Goal: Task Accomplishment & Management: Manage account settings

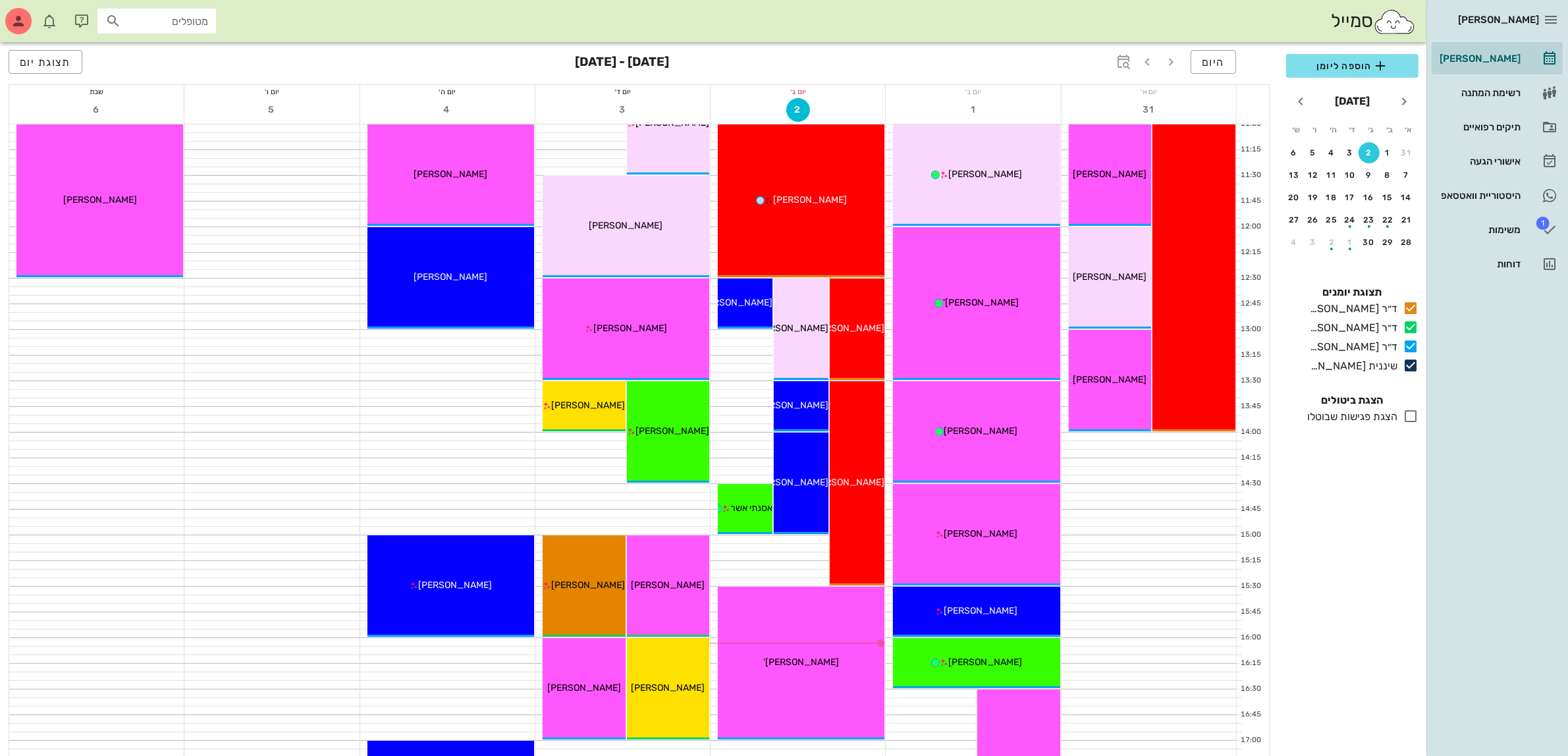
scroll to position [412, 0]
click at [1328, 60] on span "הוספה ליומן" at bounding box center [1352, 66] width 111 height 16
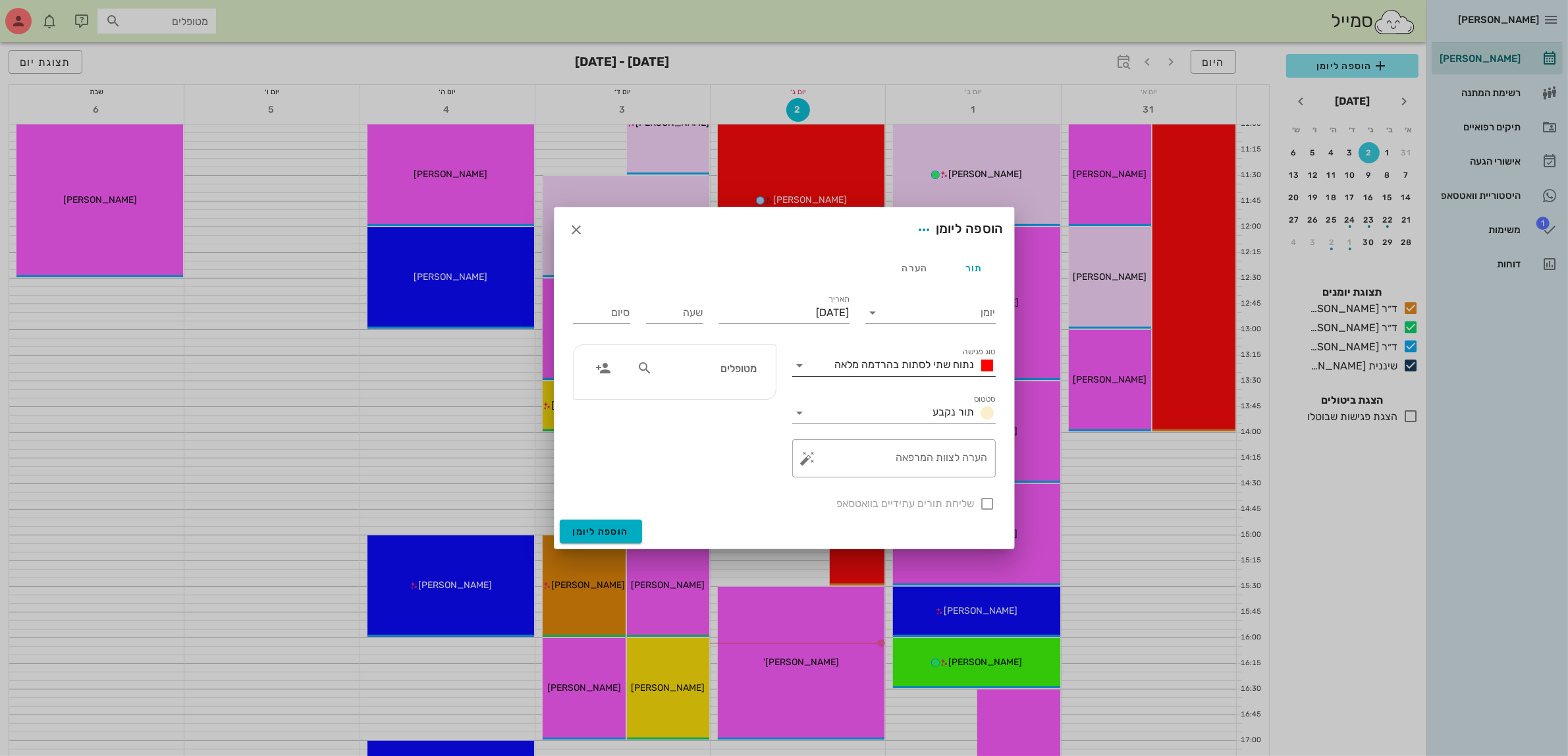
click at [942, 370] on span "נתוח שתי לסתות בהרדמה מלאה" at bounding box center [905, 364] width 139 height 12
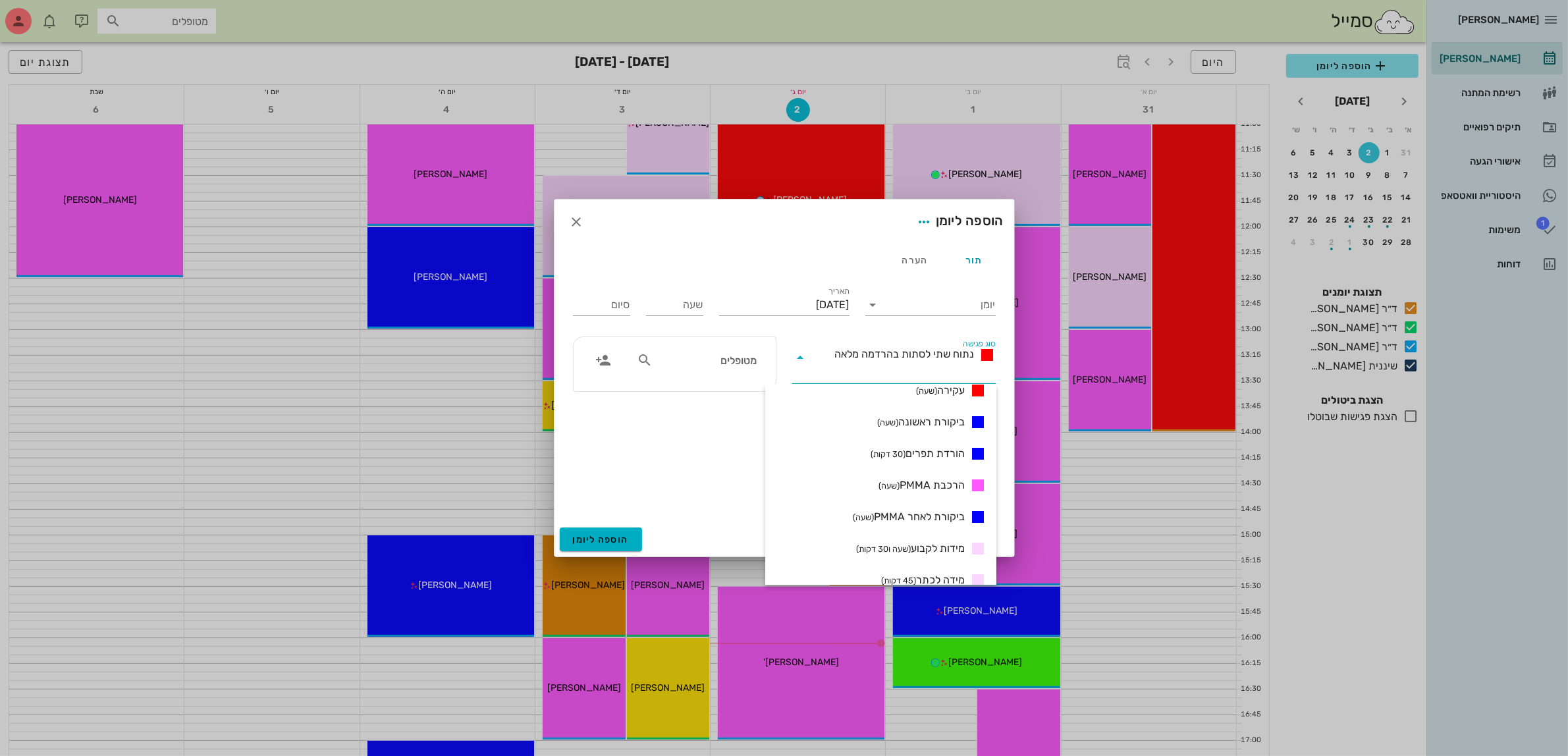
scroll to position [247, 0]
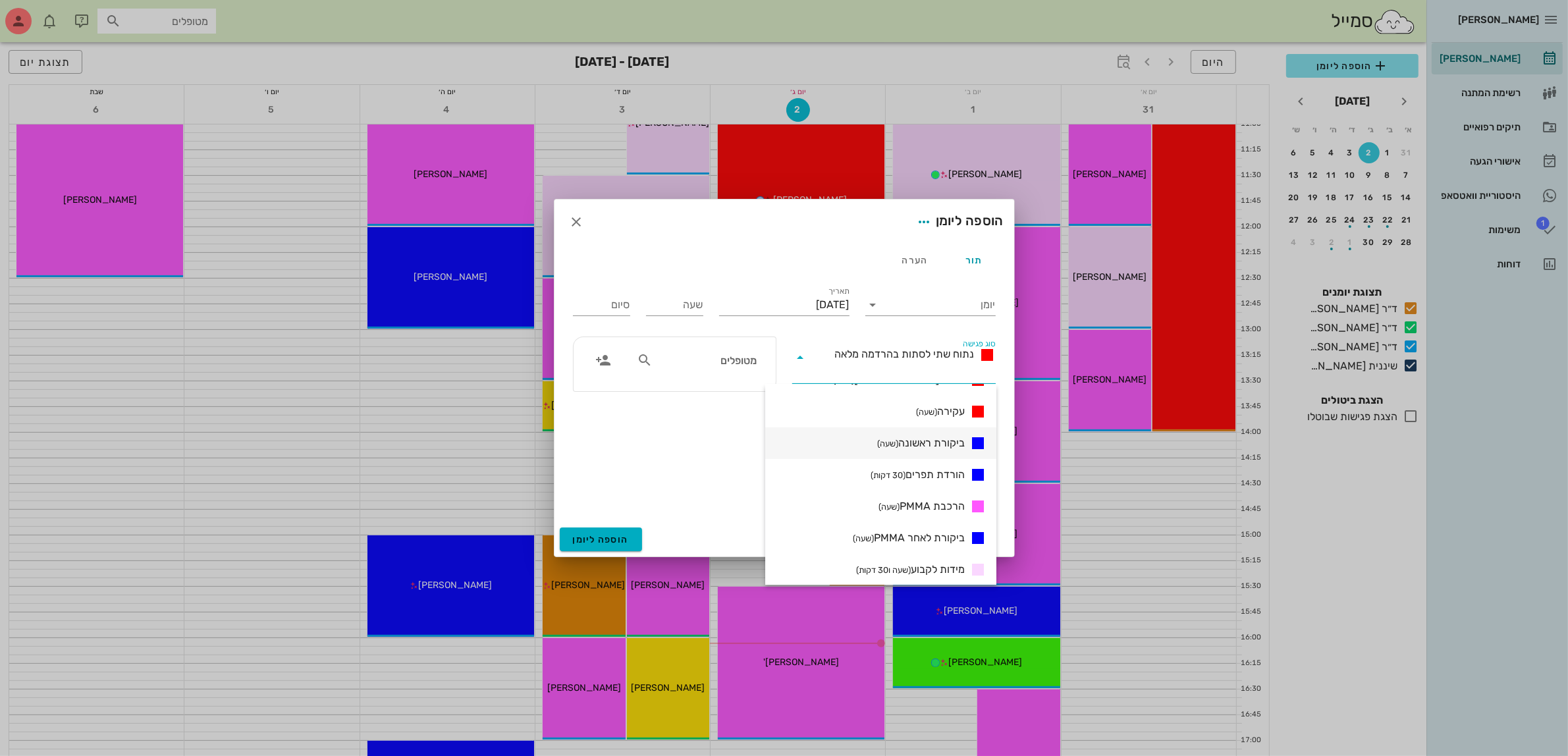
click at [944, 447] on span "ביקורת ראשונה (שעה)" at bounding box center [921, 443] width 87 height 16
type input "01:00"
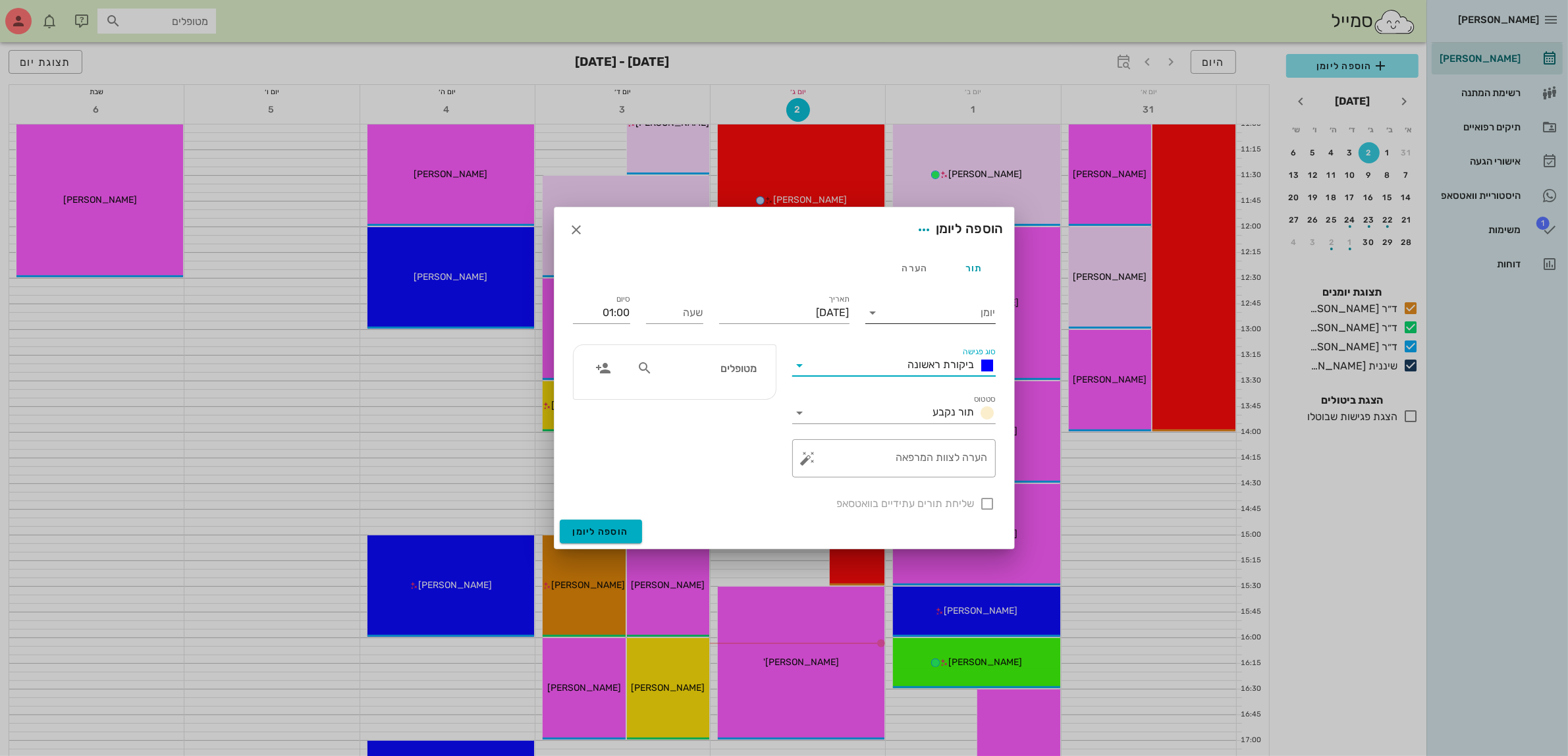
click at [930, 319] on input "יומן" at bounding box center [939, 312] width 112 height 21
click at [940, 383] on div "ד״ר [PERSON_NAME]" at bounding box center [934, 386] width 116 height 12
click at [933, 456] on textarea "הערה לצוות המרפאה" at bounding box center [899, 462] width 177 height 32
type textarea "נשבר גשר"
click at [663, 307] on input "שעה" at bounding box center [674, 312] width 58 height 21
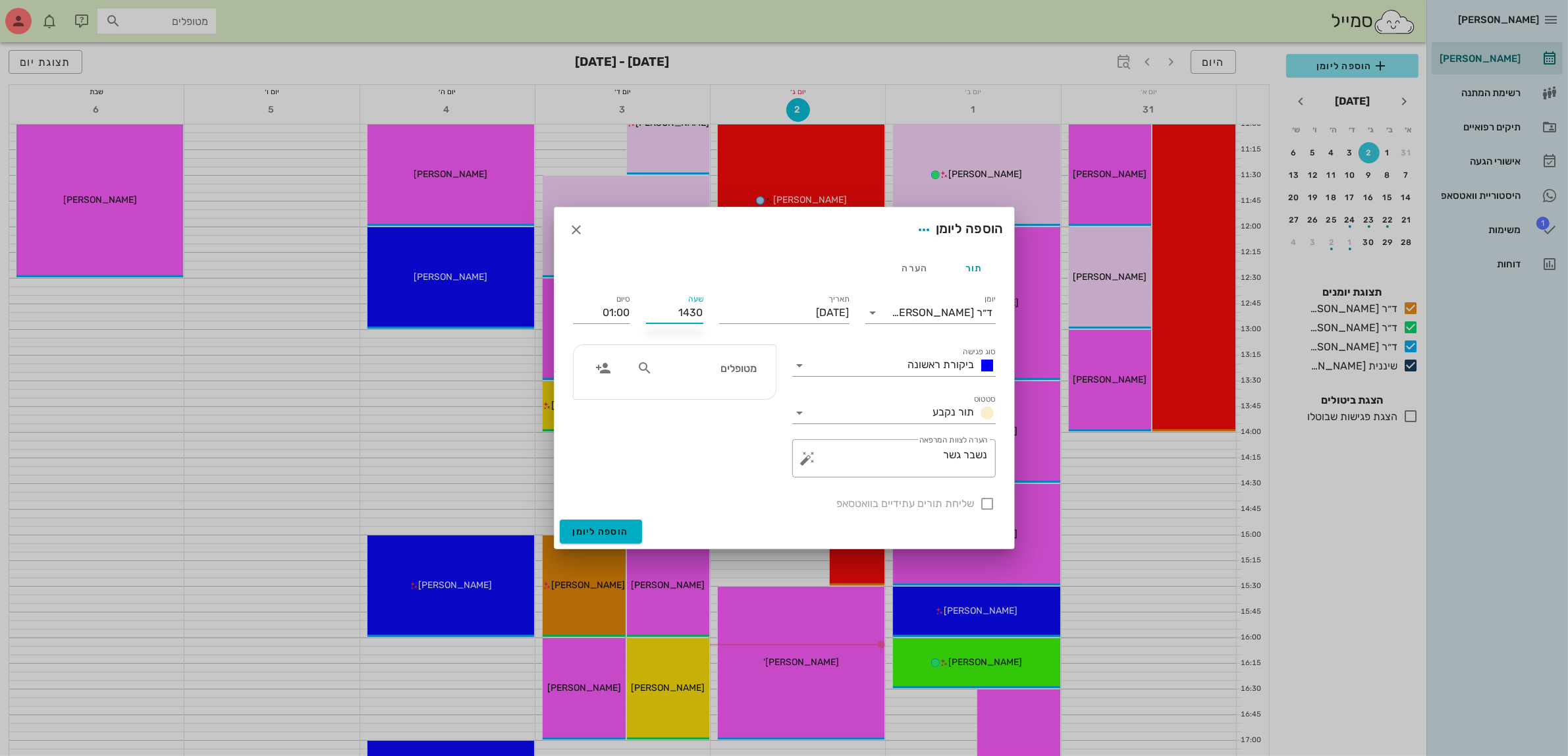
type input "14:30"
type input "15:30"
click at [634, 313] on div "סיום 15:30" at bounding box center [602, 310] width 73 height 53
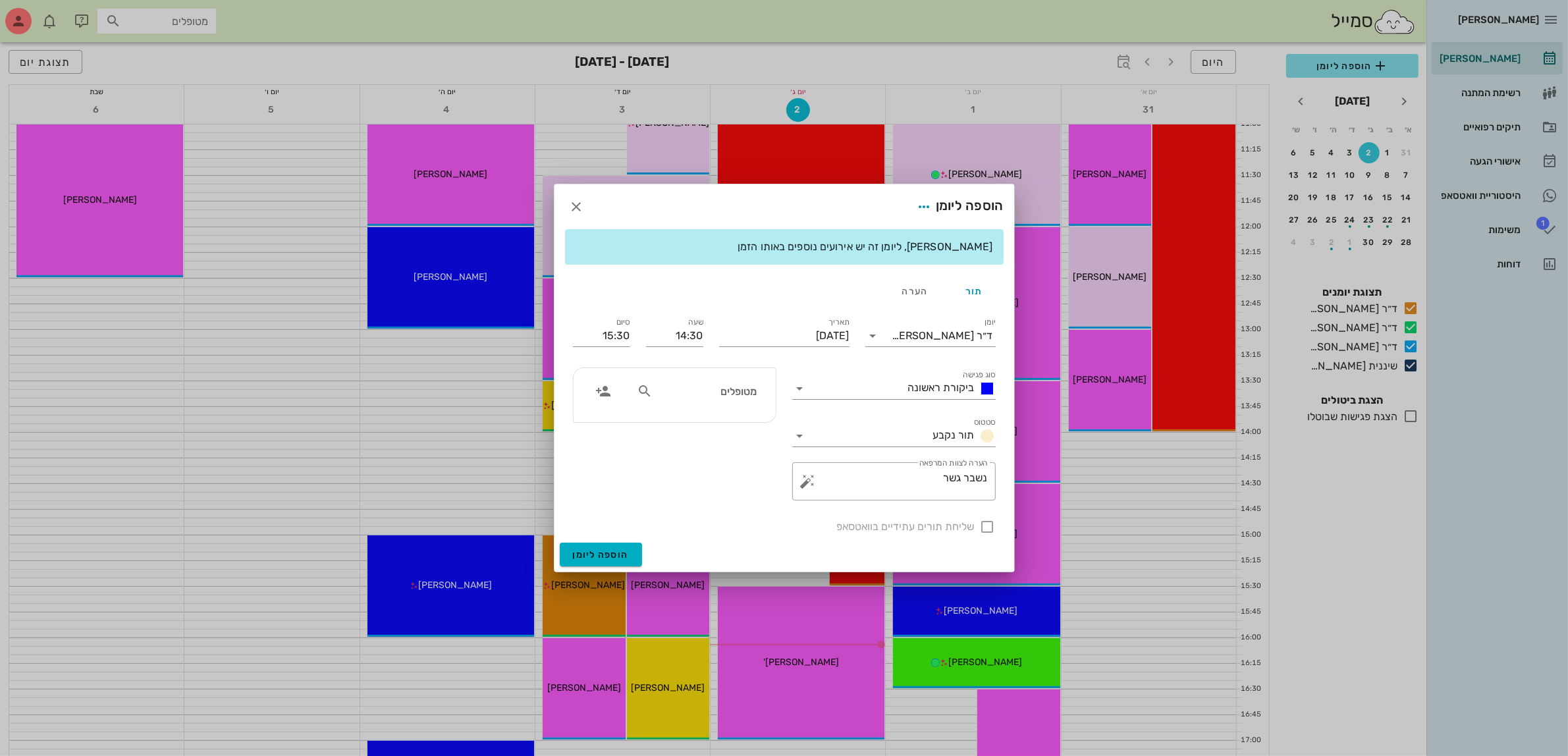
click at [690, 394] on input "מטופלים" at bounding box center [706, 391] width 102 height 17
type input "בר א"
click at [1487, 126] on div at bounding box center [784, 378] width 1568 height 756
click at [571, 202] on icon "button" at bounding box center [576, 206] width 16 height 16
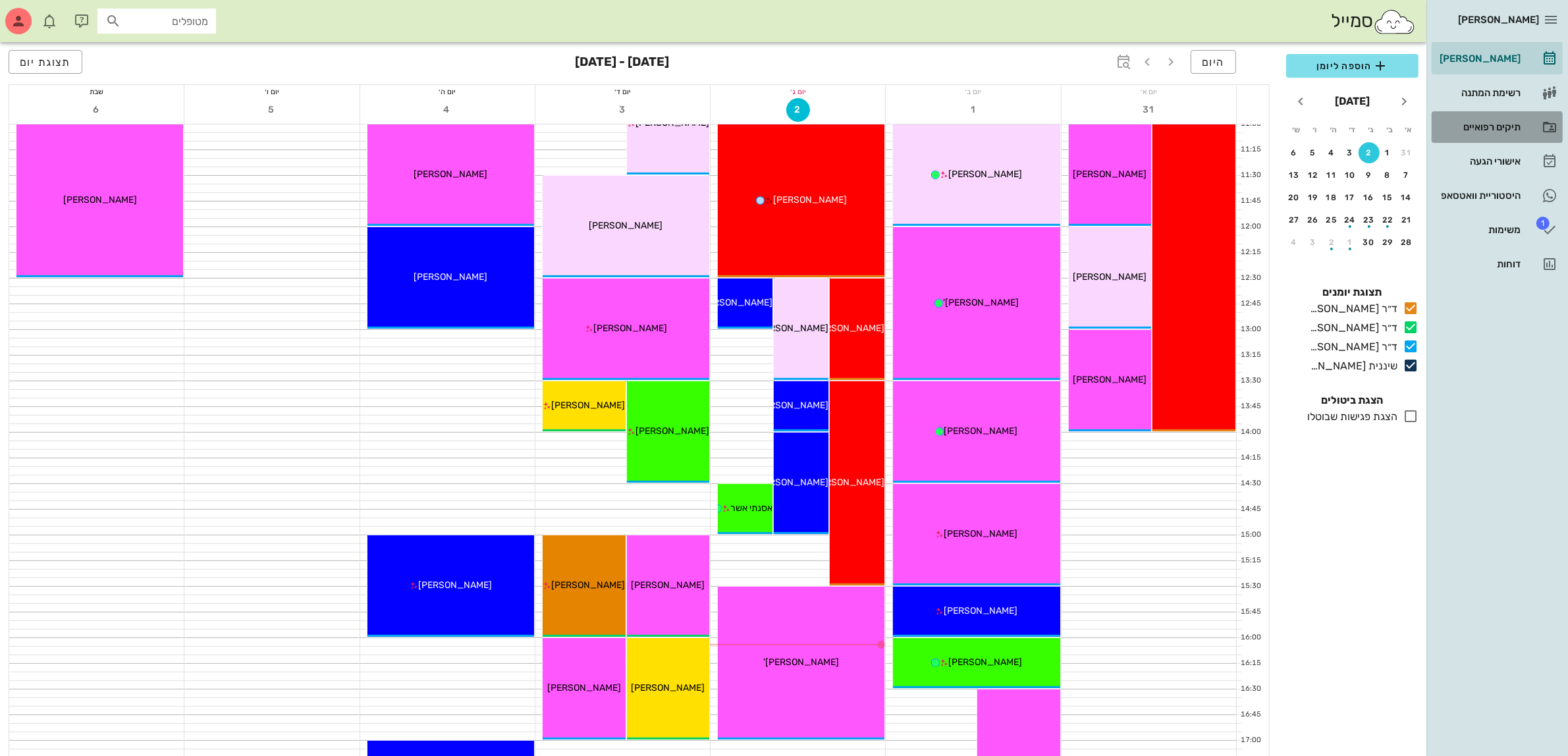
click at [1483, 129] on div "תיקים רפואיים" at bounding box center [1479, 127] width 84 height 11
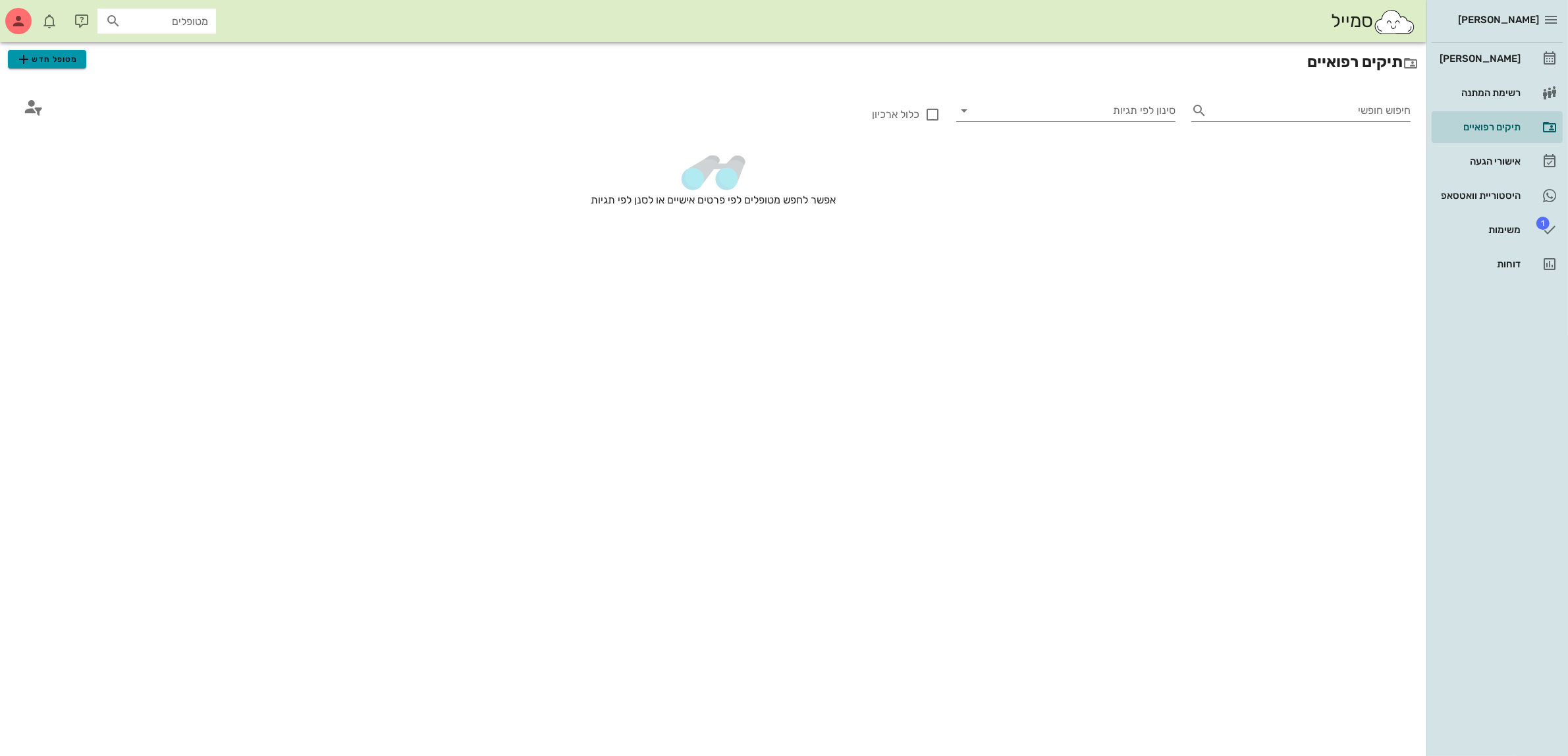
drag, startPoint x: 41, startPoint y: 60, endPoint x: 68, endPoint y: 55, distance: 27.5
click at [41, 58] on span "מטופל חדש" at bounding box center [46, 59] width 62 height 16
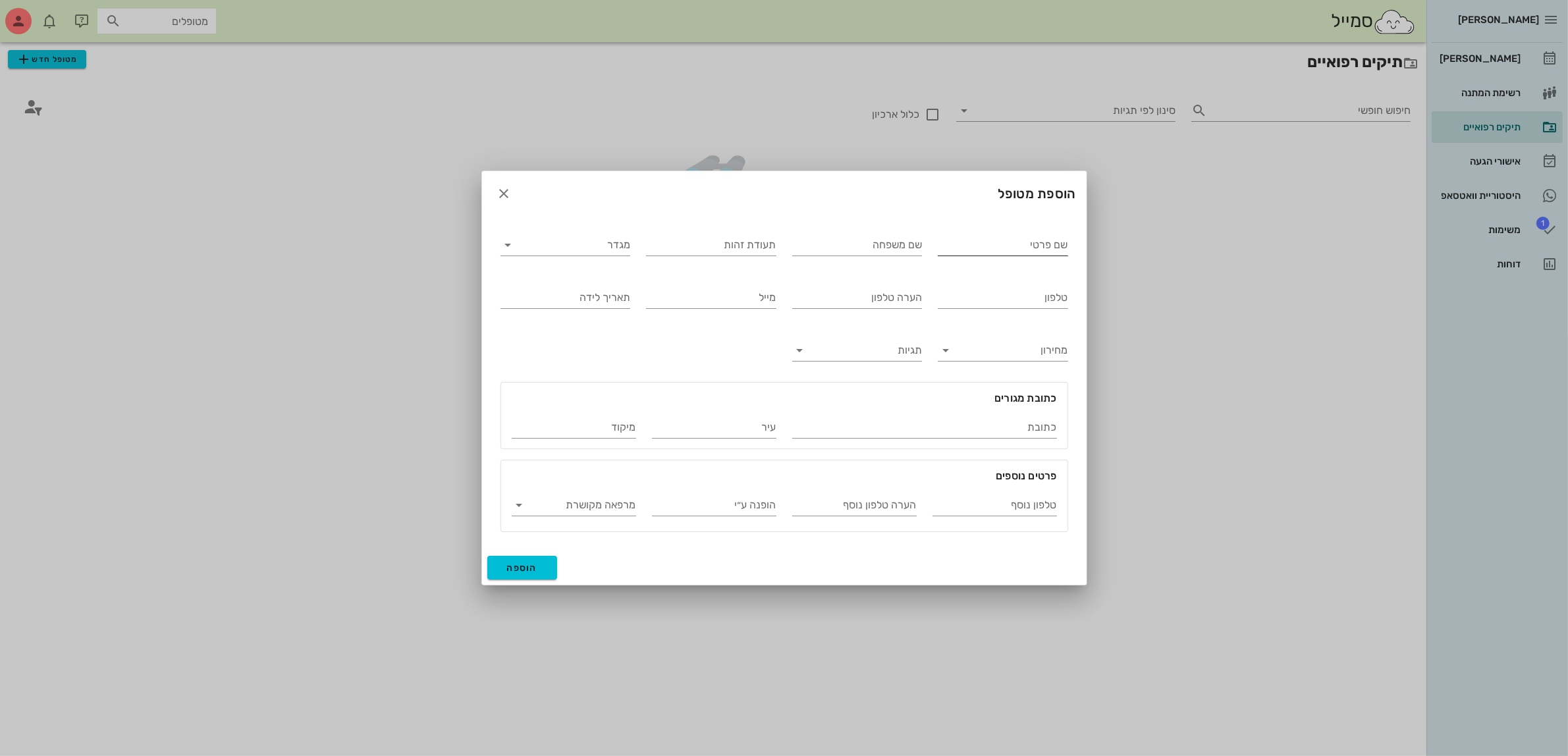
click at [993, 239] on input "שם פרטי" at bounding box center [1003, 244] width 131 height 21
type input "בר"
type input "אביב"
click at [613, 244] on input "מגדר" at bounding box center [575, 244] width 109 height 21
click at [606, 290] on div "נקבה" at bounding box center [565, 286] width 109 height 12
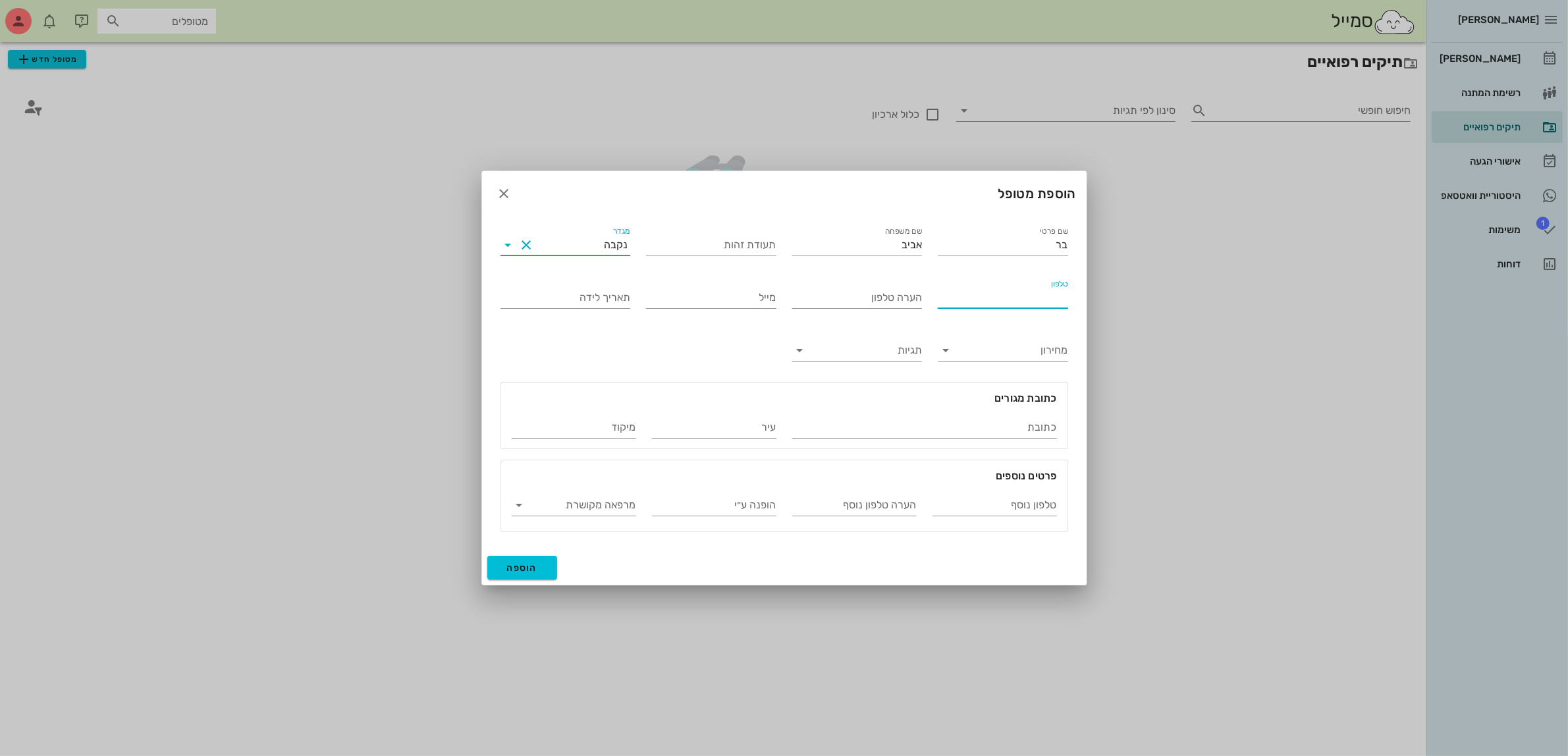
click at [1018, 296] on input "טלפון" at bounding box center [1003, 297] width 131 height 21
type input "052-7001965"
click at [527, 570] on span "הוספה" at bounding box center [523, 568] width 31 height 12
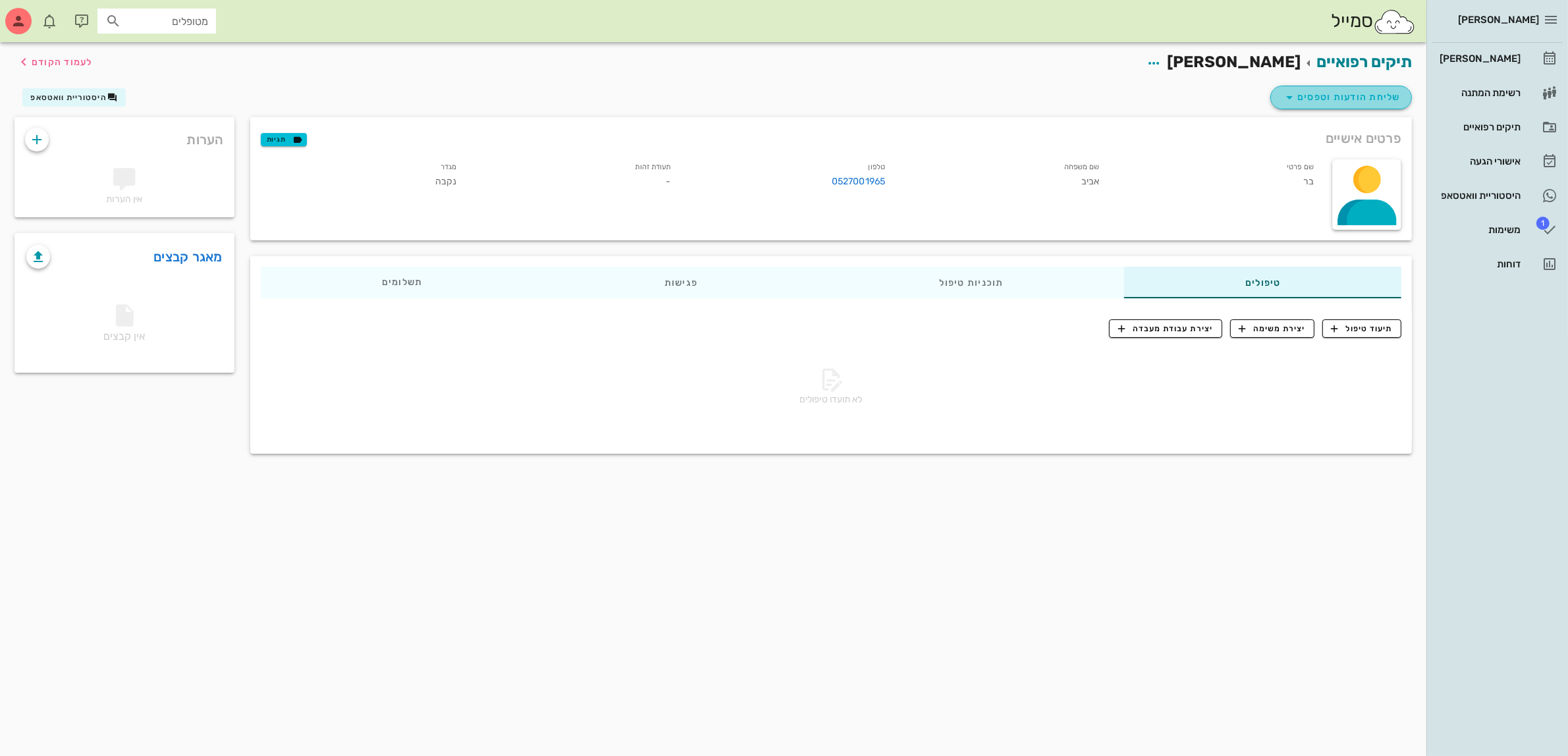
click at [1352, 94] on span "שליחת הודעות וטפסים" at bounding box center [1341, 97] width 119 height 16
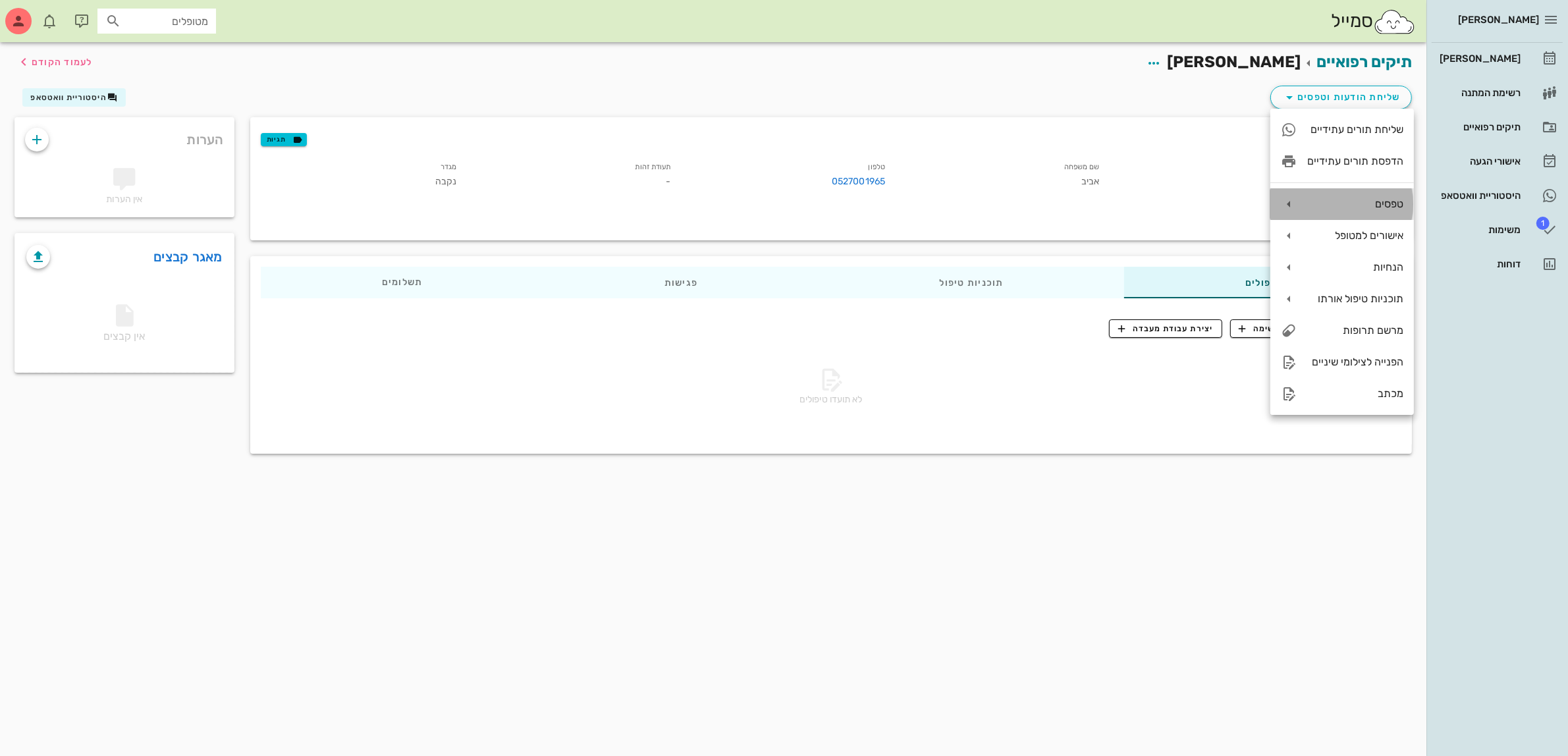
click at [1350, 199] on div "טפסים" at bounding box center [1355, 204] width 96 height 12
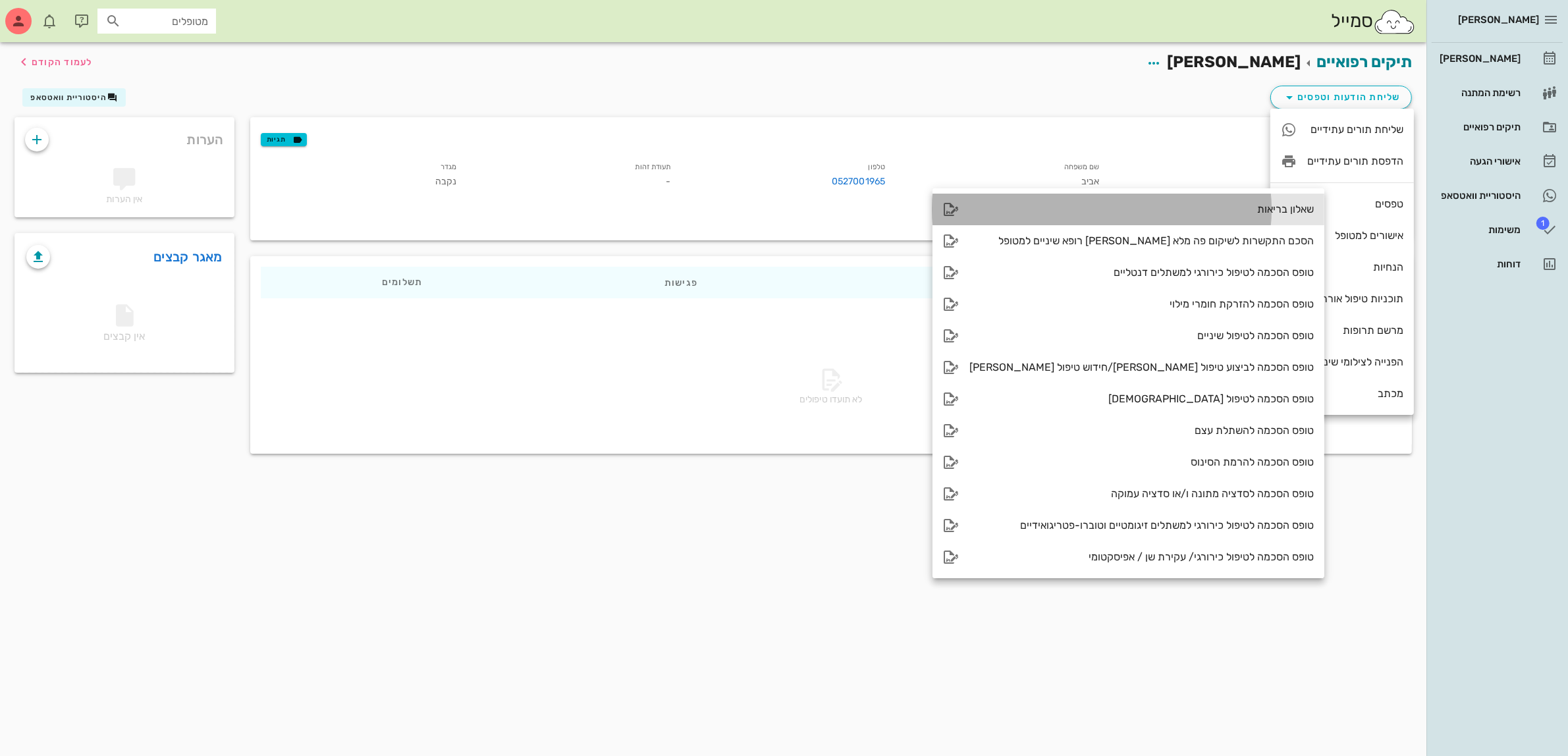
click at [1221, 205] on div "שאלון בריאות" at bounding box center [1141, 209] width 345 height 12
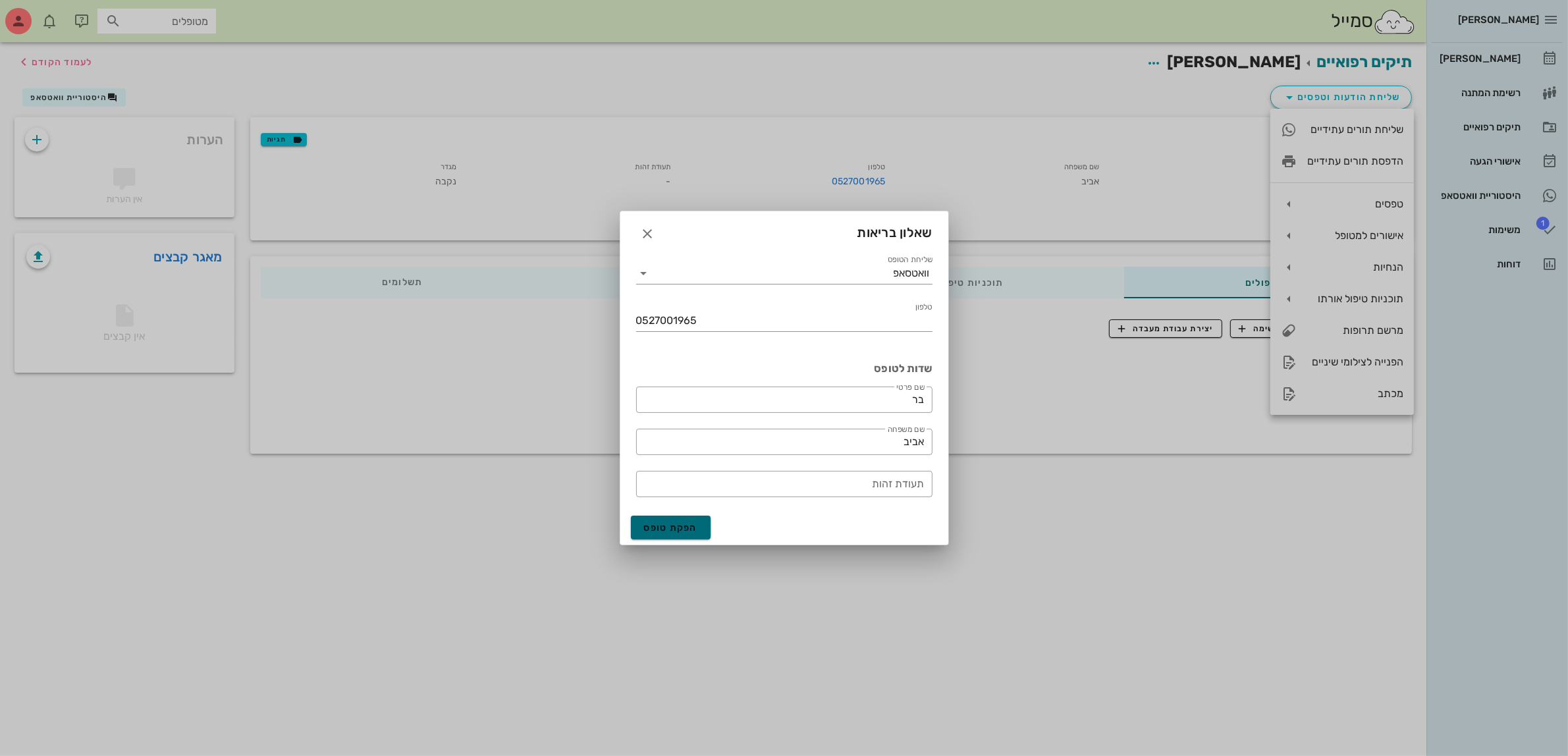
click at [675, 532] on span "הפקת טופס" at bounding box center [671, 527] width 54 height 12
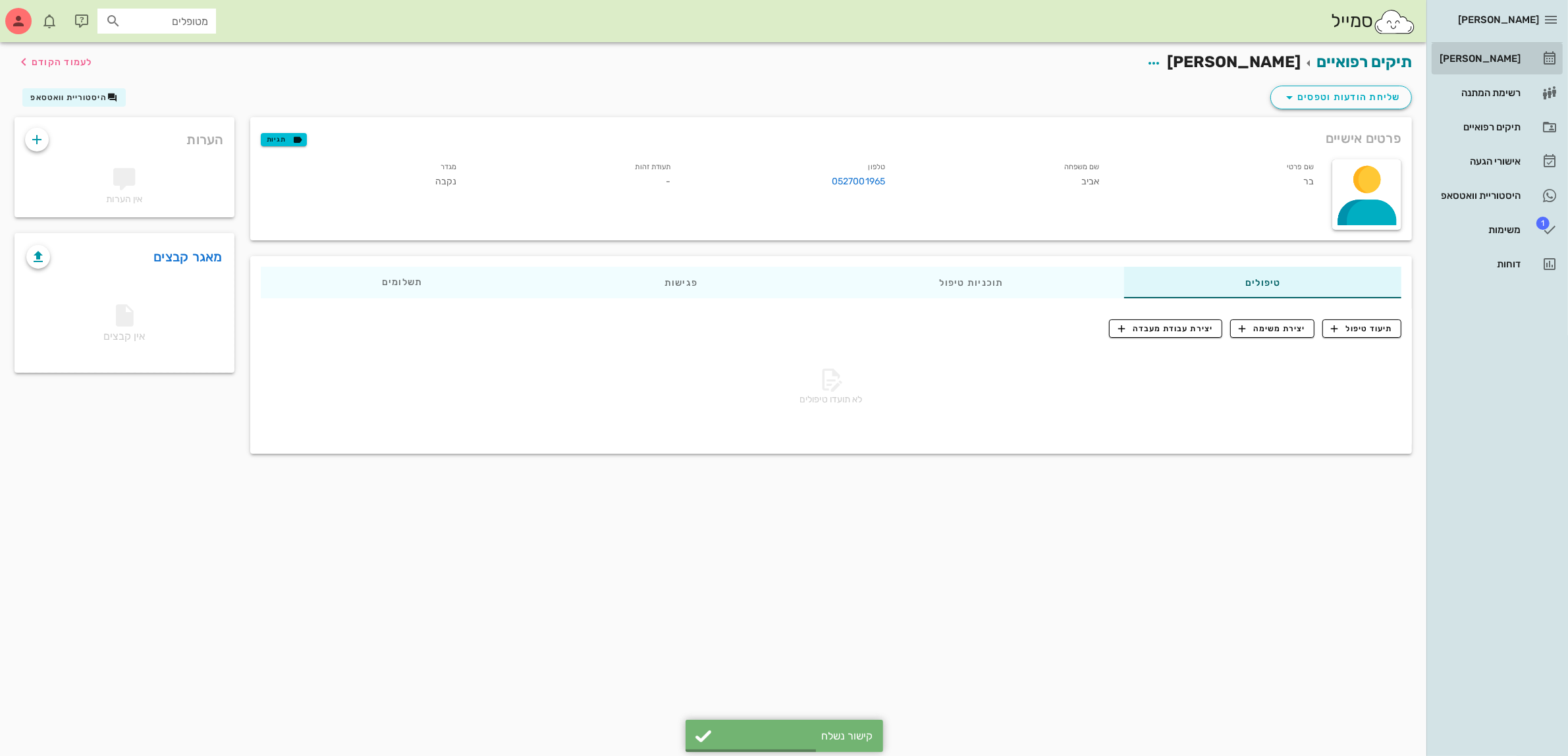
click at [1489, 58] on div "[PERSON_NAME]" at bounding box center [1479, 59] width 84 height 11
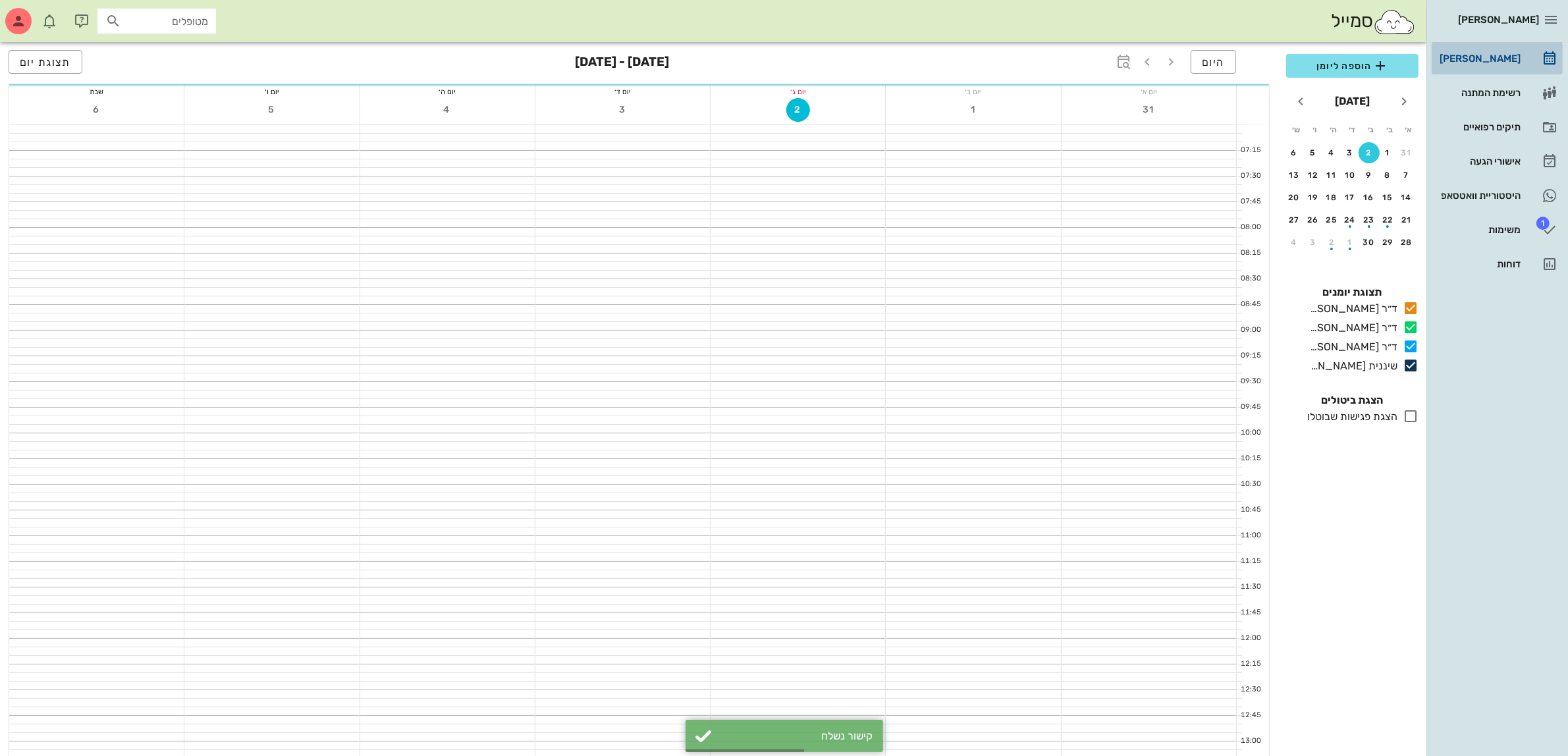
click at [1477, 61] on div "[PERSON_NAME]" at bounding box center [1479, 59] width 84 height 11
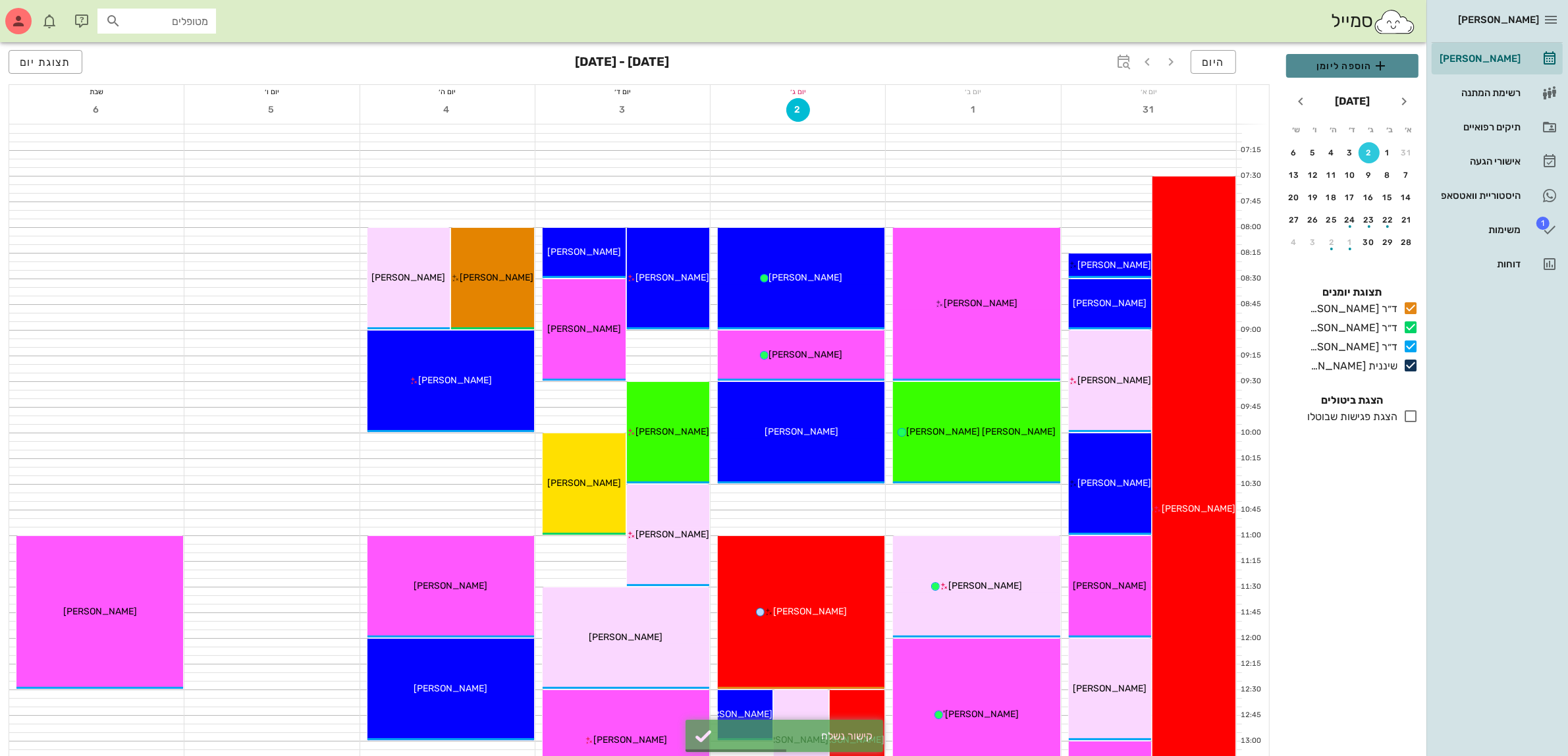
click at [1351, 67] on span "הוספה ליומן" at bounding box center [1352, 66] width 111 height 16
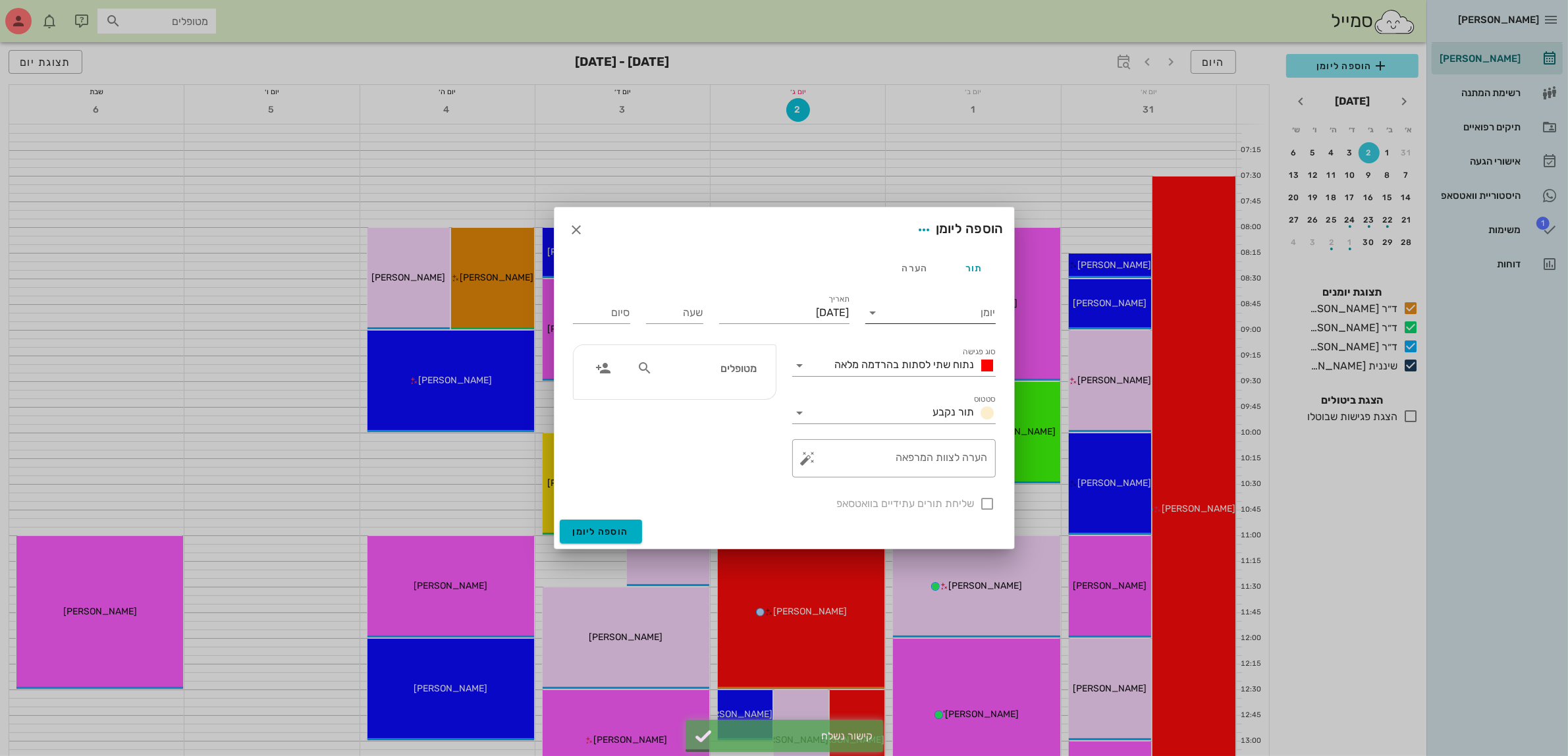
click at [909, 307] on input "יומן" at bounding box center [939, 312] width 112 height 21
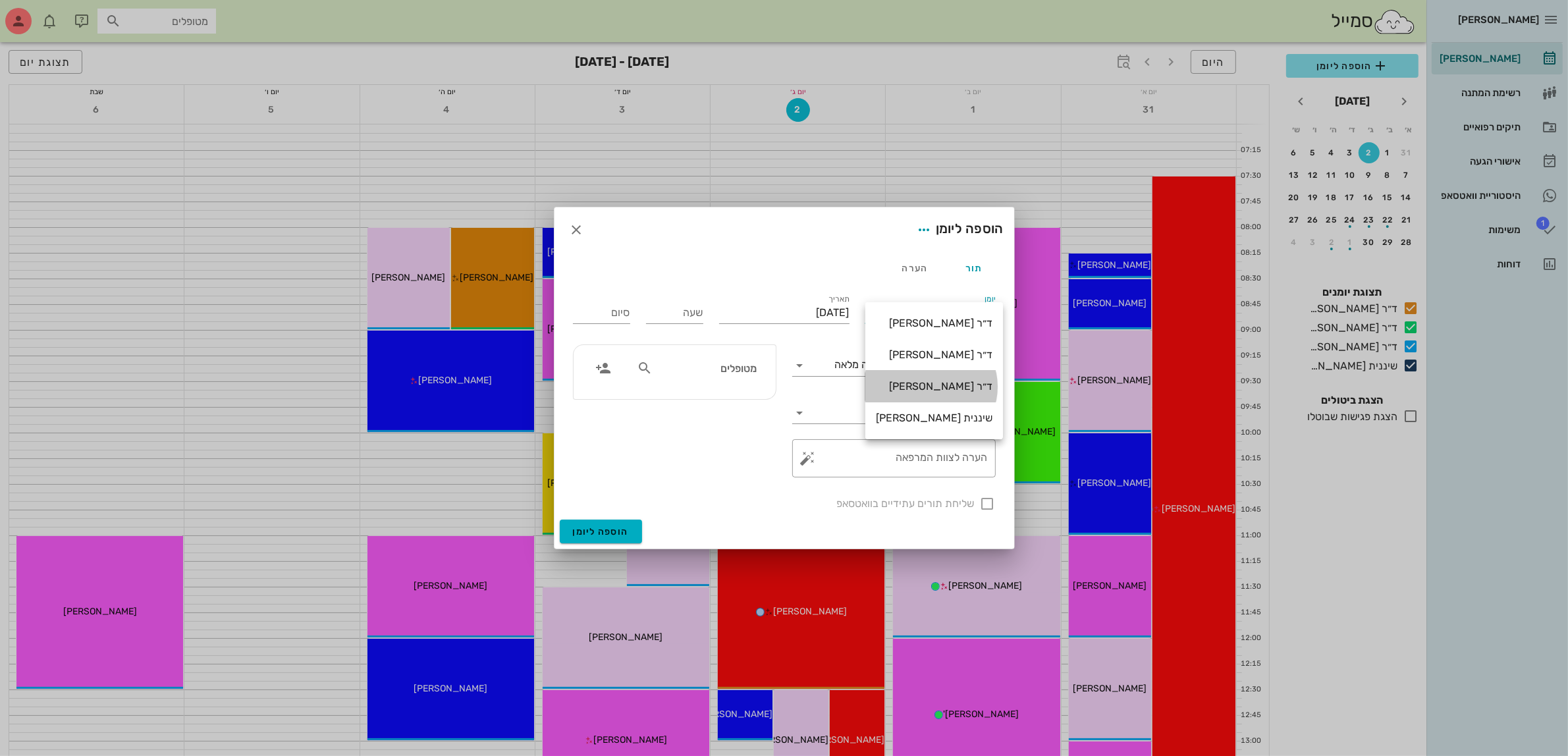
click at [930, 382] on div "ד״ר [PERSON_NAME]" at bounding box center [934, 386] width 116 height 12
click at [919, 366] on span "נתוח שתי לסתות בהרדמה מלאה" at bounding box center [905, 364] width 139 height 12
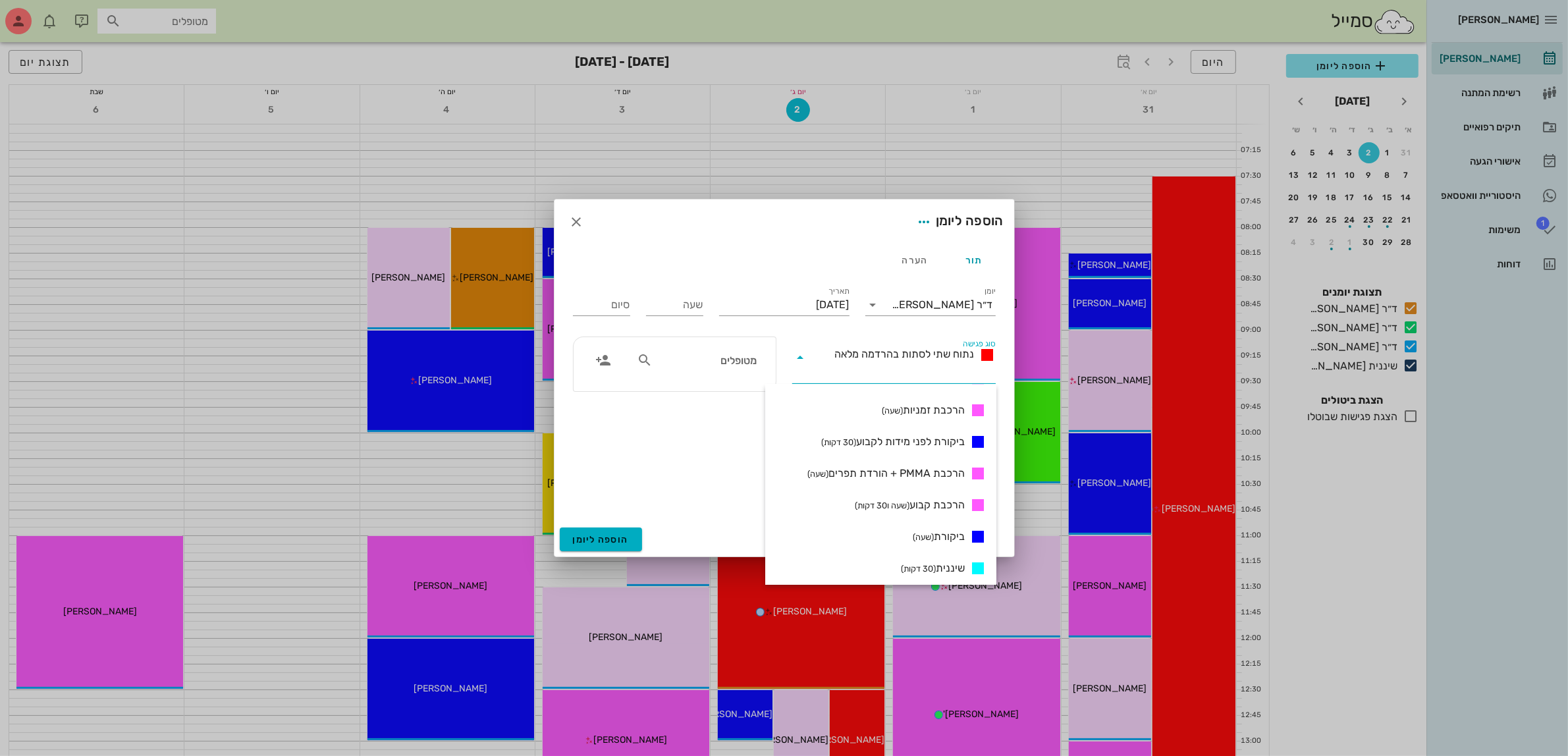
scroll to position [494, 0]
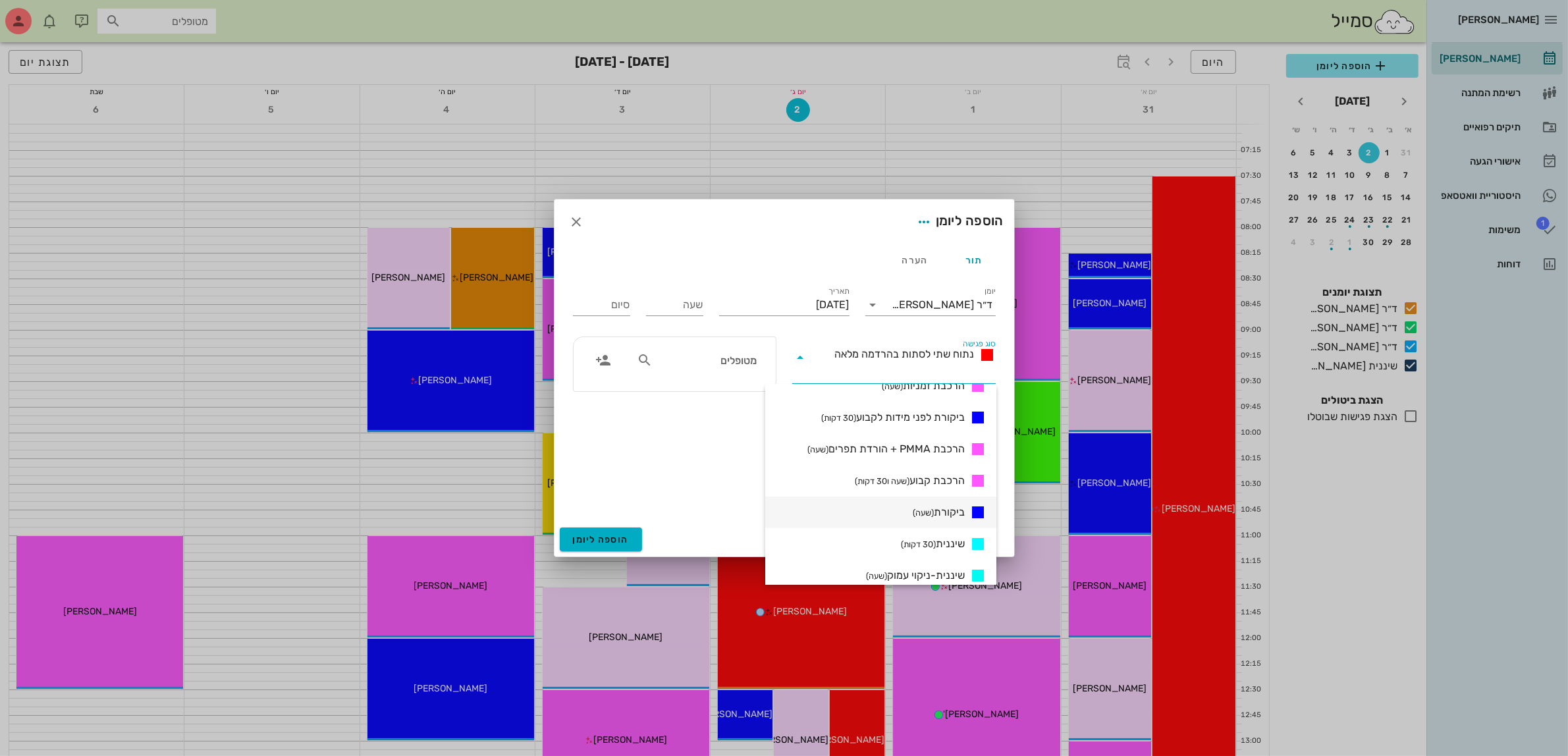
click at [930, 512] on small "(שעה)" at bounding box center [923, 512] width 21 height 10
type input "01:00"
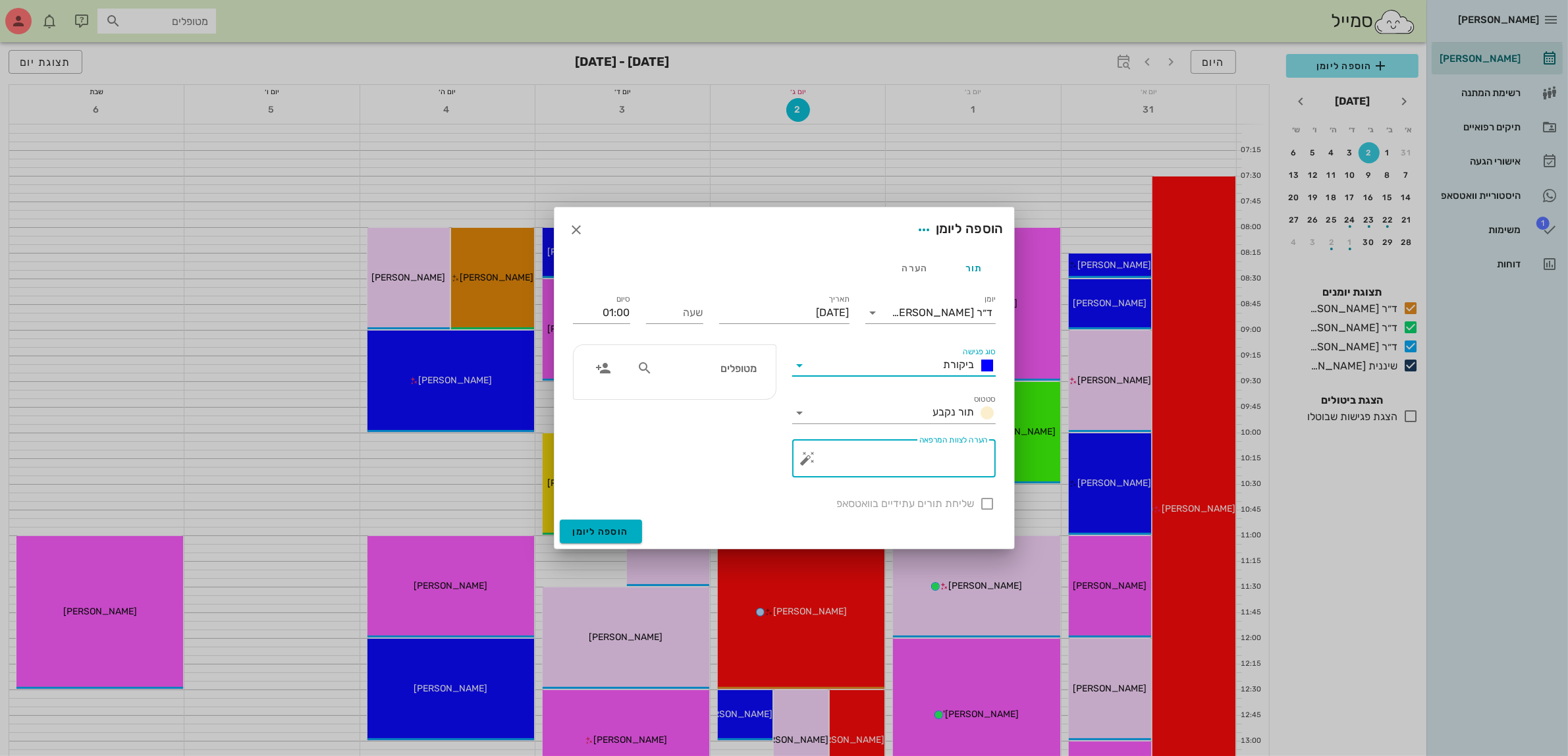
click at [932, 460] on textarea "הערה לצוות המרפאה" at bounding box center [899, 462] width 177 height 32
type textarea "נשבר גשר"
click at [733, 363] on input "text" at bounding box center [706, 368] width 102 height 17
type input "בר"
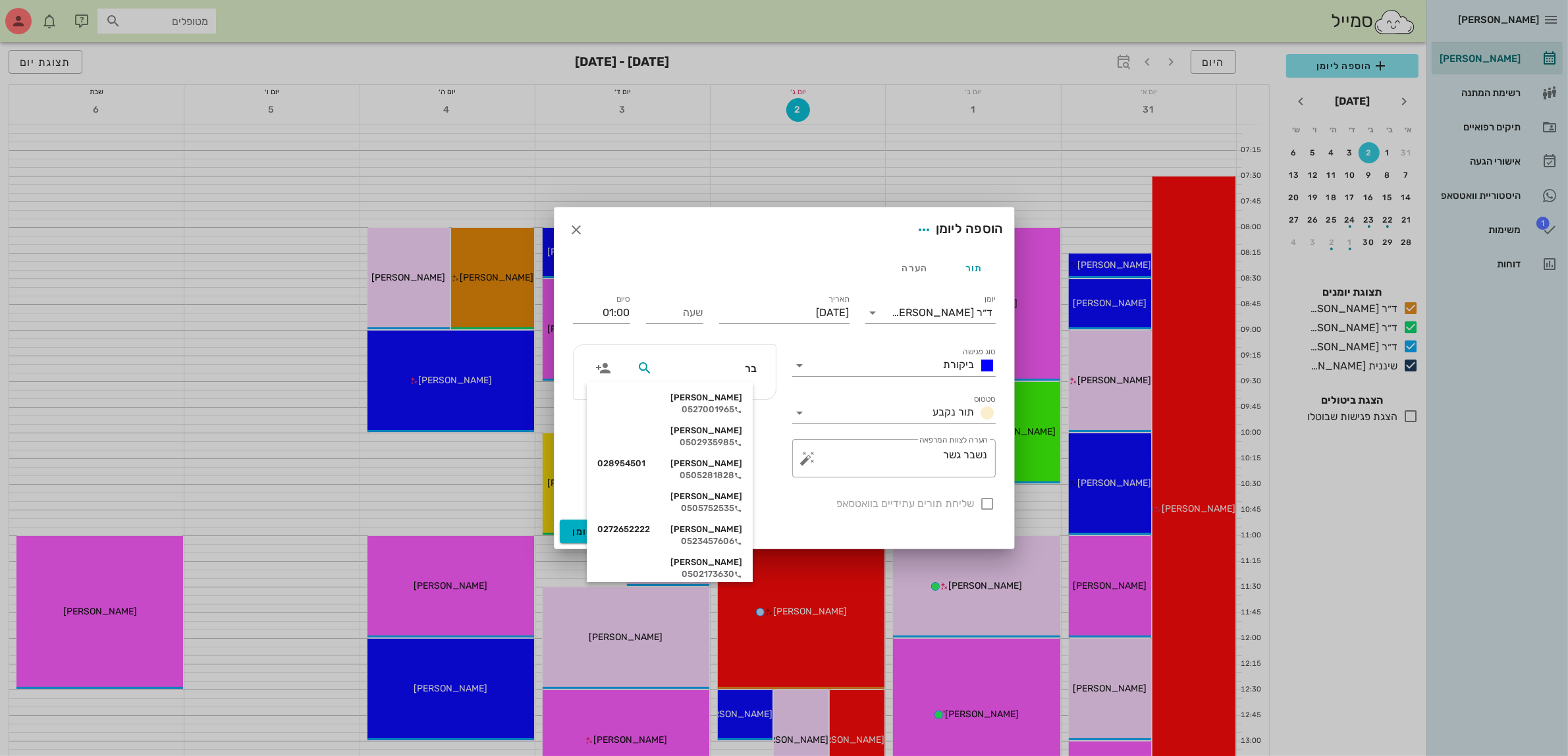
drag, startPoint x: 720, startPoint y: 400, endPoint x: 687, endPoint y: 340, distance: 68.5
click at [716, 400] on div "[PERSON_NAME]" at bounding box center [670, 398] width 145 height 11
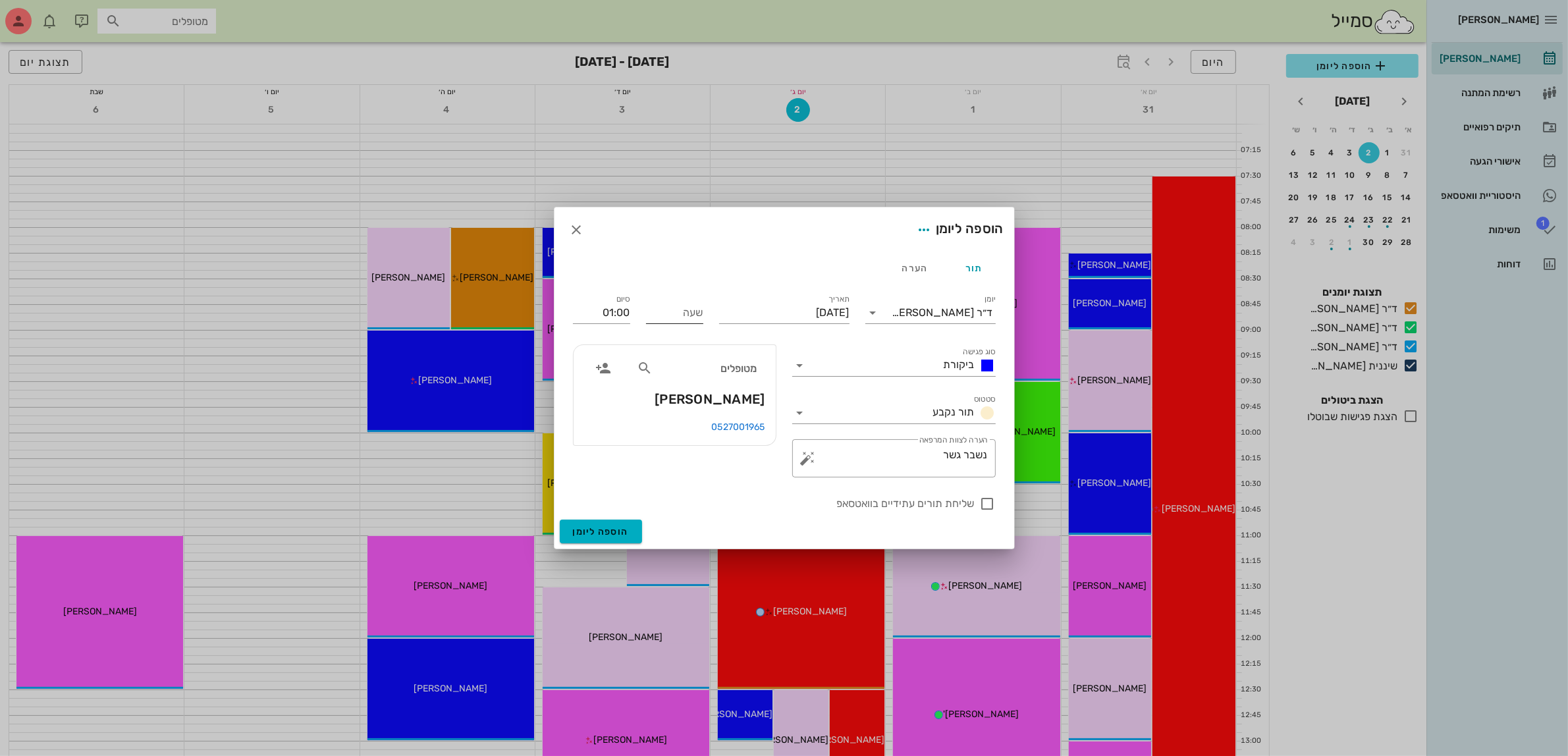
click at [672, 310] on input "שעה" at bounding box center [674, 312] width 58 height 21
click at [751, 311] on input "[DATE]" at bounding box center [784, 312] width 131 height 21
click at [776, 393] on div "3" at bounding box center [780, 396] width 21 height 9
type input "[DATE]"
click at [689, 317] on input "שעה" at bounding box center [674, 312] width 58 height 21
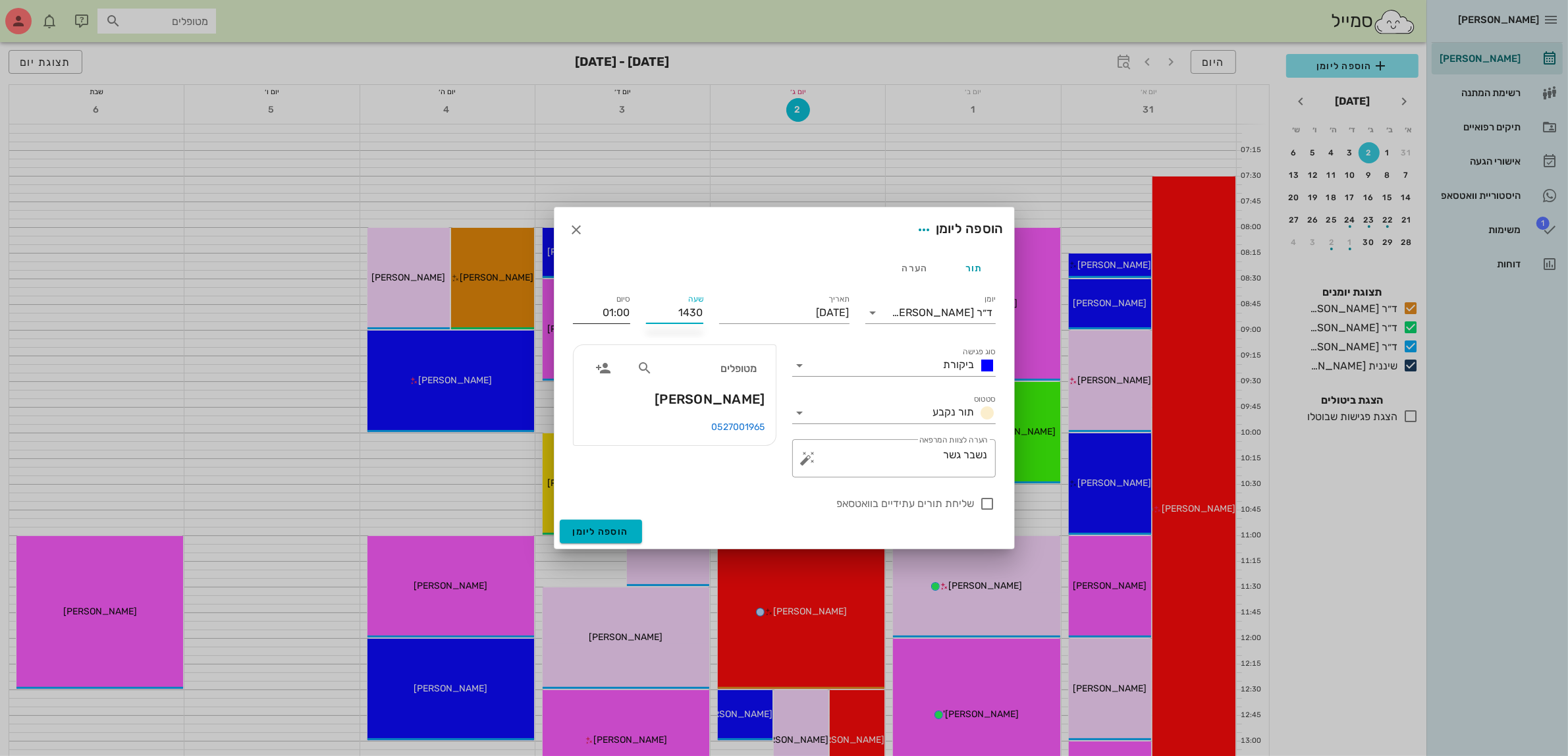
type input "14:30"
type input "15:30"
click at [598, 314] on input "15:30" at bounding box center [601, 312] width 58 height 21
click at [604, 397] on div "15:30 (שעה)" at bounding box center [566, 399] width 80 height 11
type input "15:30"
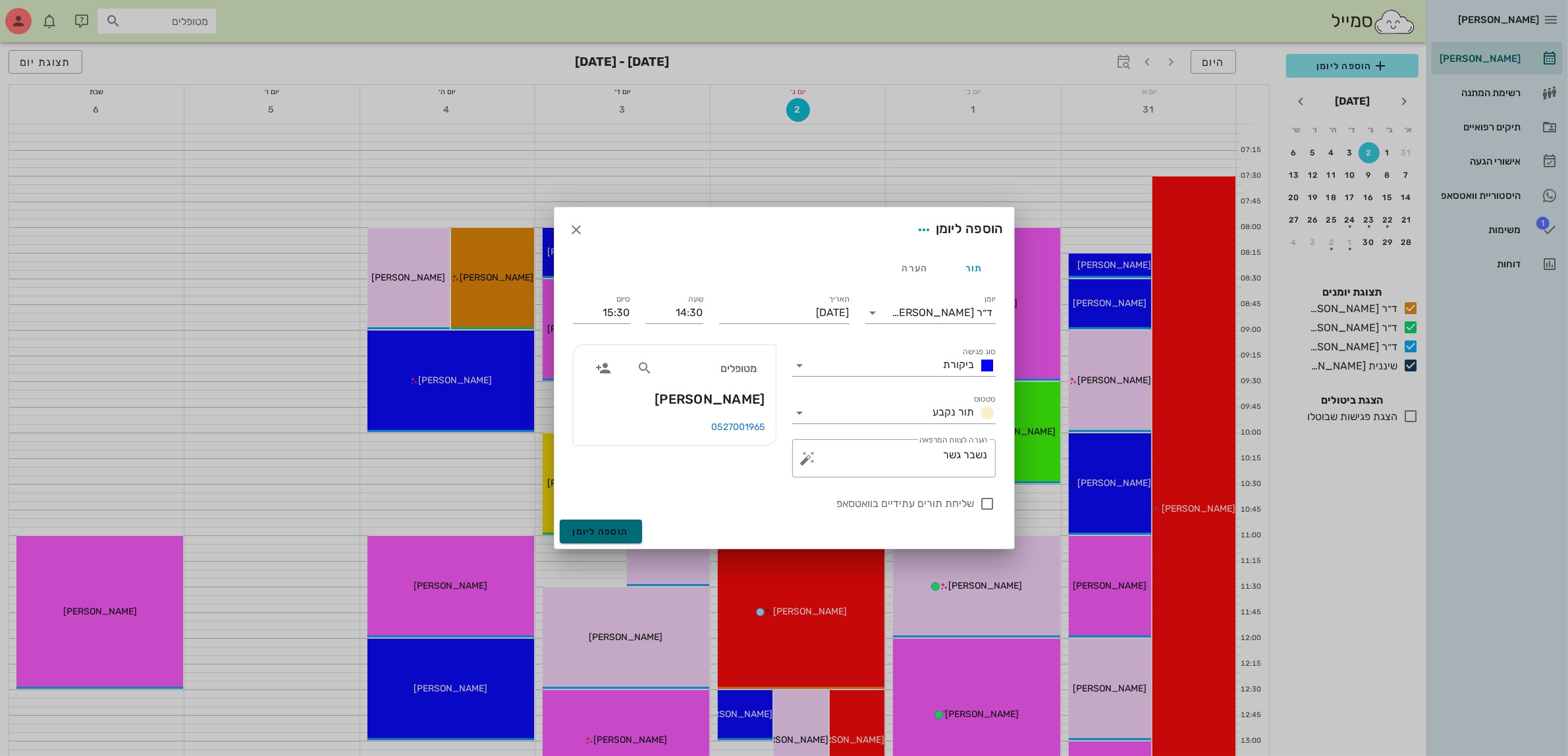
click at [601, 531] on span "הוספה ליומן" at bounding box center [601, 531] width 56 height 12
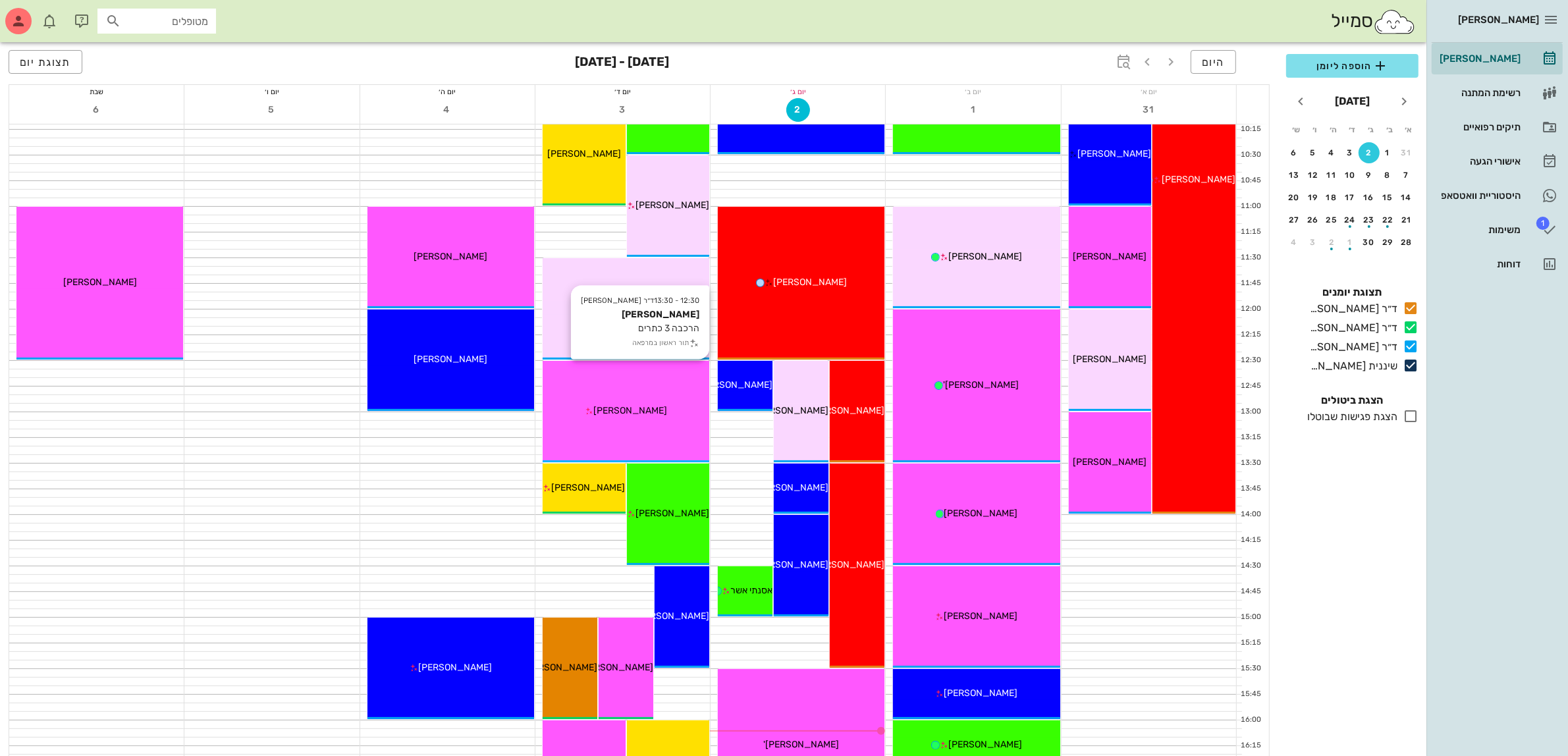
scroll to position [412, 0]
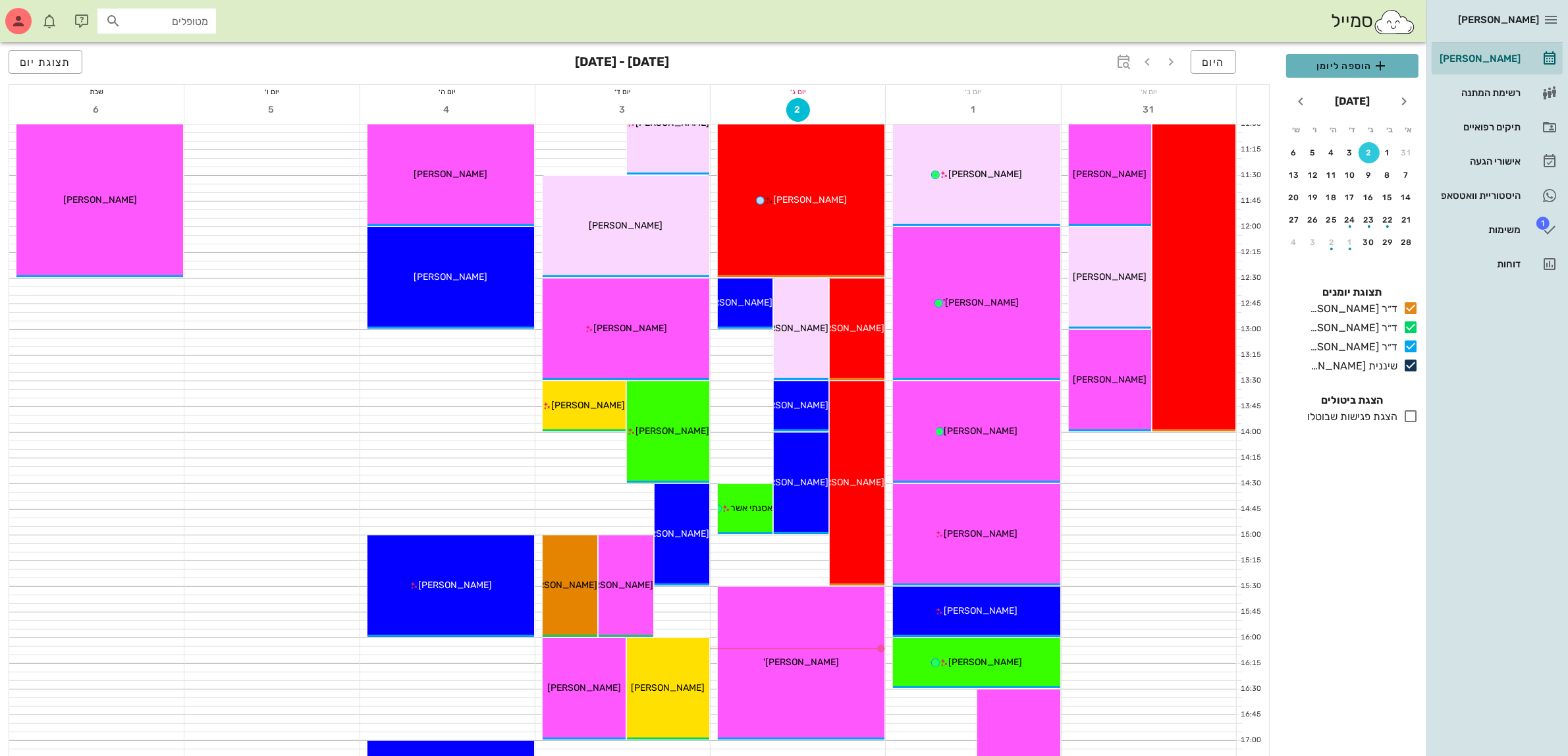
click at [1337, 74] on button "הוספה ליומן" at bounding box center [1353, 66] width 133 height 24
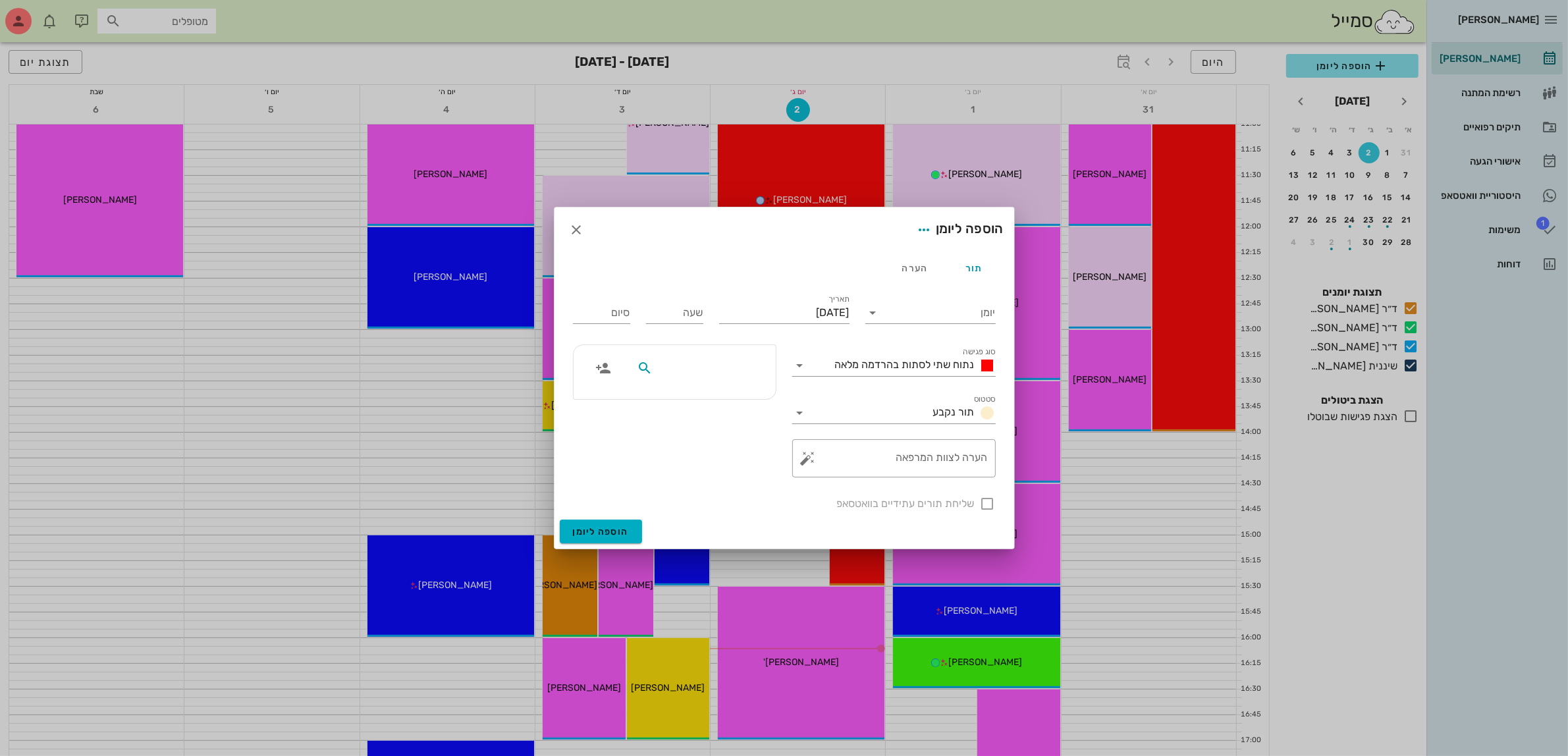
click at [663, 366] on input "text" at bounding box center [706, 368] width 102 height 17
type input "[PERSON_NAME]"
click at [567, 231] on span "button" at bounding box center [577, 229] width 24 height 16
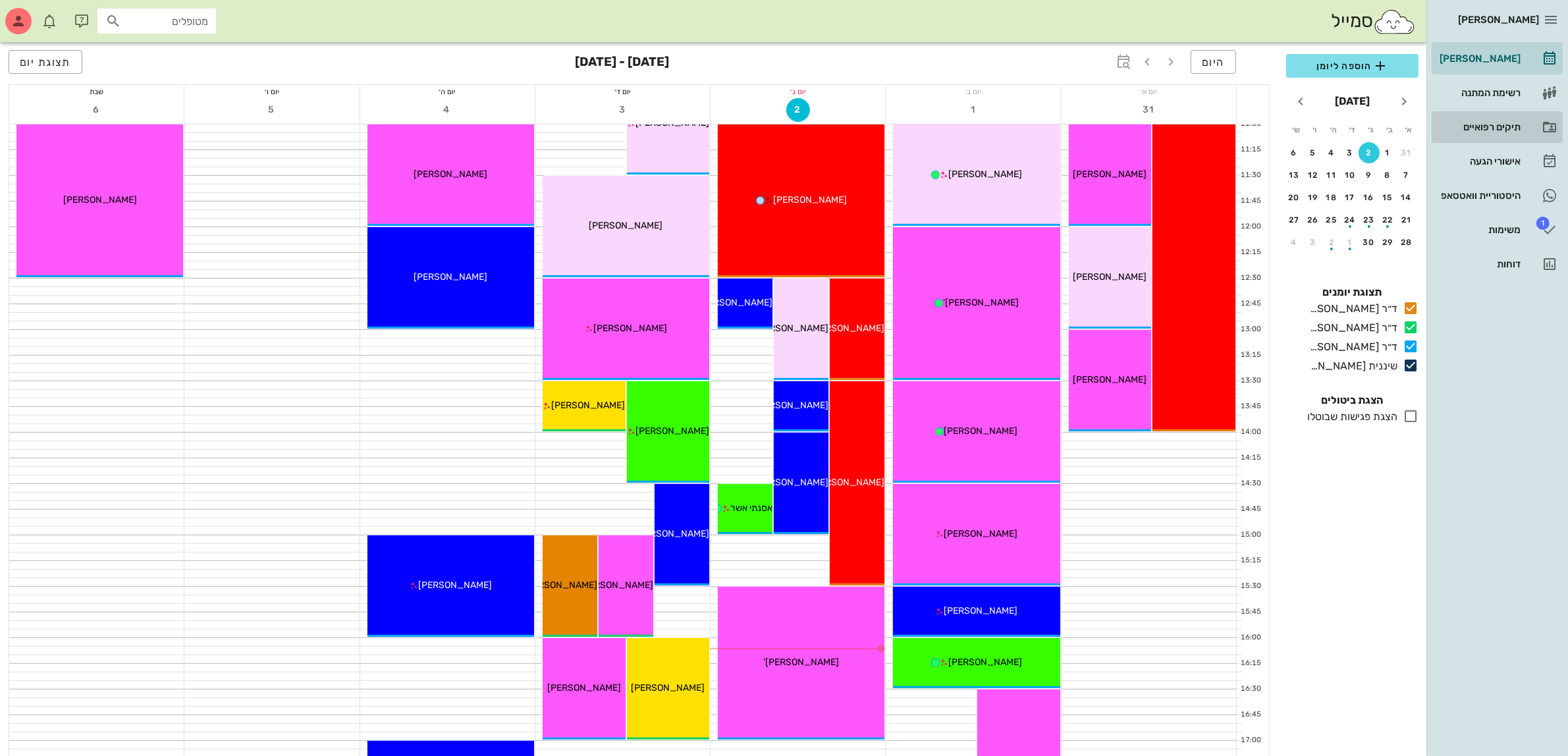
click at [1477, 129] on div "תיקים רפואיים" at bounding box center [1479, 127] width 84 height 11
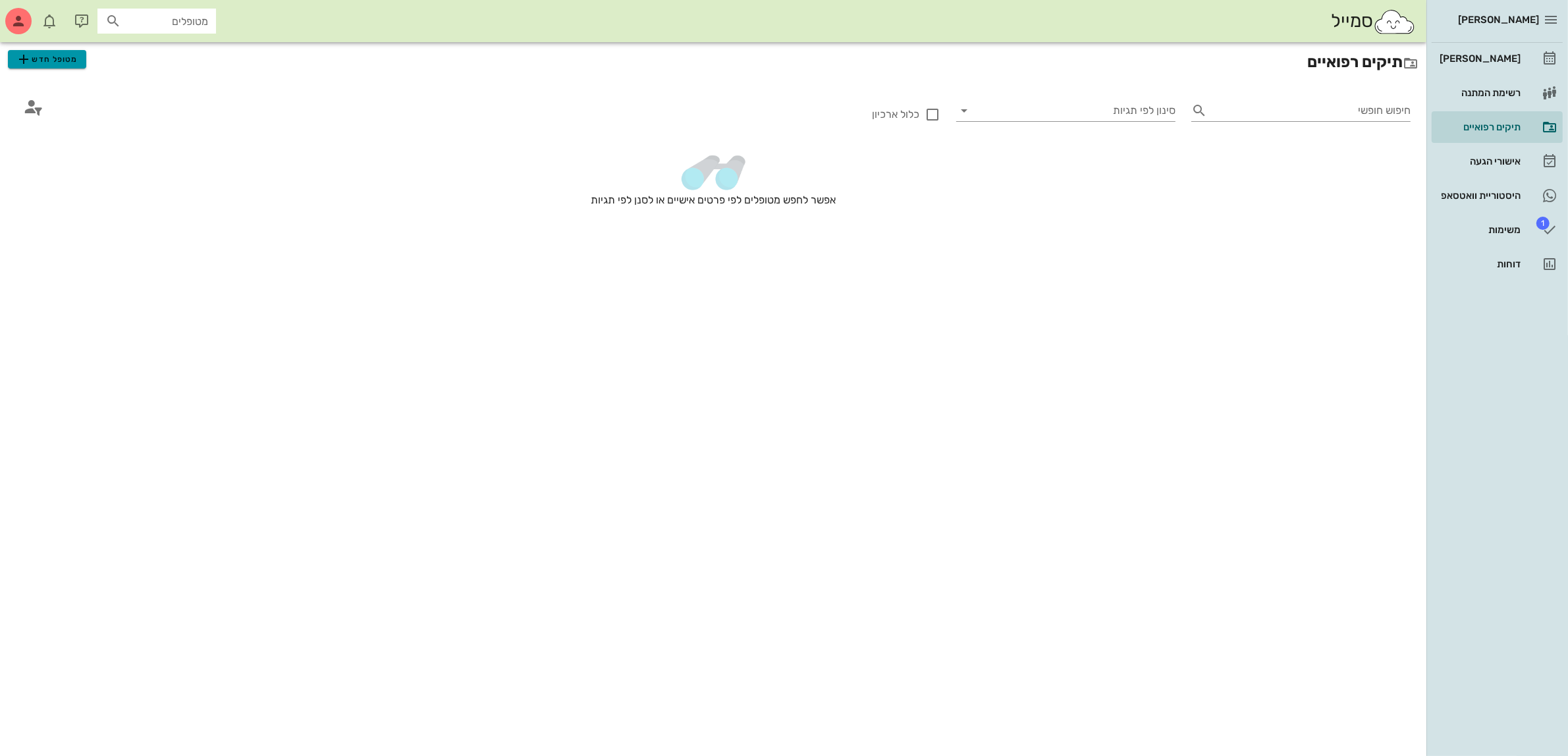
click at [47, 61] on span "מטופל חדש" at bounding box center [46, 59] width 62 height 16
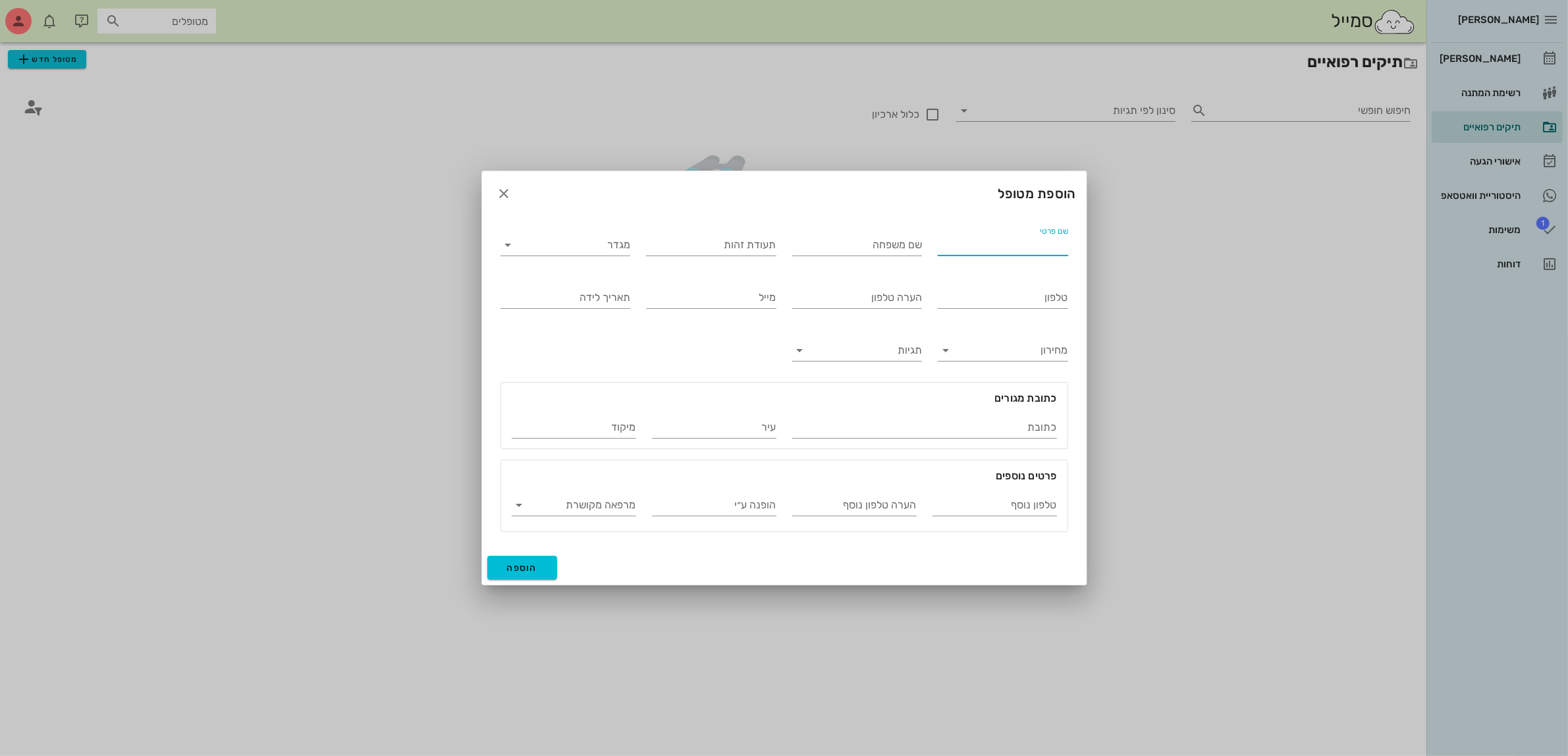
click at [1022, 244] on input "שם פרטי" at bounding box center [1003, 244] width 131 height 21
type input "ליבי"
type input "[PERSON_NAME]"
click at [555, 244] on input "מגדר" at bounding box center [575, 244] width 109 height 21
click at [586, 290] on div "נקבה" at bounding box center [565, 286] width 109 height 12
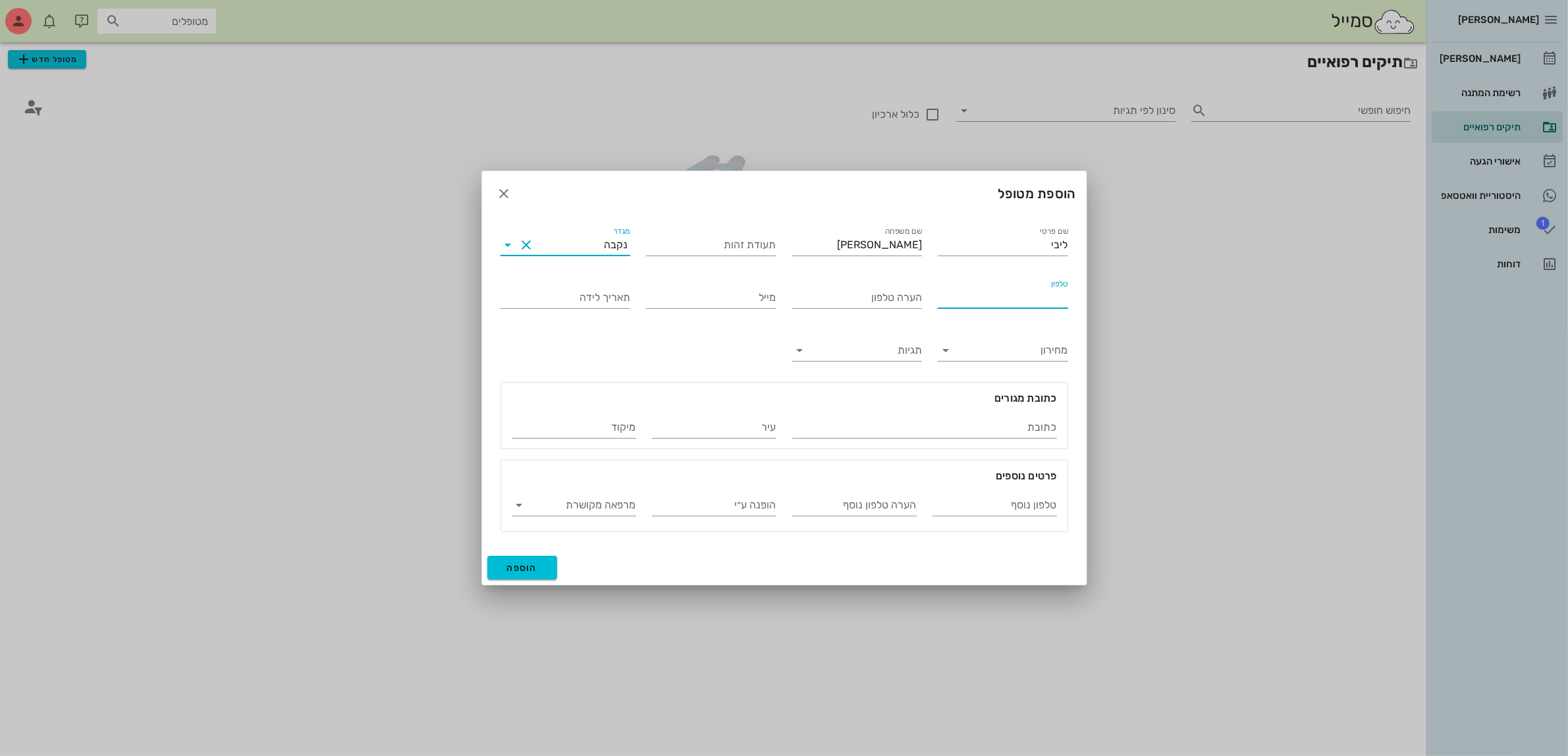
click at [961, 294] on input "טלפון" at bounding box center [1003, 297] width 131 height 21
type input "050-8312272"
click at [915, 301] on input "הערה טלפון" at bounding box center [857, 297] width 131 height 21
type input "[PERSON_NAME] אמא שלה"
click at [528, 566] on span "הוספה" at bounding box center [523, 568] width 31 height 12
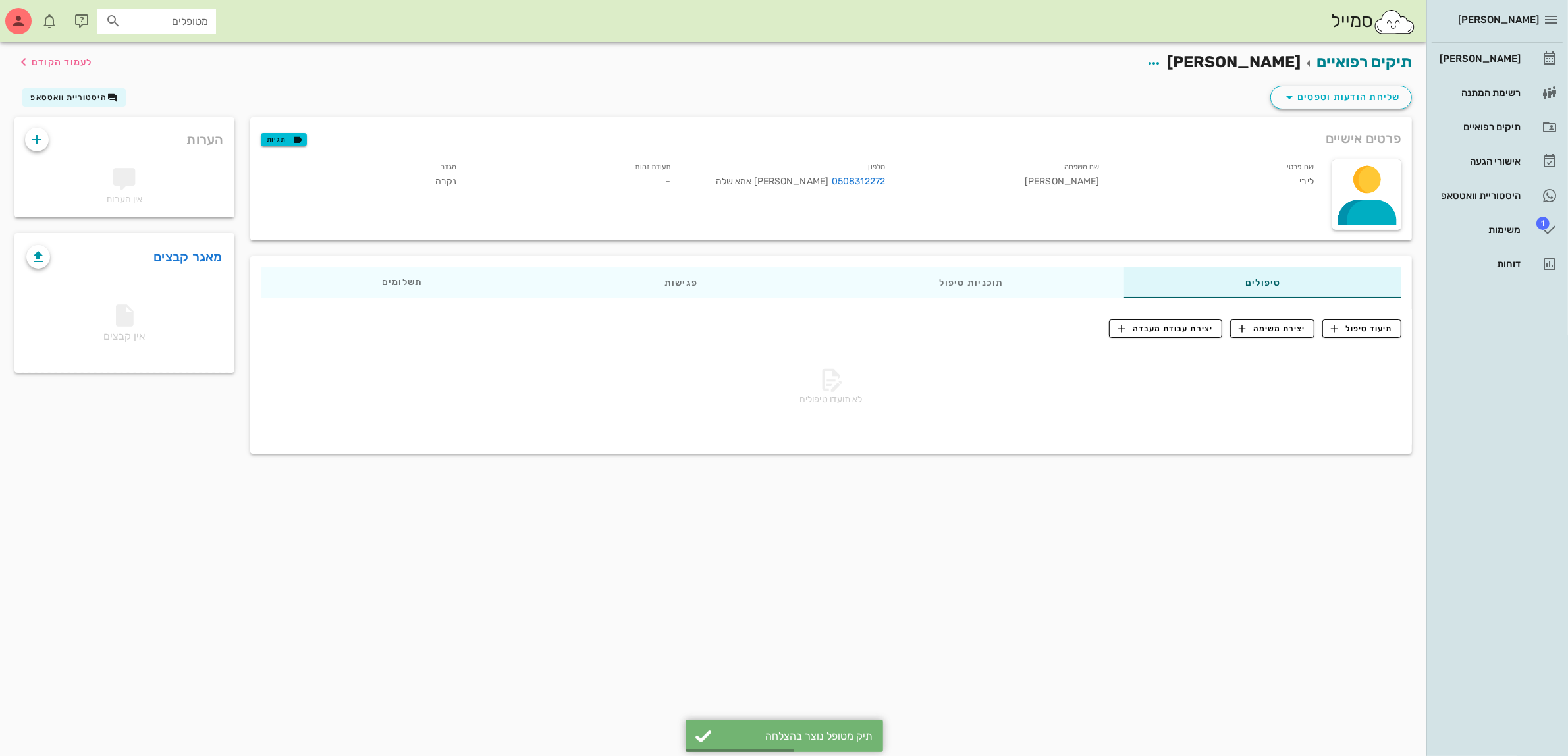
click at [130, 20] on input "מטופלים" at bounding box center [166, 20] width 85 height 17
click at [1471, 125] on div "תיקים רפואיים" at bounding box center [1479, 127] width 84 height 11
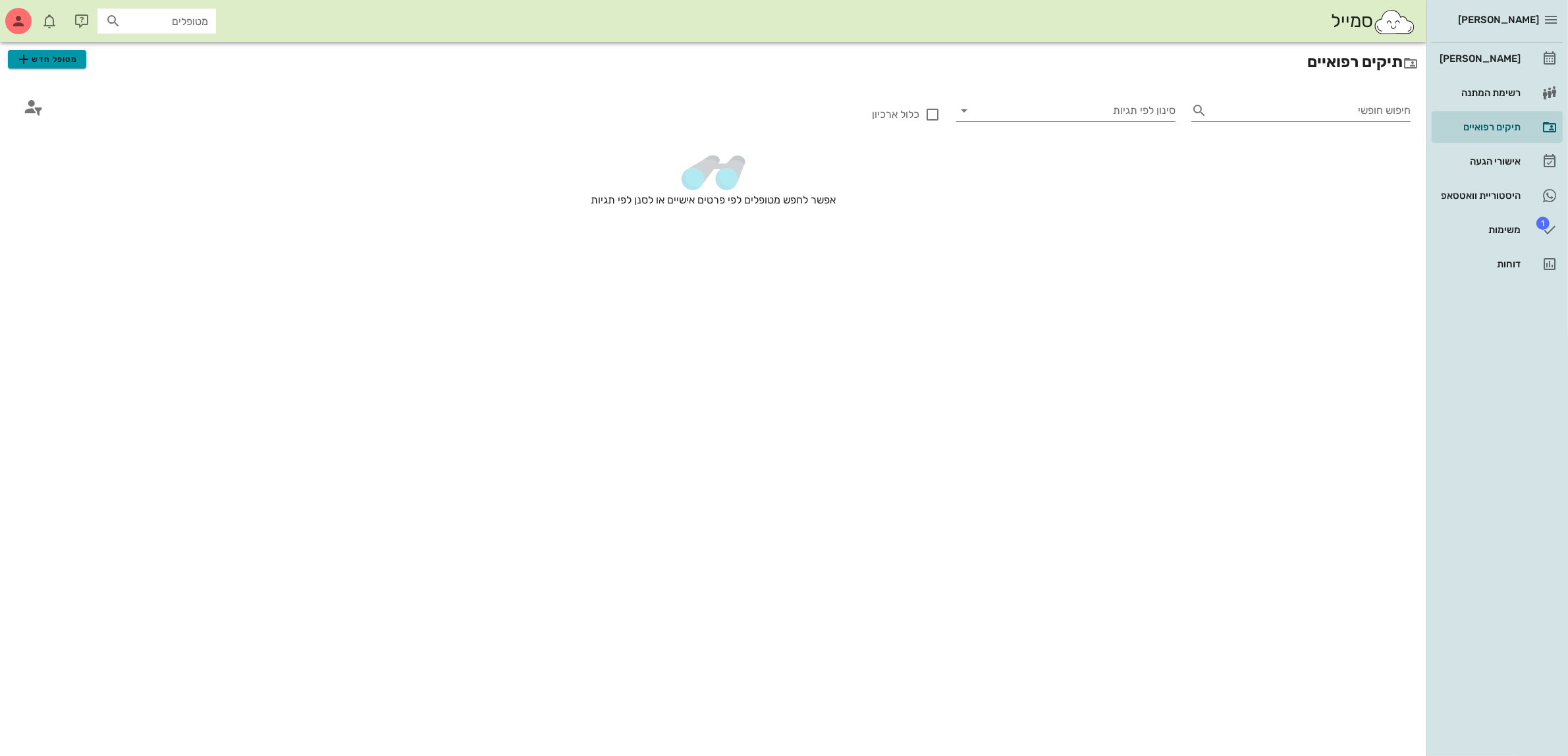
click at [68, 63] on span "מטופל חדש" at bounding box center [46, 59] width 62 height 16
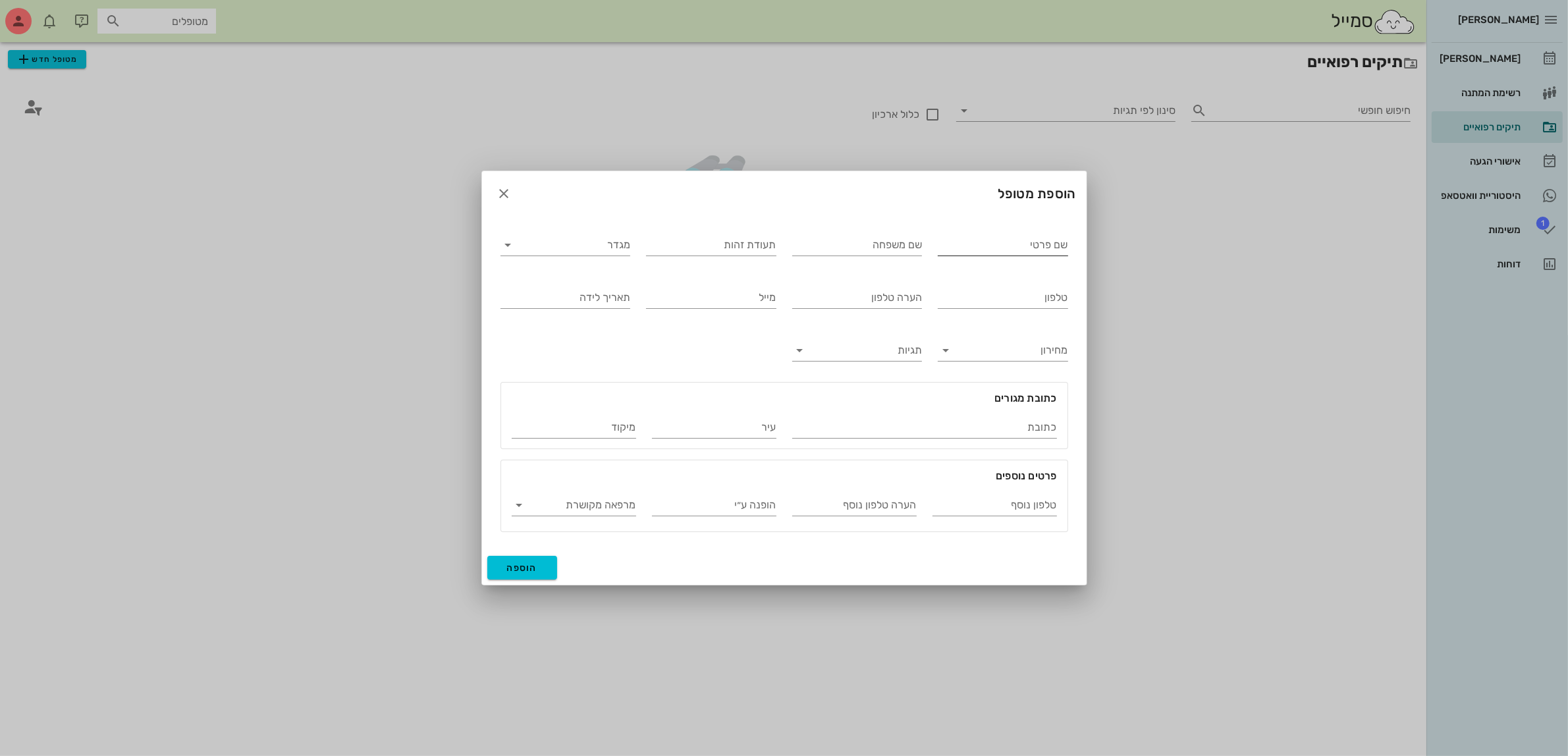
click at [974, 244] on input "שם פרטי" at bounding box center [1003, 244] width 131 height 21
type input "[PERSON_NAME]"
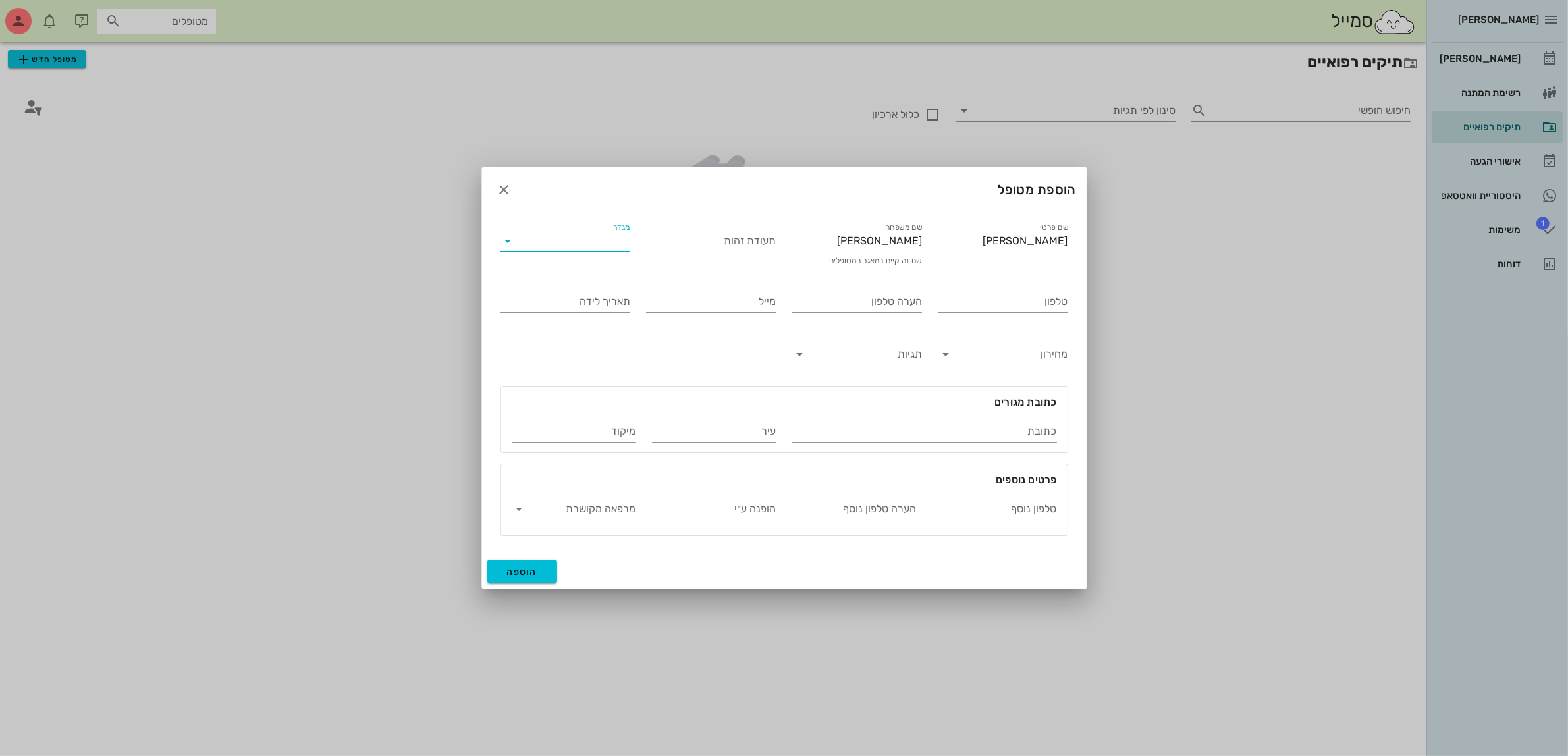
click at [588, 247] on input "מגדר" at bounding box center [575, 240] width 109 height 21
click at [593, 286] on div "נקבה" at bounding box center [565, 283] width 109 height 12
click at [956, 302] on input "טלפון" at bounding box center [1003, 301] width 131 height 21
type input "050-8312272"
click at [884, 302] on input "הערה טלפון" at bounding box center [857, 301] width 131 height 21
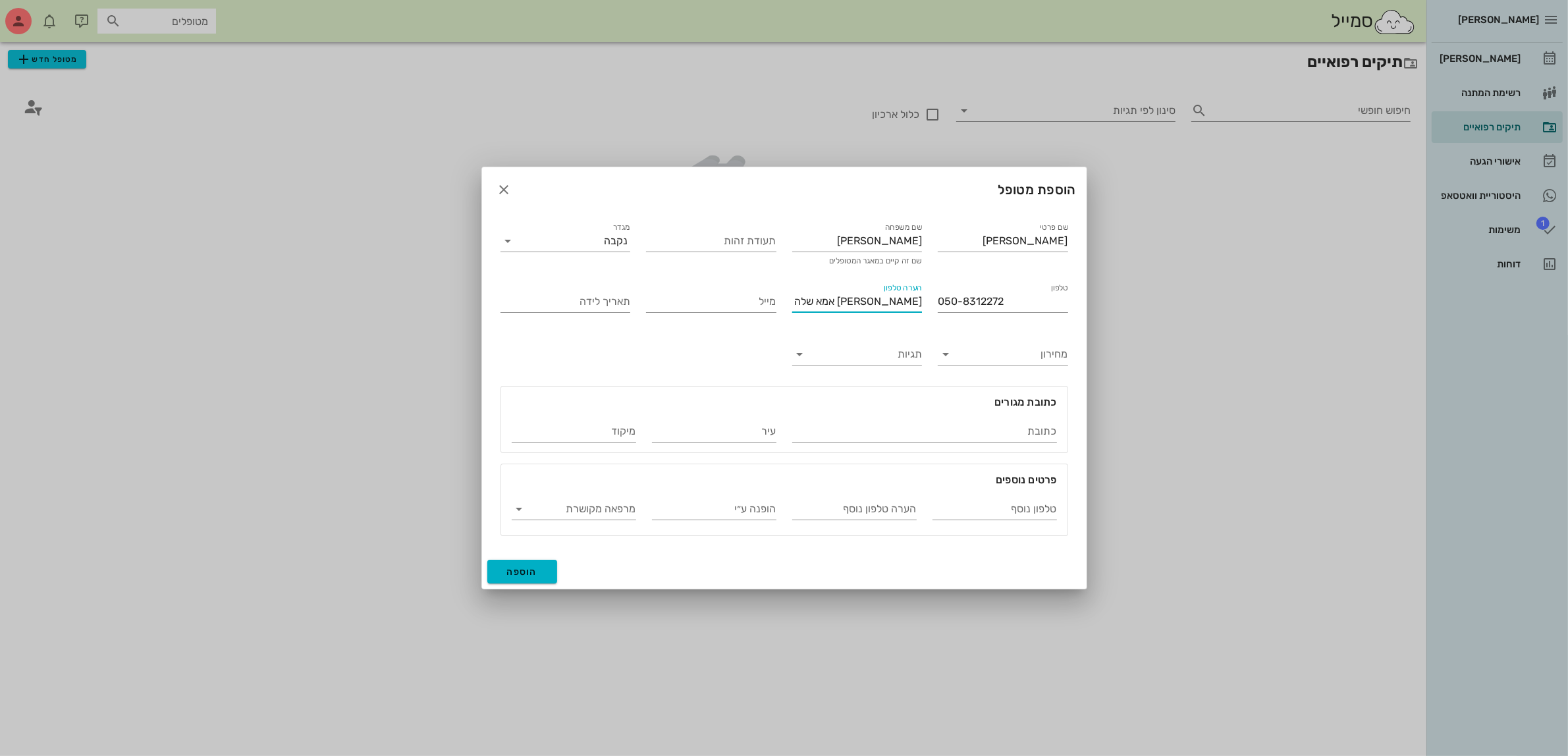
type input "[PERSON_NAME] אמא שלה"
click at [531, 573] on span "הוספה" at bounding box center [523, 572] width 31 height 12
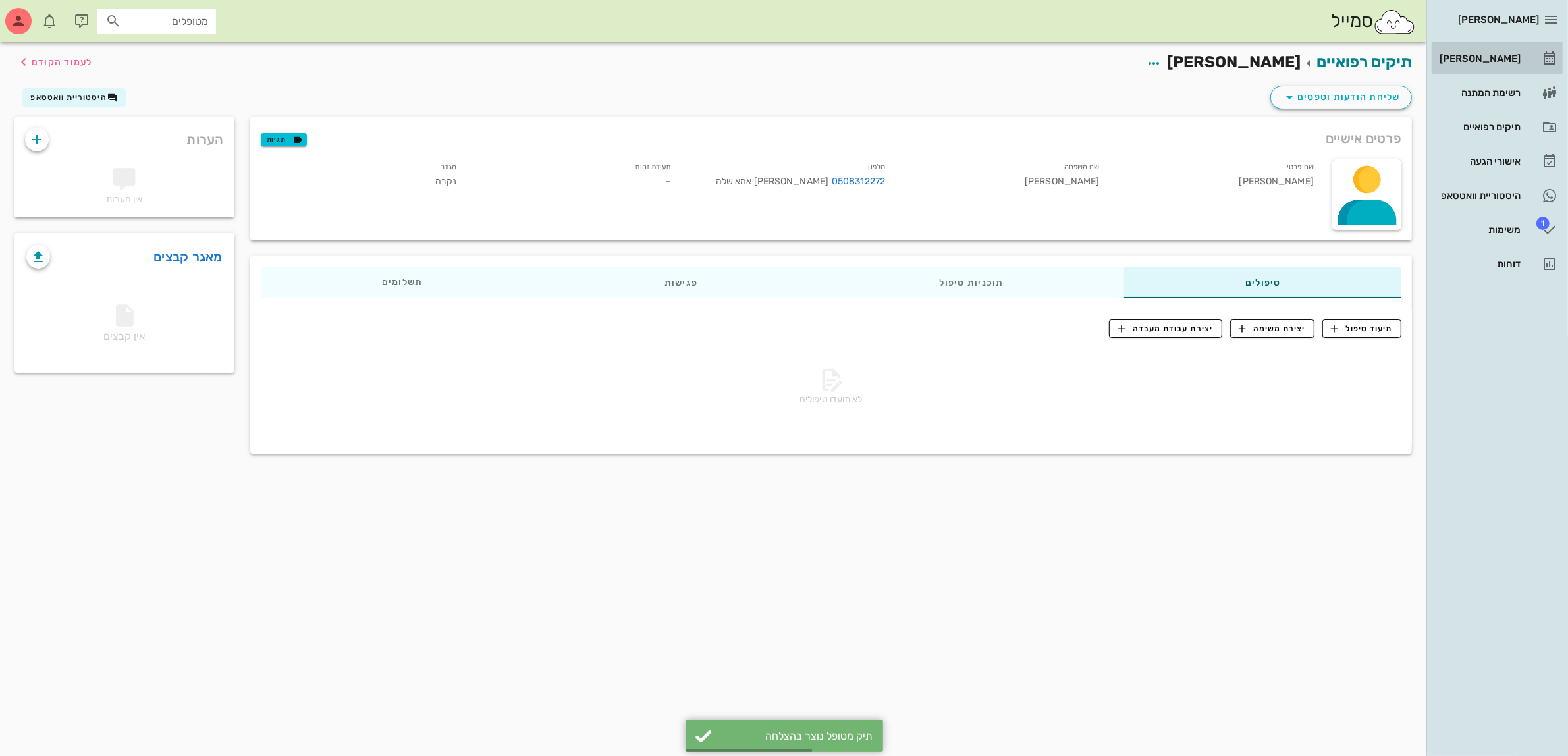
click at [1503, 60] on div "[PERSON_NAME]" at bounding box center [1479, 59] width 84 height 11
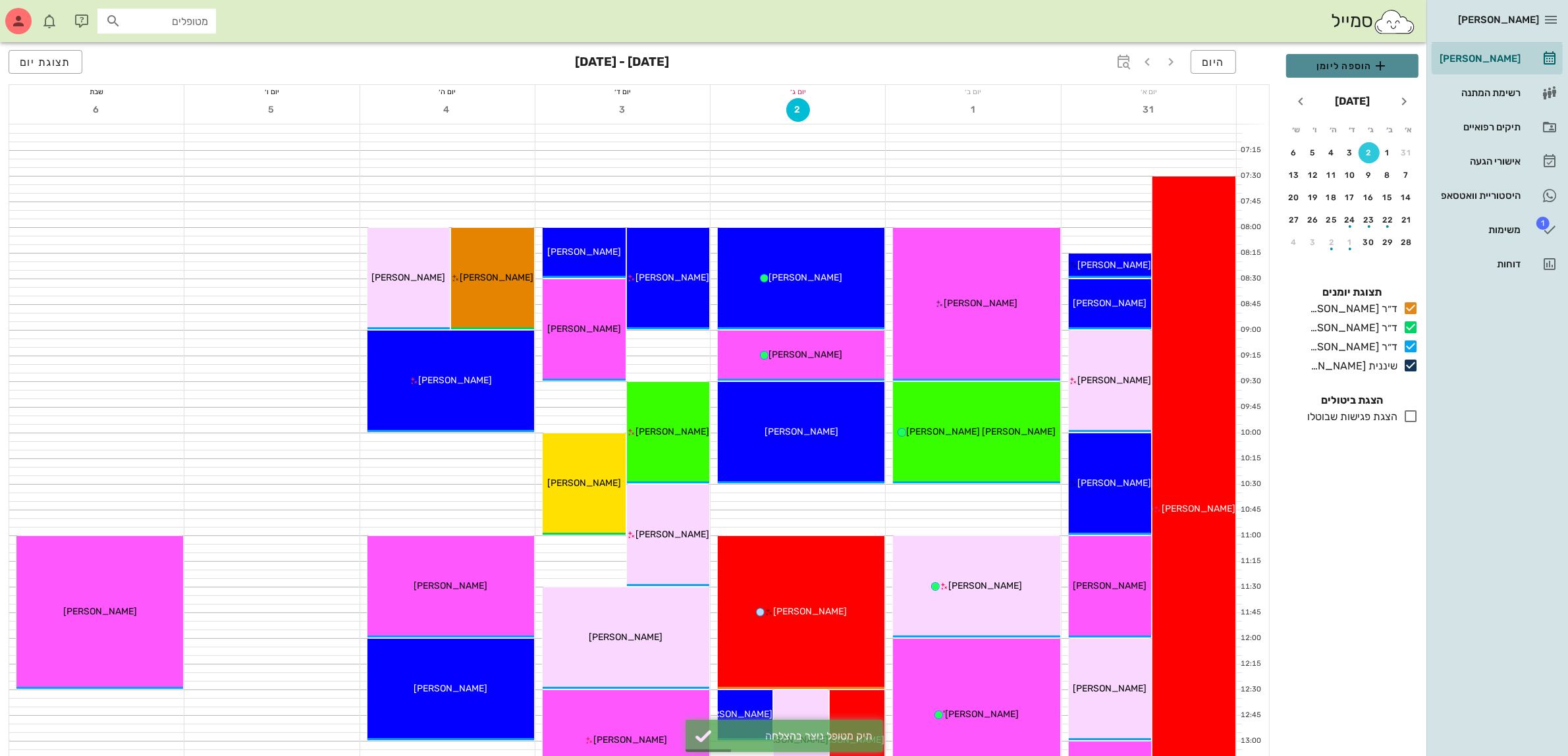
click at [1332, 70] on span "הוספה ליומן" at bounding box center [1352, 66] width 111 height 16
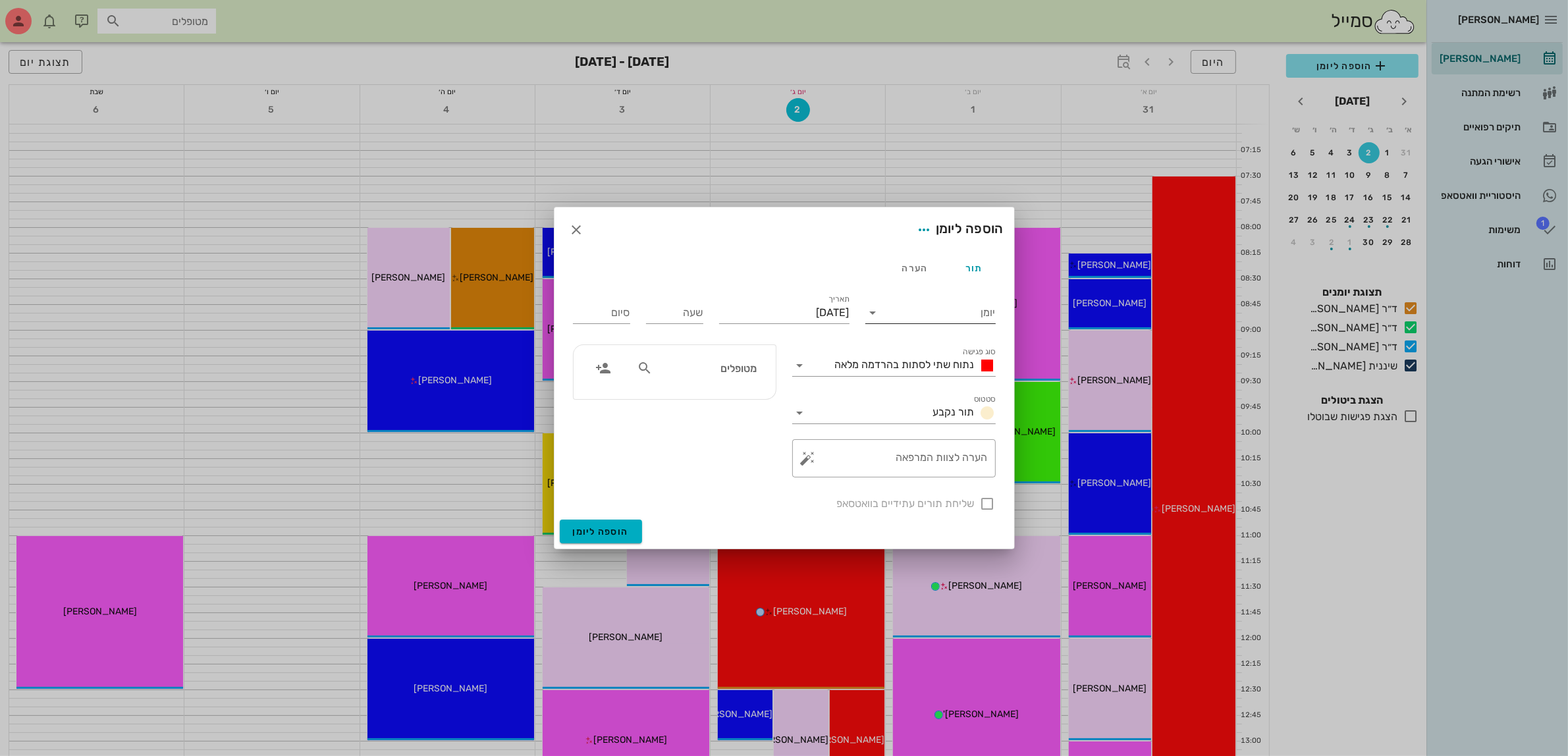
click at [913, 316] on input "יומן" at bounding box center [939, 312] width 112 height 21
click at [930, 351] on div "ד״ר [PERSON_NAME]" at bounding box center [934, 355] width 116 height 12
click at [922, 368] on span "נתוח שתי לסתות בהרדמה מלאה" at bounding box center [905, 364] width 139 height 12
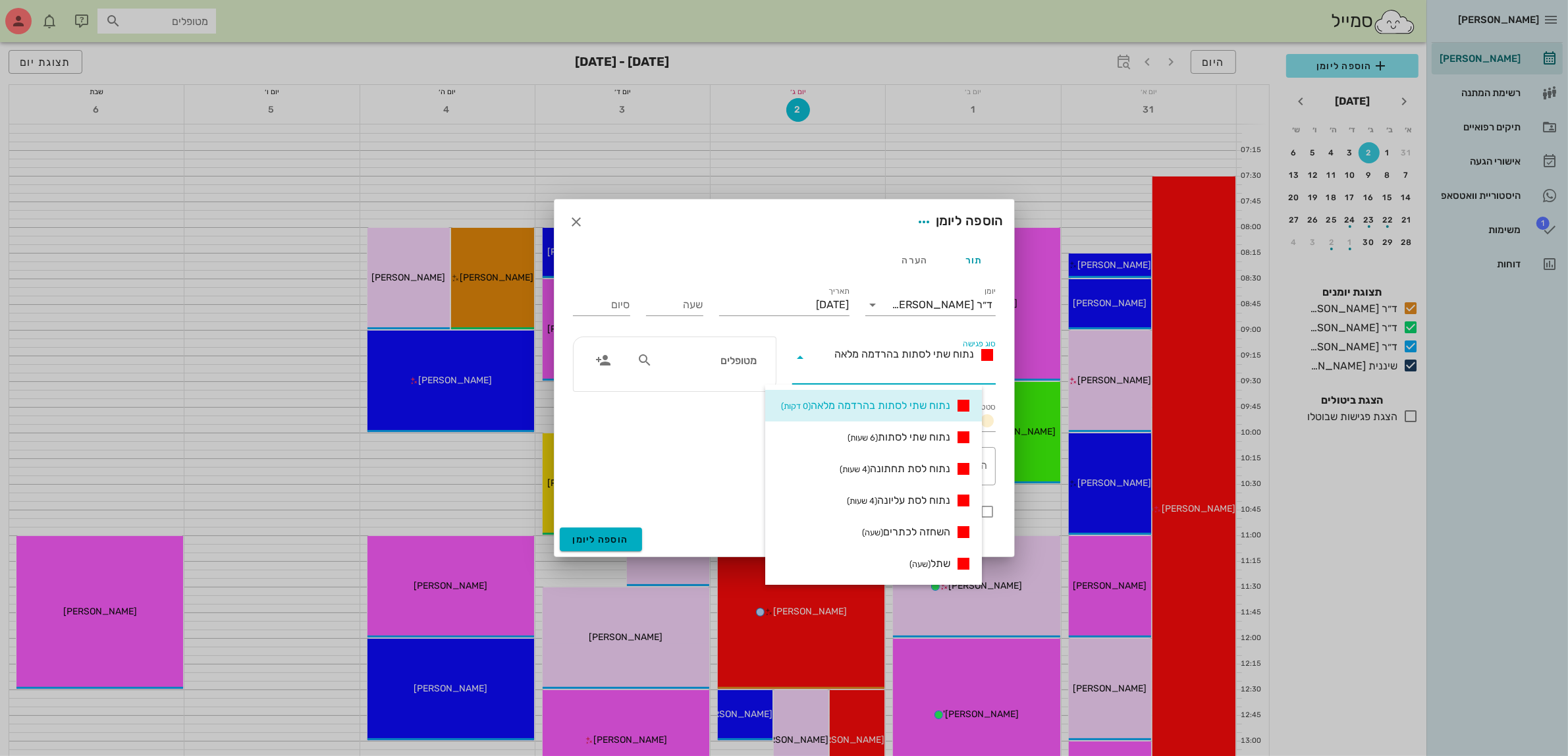
click at [705, 370] on div "מטופלים" at bounding box center [697, 360] width 135 height 25
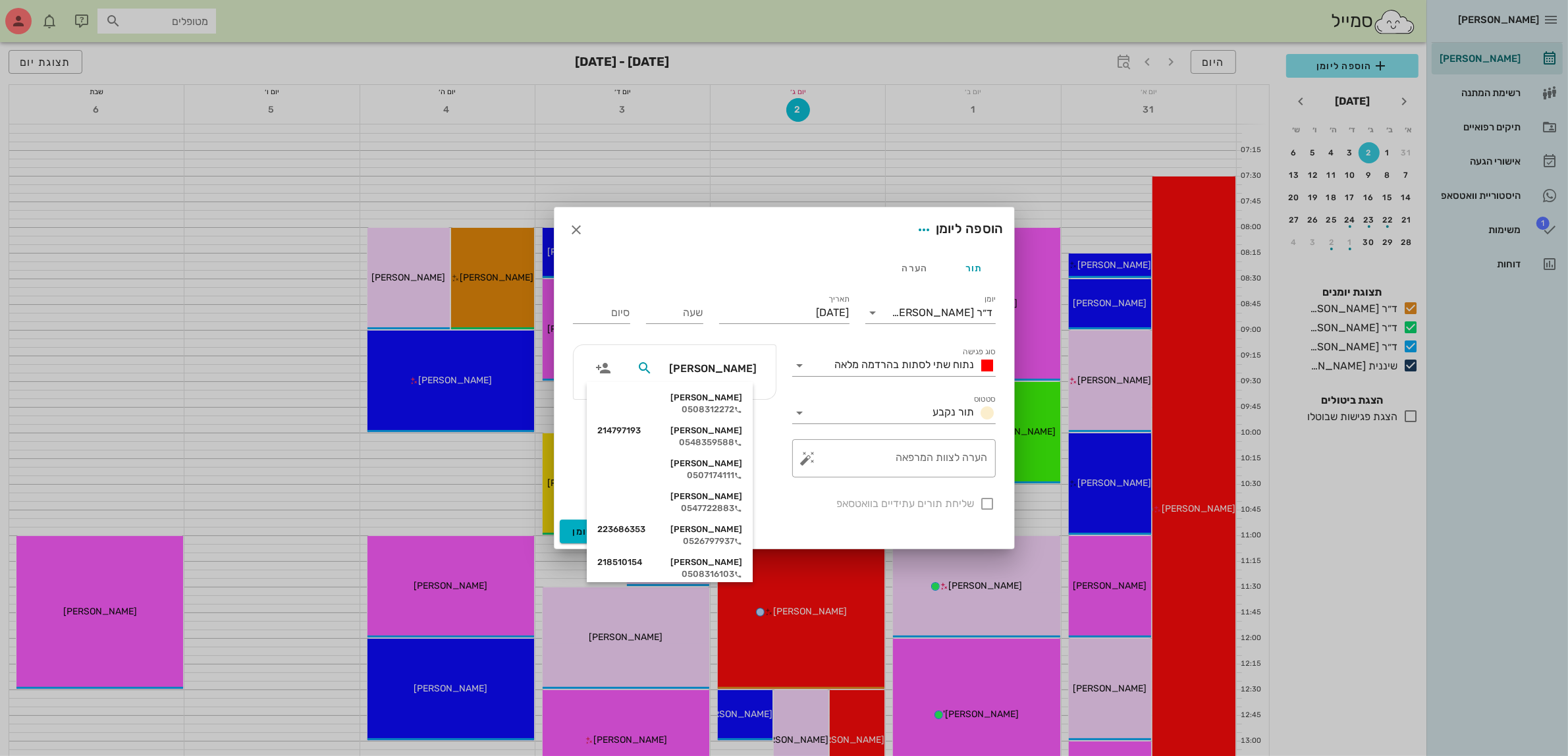
type input "[PERSON_NAME]"
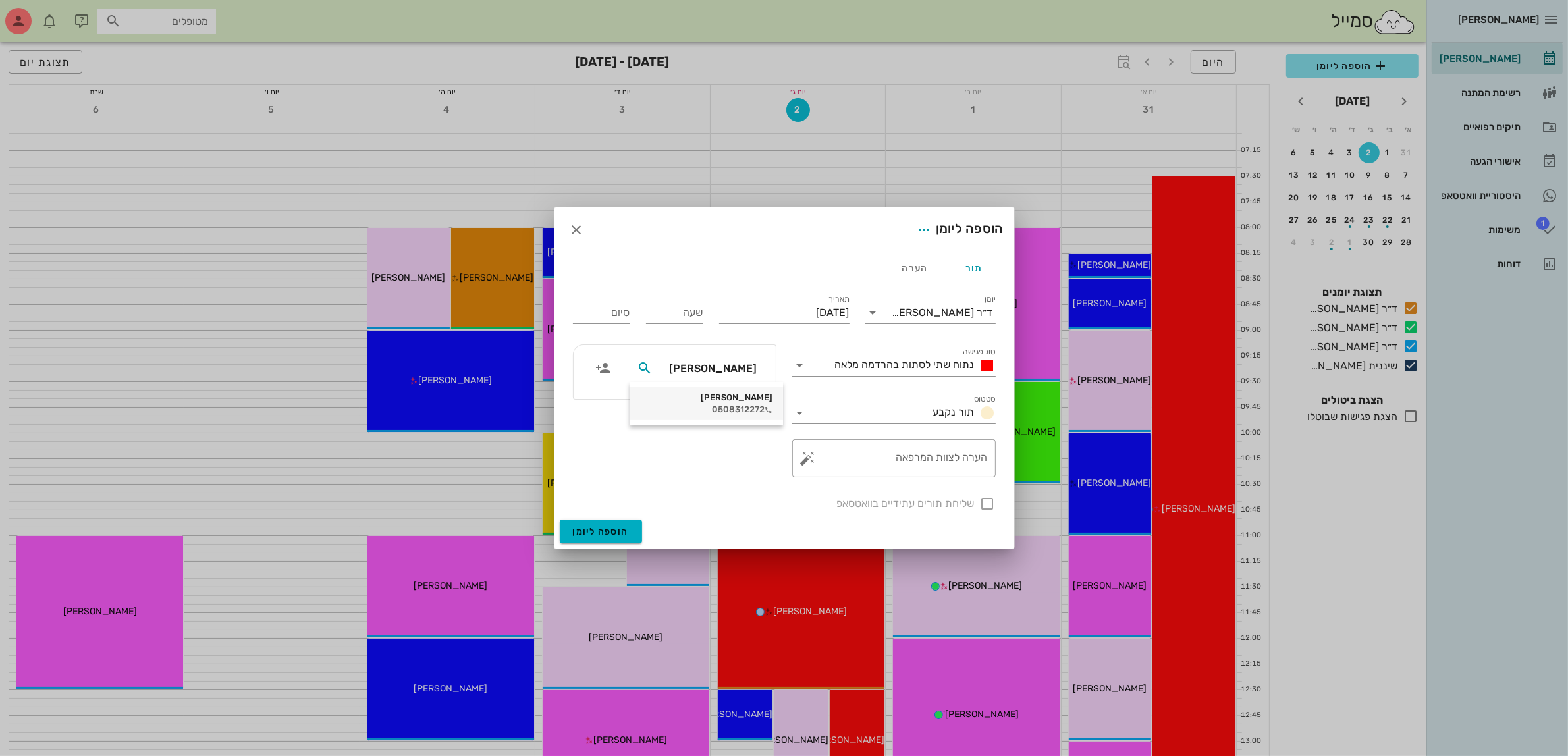
click at [713, 402] on div "[PERSON_NAME]" at bounding box center [707, 398] width 133 height 11
click at [929, 455] on textarea "הערה לצוות המרפאה" at bounding box center [899, 462] width 177 height 32
type textarea "קיבוע וסד לילה"
click at [909, 363] on span "נתוח שתי לסתות בהרדמה מלאה" at bounding box center [905, 364] width 139 height 12
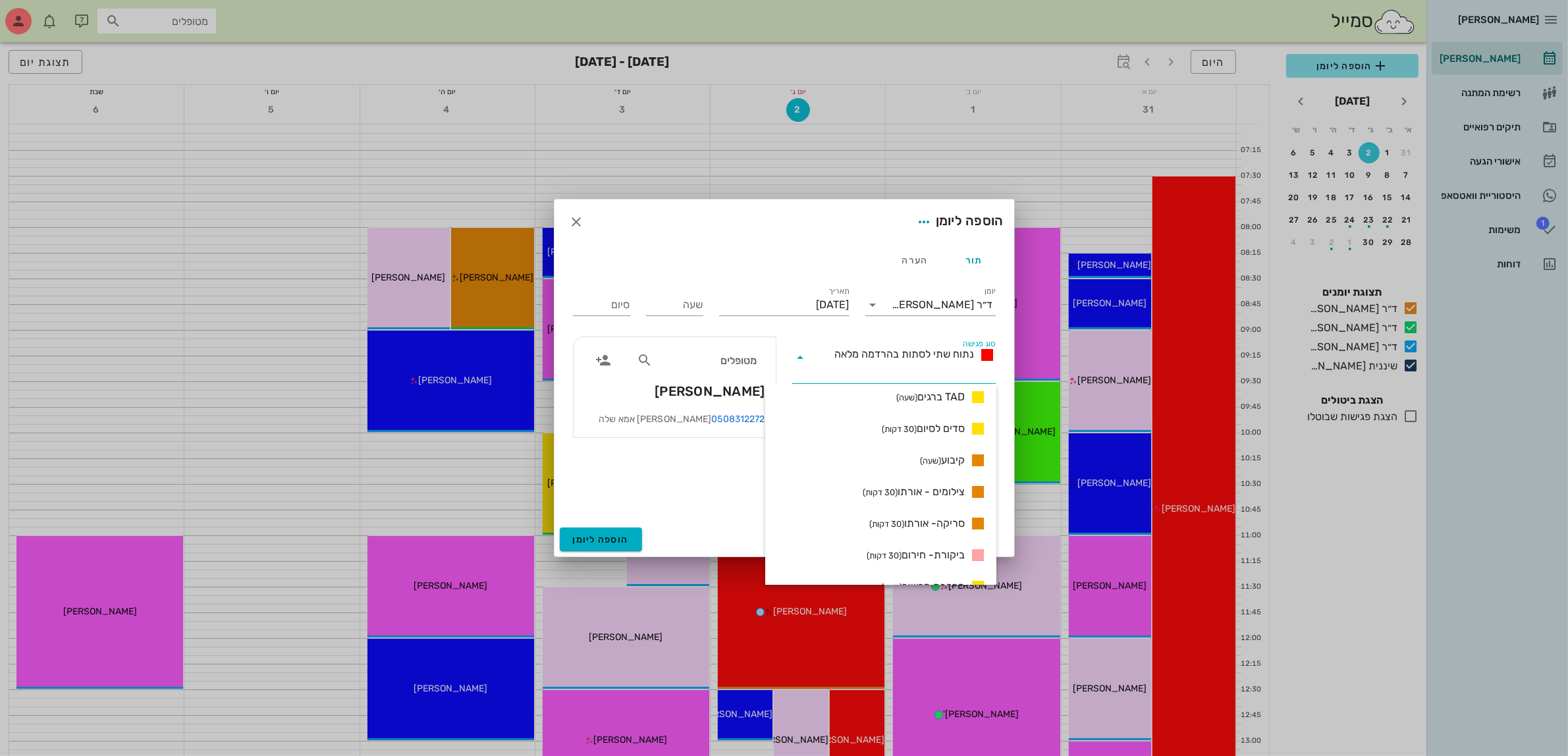
scroll to position [1152, 0]
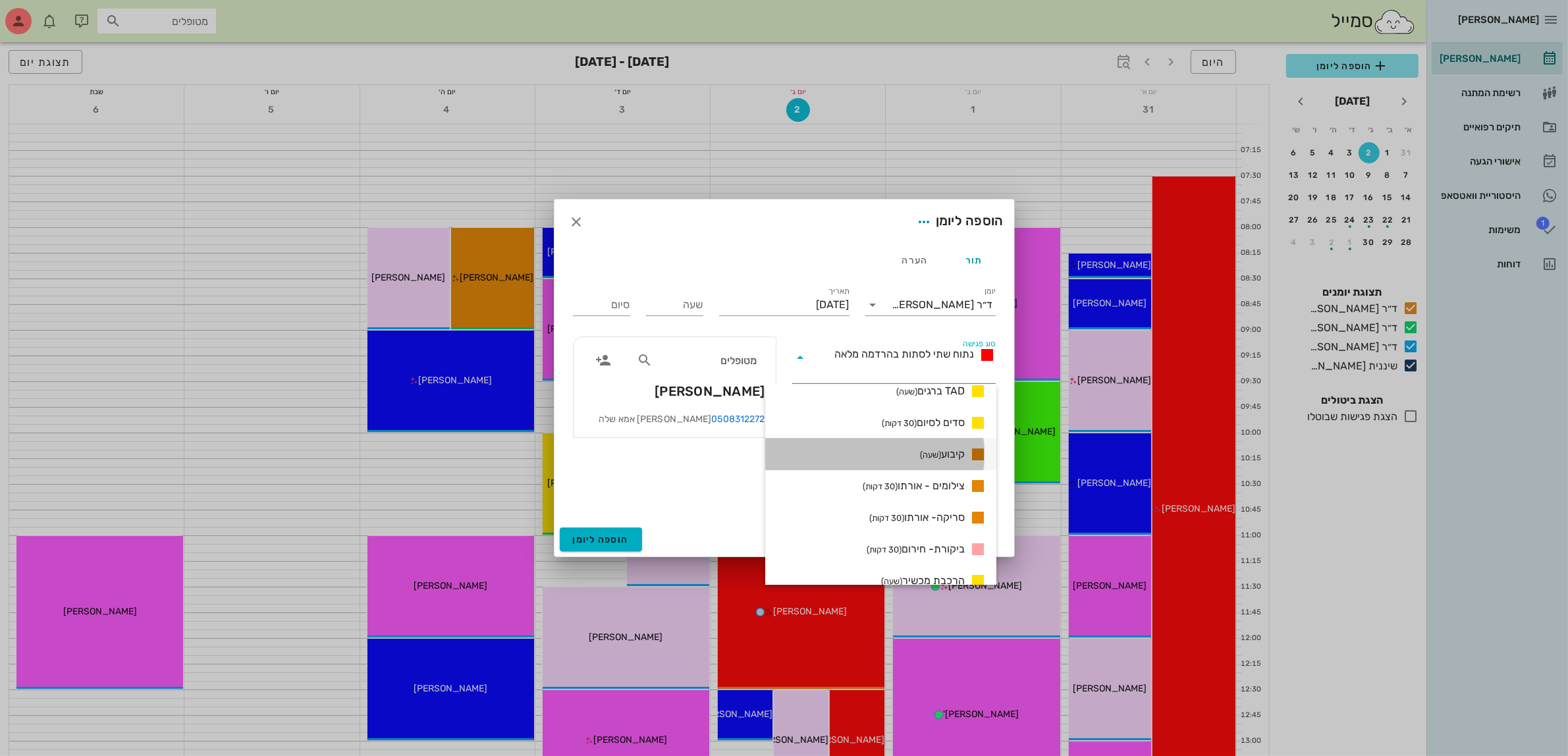
click at [920, 452] on small "(שעה)" at bounding box center [930, 454] width 21 height 10
type input "01:00"
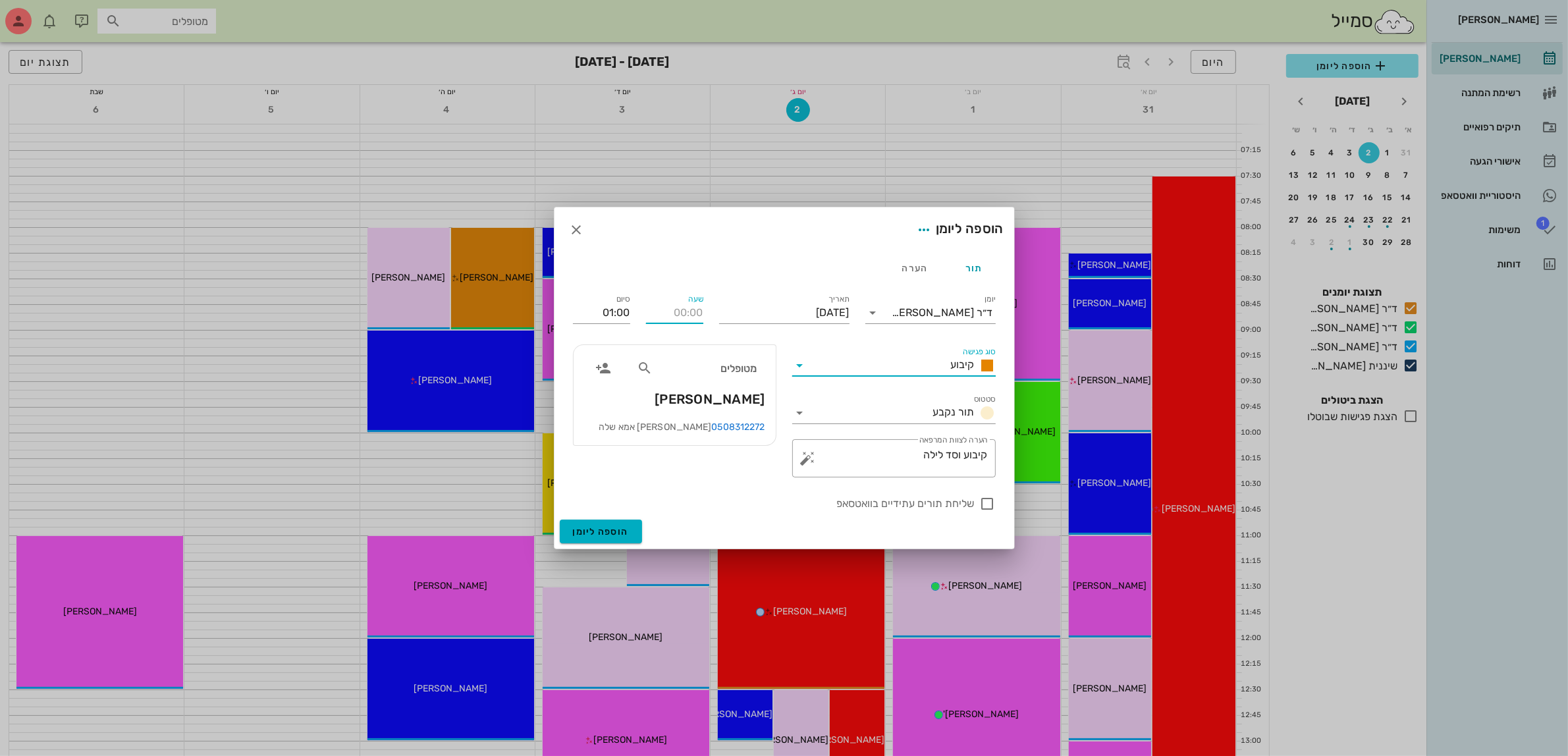
click at [663, 311] on input "שעה" at bounding box center [674, 312] width 58 height 21
click at [584, 305] on input "01:00" at bounding box center [601, 312] width 58 height 21
type input "14:00"
type input "15:00"
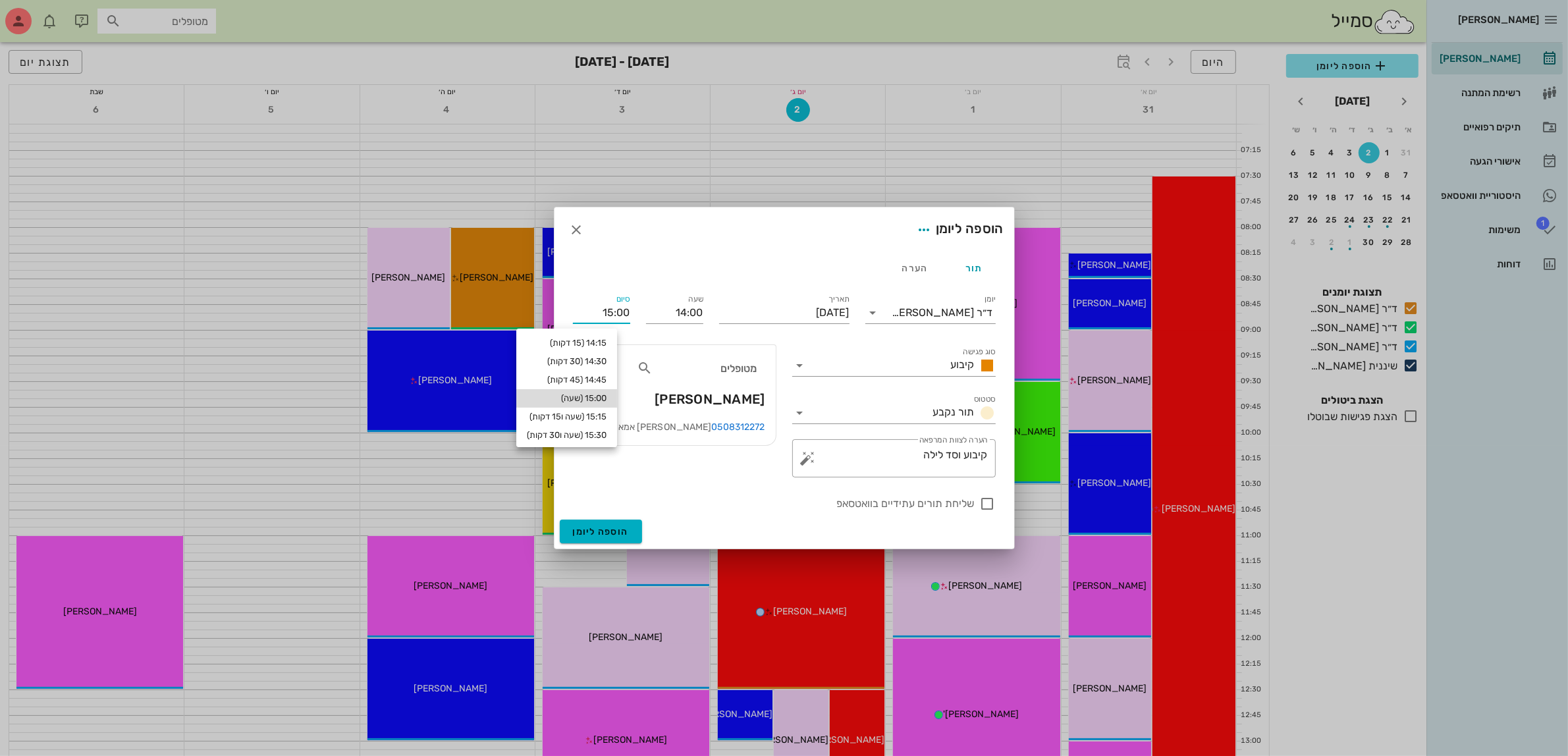
click at [600, 397] on div "15:00 (שעה)" at bounding box center [567, 399] width 80 height 11
type input "15:00"
click at [762, 307] on input "[DATE]" at bounding box center [784, 312] width 131 height 21
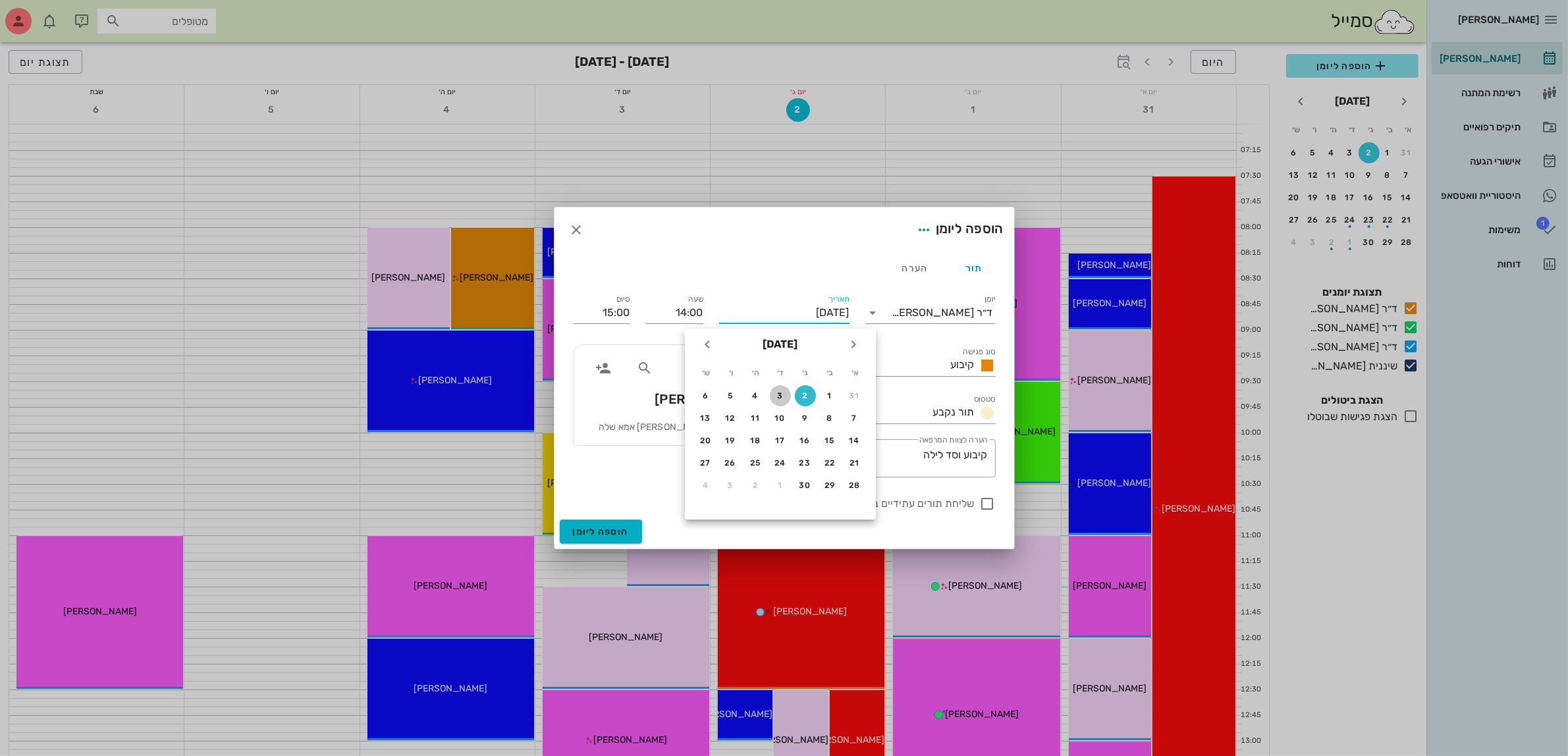
click at [777, 397] on div "3" at bounding box center [780, 396] width 21 height 9
type input "[DATE]"
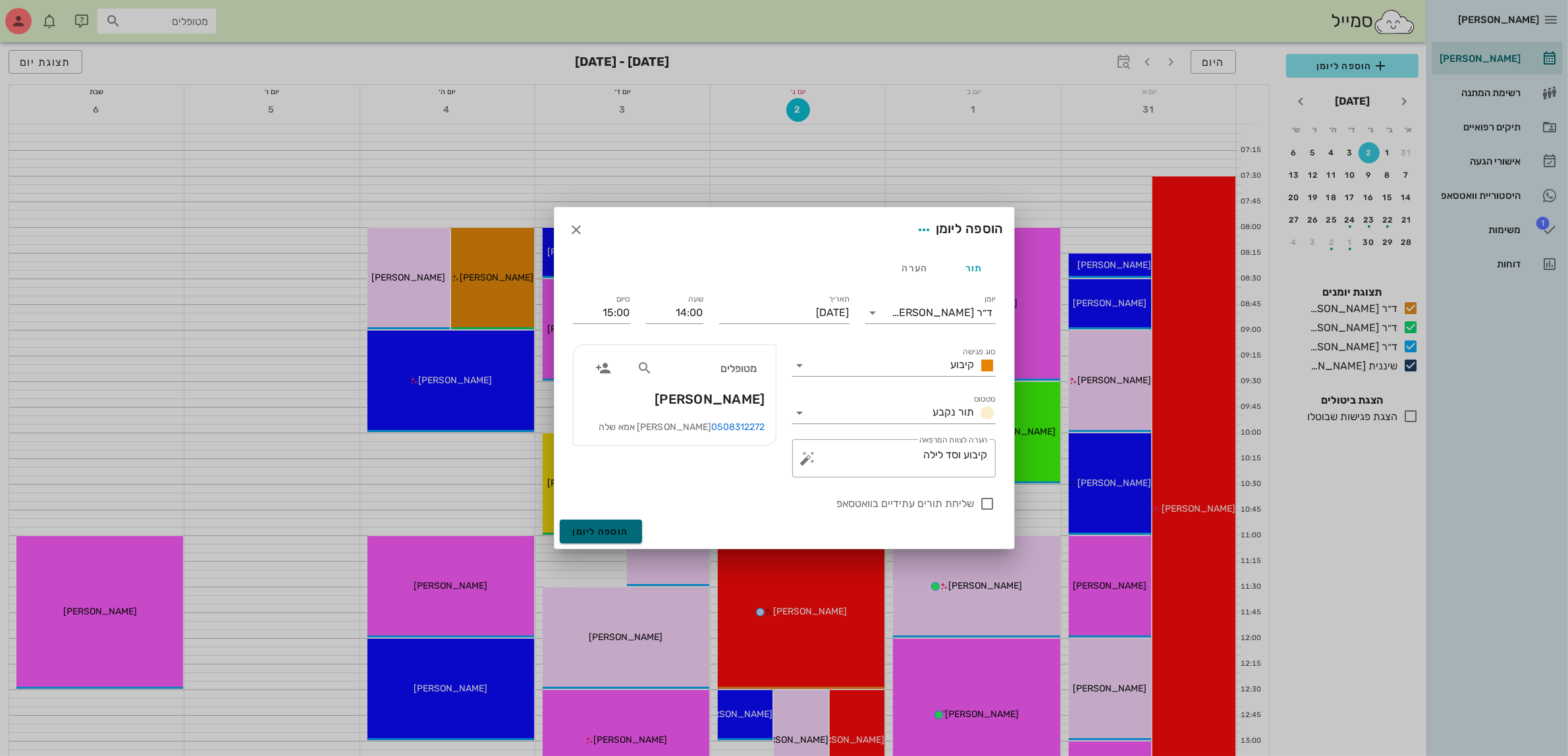
click at [603, 530] on span "הוספה ליומן" at bounding box center [601, 531] width 56 height 12
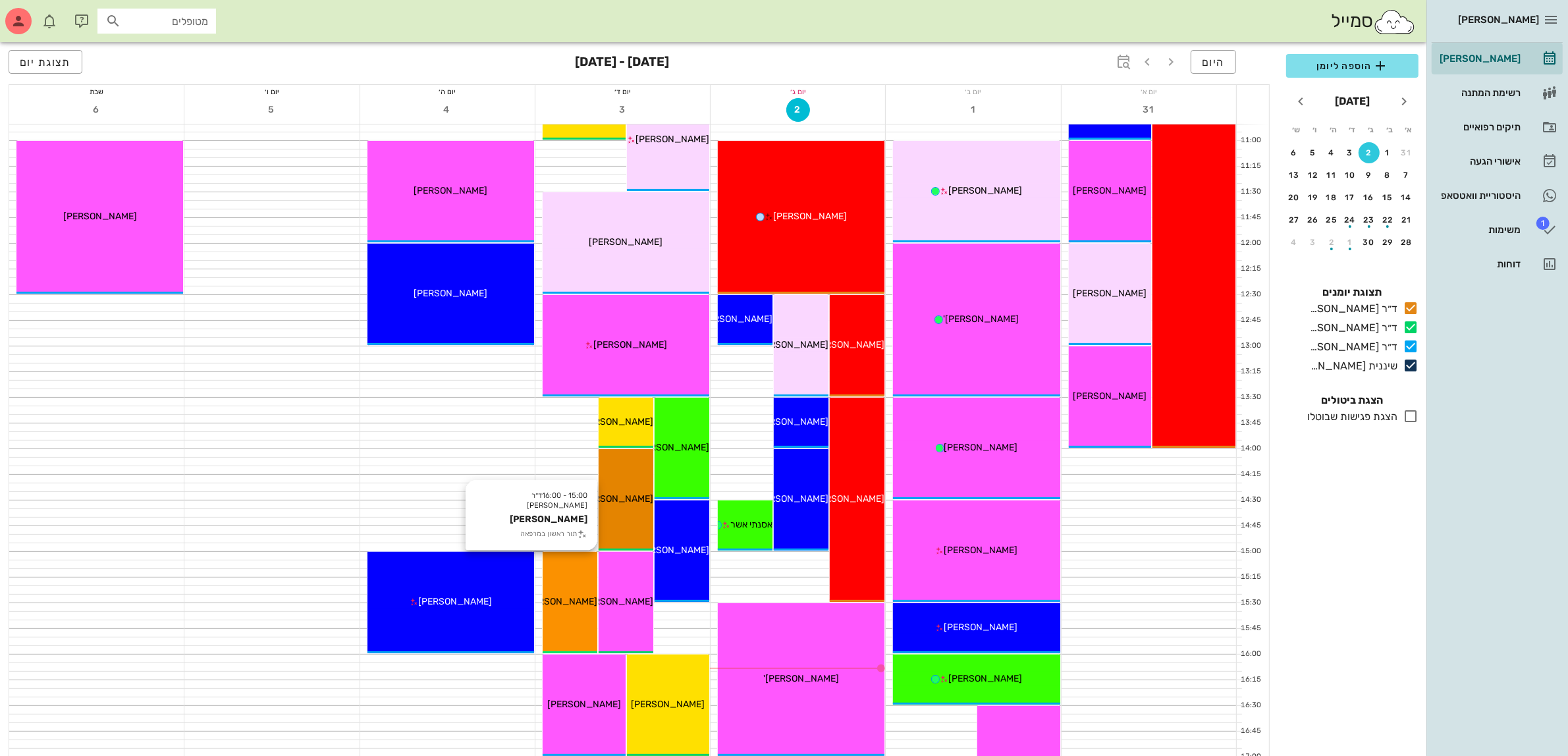
scroll to position [477, 0]
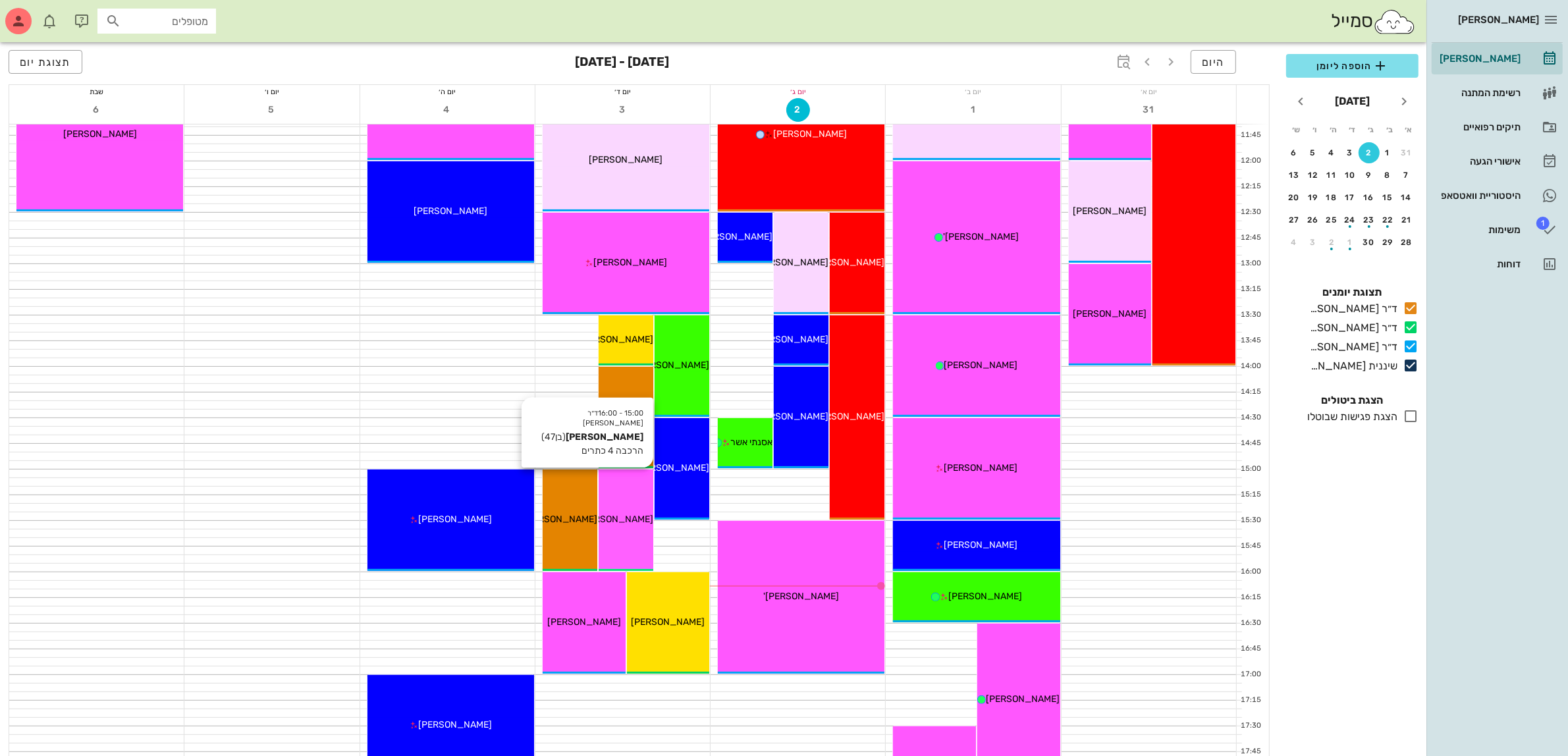
click at [626, 505] on div "15:00 - 16:00 ד״ר [PERSON_NAME] [PERSON_NAME] (בן 47 ) הרכבה 4 כתרים [PERSON_NA…" at bounding box center [626, 520] width 55 height 102
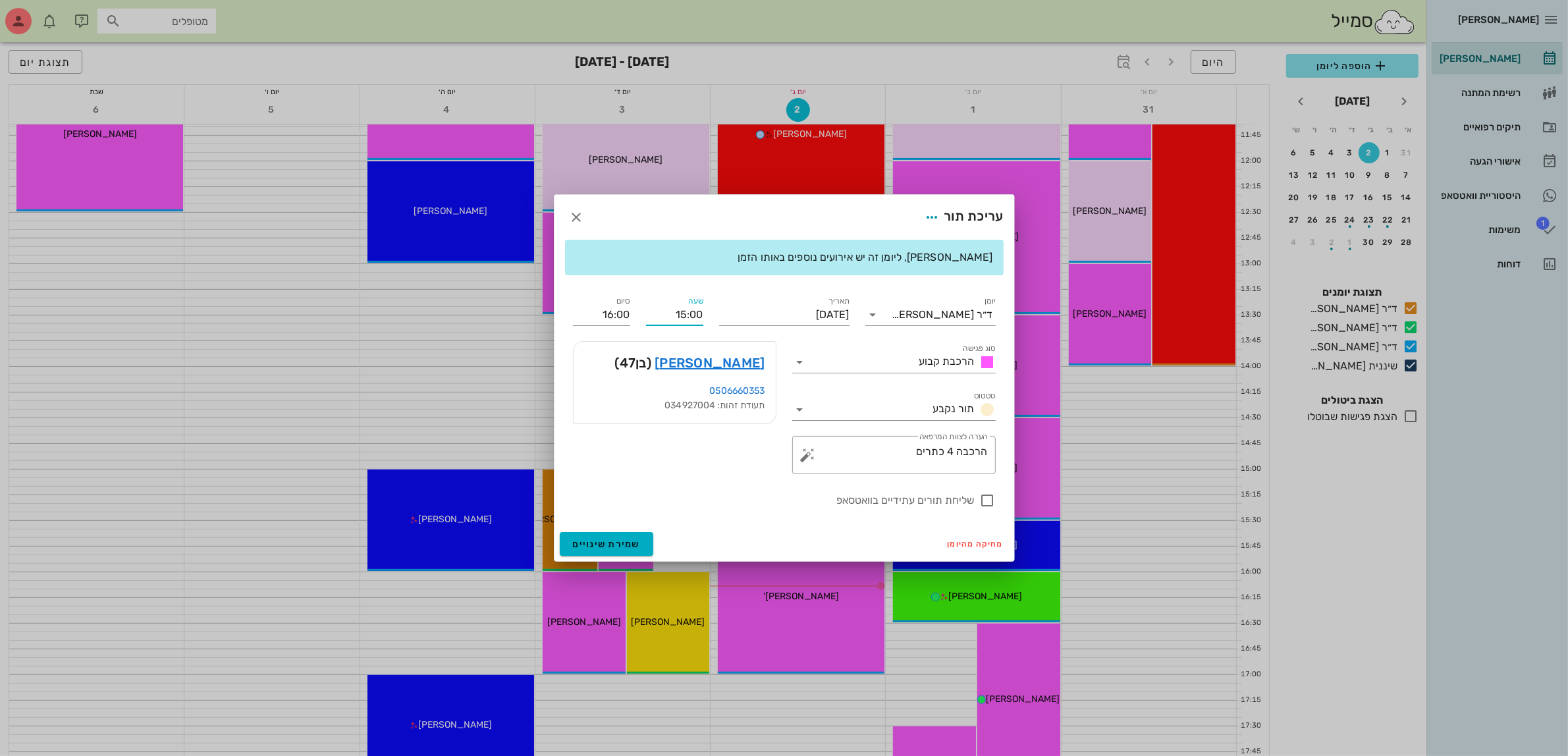
click at [695, 311] on input "15:00" at bounding box center [674, 314] width 58 height 21
click at [680, 408] on div "15:30" at bounding box center [675, 414] width 37 height 11
type input "15:30"
type input "16:30"
click at [601, 545] on span "שמירת שינויים" at bounding box center [607, 544] width 68 height 12
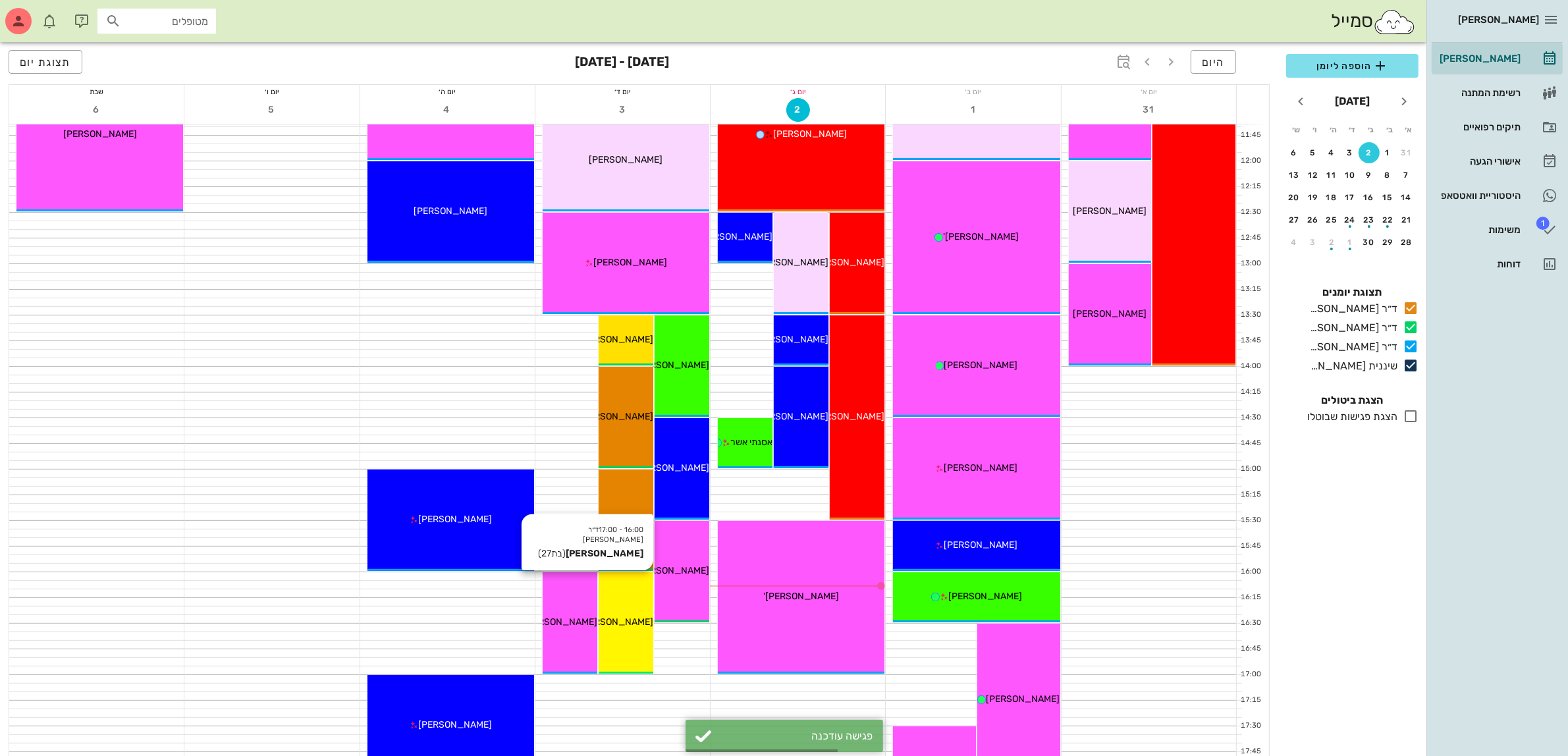
click at [640, 603] on div "16:00 - 17:00 ד״ר [PERSON_NAME] [PERSON_NAME] (בת 27 ) [PERSON_NAME]" at bounding box center [626, 623] width 55 height 102
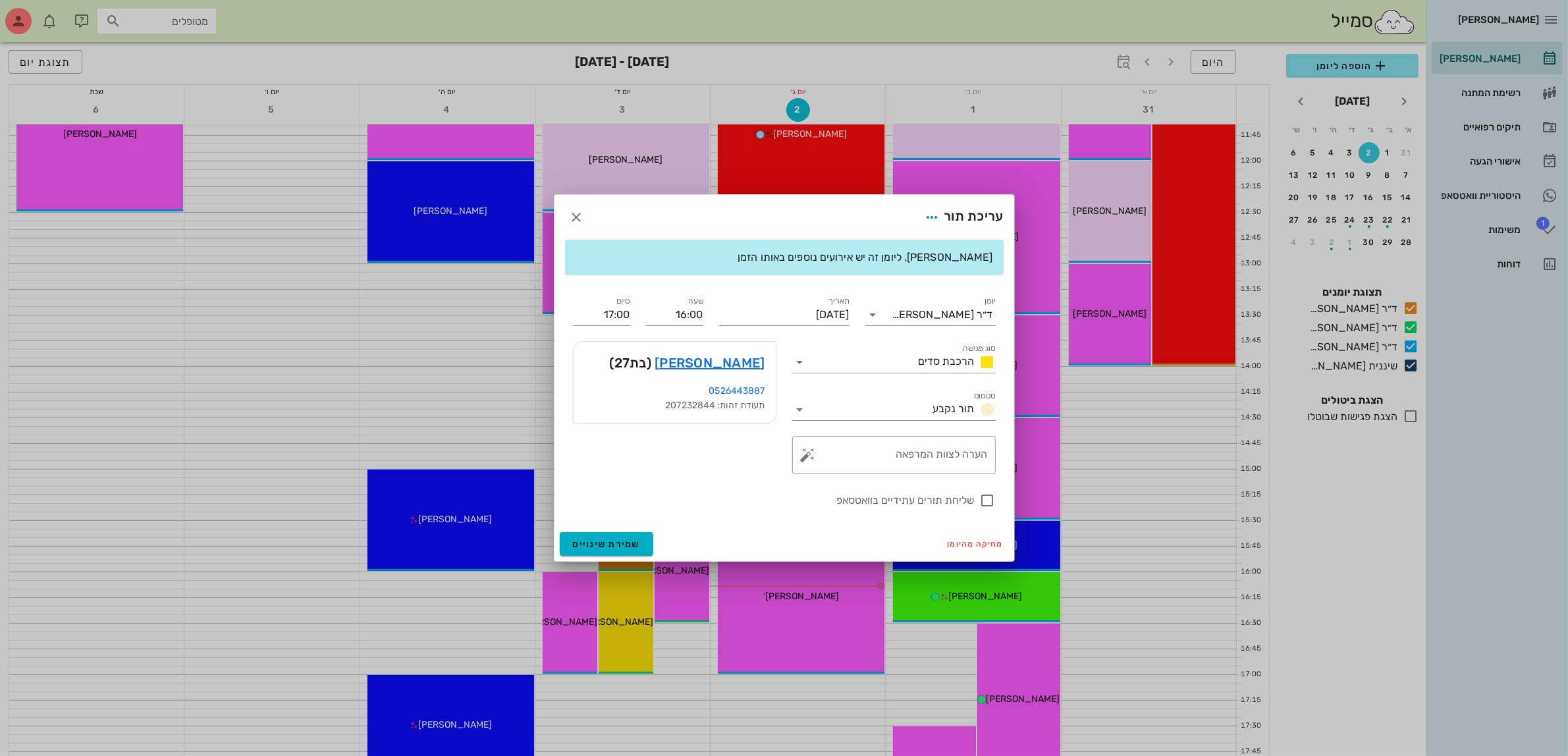
click at [583, 623] on div at bounding box center [784, 378] width 1568 height 756
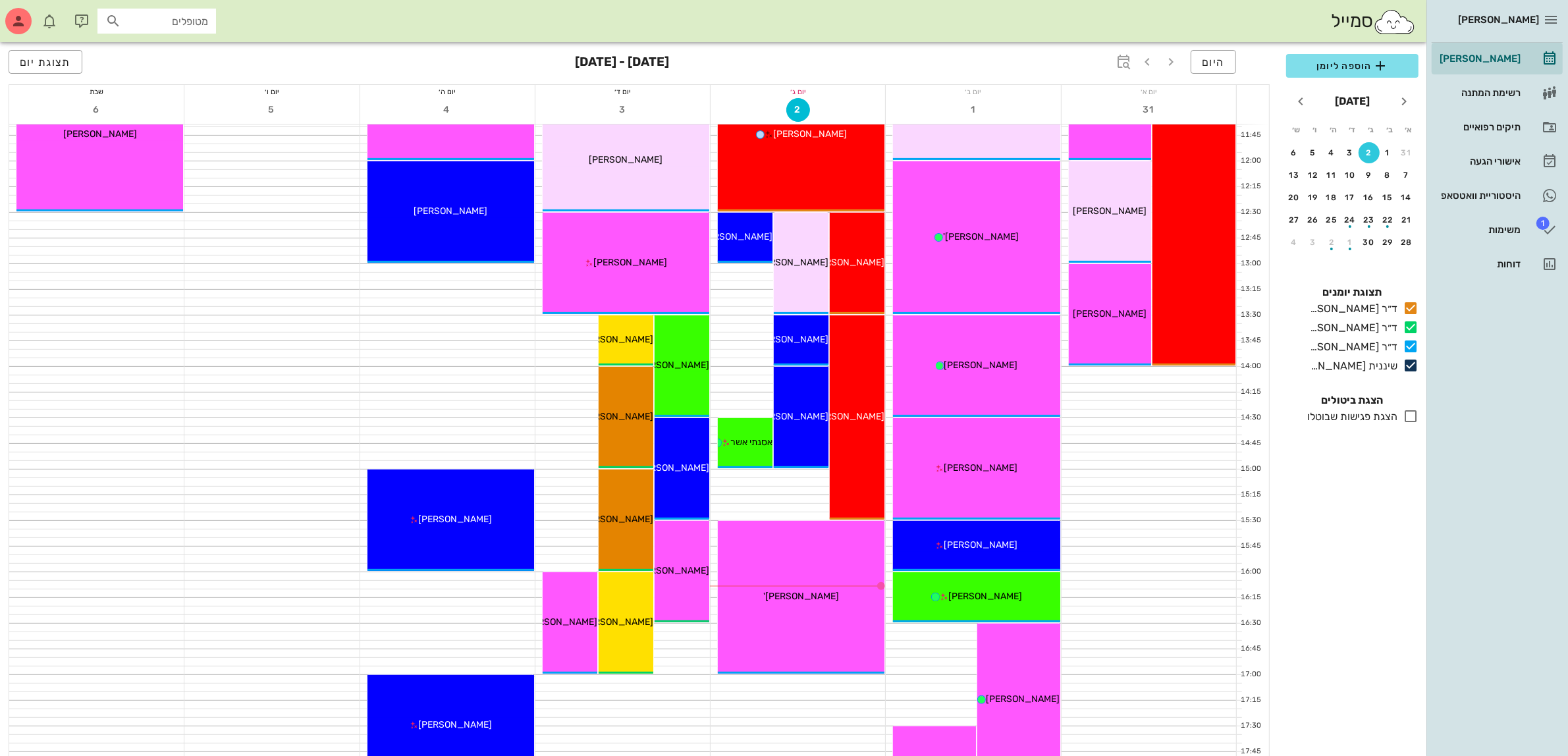
click at [583, 623] on span "[PERSON_NAME]" at bounding box center [560, 621] width 74 height 12
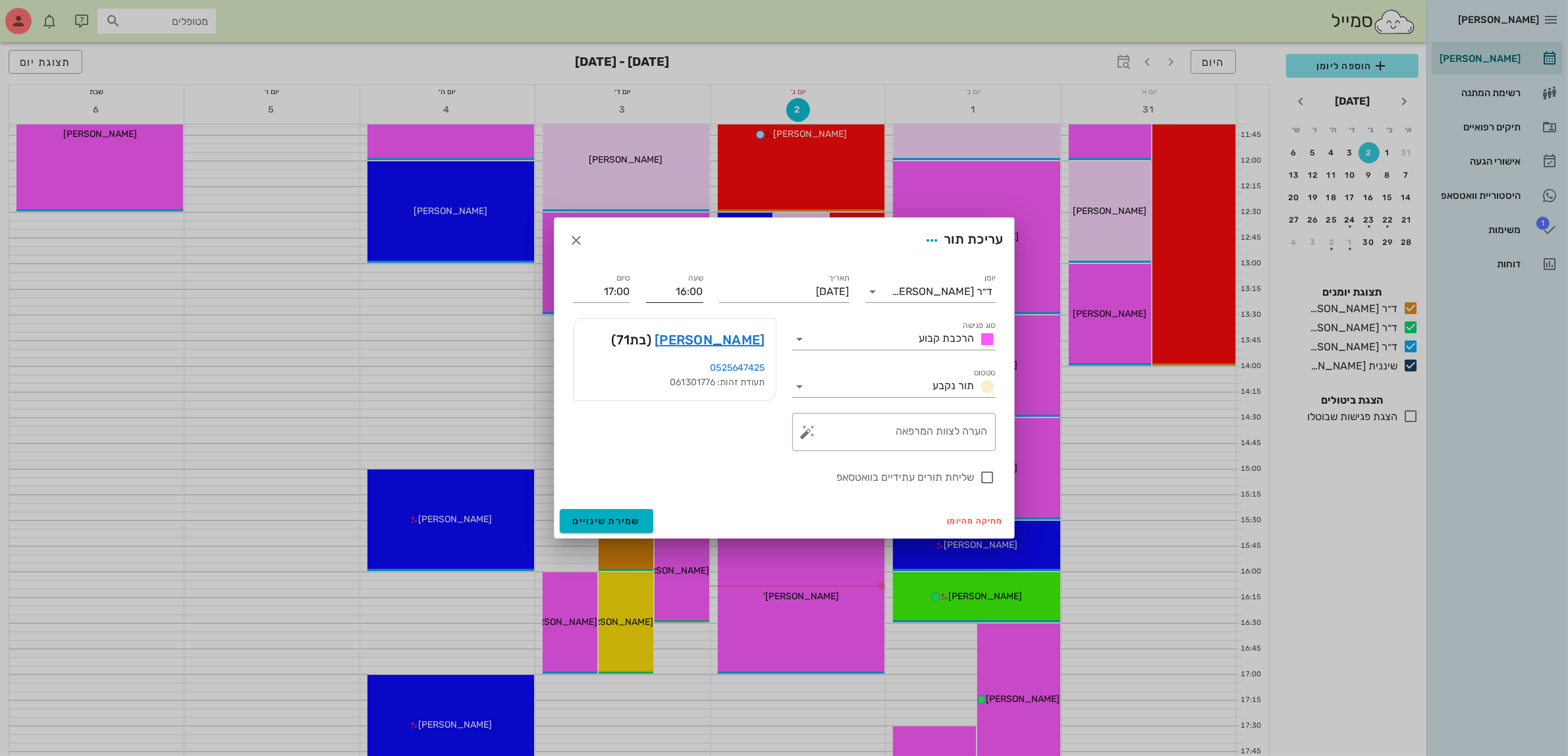
click at [689, 290] on input "16:00" at bounding box center [674, 291] width 58 height 21
click at [678, 387] on div "16:30" at bounding box center [675, 391] width 37 height 11
type input "16:30"
type input "17:30"
click at [619, 522] on span "שמירת שינויים" at bounding box center [607, 521] width 68 height 12
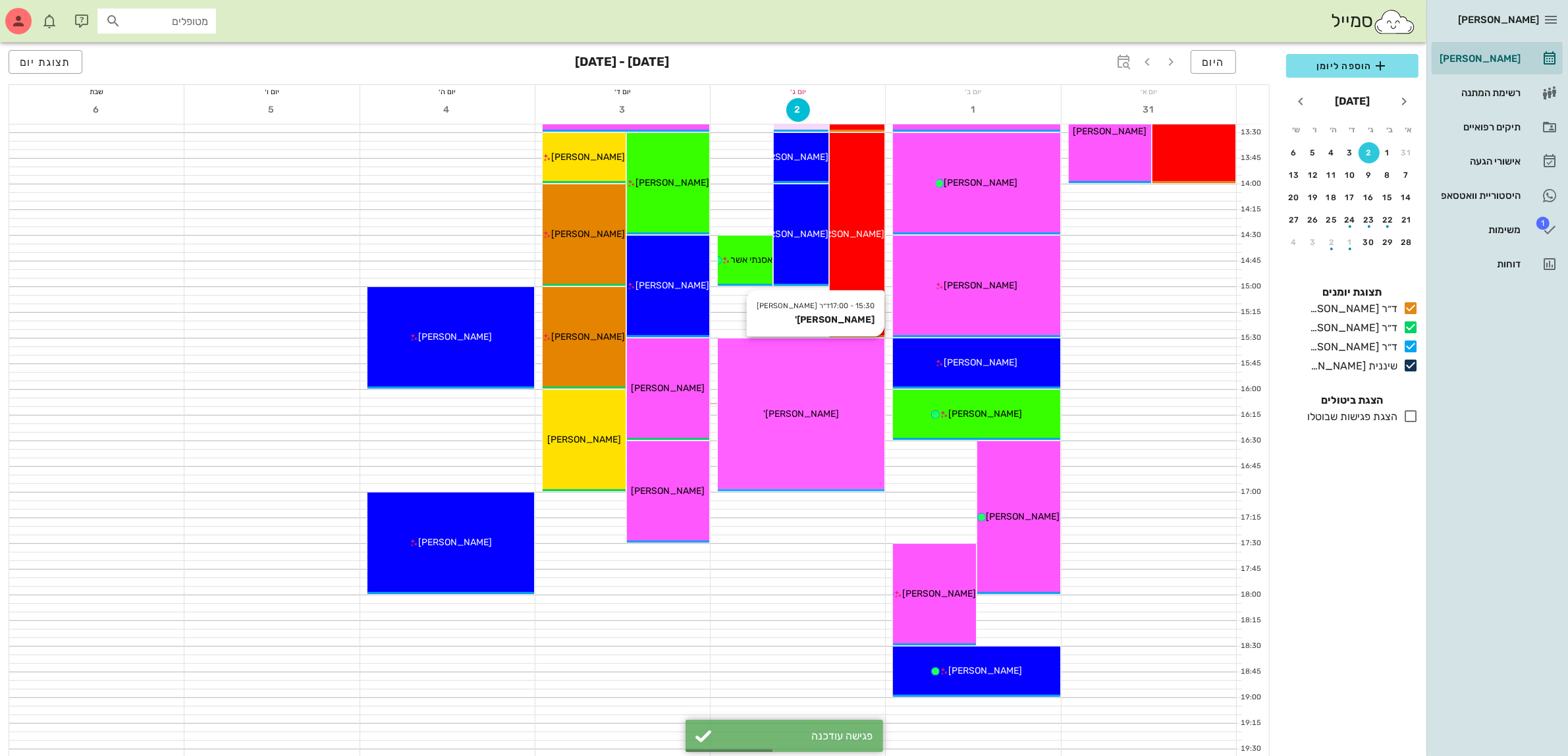
scroll to position [642, 0]
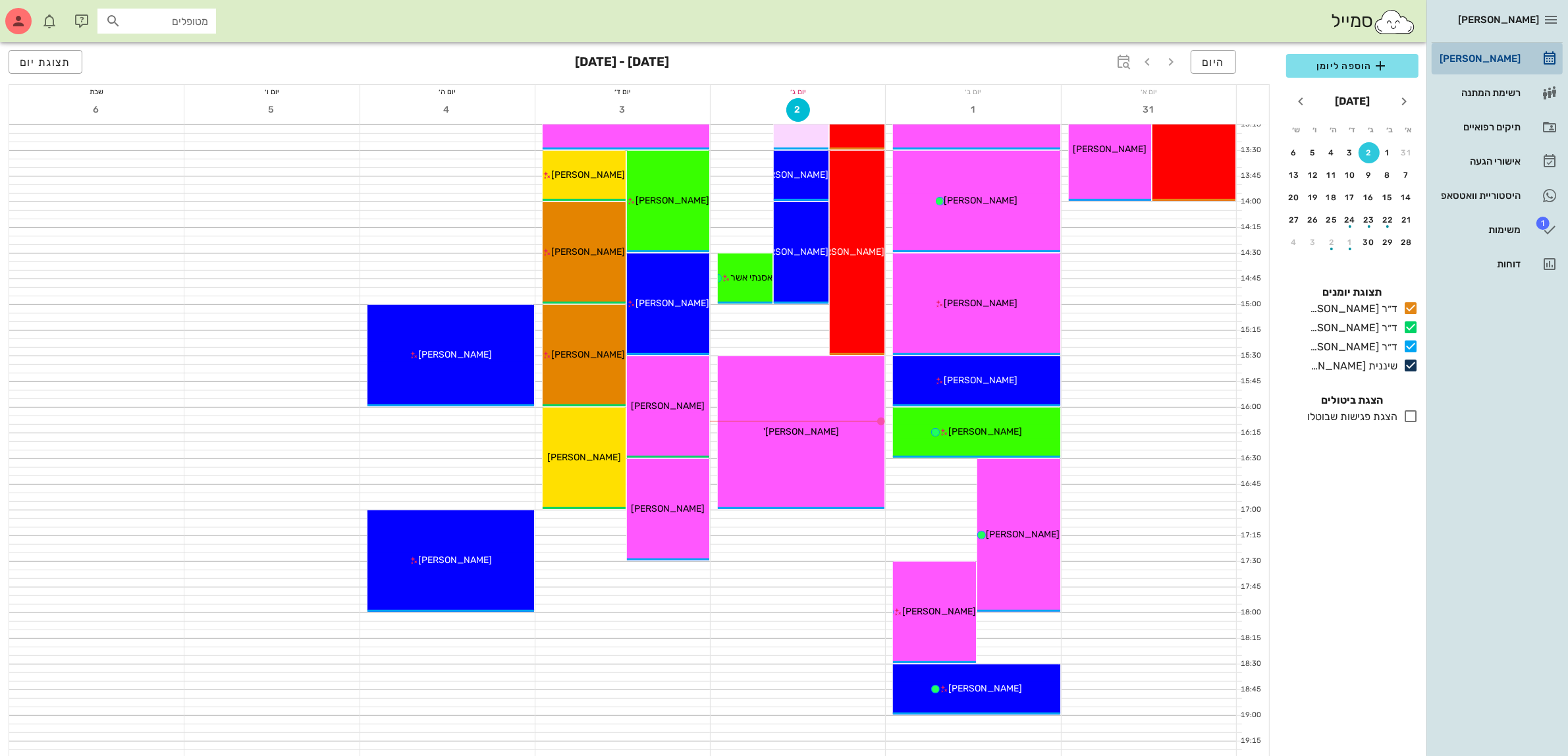
click at [1494, 58] on div "[PERSON_NAME]" at bounding box center [1479, 59] width 84 height 11
click at [1345, 64] on span "הוספה ליומן" at bounding box center [1352, 66] width 111 height 16
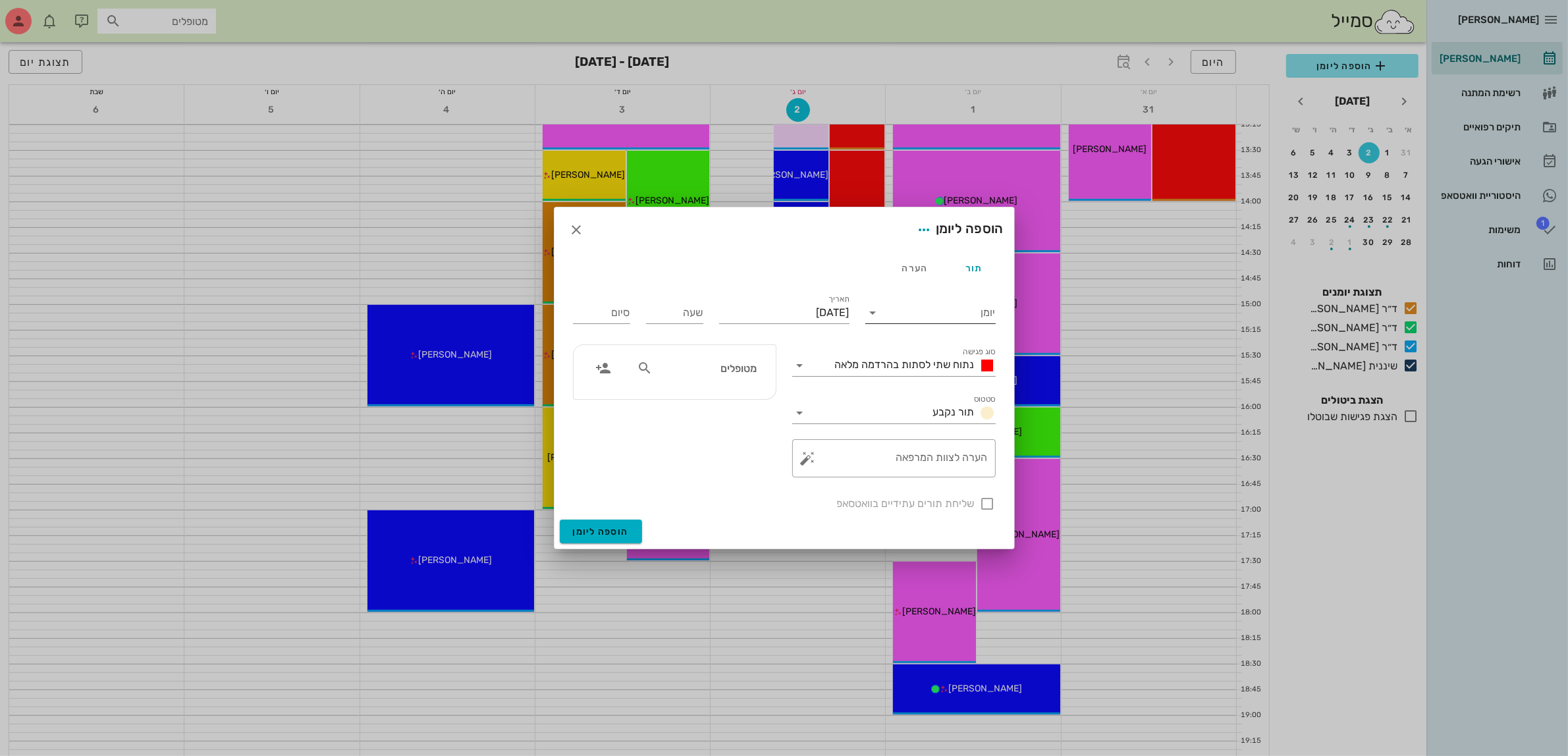
click at [970, 318] on input "יומן" at bounding box center [939, 312] width 112 height 21
click at [957, 349] on div "ד״ר [PERSON_NAME]" at bounding box center [934, 355] width 116 height 12
click at [952, 363] on span "נתוח שתי לסתות בהרדמה מלאה" at bounding box center [905, 364] width 139 height 12
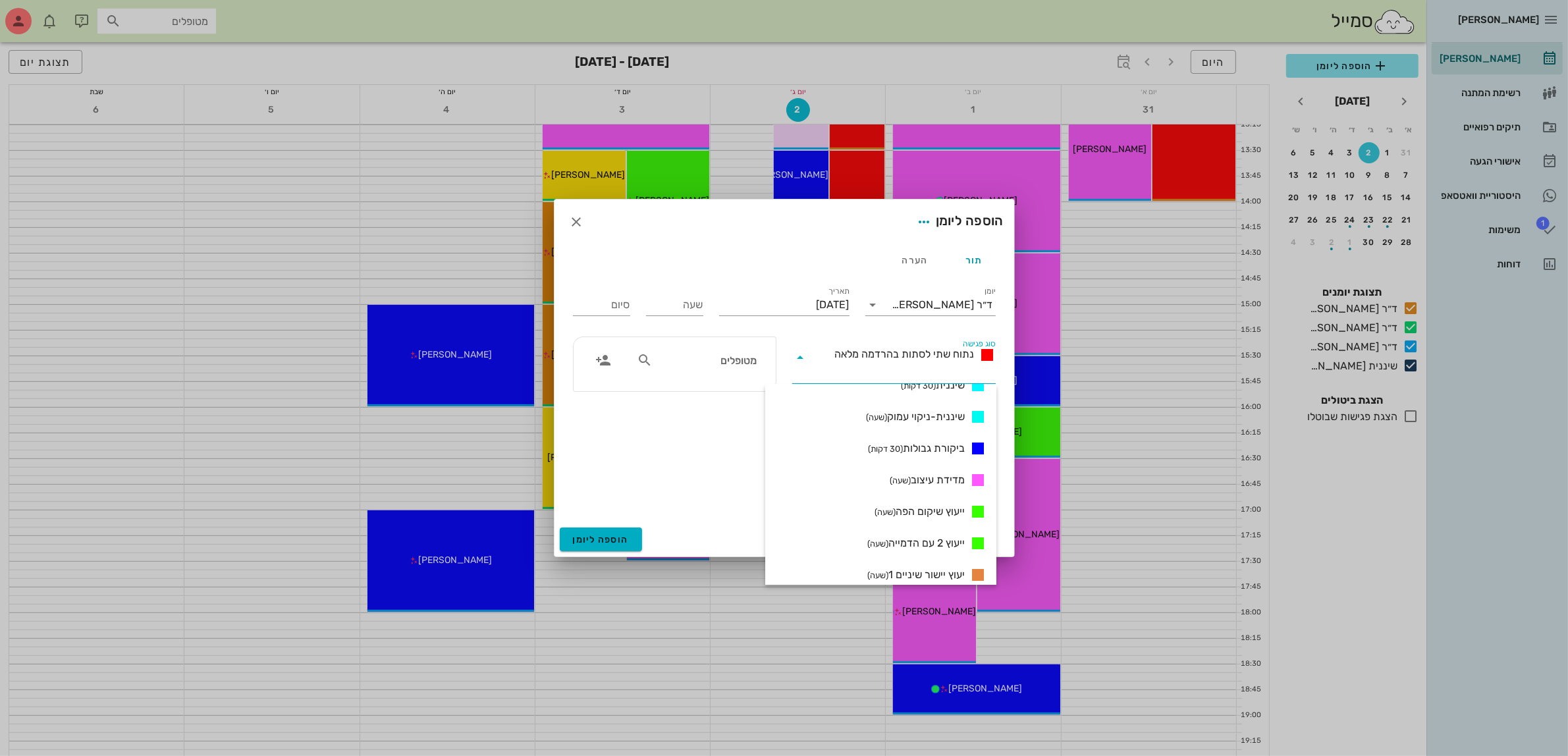
scroll to position [689, 0]
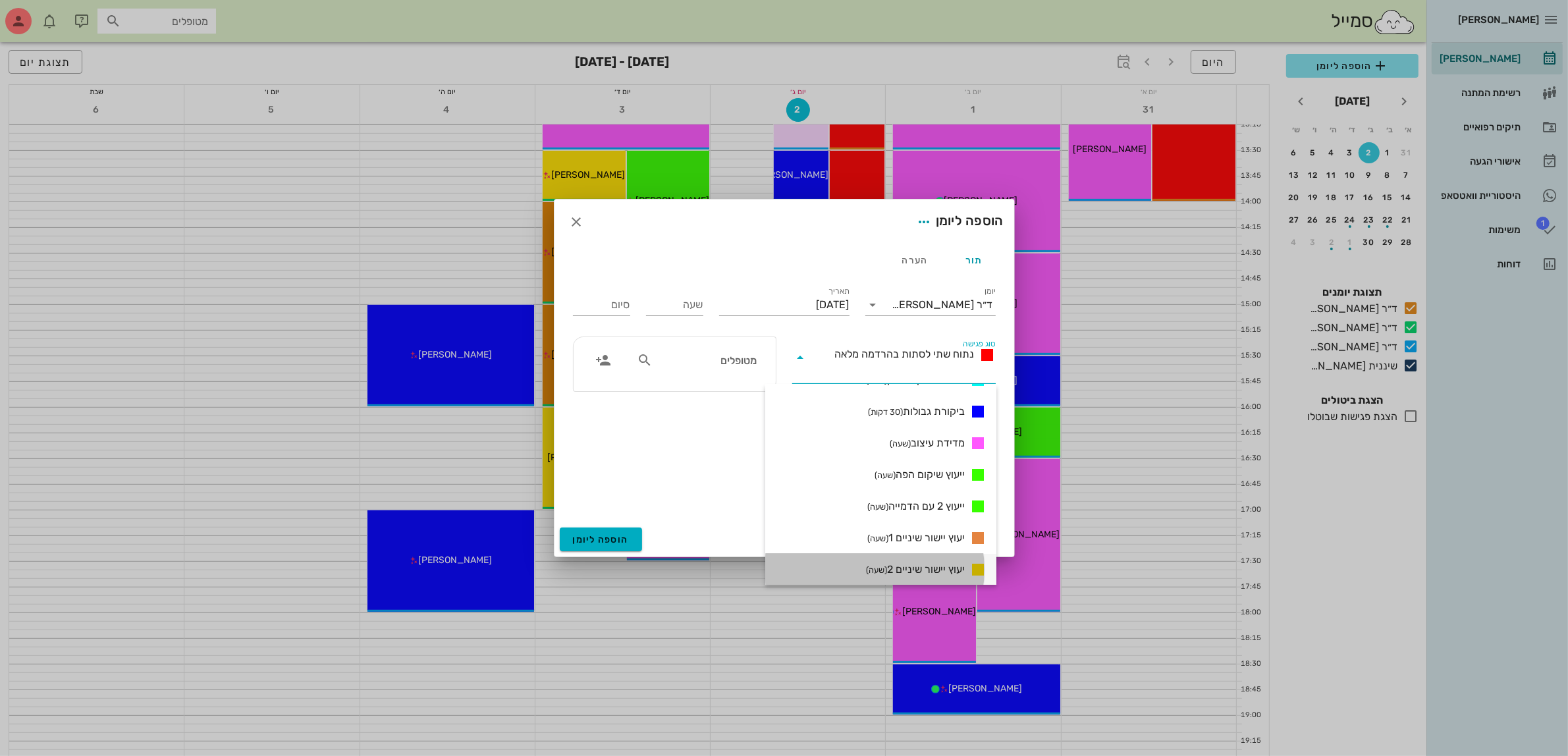
click at [916, 569] on span "יעוץ יישור שיניים 2 (שעה)" at bounding box center [915, 569] width 99 height 16
type input "01:00"
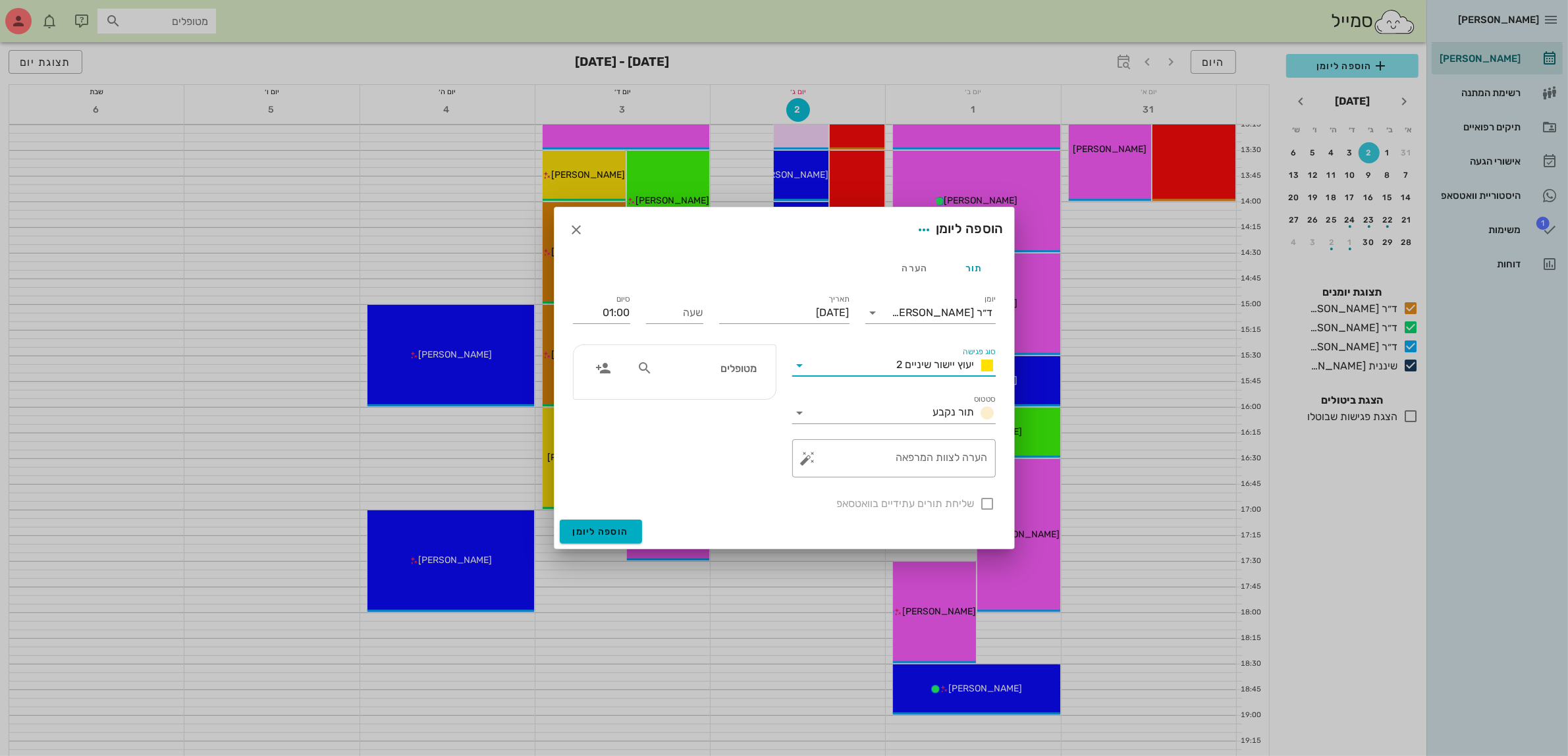
click at [713, 364] on input "מטופלים" at bounding box center [706, 368] width 102 height 17
type input "ליא"
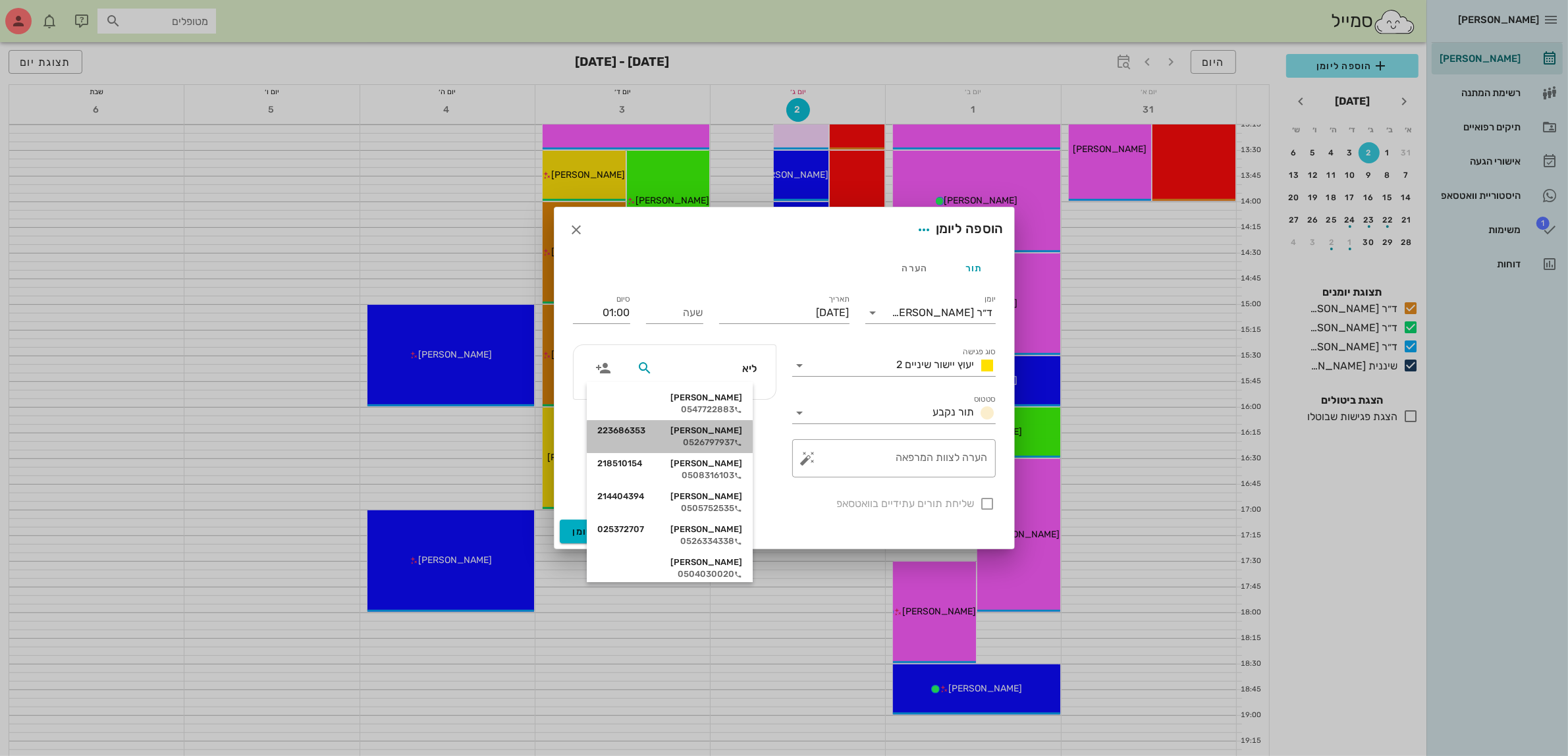
click at [726, 440] on div "0526797937" at bounding box center [670, 443] width 145 height 11
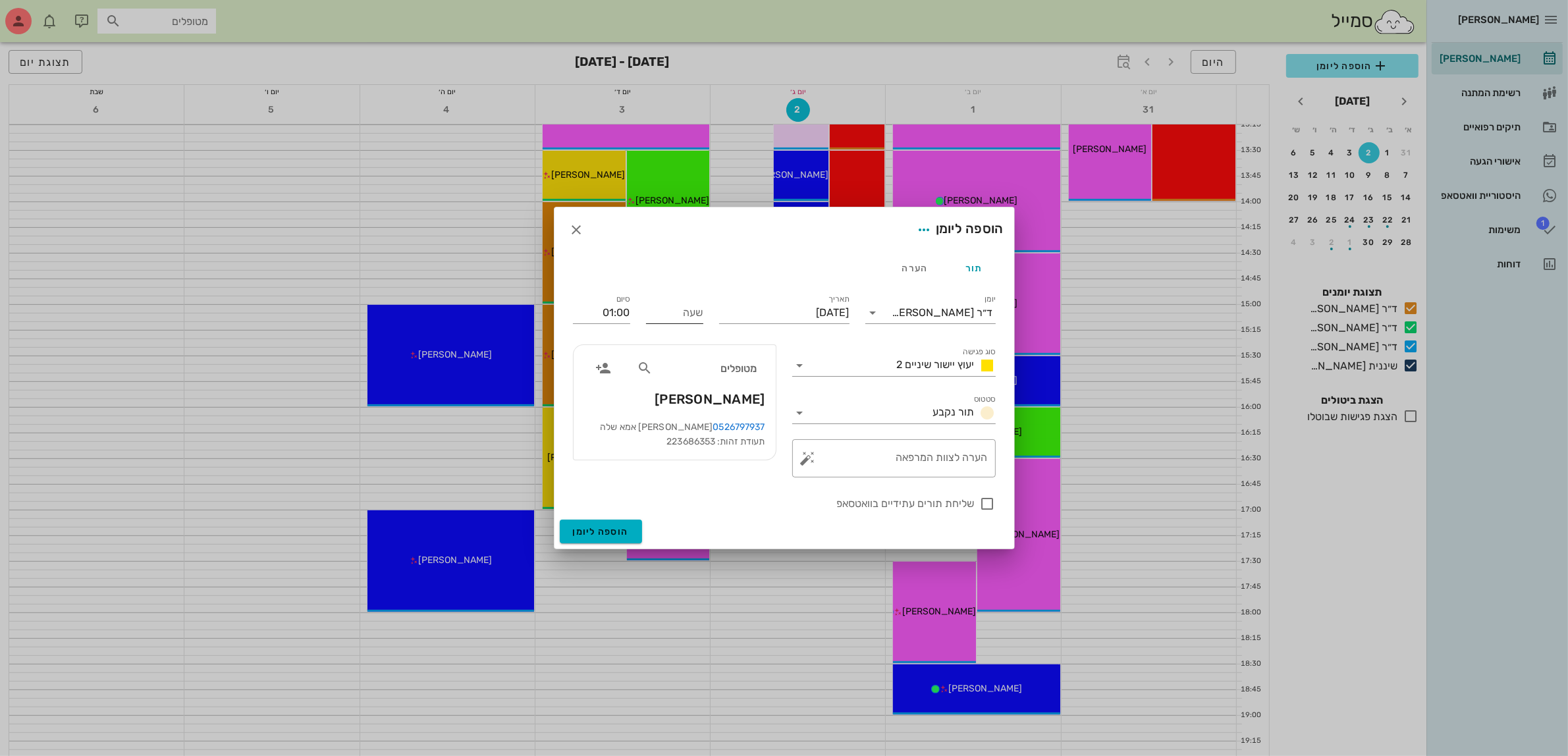
click at [689, 319] on input "שעה" at bounding box center [674, 312] width 58 height 21
type input "17:30"
click at [596, 305] on input "18:30" at bounding box center [601, 312] width 58 height 21
click at [606, 359] on div "18:00 (30 דקות)" at bounding box center [566, 361] width 80 height 11
type input "18:00"
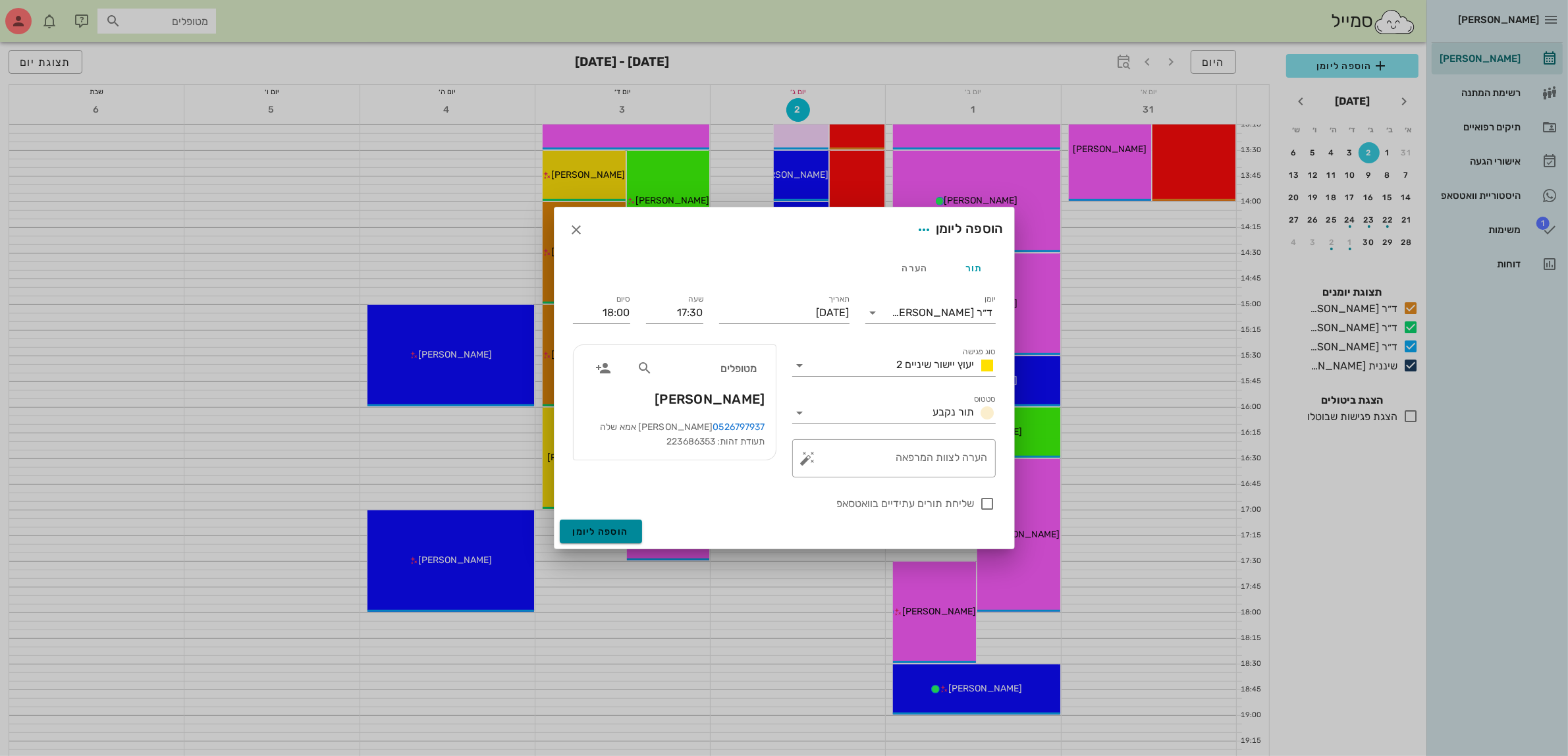
click at [597, 530] on span "הוספה ליומן" at bounding box center [601, 531] width 56 height 12
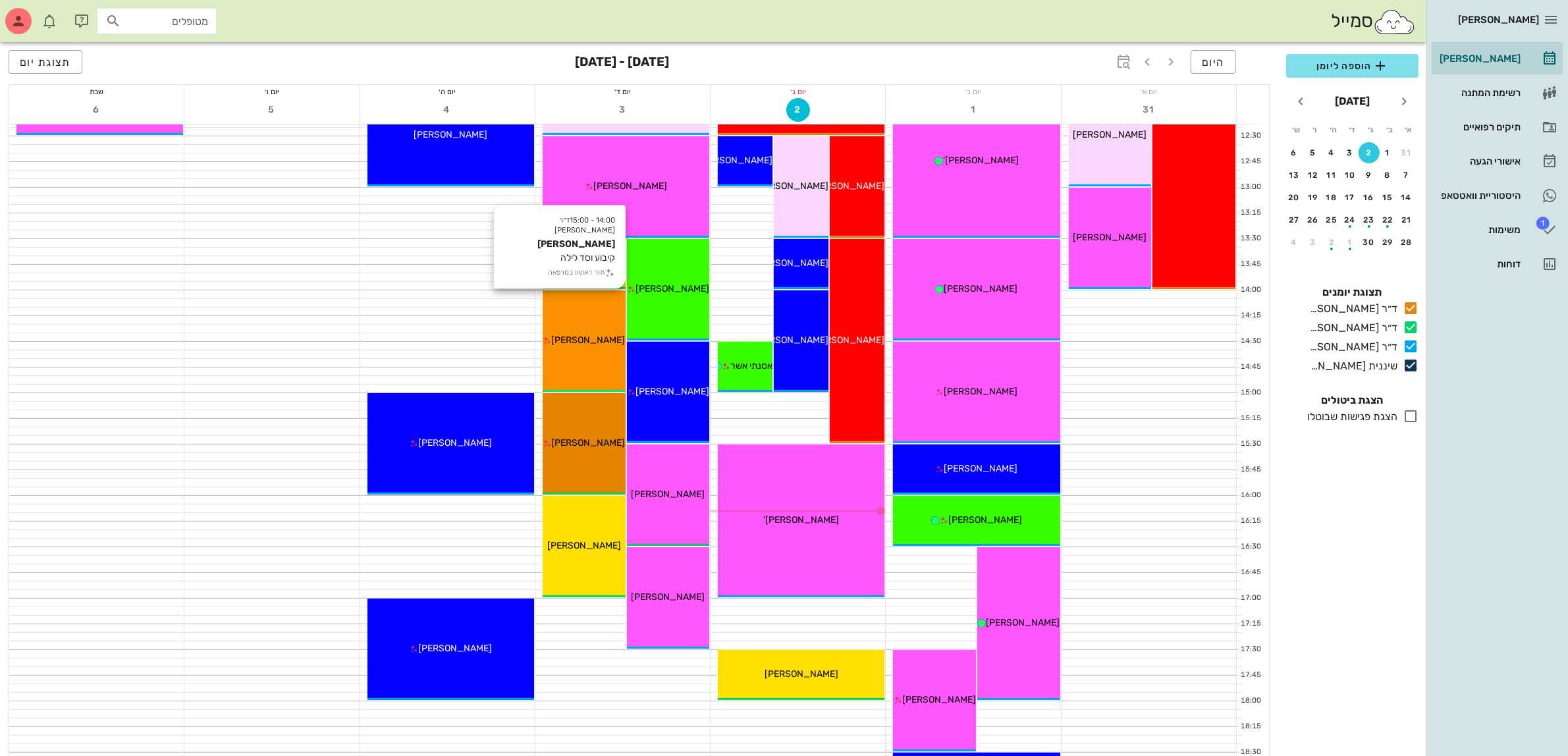
scroll to position [477, 0]
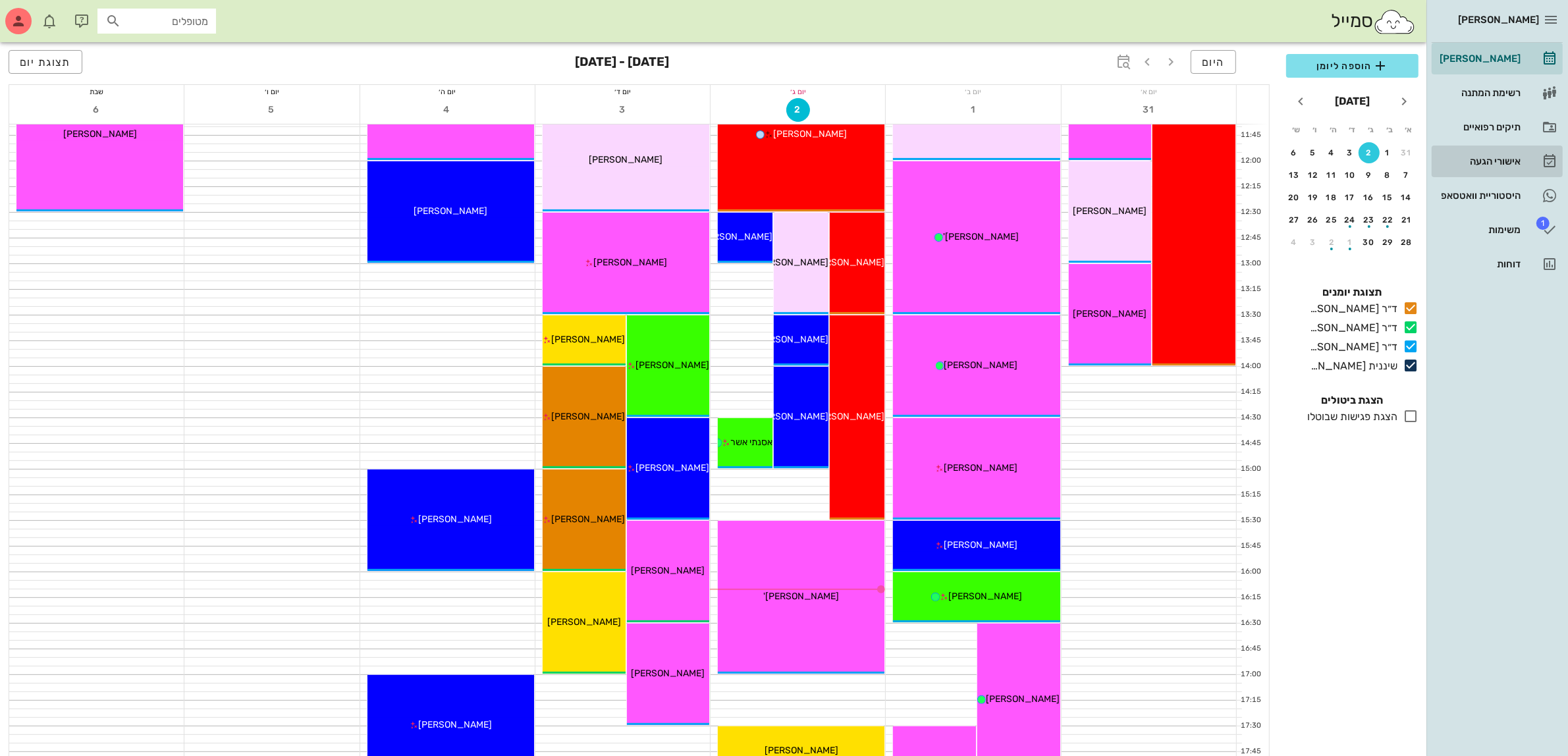
click at [1489, 162] on div "אישורי הגעה" at bounding box center [1479, 162] width 84 height 11
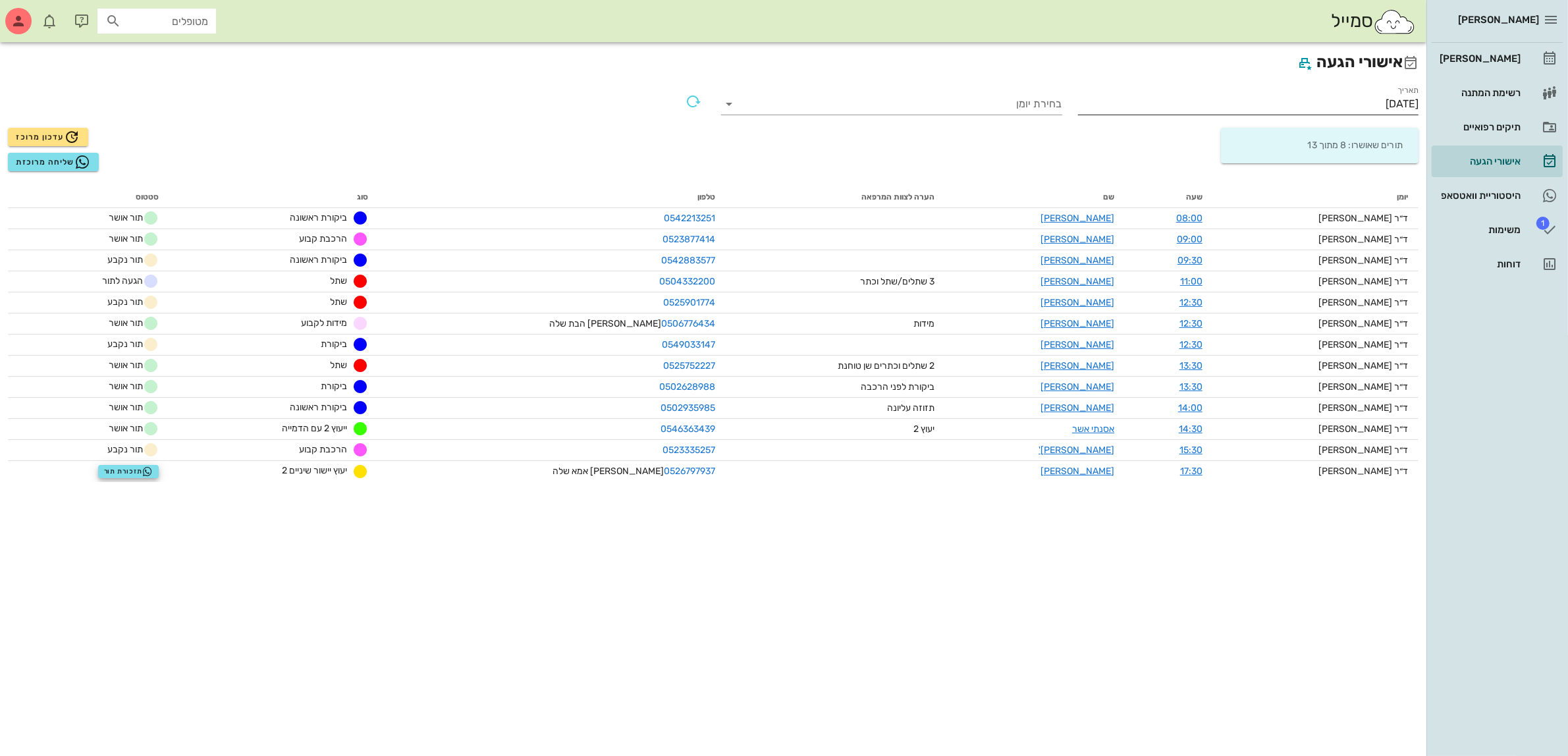
click at [1367, 103] on input "[DATE]" at bounding box center [1248, 104] width 341 height 21
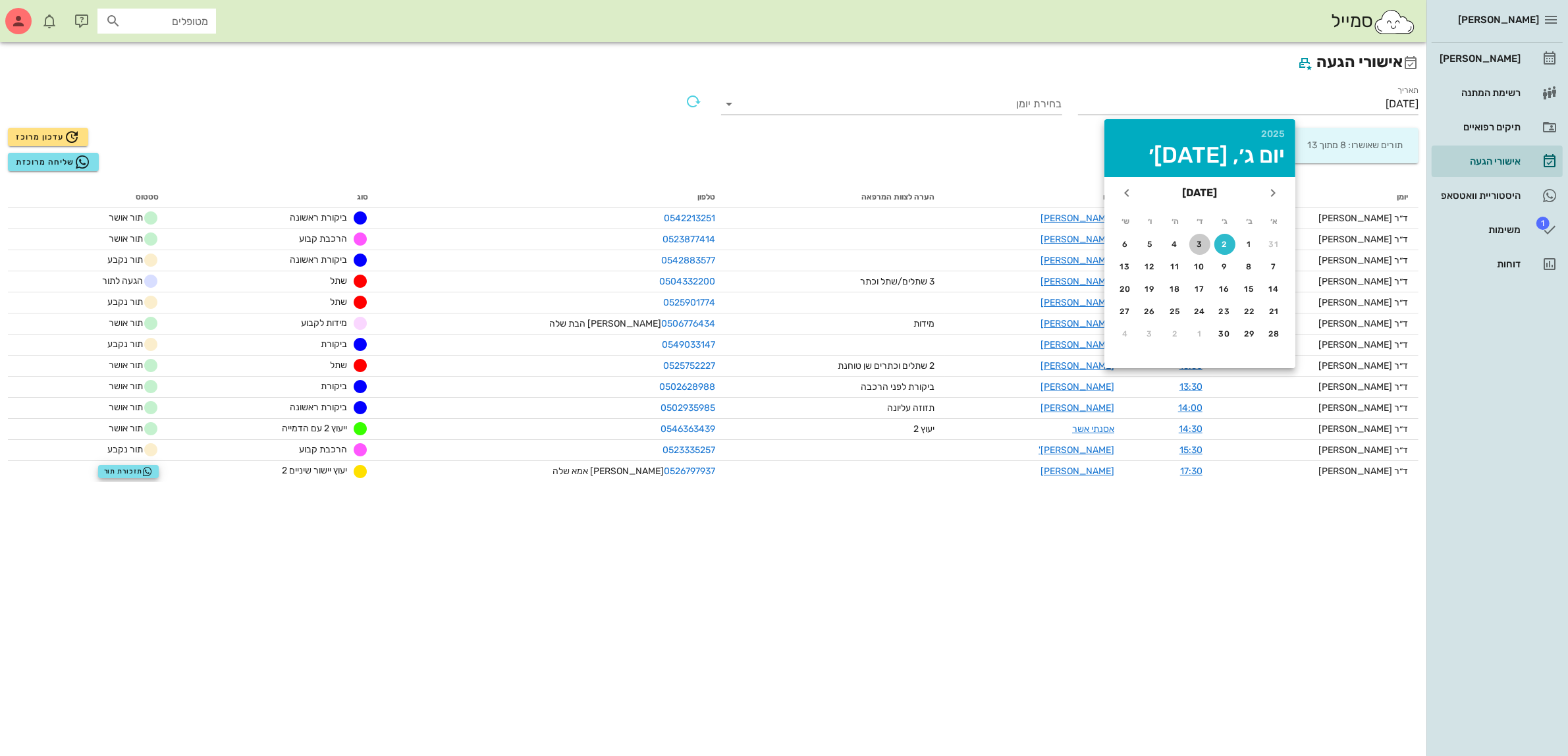
click at [1198, 240] on div "3" at bounding box center [1200, 244] width 21 height 9
type input "[DATE]"
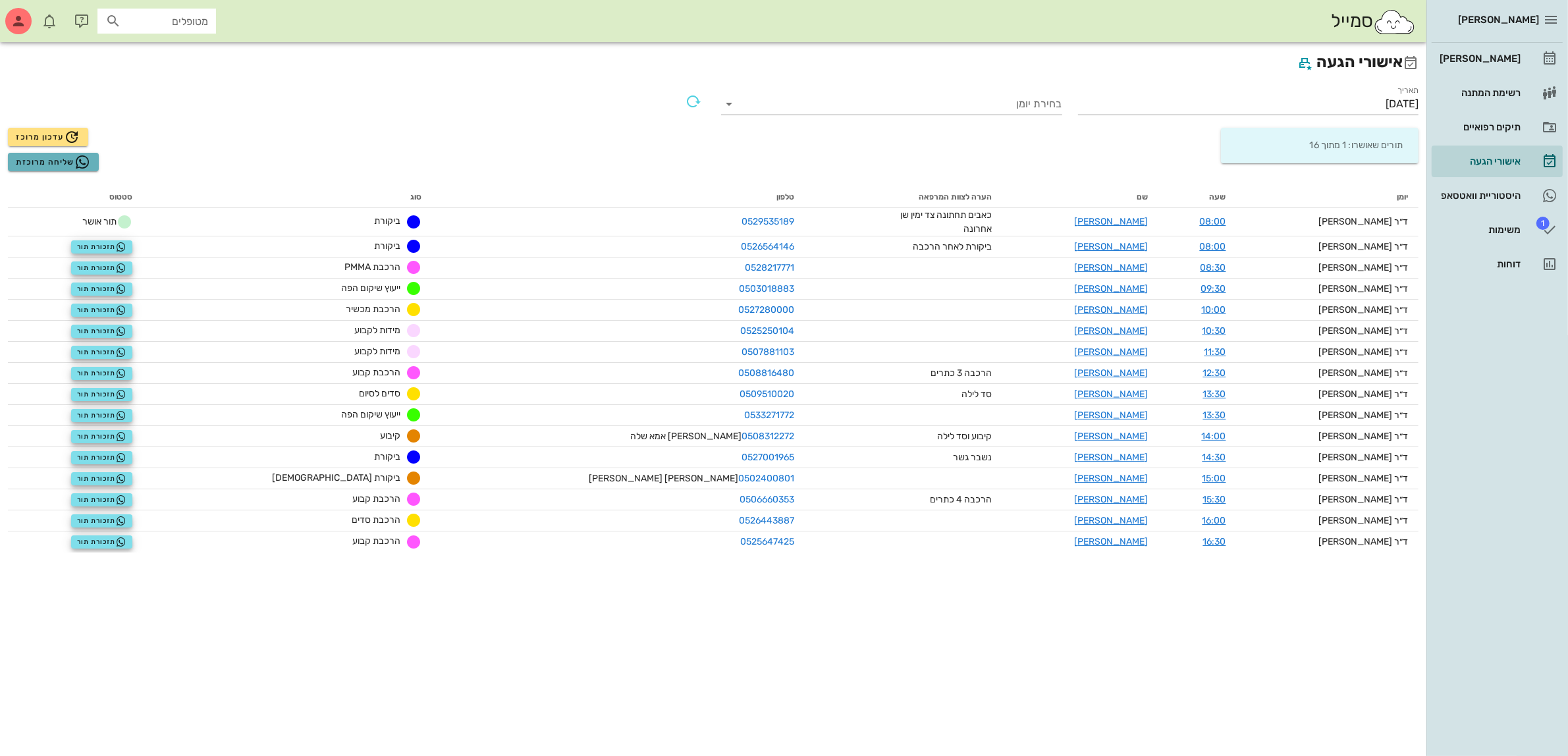
click at [62, 159] on span "שליחה מרוכזת" at bounding box center [53, 162] width 74 height 16
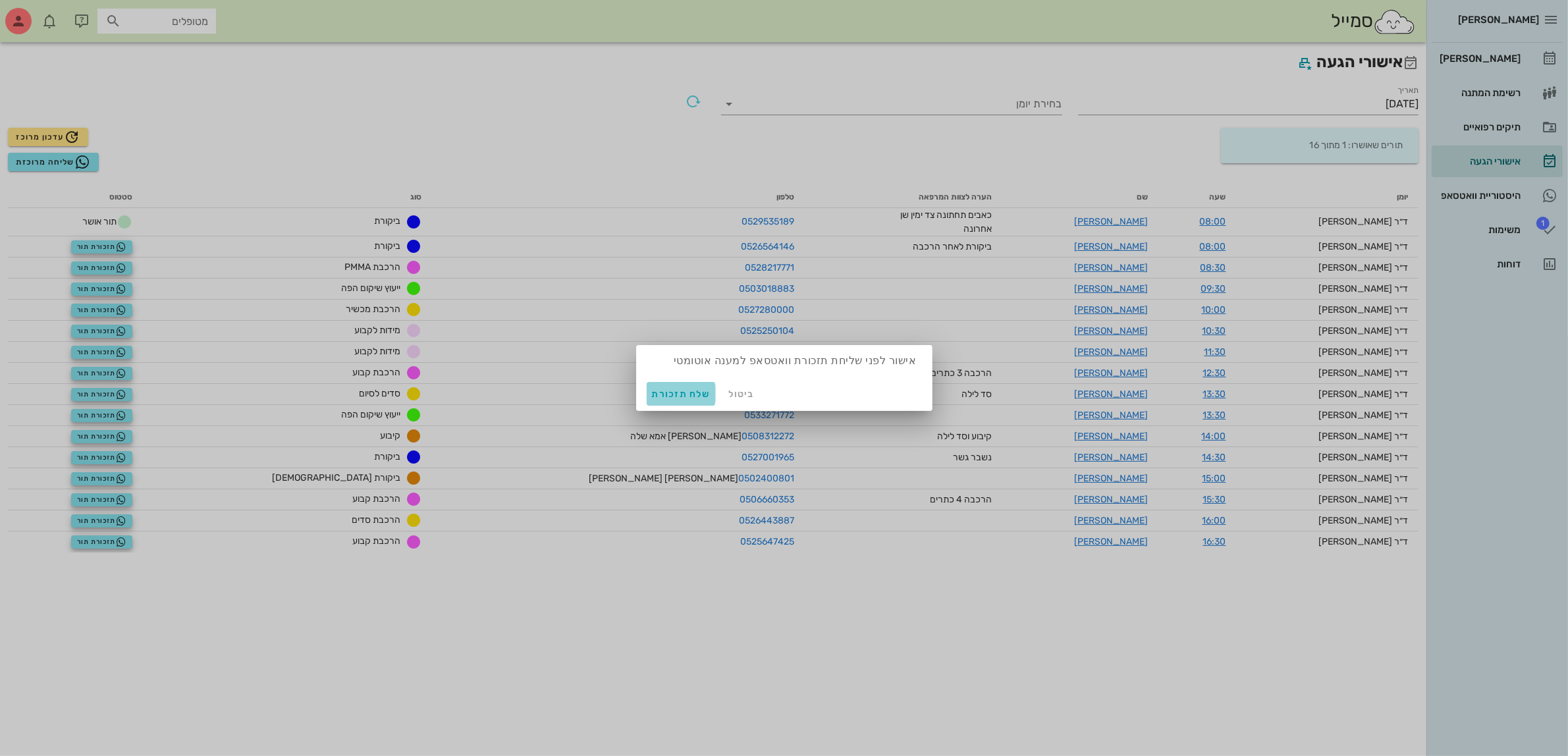
click at [670, 395] on span "שלח תזכורת" at bounding box center [681, 394] width 59 height 12
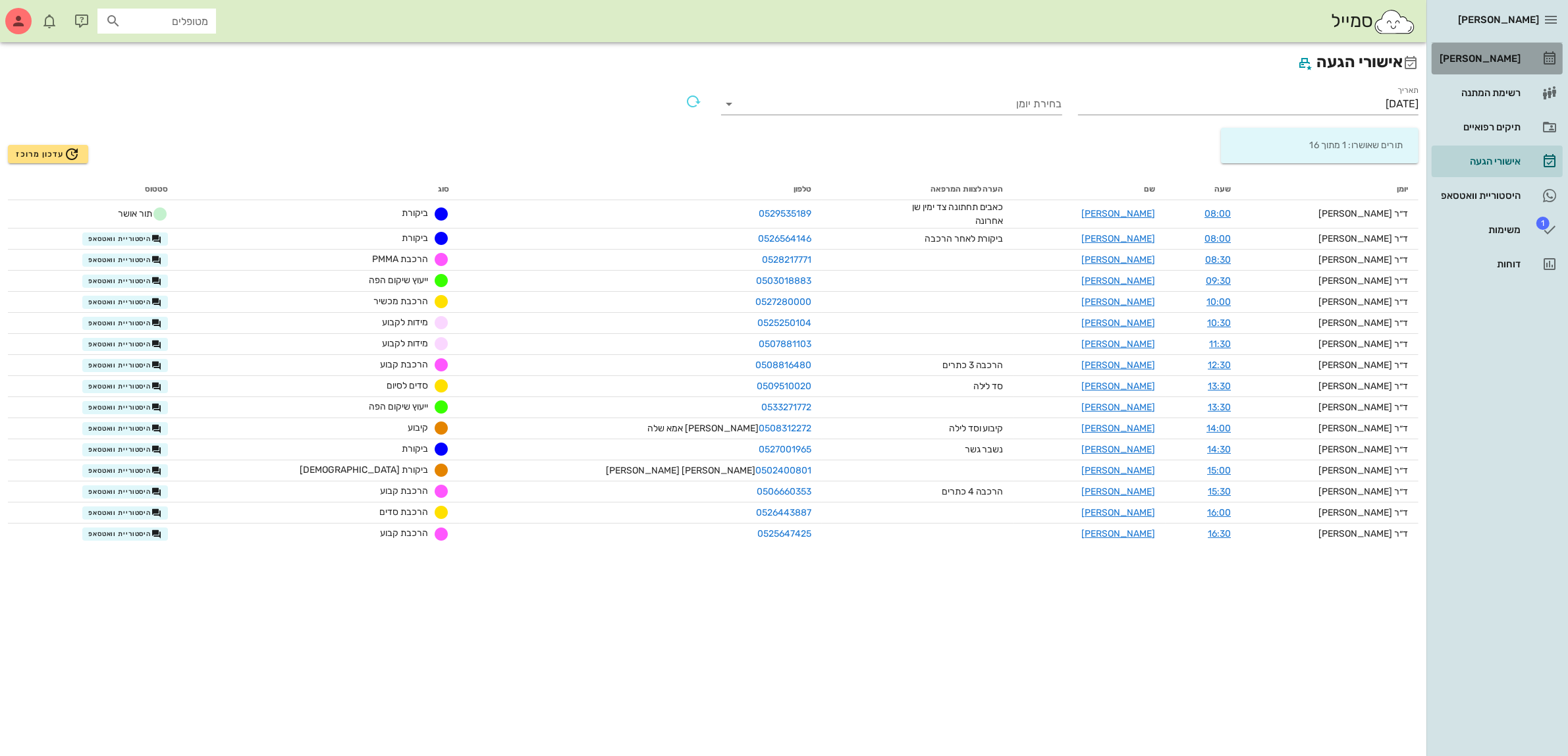
click at [1476, 51] on div "[PERSON_NAME]" at bounding box center [1479, 58] width 84 height 21
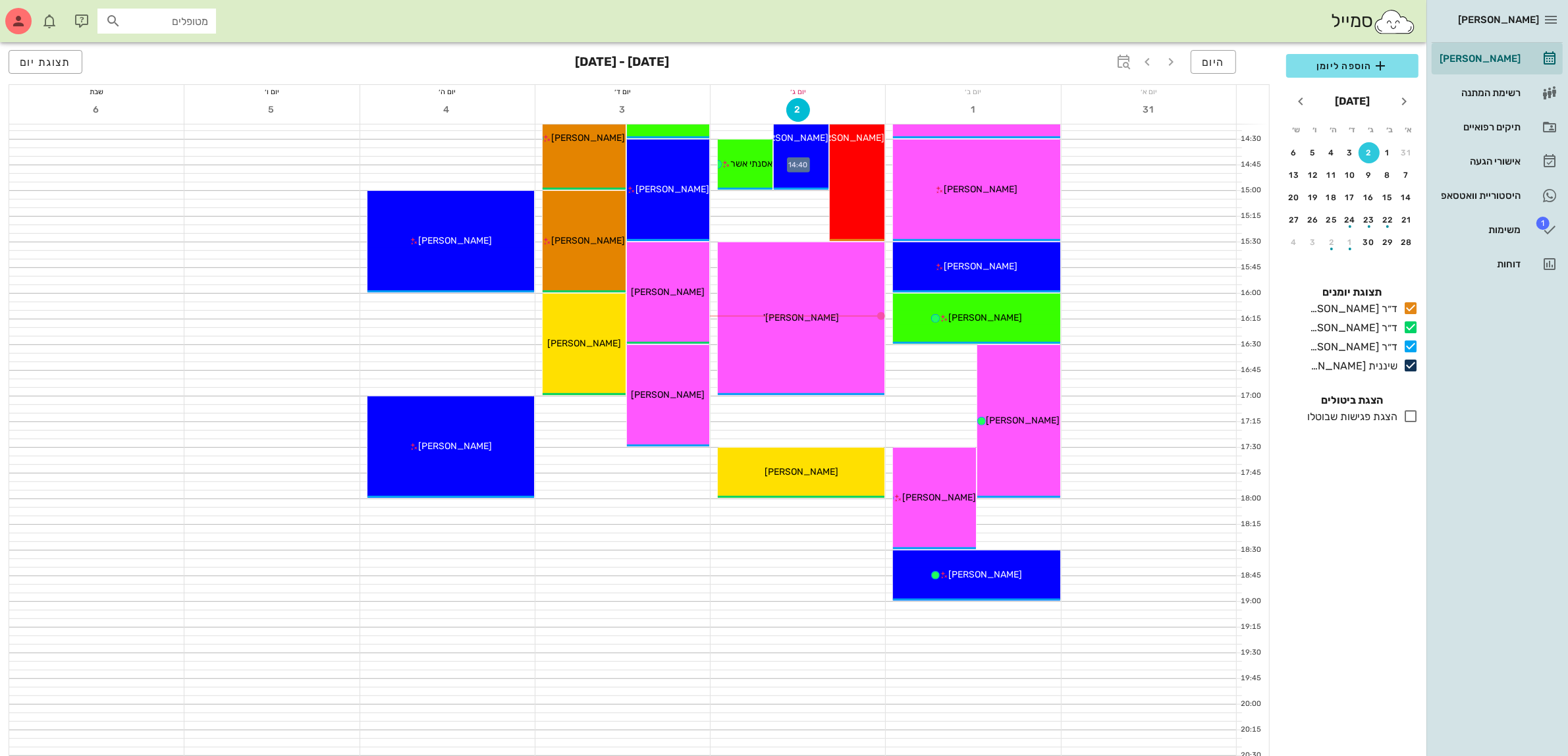
scroll to position [807, 0]
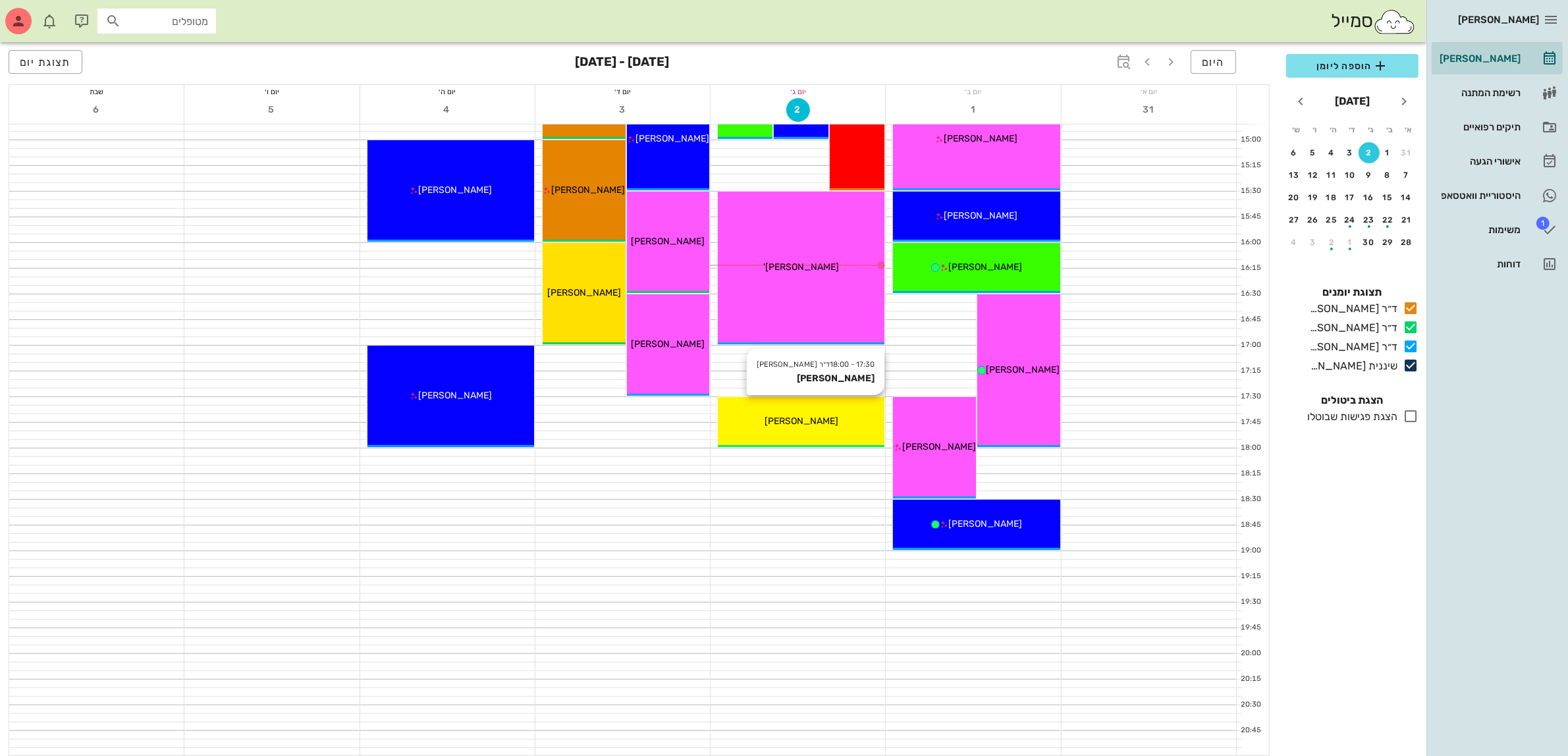
click at [771, 405] on div "17:30 - 18:00 ד״ר [PERSON_NAME] [PERSON_NAME] [PERSON_NAME]" at bounding box center [801, 422] width 167 height 50
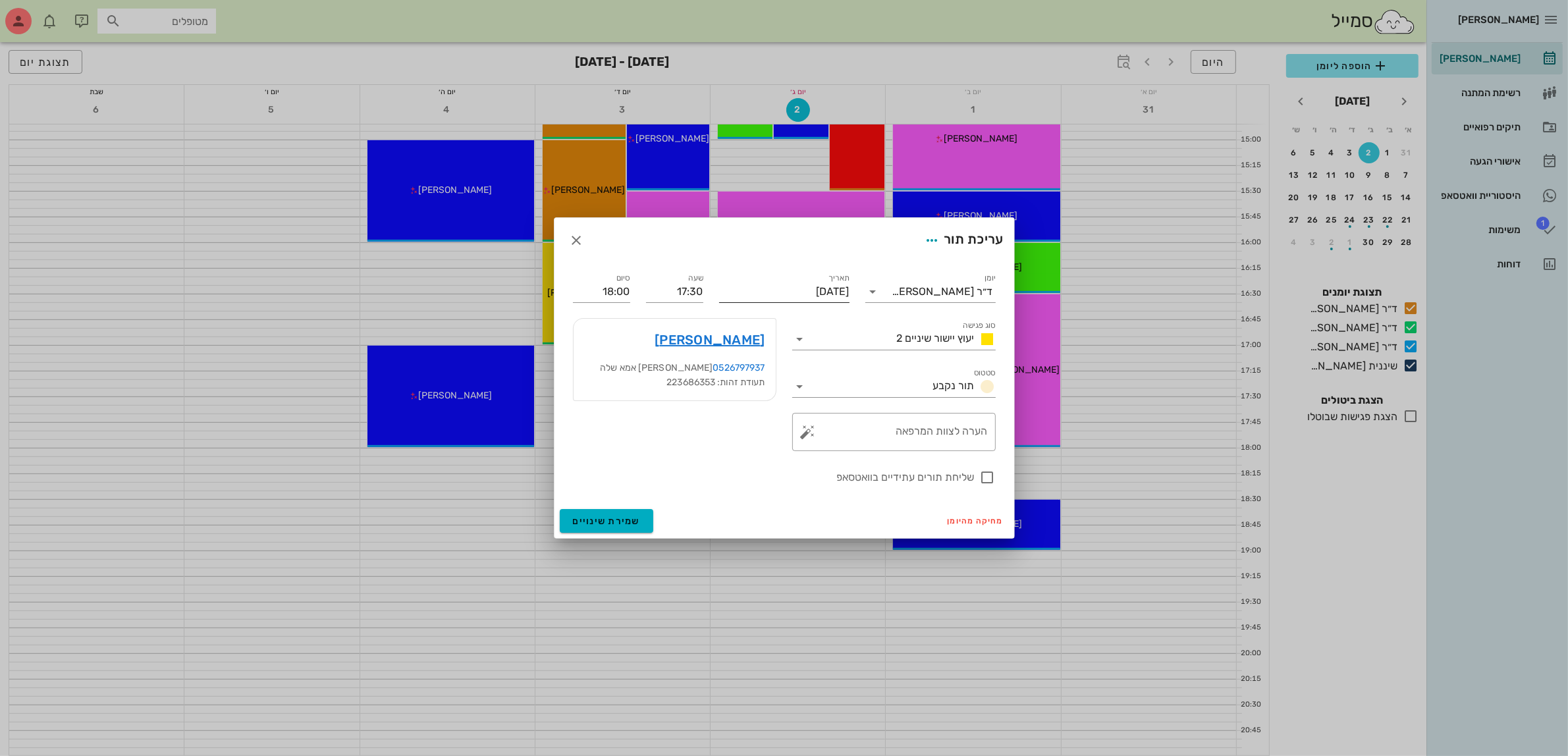
click at [810, 290] on input "[DATE]" at bounding box center [784, 291] width 131 height 21
click at [777, 365] on div "3" at bounding box center [780, 370] width 21 height 9
type input "[DATE]"
click at [613, 519] on span "שמירת שינויים" at bounding box center [607, 521] width 68 height 12
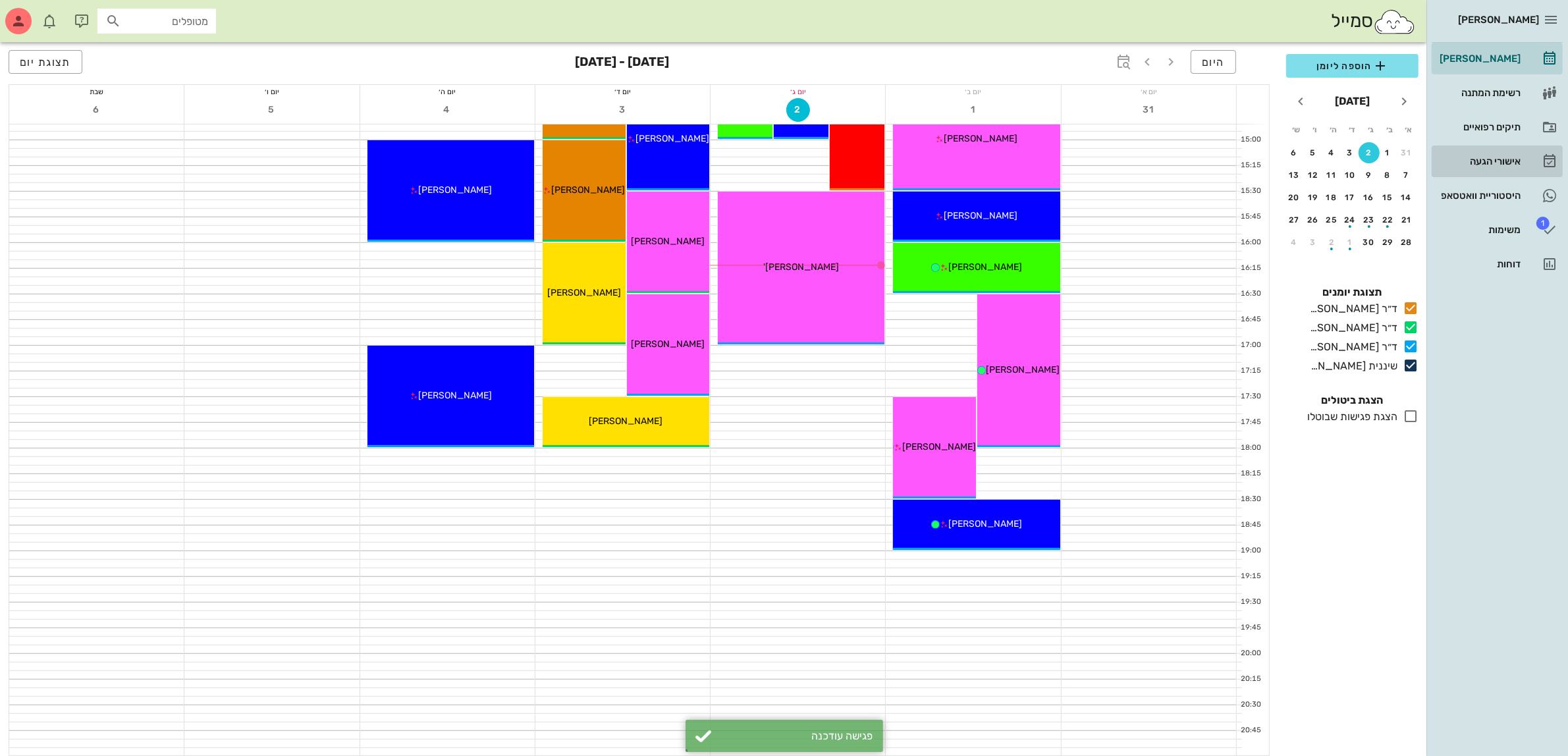
click at [1489, 162] on div "אישורי הגעה" at bounding box center [1479, 162] width 84 height 11
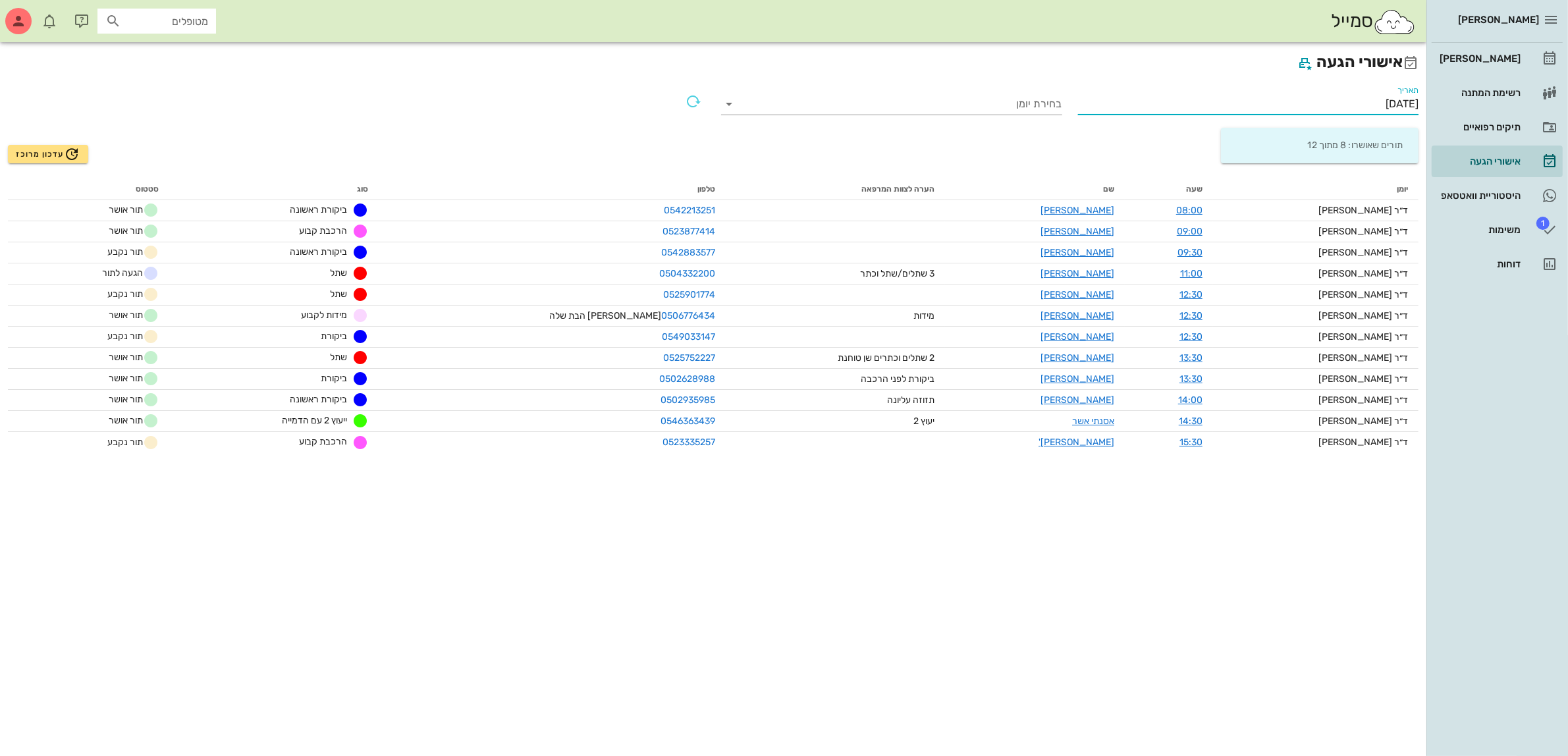
click at [1374, 104] on input "[DATE]" at bounding box center [1248, 104] width 341 height 21
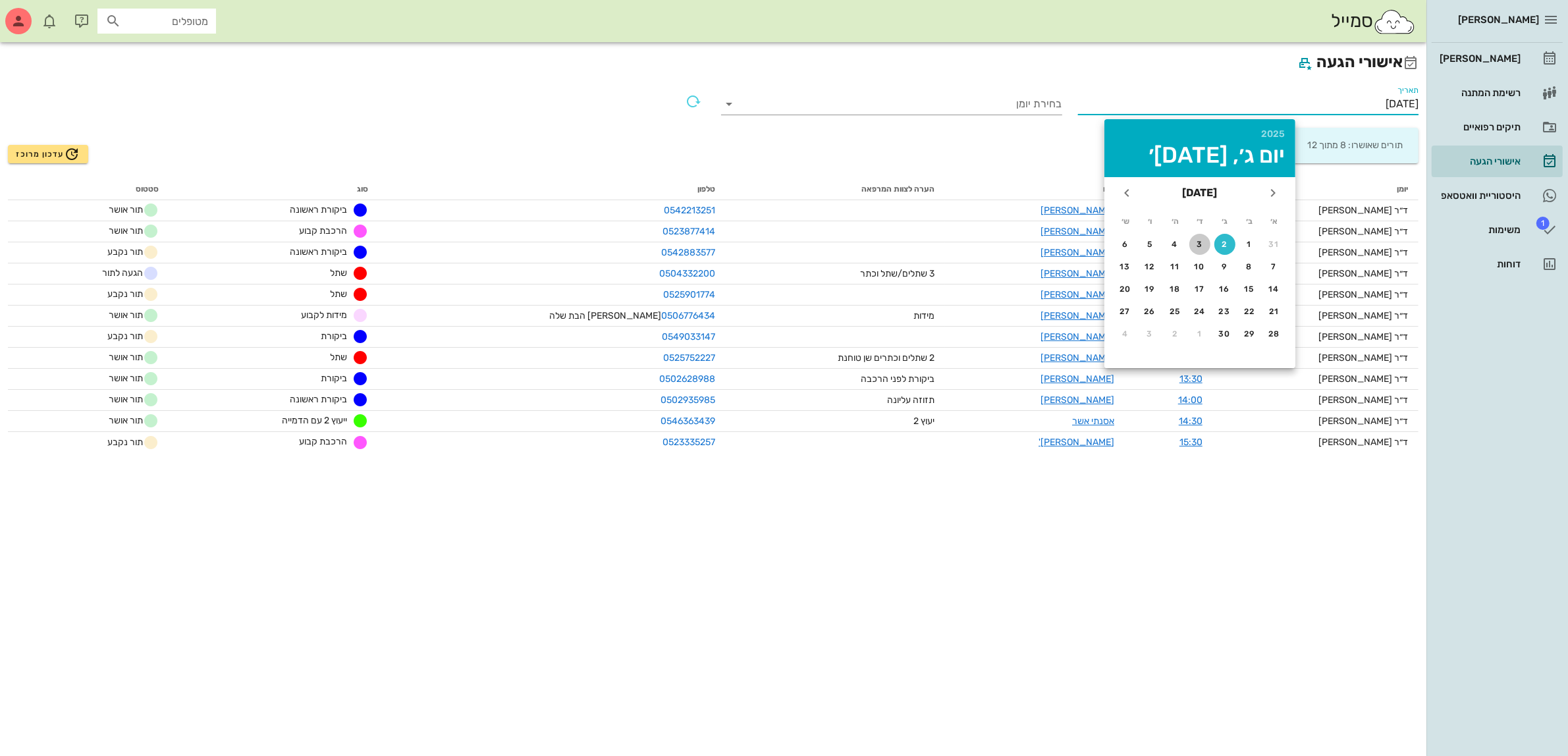
click at [1196, 244] on div "3" at bounding box center [1200, 244] width 21 height 9
type input "[DATE]"
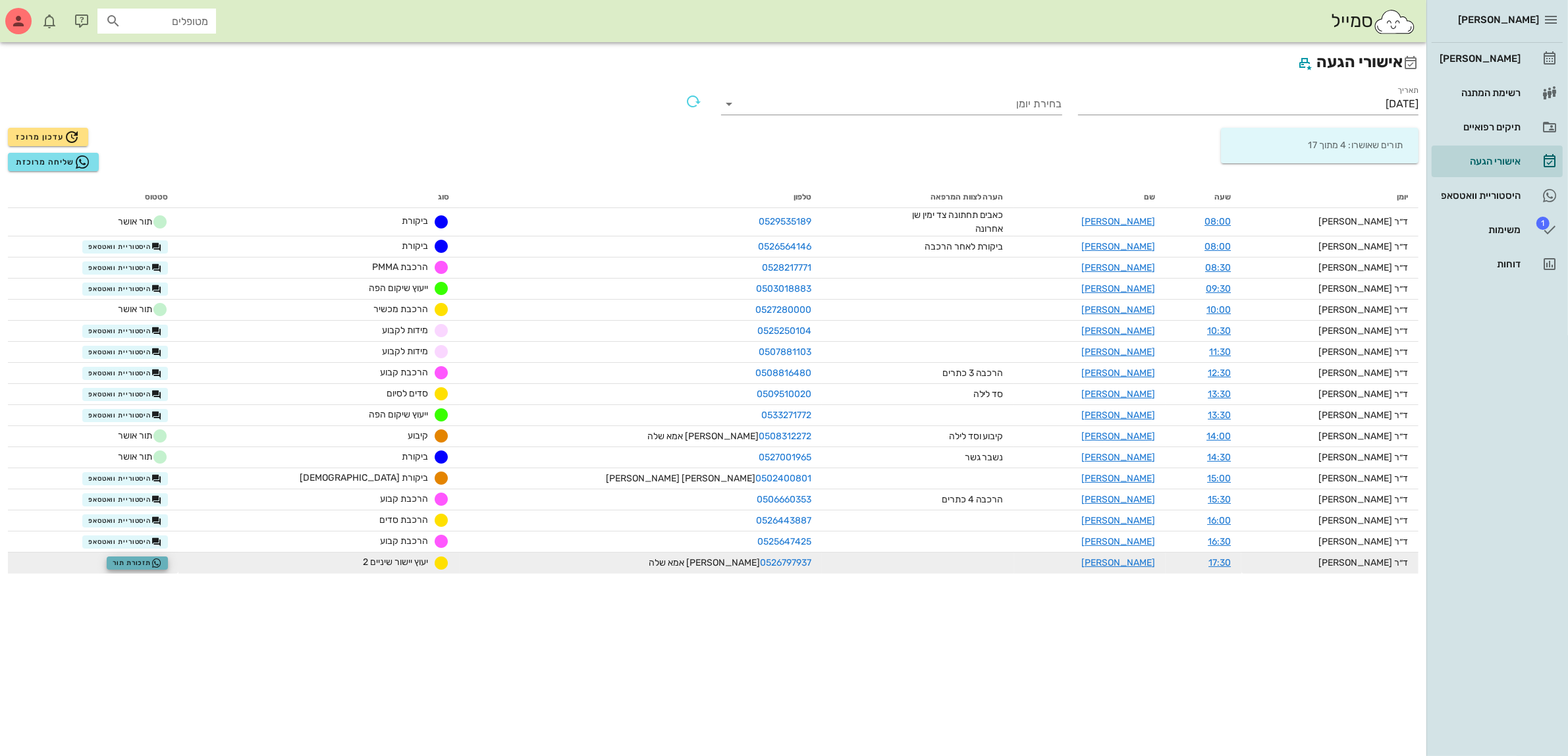
click at [162, 560] on span "תזכורת תור" at bounding box center [137, 563] width 49 height 11
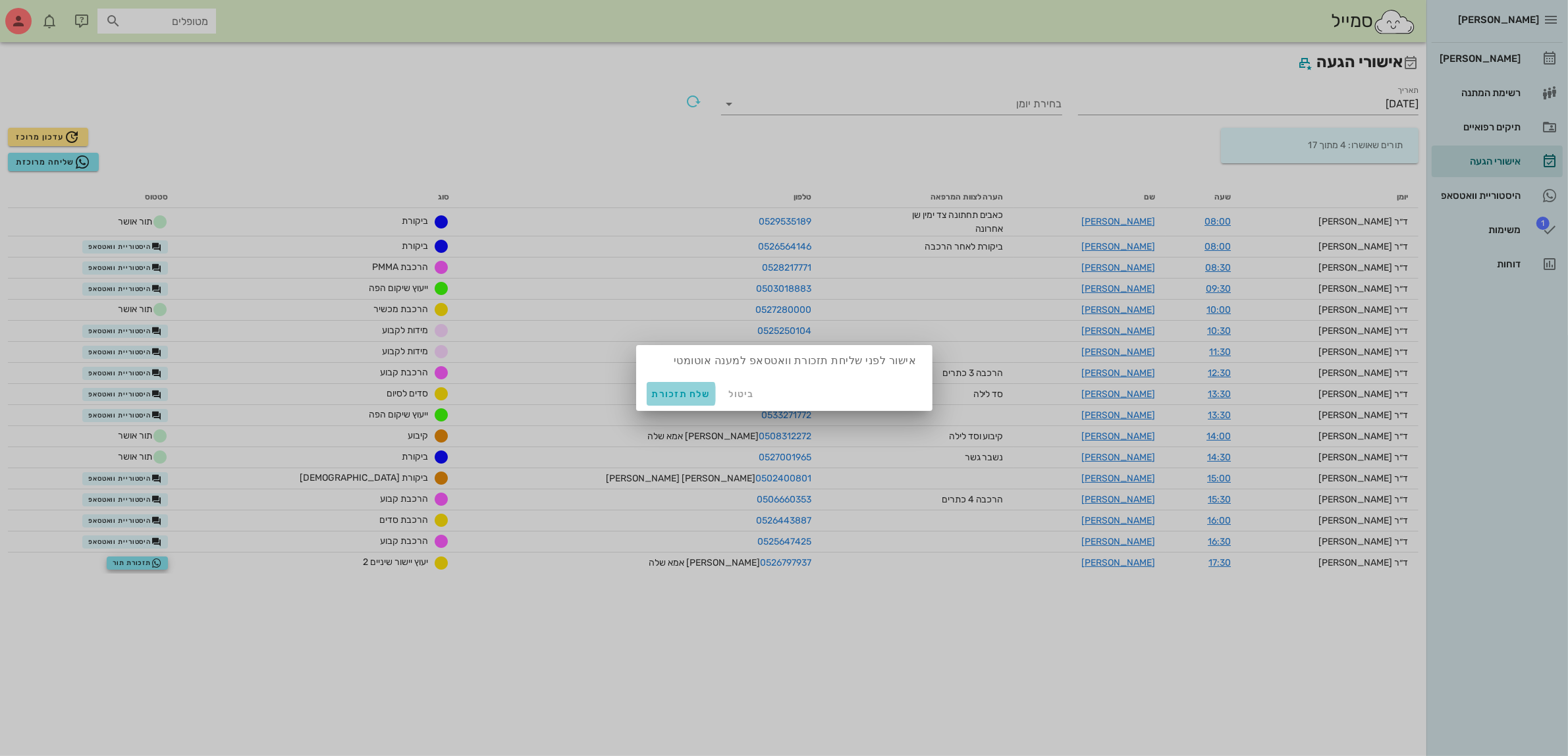
click at [674, 388] on span "שלח תזכורת" at bounding box center [681, 394] width 59 height 12
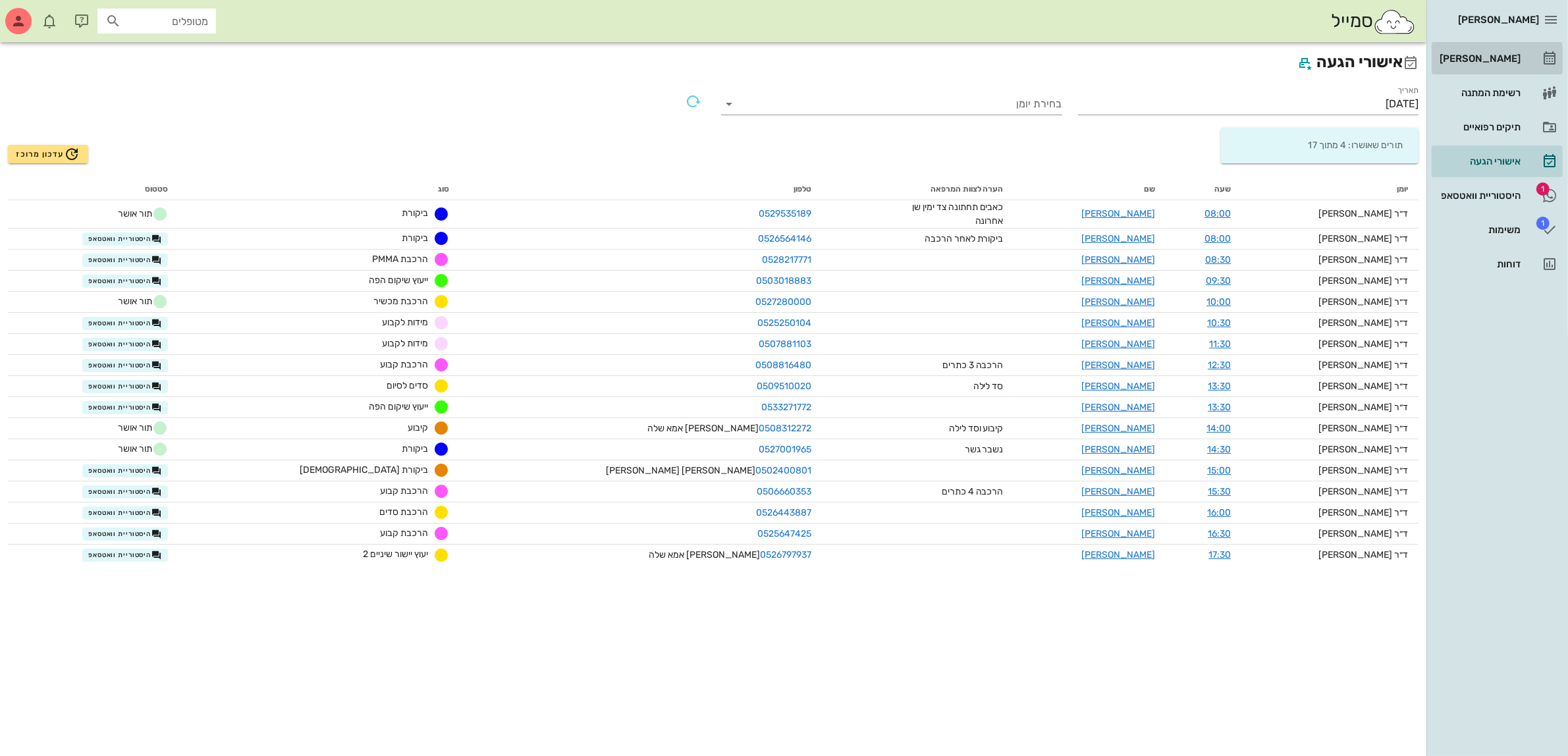
click at [1479, 60] on div "[PERSON_NAME]" at bounding box center [1479, 59] width 84 height 11
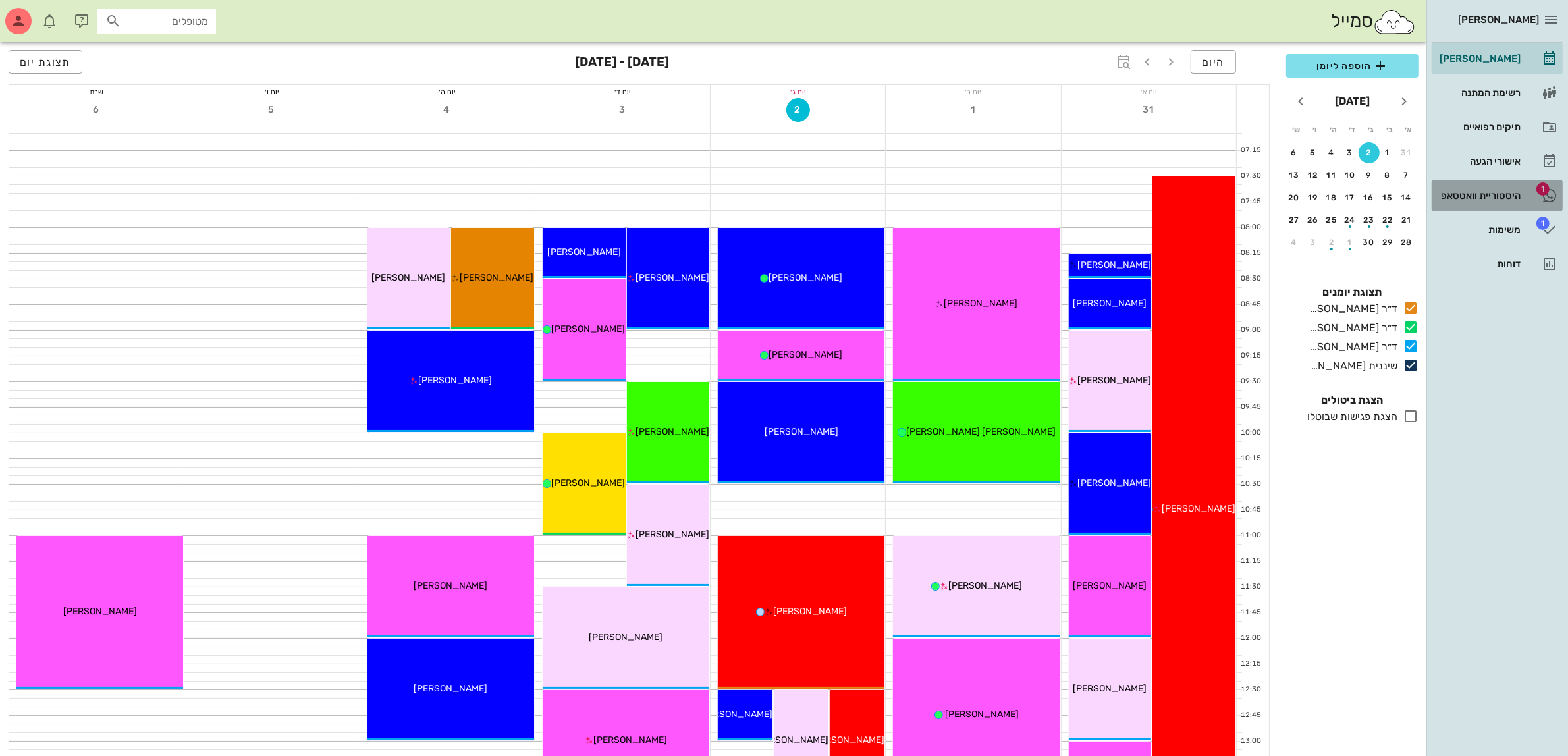
click at [1486, 191] on div "היסטוריית וואטסאפ" at bounding box center [1479, 196] width 84 height 11
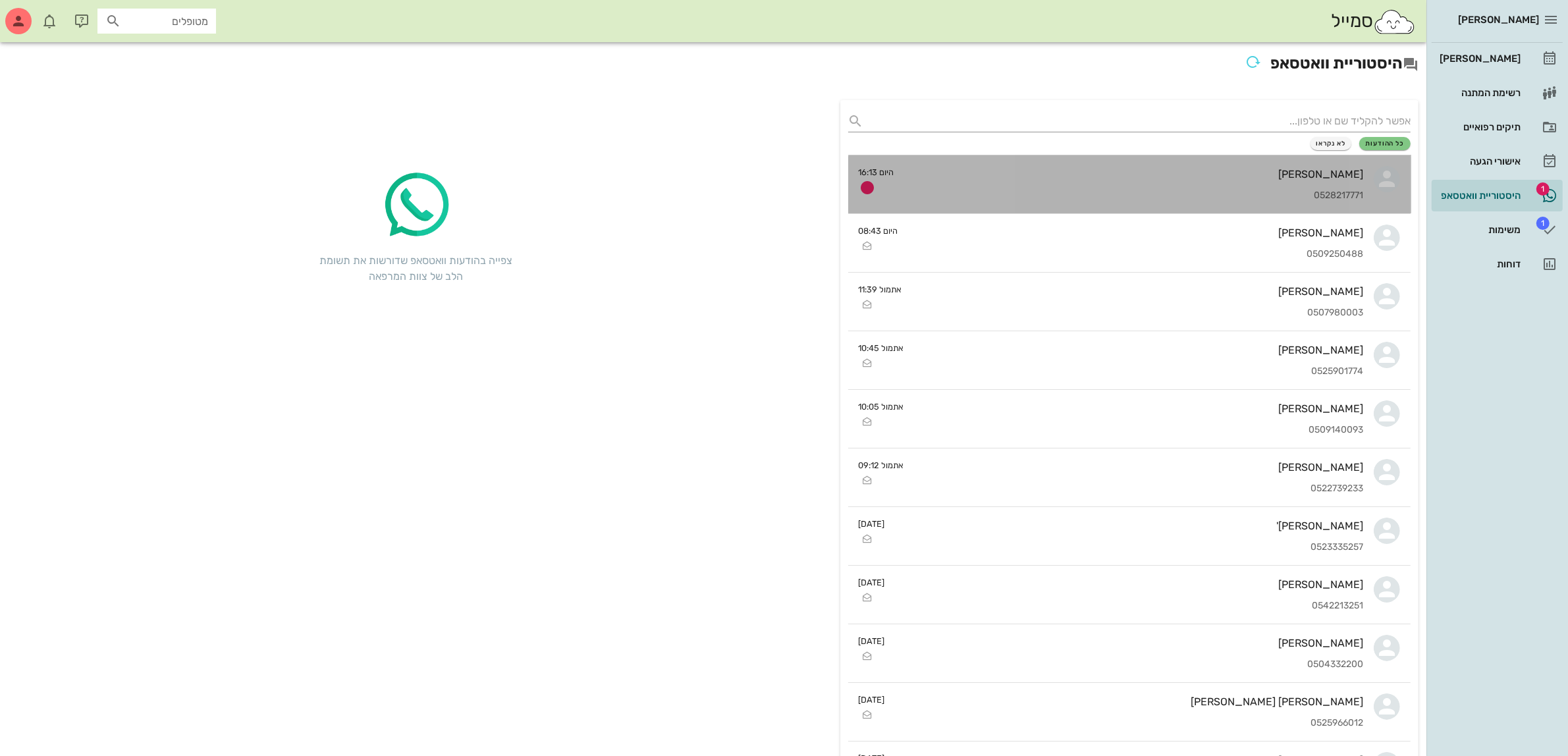
click at [966, 184] on div "[PERSON_NAME] 0528217771" at bounding box center [1135, 185] width 459 height 58
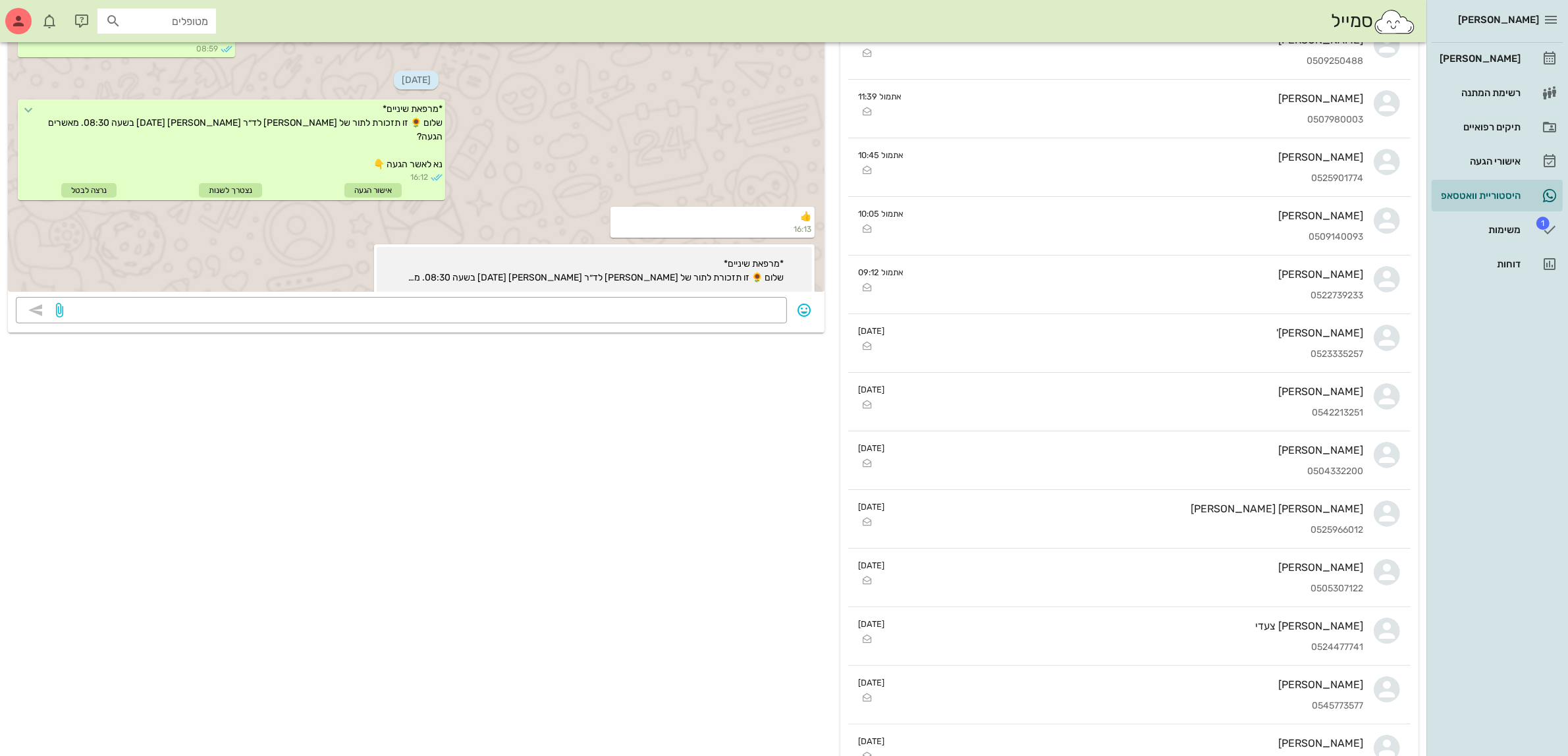
scroll to position [164, 0]
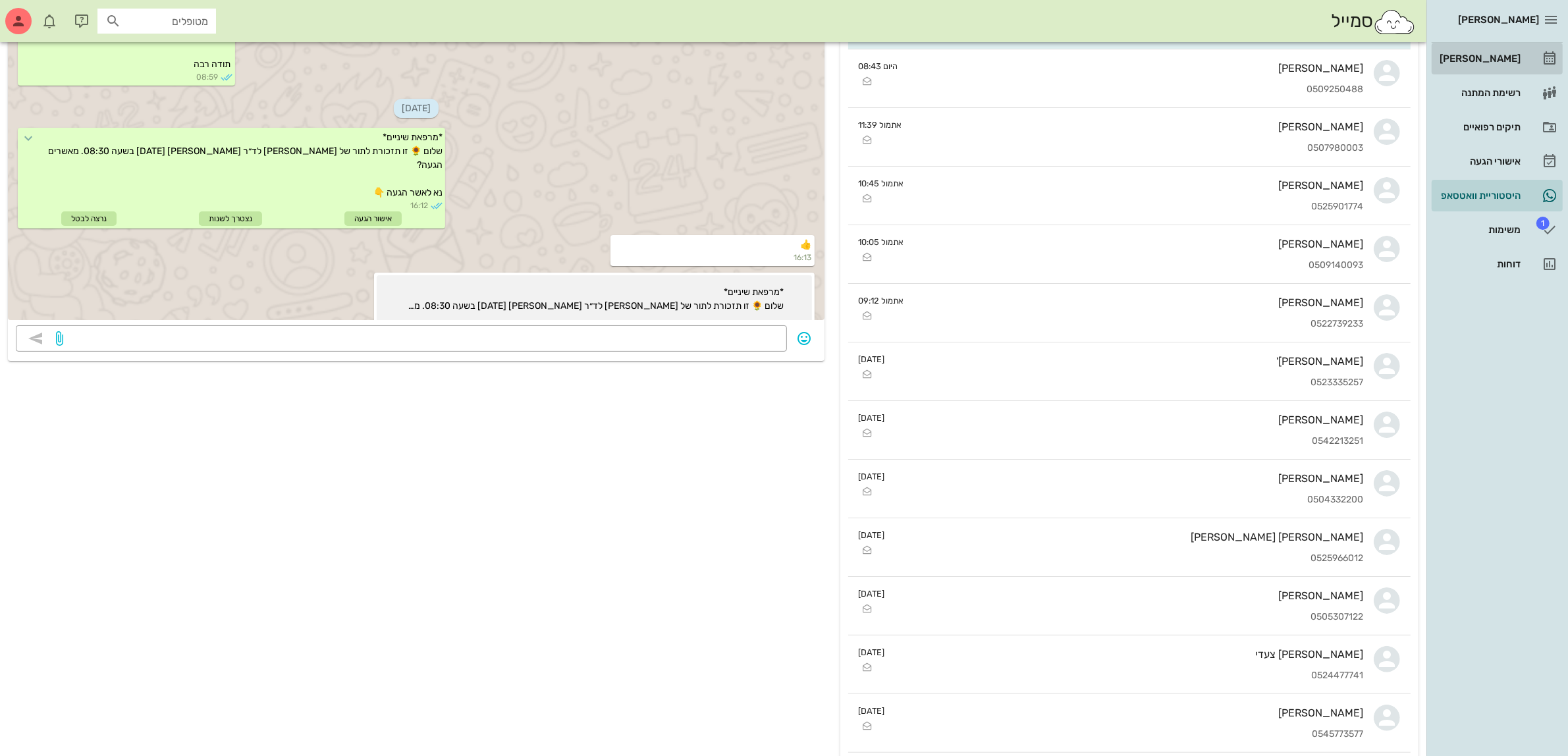
click at [1491, 54] on div "[PERSON_NAME]" at bounding box center [1479, 59] width 84 height 11
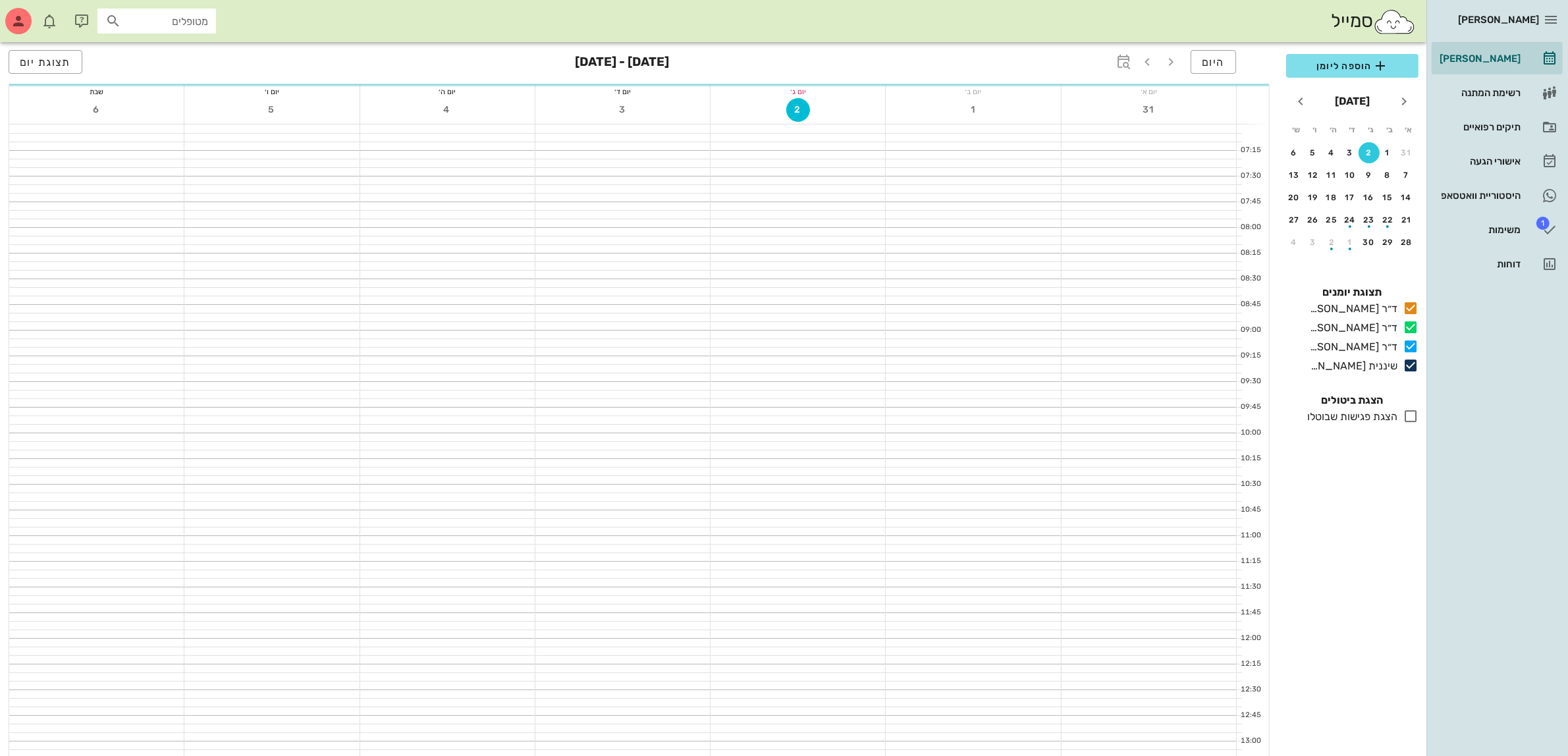
click at [138, 20] on input "מטופלים" at bounding box center [166, 20] width 85 height 17
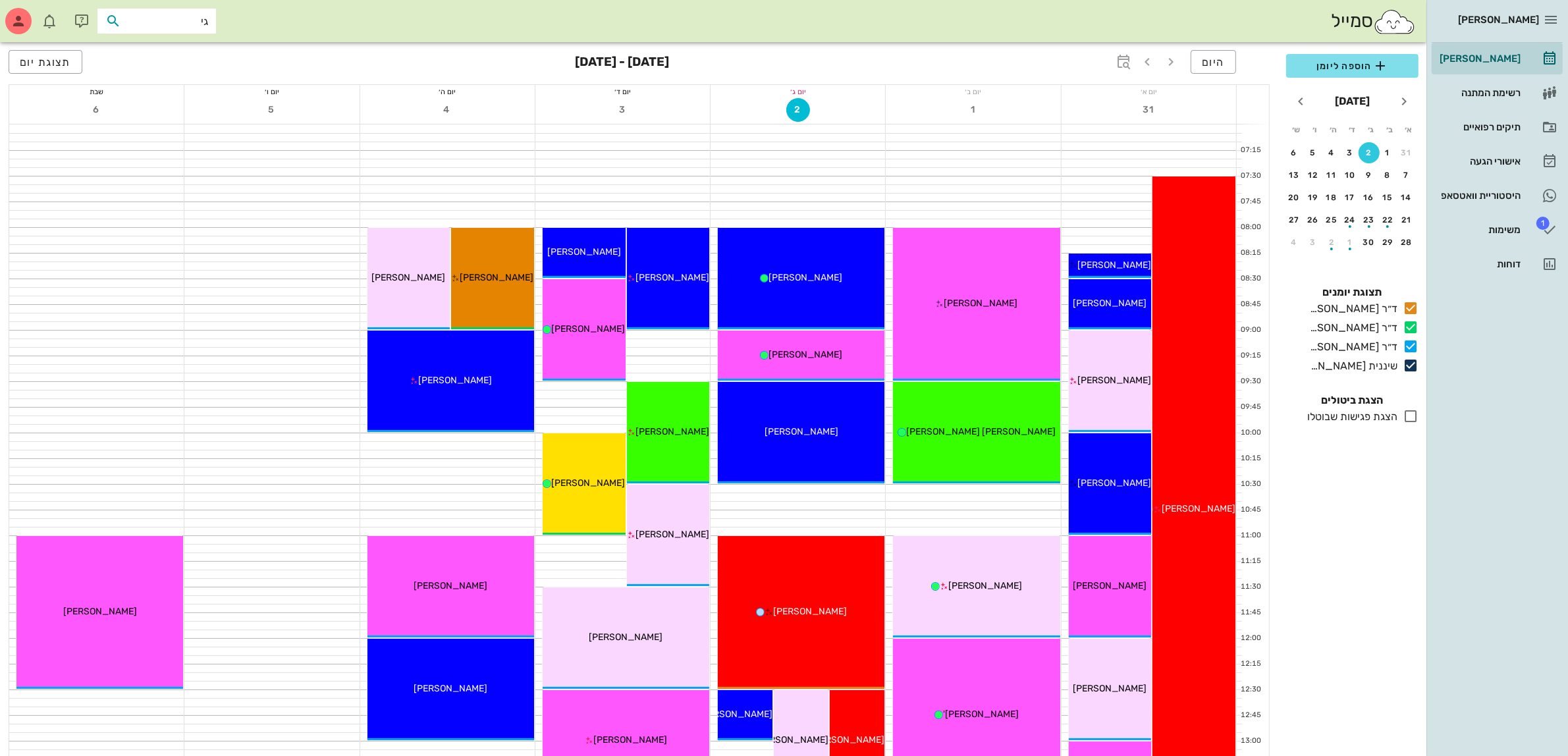
type input "ג"
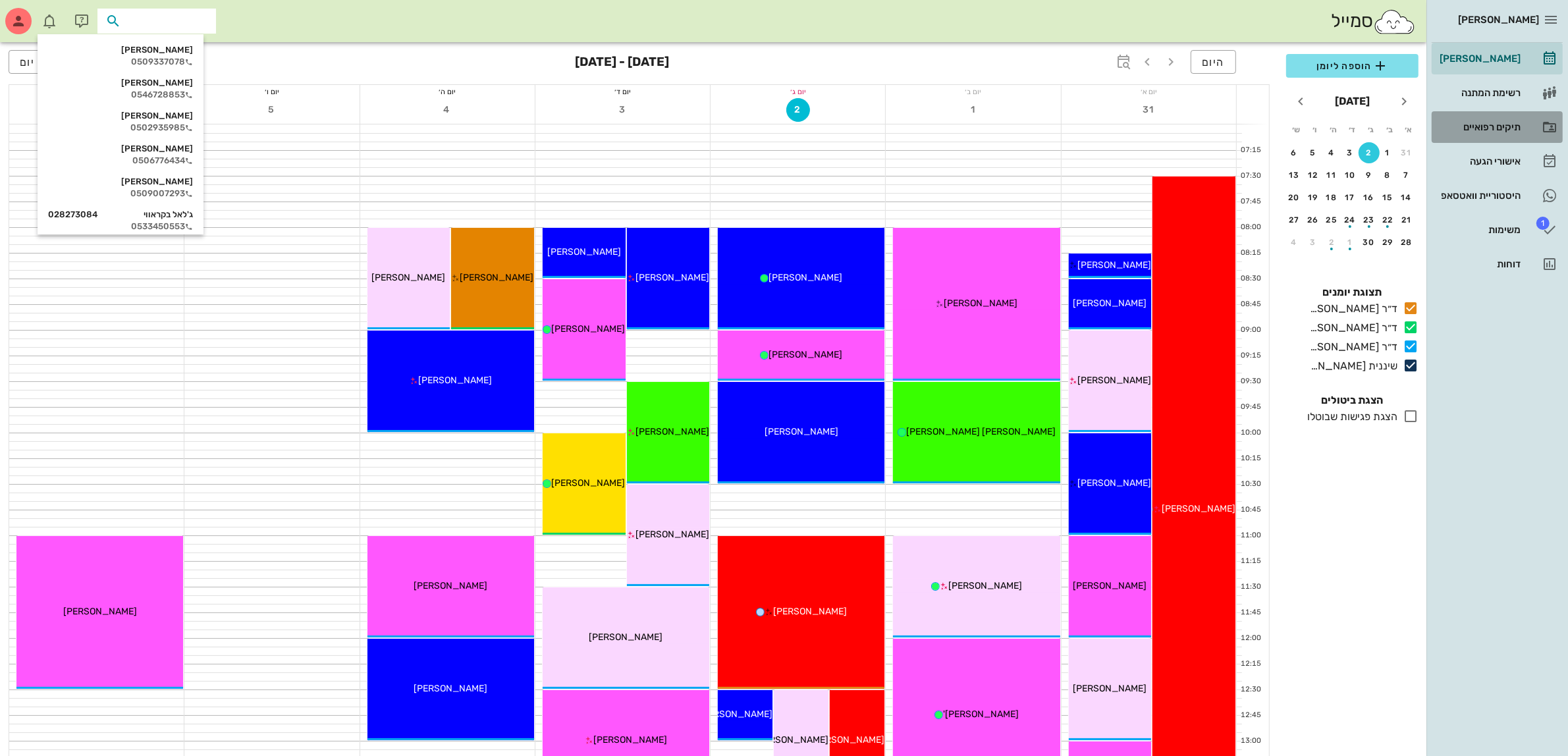
click at [1475, 127] on div "תיקים רפואיים" at bounding box center [1479, 127] width 84 height 11
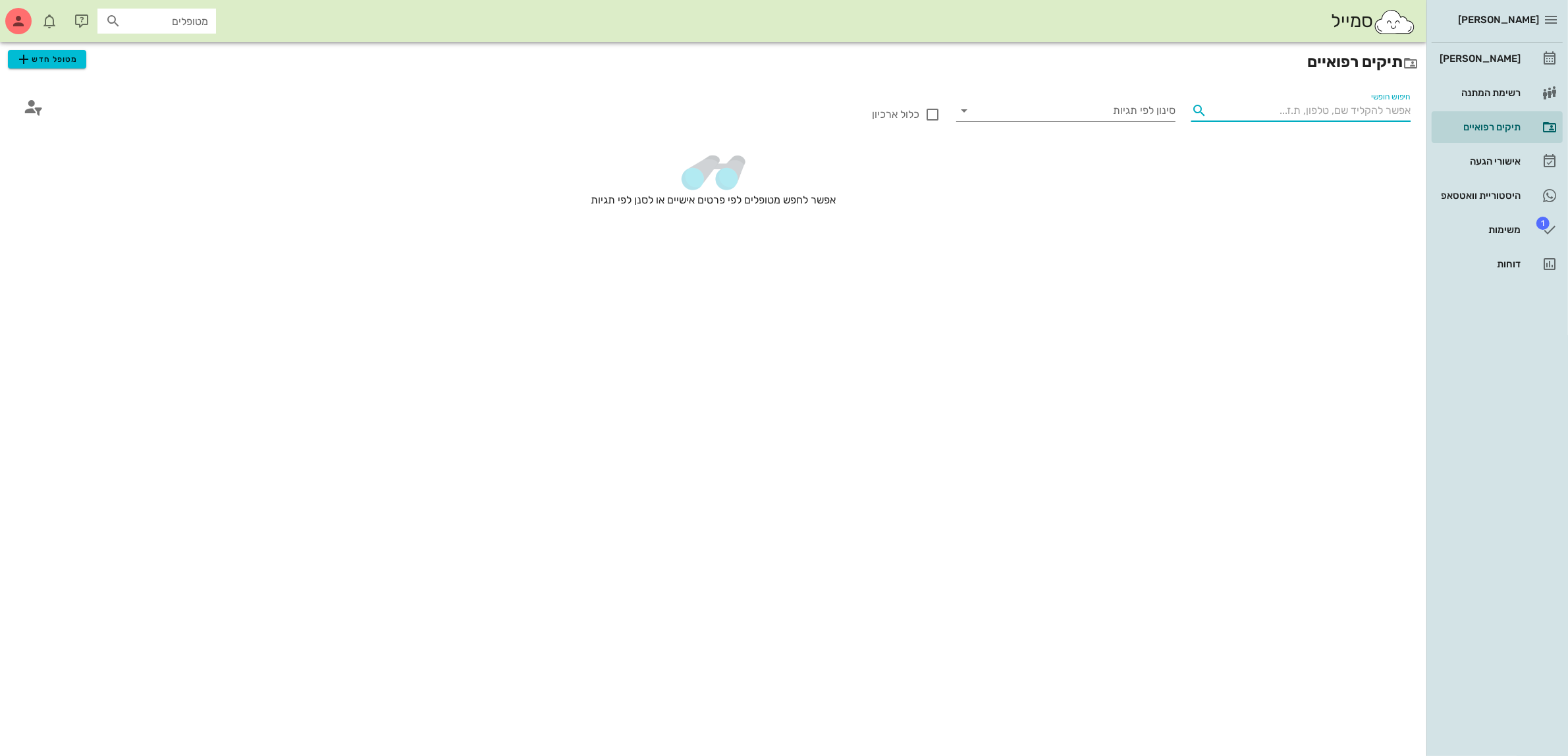
click at [1301, 114] on input "חיפוש חופשי" at bounding box center [1311, 110] width 198 height 21
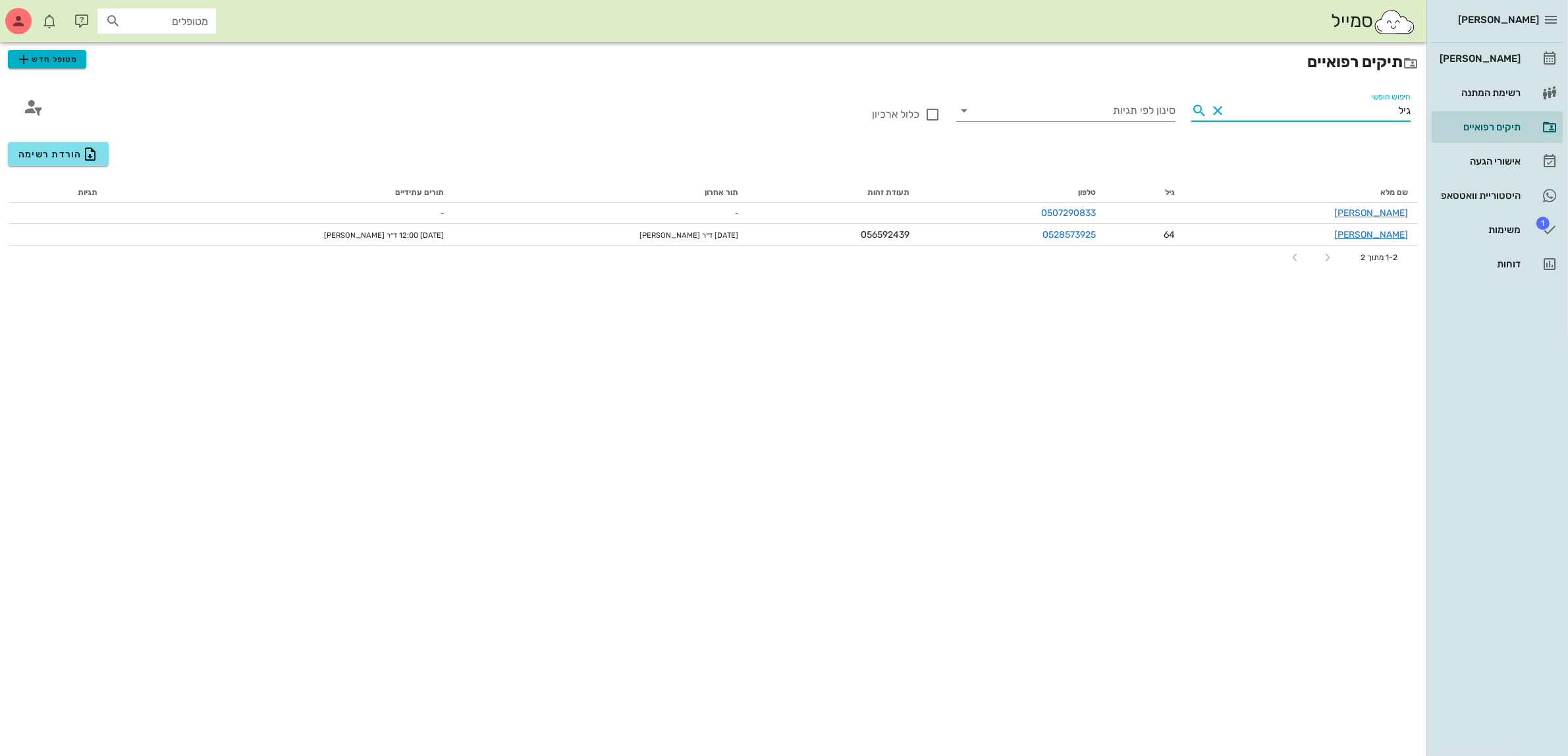
type input "גיל"
click at [39, 60] on span "מטופל חדש" at bounding box center [46, 59] width 62 height 16
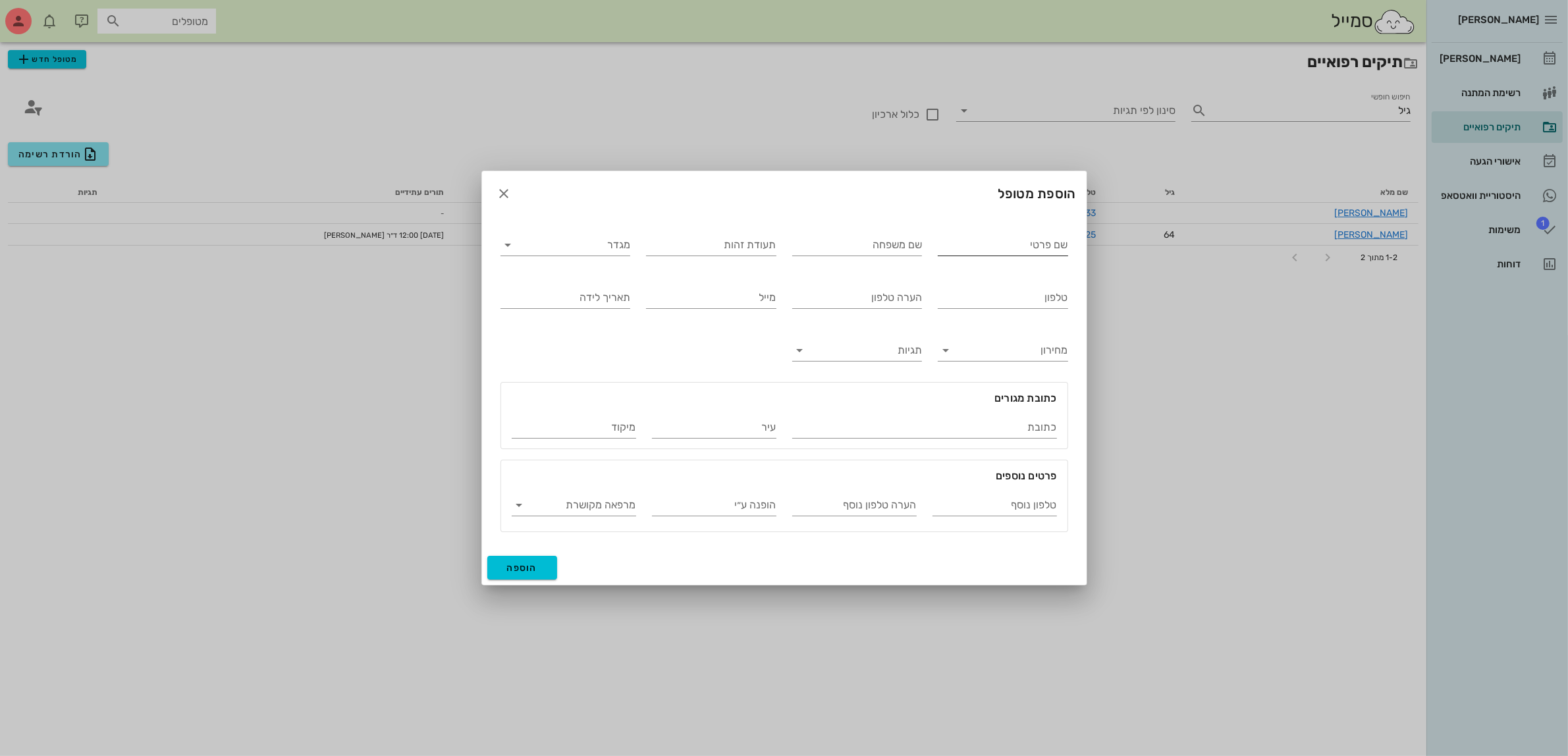
click at [1003, 244] on input "שם פרטי" at bounding box center [1003, 244] width 131 height 21
type input "[PERSON_NAME]"
click at [573, 263] on div "מגדר" at bounding box center [566, 242] width 146 height 53
click at [576, 242] on input "מגדר" at bounding box center [575, 244] width 109 height 21
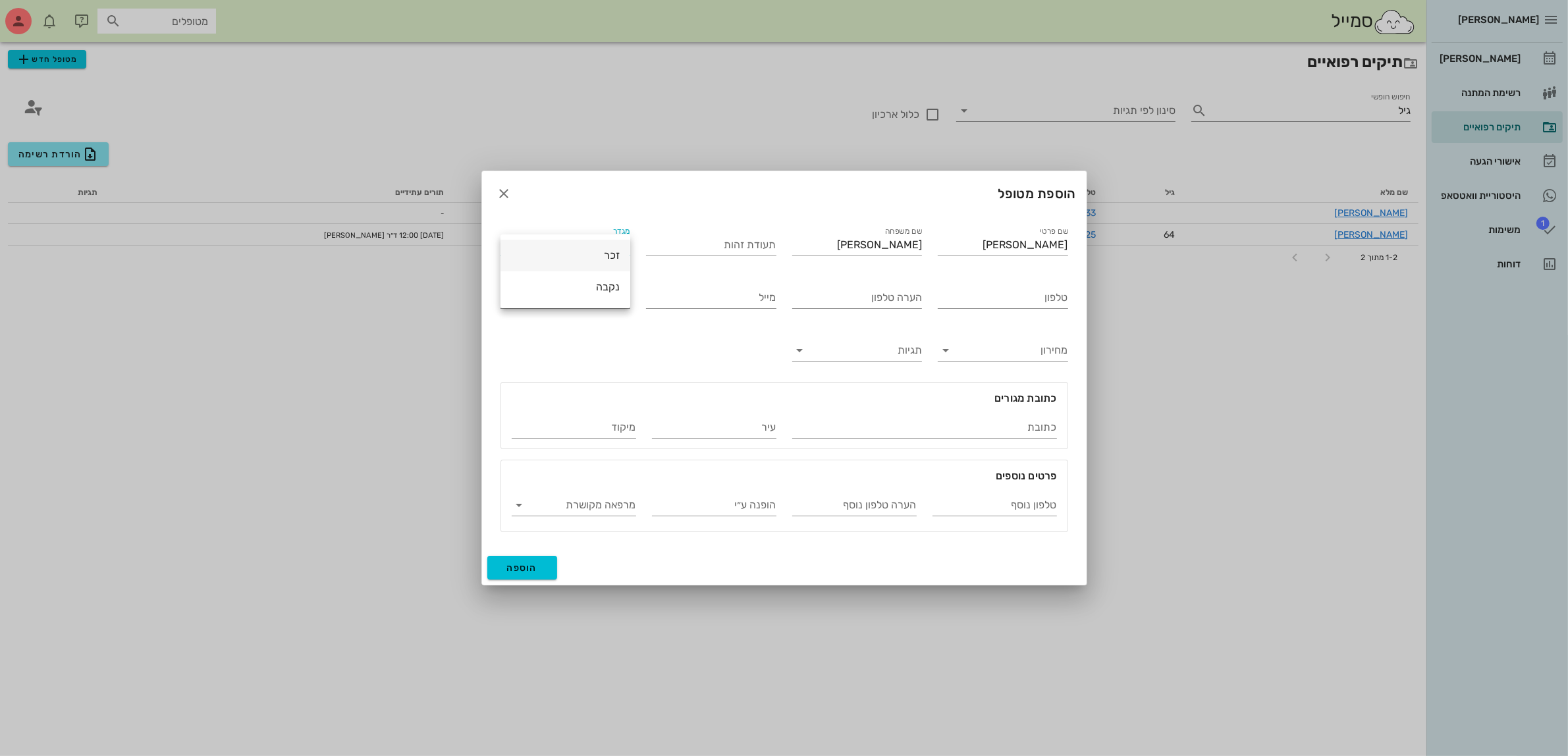
click at [592, 263] on div "זכר" at bounding box center [565, 255] width 109 height 28
click at [993, 301] on input "טלפון" at bounding box center [1003, 297] width 131 height 21
type input "052-8825928"
click at [525, 566] on span "הוספה" at bounding box center [523, 568] width 31 height 12
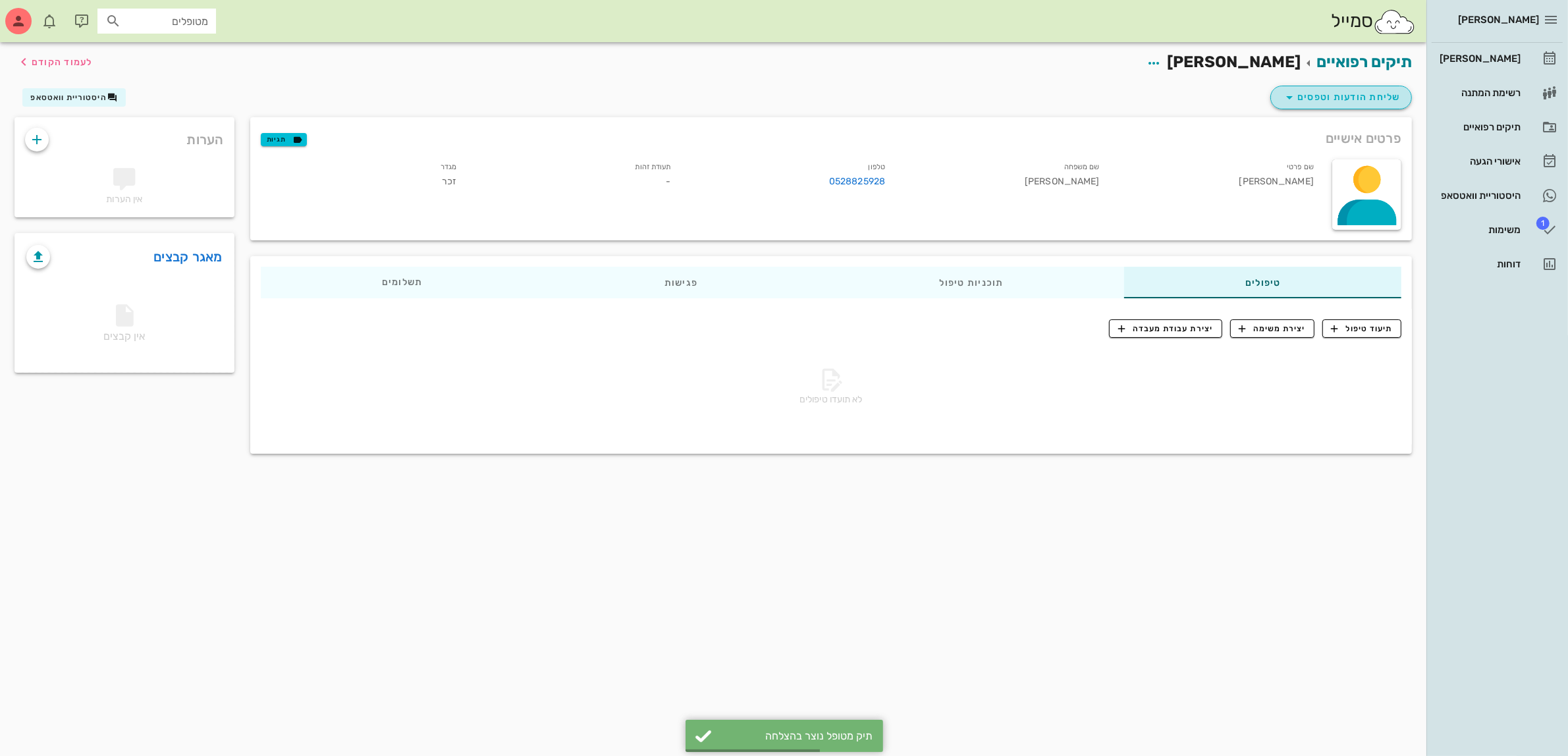
click at [1354, 99] on span "שליחת הודעות וטפסים" at bounding box center [1341, 97] width 119 height 16
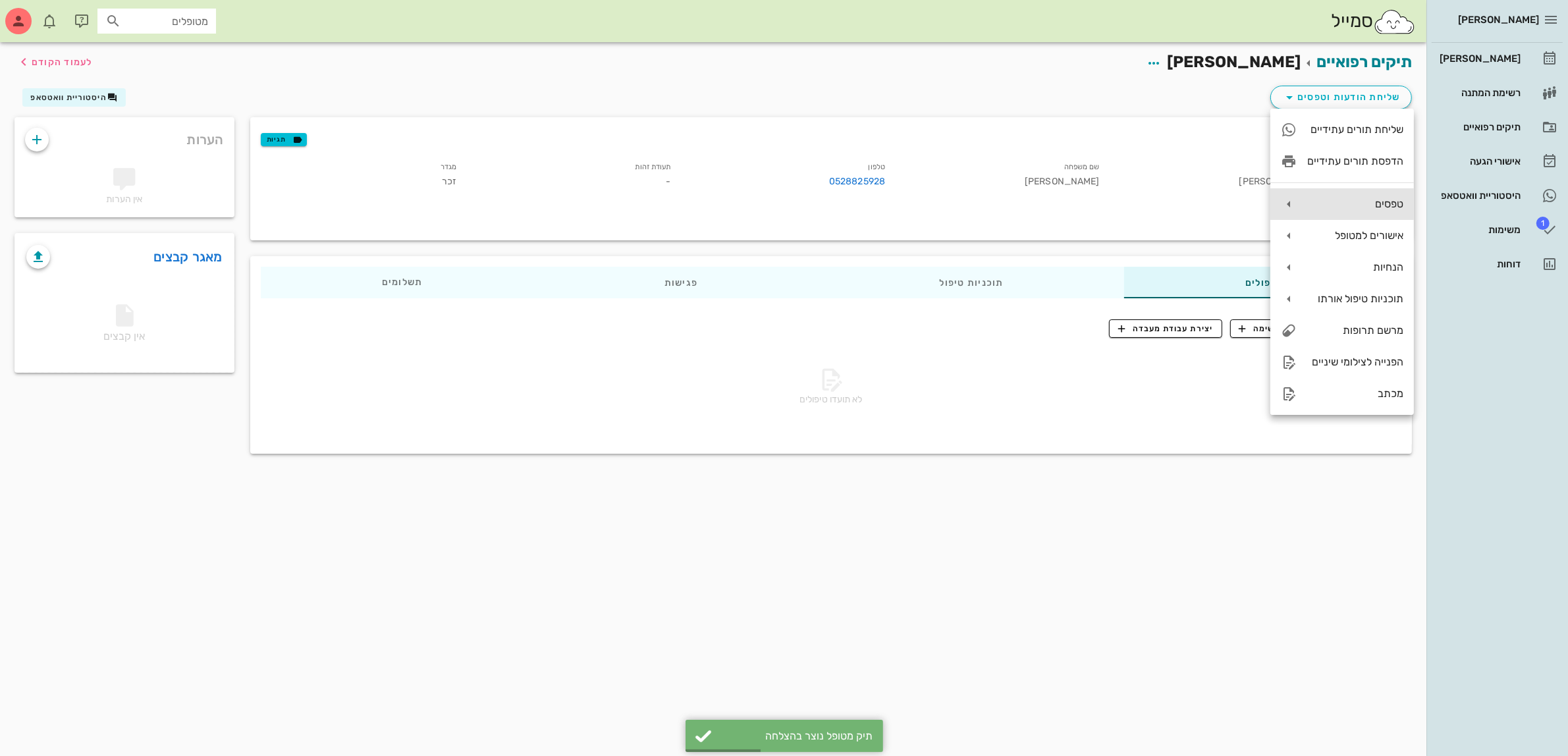
click at [1364, 204] on div "טפסים" at bounding box center [1355, 204] width 96 height 12
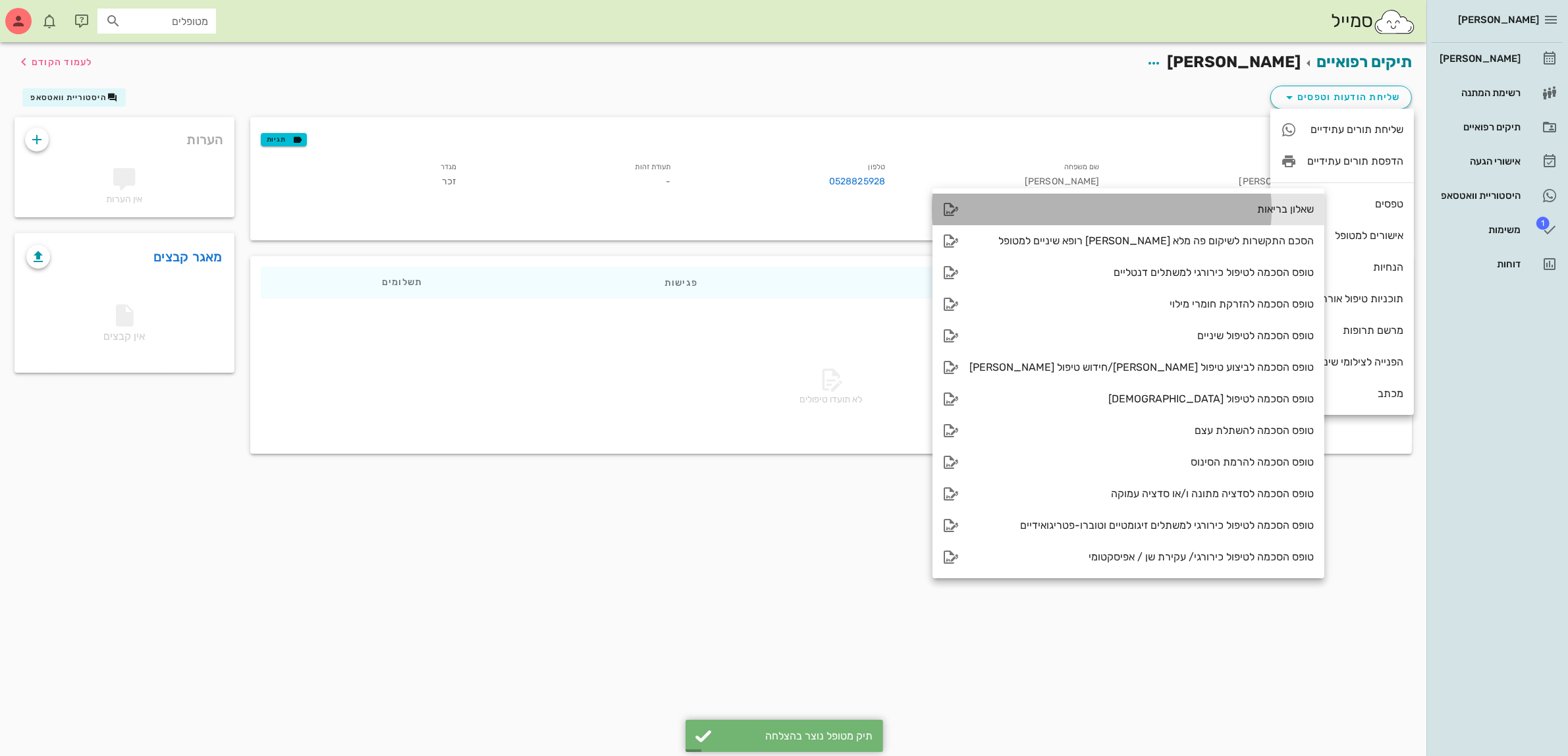
click at [1236, 208] on div "שאלון בריאות" at bounding box center [1141, 209] width 345 height 12
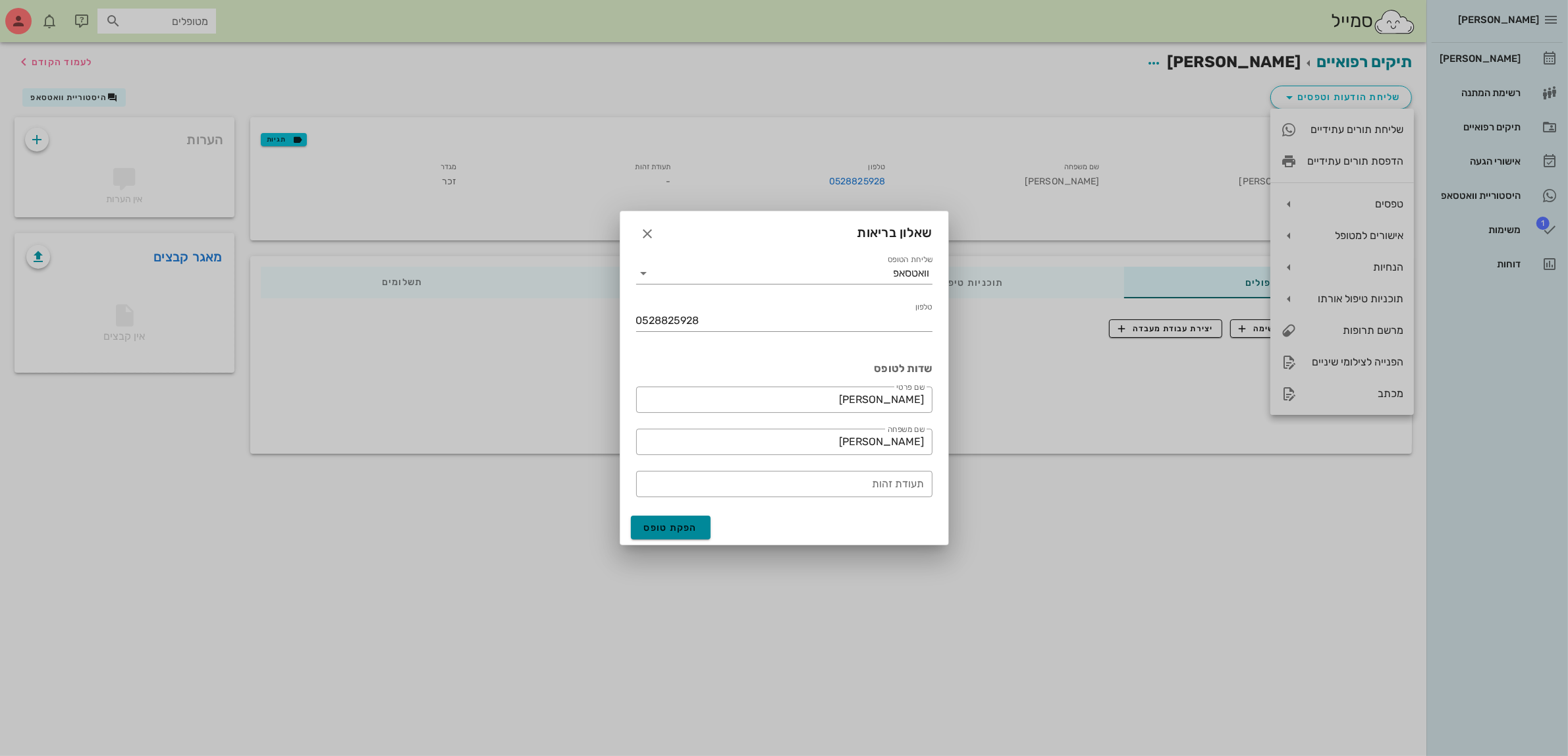
click at [665, 529] on span "הפקת טופס" at bounding box center [671, 527] width 54 height 12
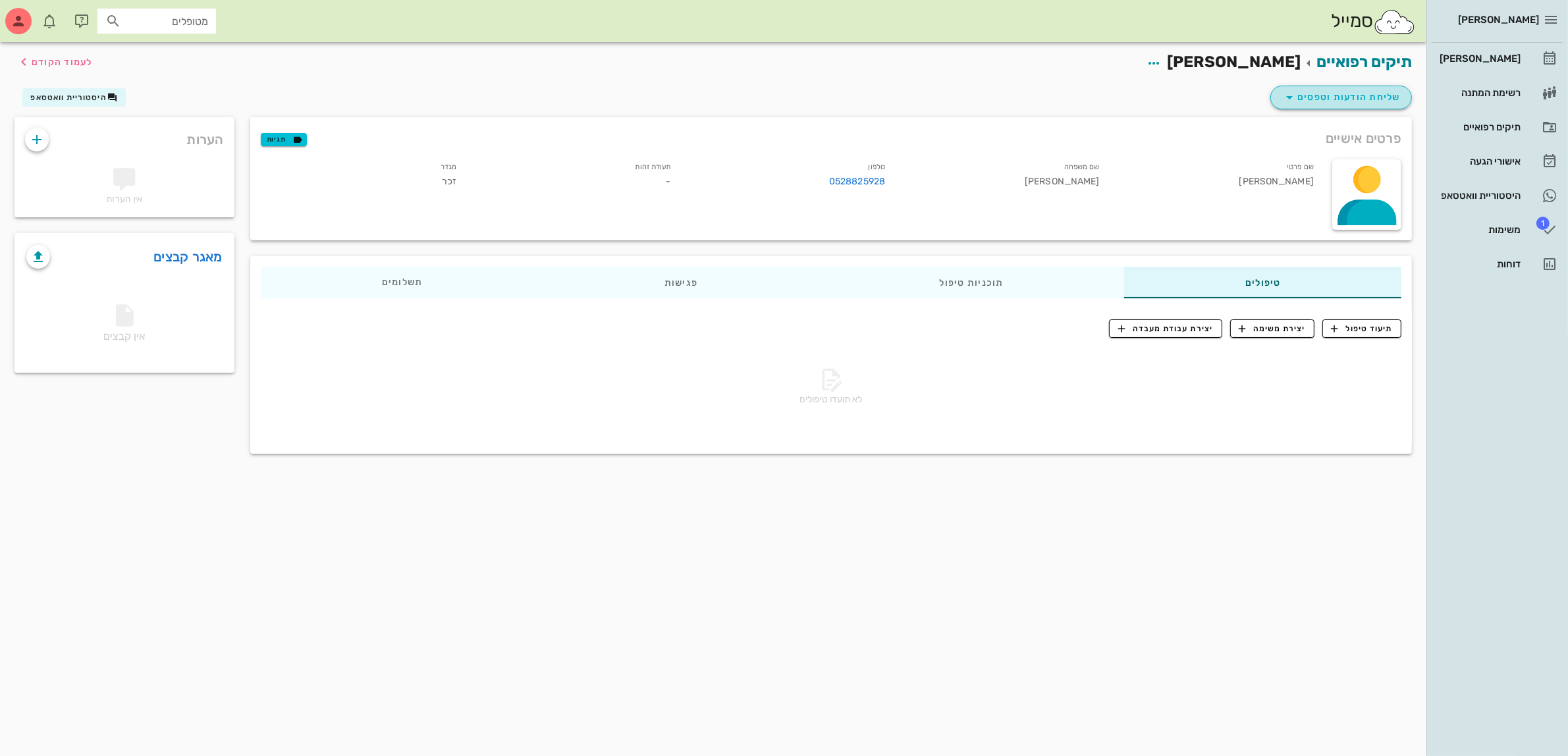
click at [1335, 99] on span "שליחת הודעות וטפסים" at bounding box center [1341, 97] width 119 height 16
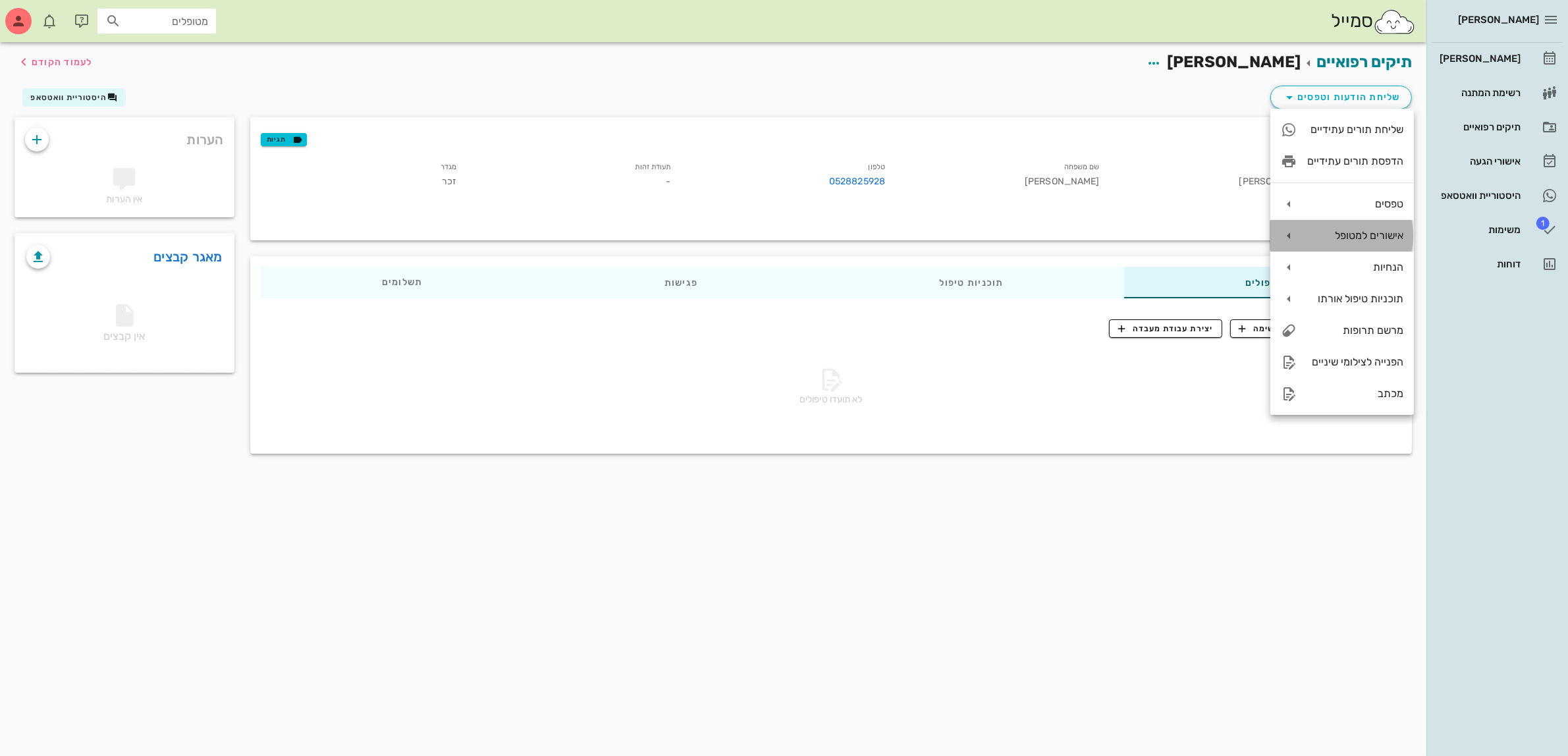
click at [1332, 234] on div "אישורים למטופל" at bounding box center [1355, 236] width 96 height 12
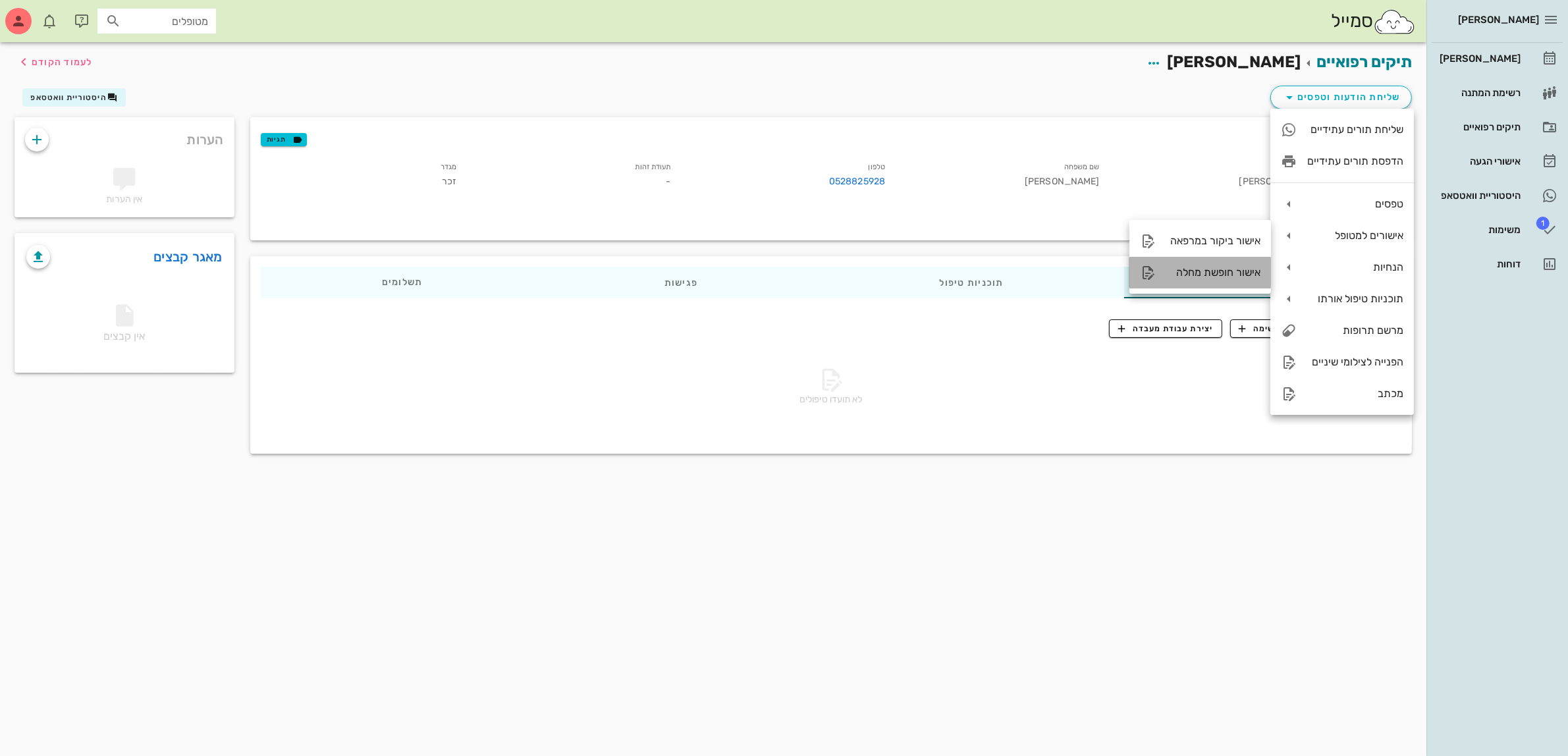
click at [1229, 271] on div "אישור חופשת מחלה" at bounding box center [1213, 272] width 94 height 12
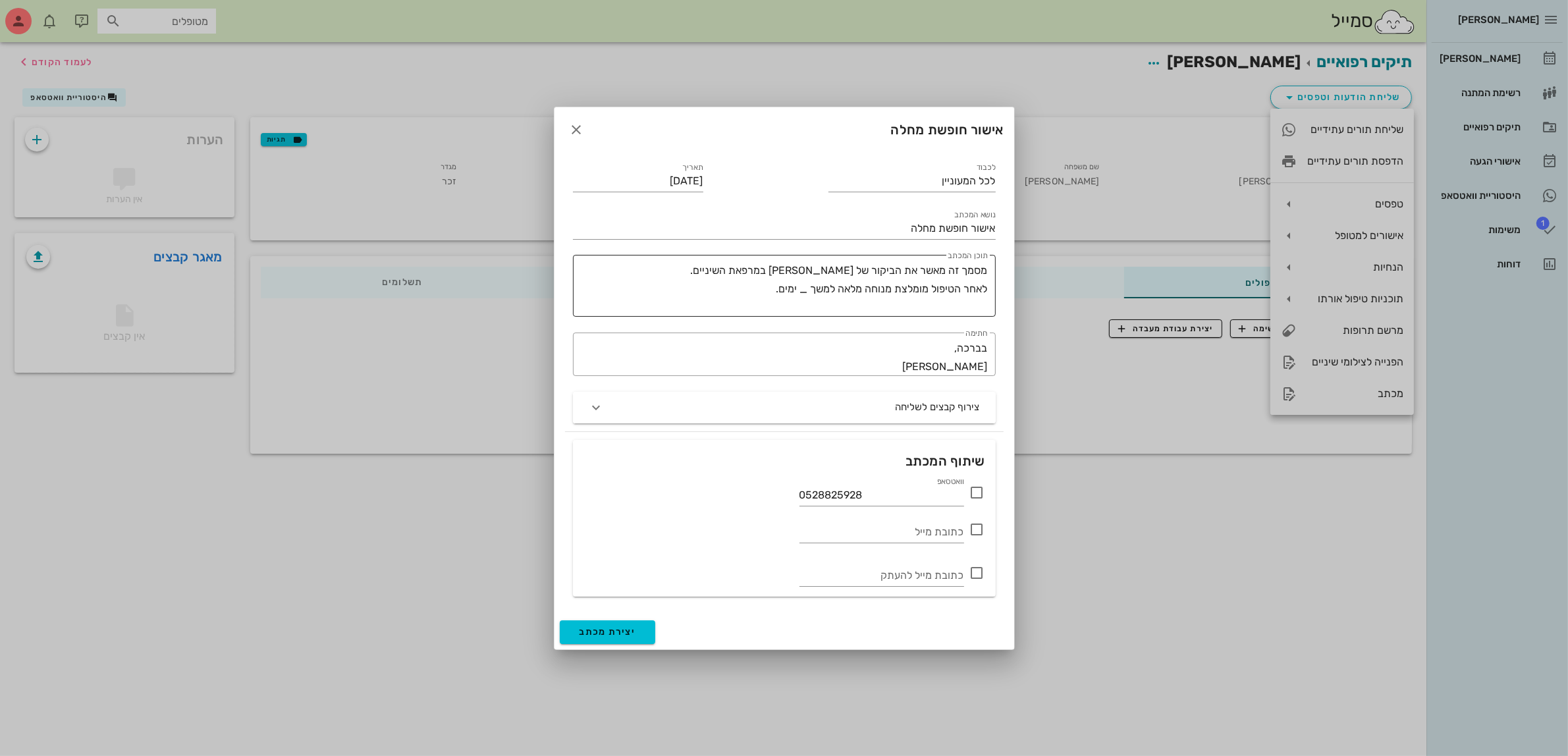
drag, startPoint x: 988, startPoint y: 275, endPoint x: 667, endPoint y: 314, distance: 323.4
click at [667, 314] on div "​ תוכן המכתב מסמך זה מאשר את הביקור של [PERSON_NAME] במרפאת השיניים. לאחר הטיפו…" at bounding box center [784, 285] width 423 height 62
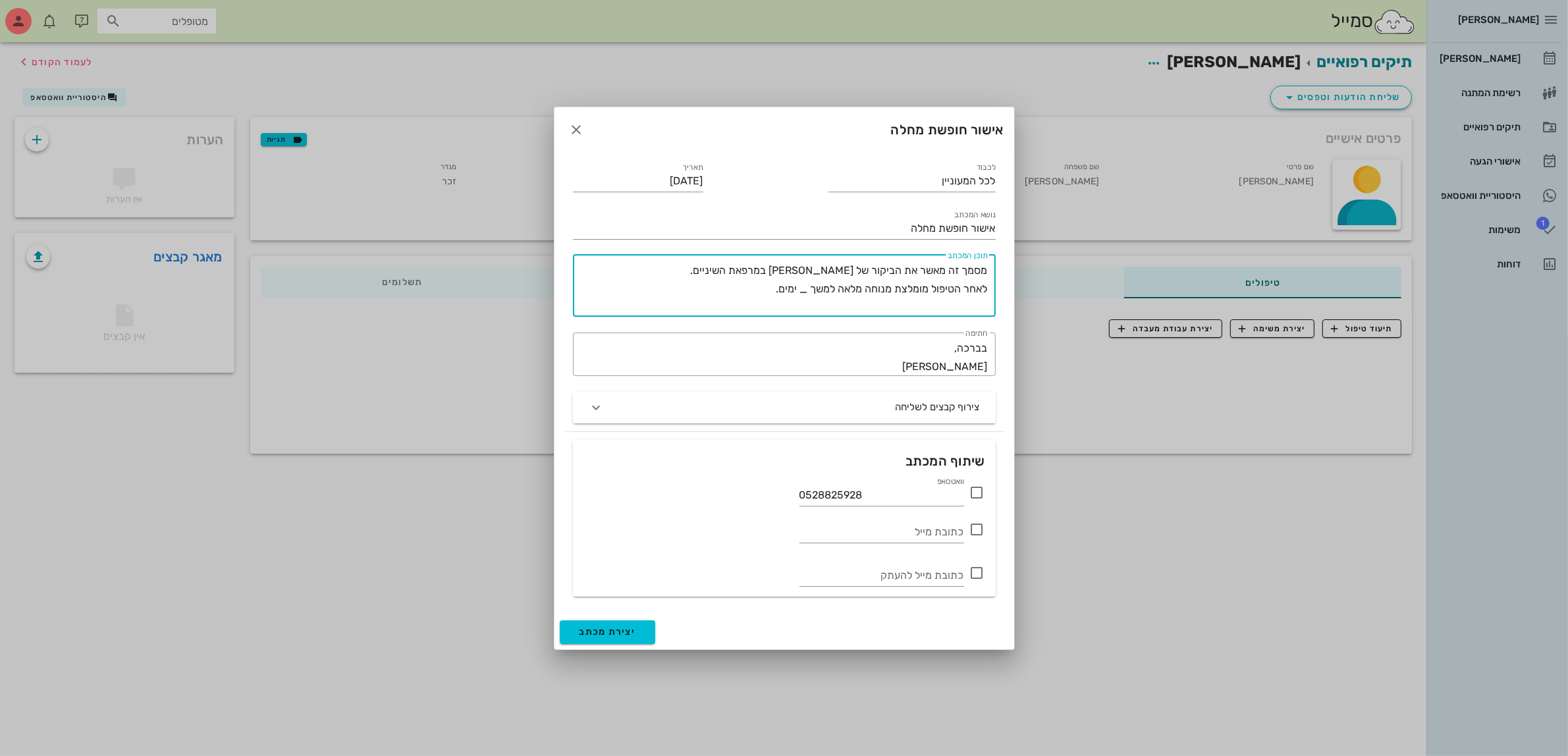
drag, startPoint x: 986, startPoint y: 284, endPoint x: 1003, endPoint y: 244, distance: 43.5
click at [1003, 244] on div "לכבוד לכל המעוניין תאריך [DATE] נושא המכתב אישור חופשת מחלה ​ תוכן המכתב מסמך ז…" at bounding box center [785, 268] width 439 height 231
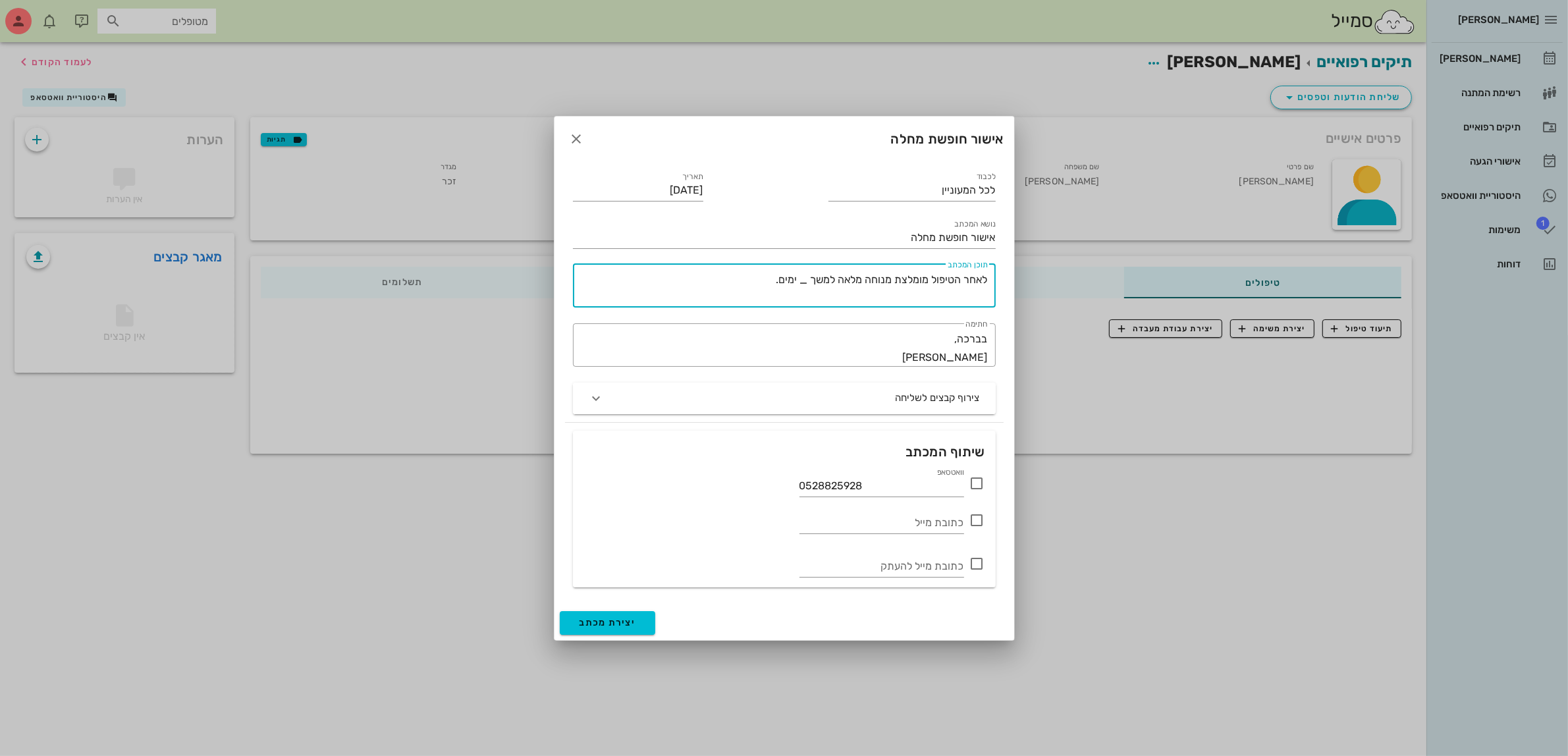
drag, startPoint x: 988, startPoint y: 278, endPoint x: 333, endPoint y: 352, distance: 659.2
click at [333, 352] on div "[PERSON_NAME] רשימת המתנה תיקים רפואיים אישורי הגעה היסטוריית וואטסאפ 1 משימות …" at bounding box center [784, 378] width 1568 height 756
drag, startPoint x: 747, startPoint y: 280, endPoint x: 1074, endPoint y: 272, distance: 327.1
click at [1074, 272] on div "[PERSON_NAME] רשימת המתנה תיקים רפואיים אישורי הגעה היסטוריית וואטסאפ 1 משימות …" at bounding box center [784, 378] width 1568 height 756
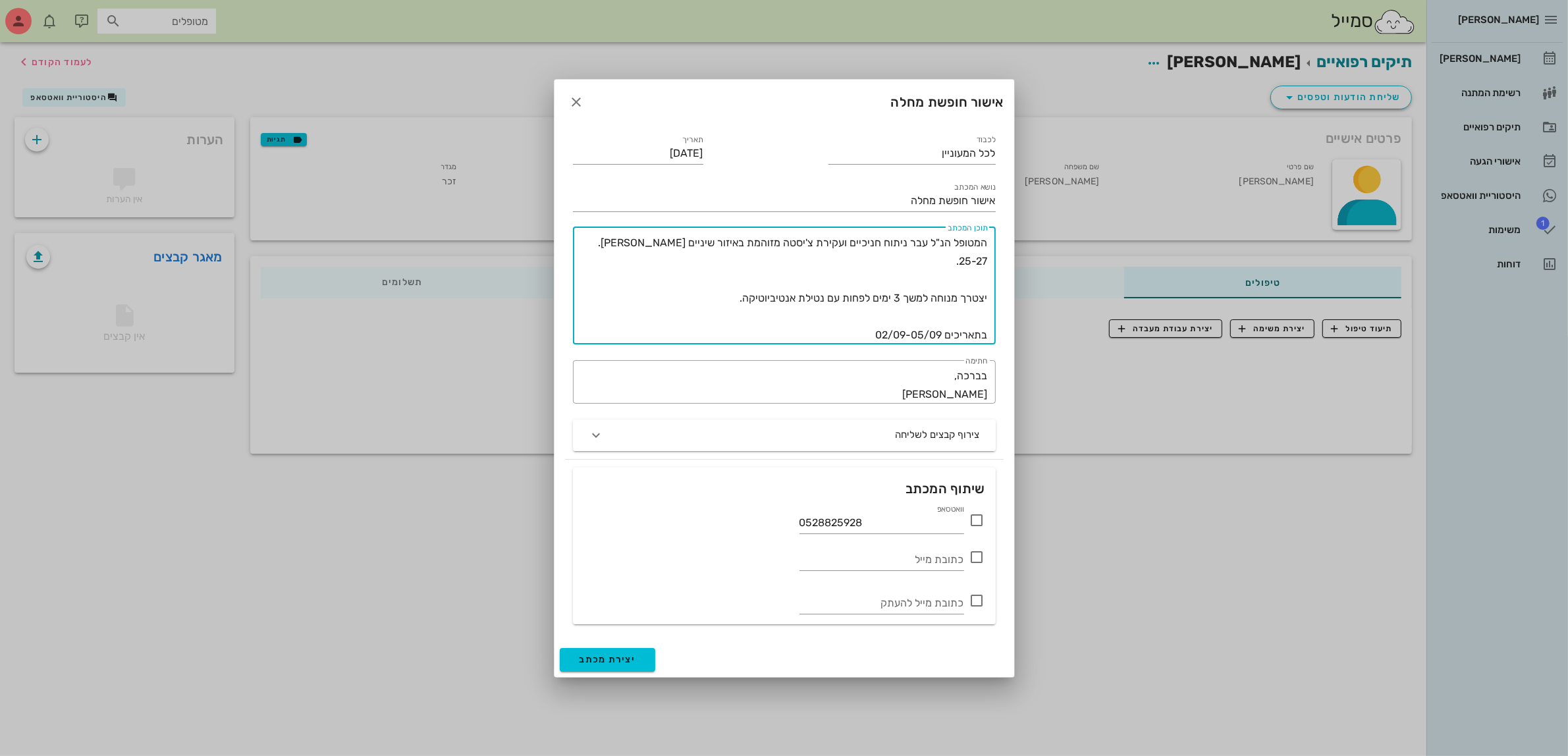
click at [929, 280] on textarea "המטופל הנ"ל עבר ניתוח חניכיים ועקירת צ'יסטה מזוהמת באיזור שיניים [PERSON_NAME].…" at bounding box center [781, 288] width 412 height 110
drag, startPoint x: 930, startPoint y: 280, endPoint x: 710, endPoint y: 290, distance: 220.2
click at [710, 290] on textarea "המטופל הנ"ל עבר ניתוח חניכיים ועקירת צ'יסטה מזוהמת באיזור שיניים [PERSON_NAME].…" at bounding box center [781, 288] width 412 height 110
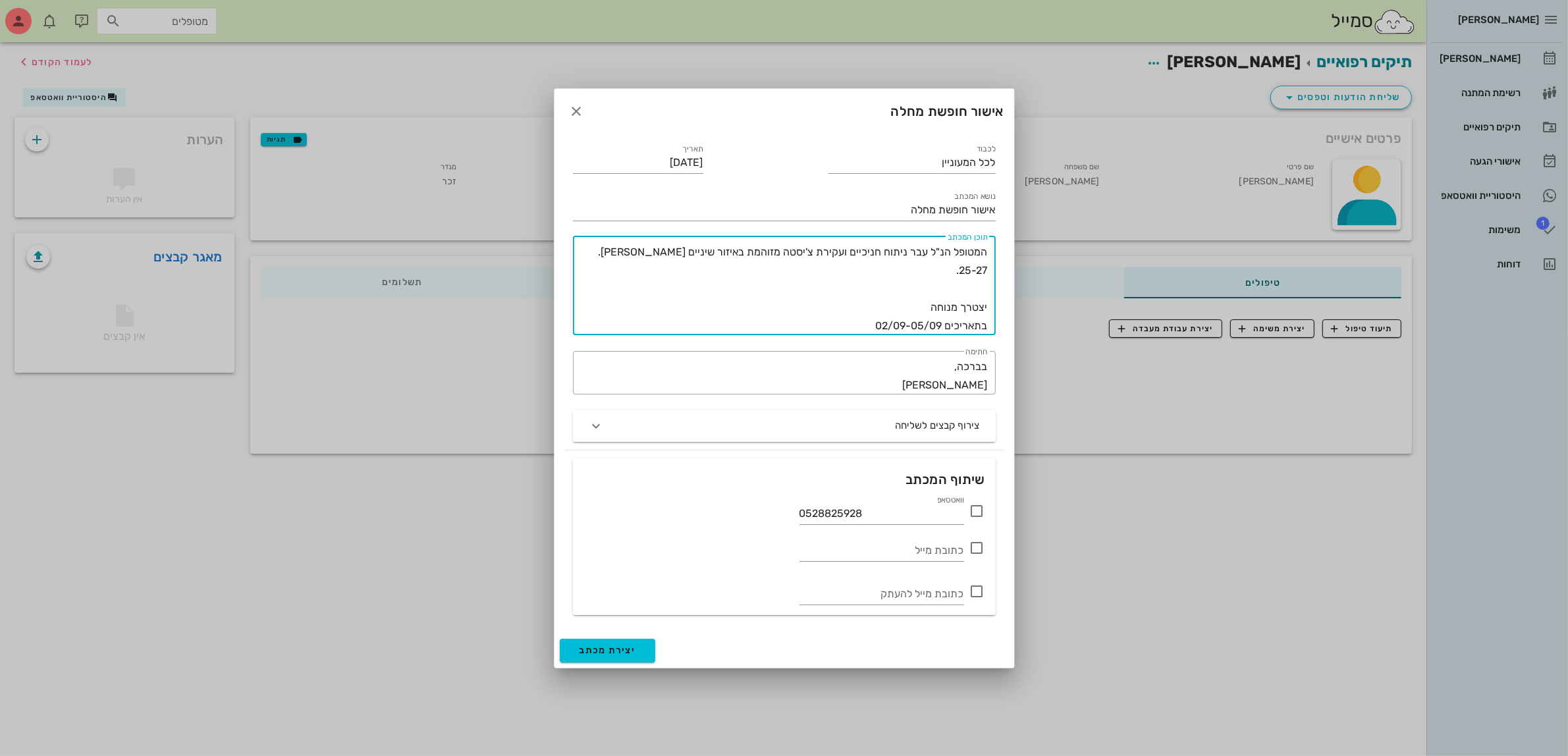
drag, startPoint x: 984, startPoint y: 307, endPoint x: 848, endPoint y: 320, distance: 136.6
click at [848, 320] on textarea "המטופל הנ"ל עבר ניתוח חניכיים ועקירת צ'יסטה מזוהמת באיזור שיניים [PERSON_NAME].…" at bounding box center [781, 289] width 412 height 92
click at [917, 288] on textarea "המטופל הנ"ל עבר ניתוח חניכיים ועקירת צ'יסטה מזוהמת באיזור שיניים [PERSON_NAME].…" at bounding box center [781, 289] width 412 height 92
click at [903, 290] on textarea "המטופל הנ"ל עבר ניתוח חניכיים ועקירת צ'יסטה מזוהמת באיזור שיניים [PERSON_NAME].…" at bounding box center [781, 289] width 412 height 92
drag, startPoint x: 989, startPoint y: 305, endPoint x: 876, endPoint y: 317, distance: 113.6
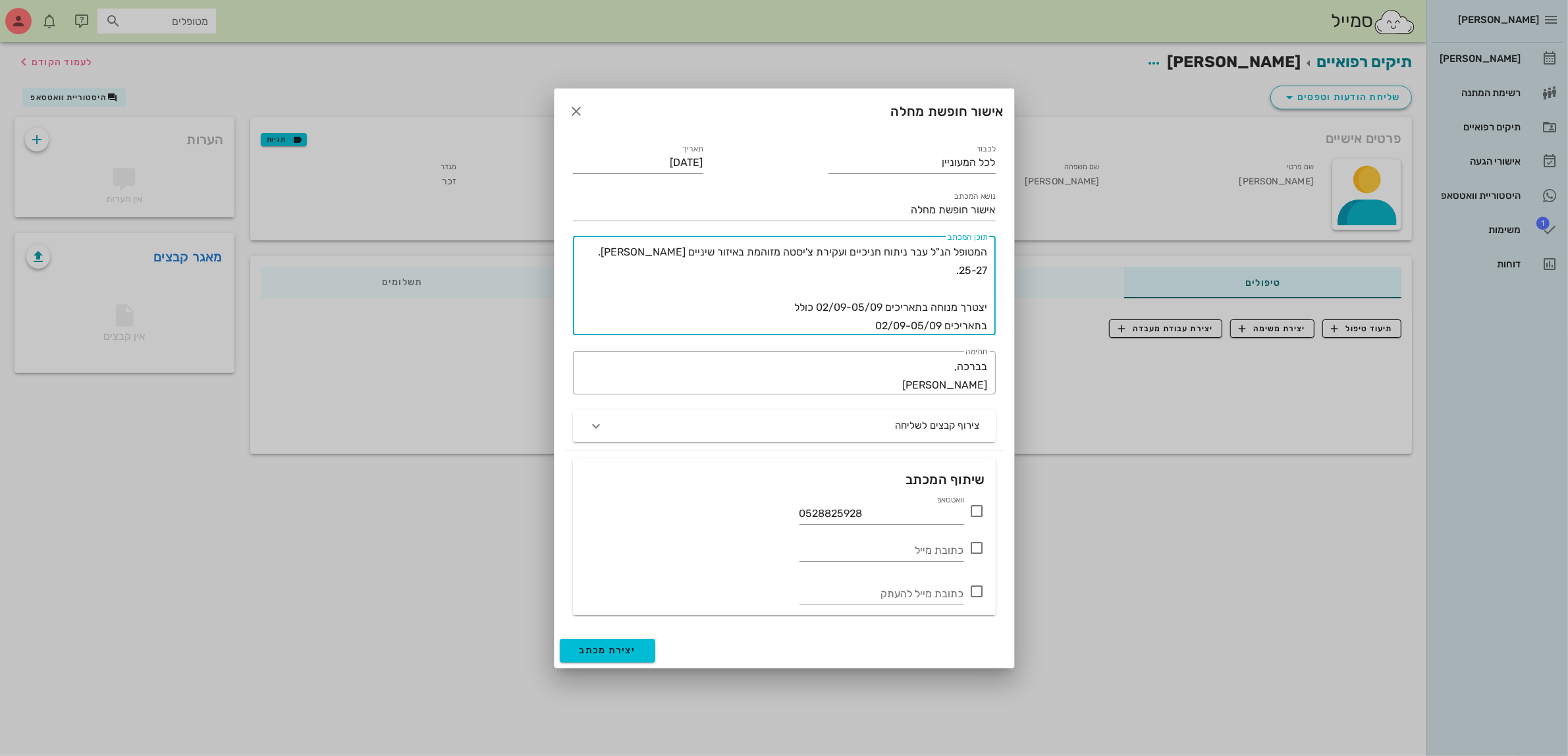
click at [876, 317] on div "​ תוכן המכתב המטופל הנ"ל עבר ניתוח חניכיים ועקירת צ'יסטה מזוהמת באיזור שיניים […" at bounding box center [784, 286] width 423 height 99
drag, startPoint x: 871, startPoint y: 308, endPoint x: 1002, endPoint y: 300, distance: 131.2
click at [1002, 300] on div "​ תוכן המכתב המטופל הנ"ל עבר ניתוח חניכיים ועקירת צ'יסטה מזוהמת באיזור שיניים […" at bounding box center [785, 286] width 439 height 114
click at [762, 286] on textarea "המטופל הנ"ל עבר ניתוח חניכיים ועקירת צ'יסטה מזוהמת באיזור שיניים [PERSON_NAME].…" at bounding box center [781, 289] width 412 height 92
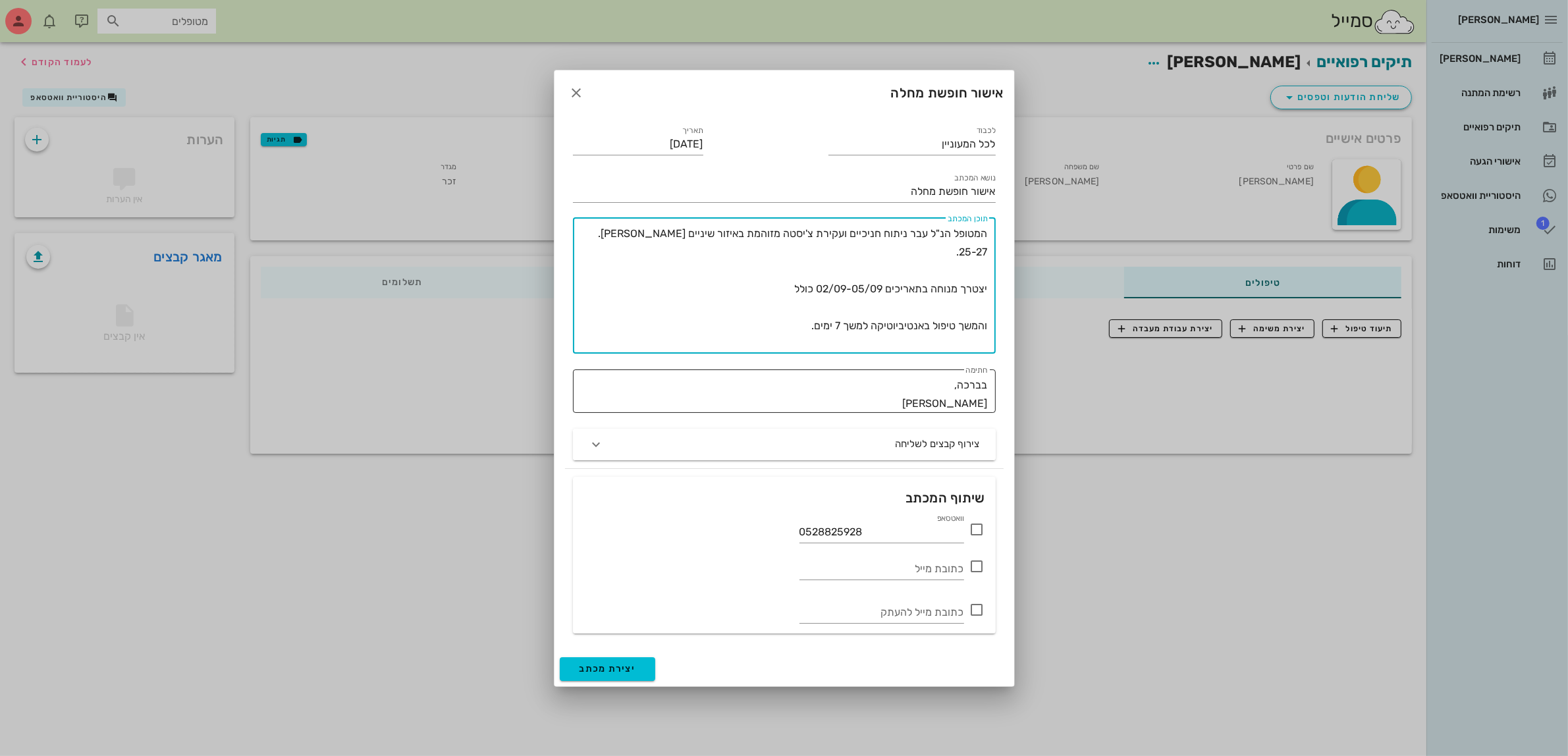
type textarea "המטופל הנ"ל עבר ניתוח חניכיים ועקירת צ'יסטה מזוהמת באיזור שיניים [PERSON_NAME].…"
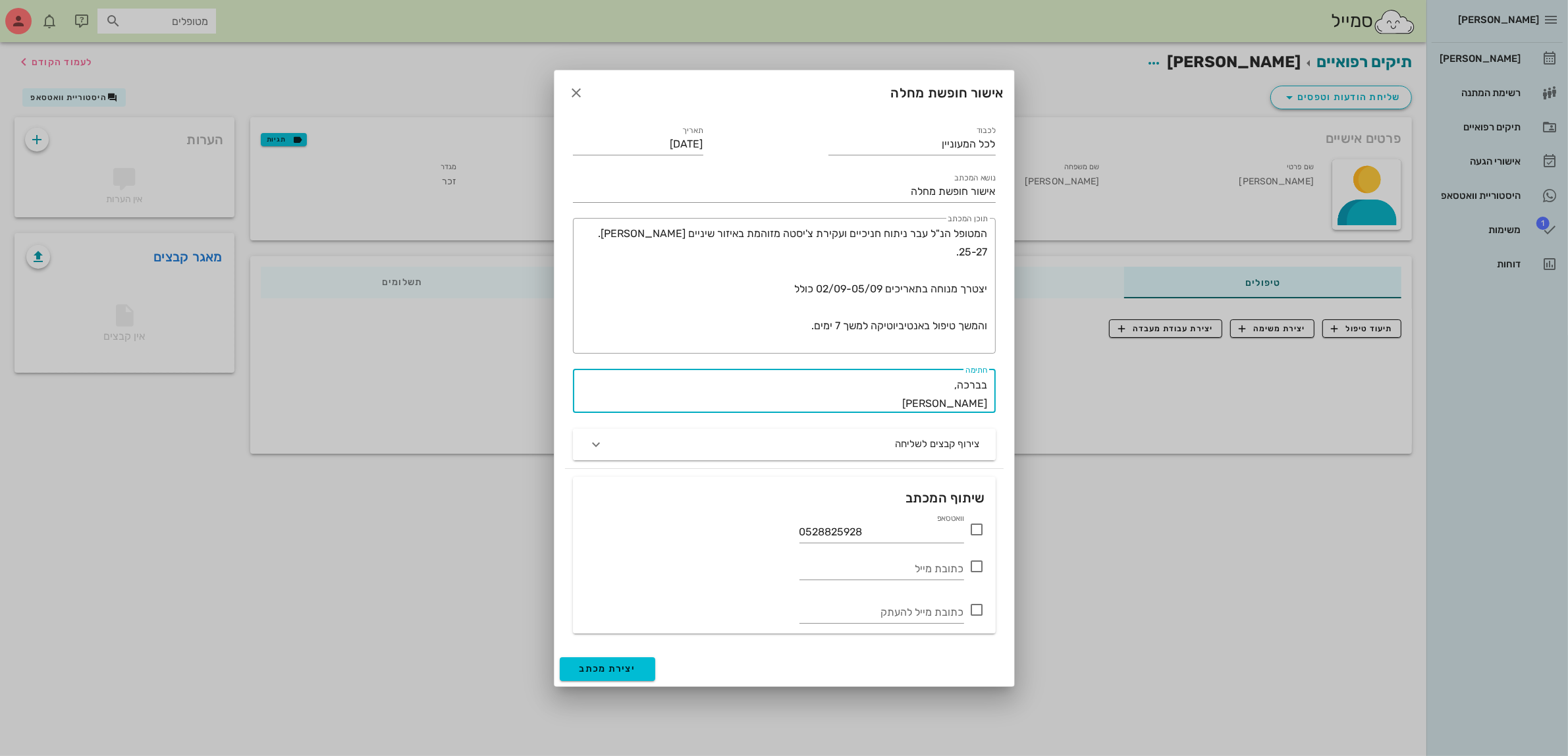
drag, startPoint x: 927, startPoint y: 406, endPoint x: 1016, endPoint y: 406, distance: 89.0
click at [1016, 406] on div "[PERSON_NAME] רשימת המתנה תיקים רפואיים אישורי הגעה היסטוריית וואטסאפ 1 משימות …" at bounding box center [784, 378] width 1568 height 756
type textarea "בברכה, [PERSON_NAME]"
drag, startPoint x: 919, startPoint y: 145, endPoint x: 1021, endPoint y: 140, distance: 102.1
click at [1021, 140] on div "[PERSON_NAME] רשימת המתנה תיקים רפואיים אישורי הגעה היסטוריית וואטסאפ 1 משימות …" at bounding box center [784, 378] width 1568 height 756
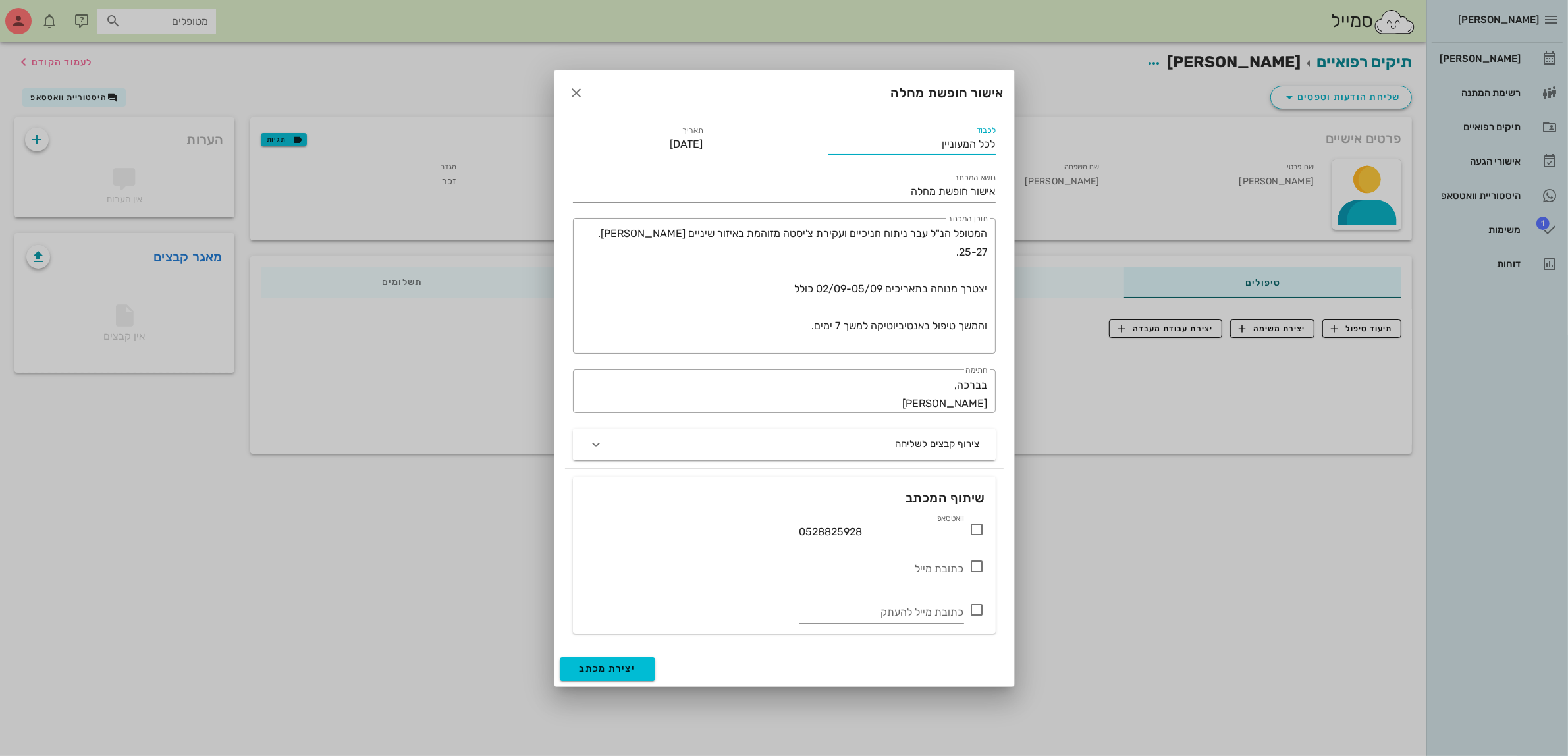
click at [902, 147] on input "לכל המעוניין" at bounding box center [912, 143] width 167 height 21
click at [894, 195] on input "אישור חופשת מחלה" at bounding box center [784, 192] width 423 height 21
drag, startPoint x: 756, startPoint y: 86, endPoint x: 257, endPoint y: 373, distance: 575.6
click at [257, 372] on div "[PERSON_NAME] רשימת המתנה תיקים רפואיים אישורי הגעה היסטוריית וואטסאפ 1 משימות …" at bounding box center [784, 378] width 1568 height 756
click at [832, 196] on input "אישור חופשת מחלה: [PERSON_NAME]" at bounding box center [784, 192] width 423 height 21
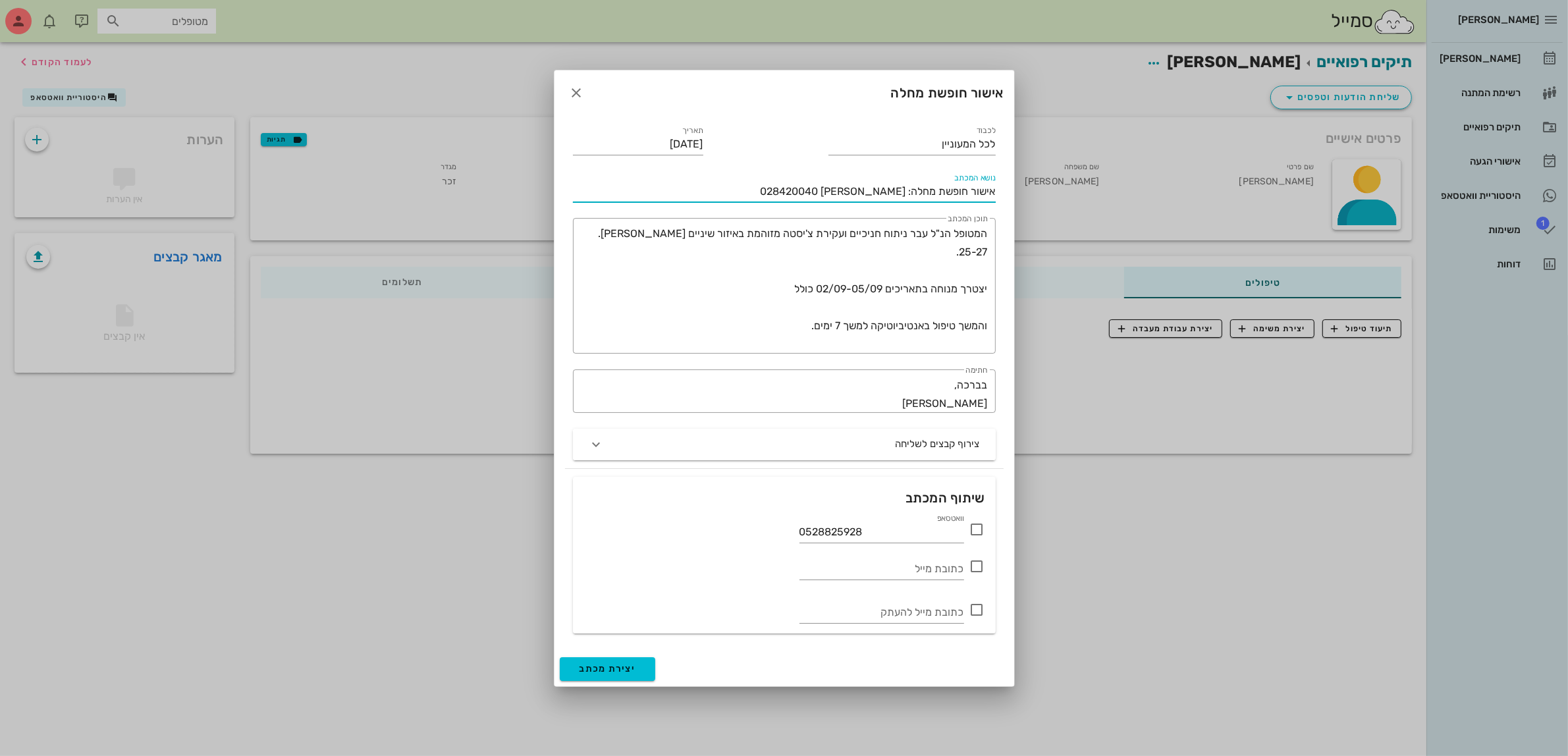
type input "אישור חופשת מחלה: [PERSON_NAME] 028420040"
click at [979, 527] on icon at bounding box center [977, 529] width 16 height 16
click at [978, 531] on icon at bounding box center [977, 529] width 16 height 16
click at [873, 529] on input "0528825928" at bounding box center [881, 531] width 165 height 21
click at [785, 107] on div "אישור חופשת מחלה" at bounding box center [784, 93] width 460 height 45
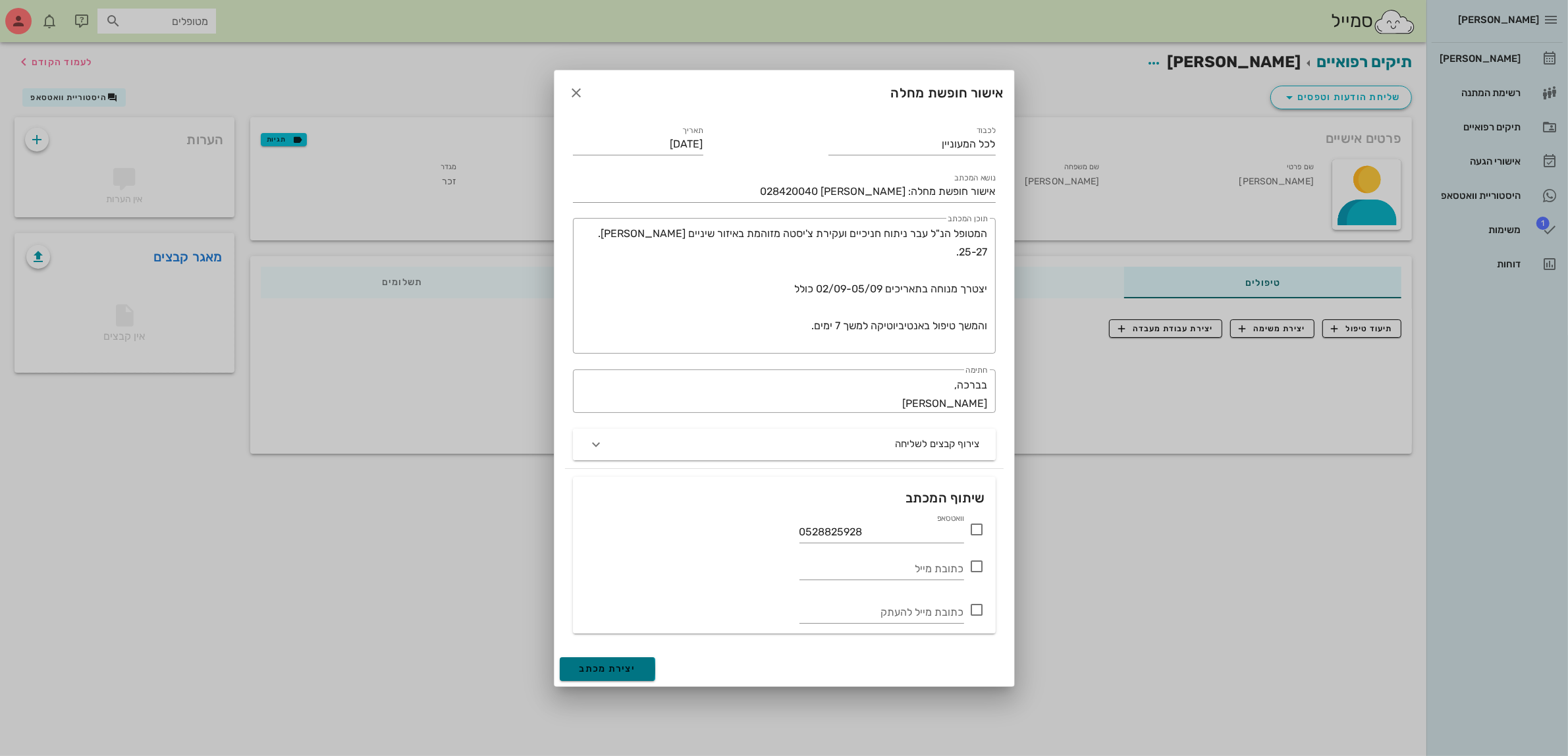
click at [609, 671] on span "יצירת מכתב" at bounding box center [608, 669] width 57 height 12
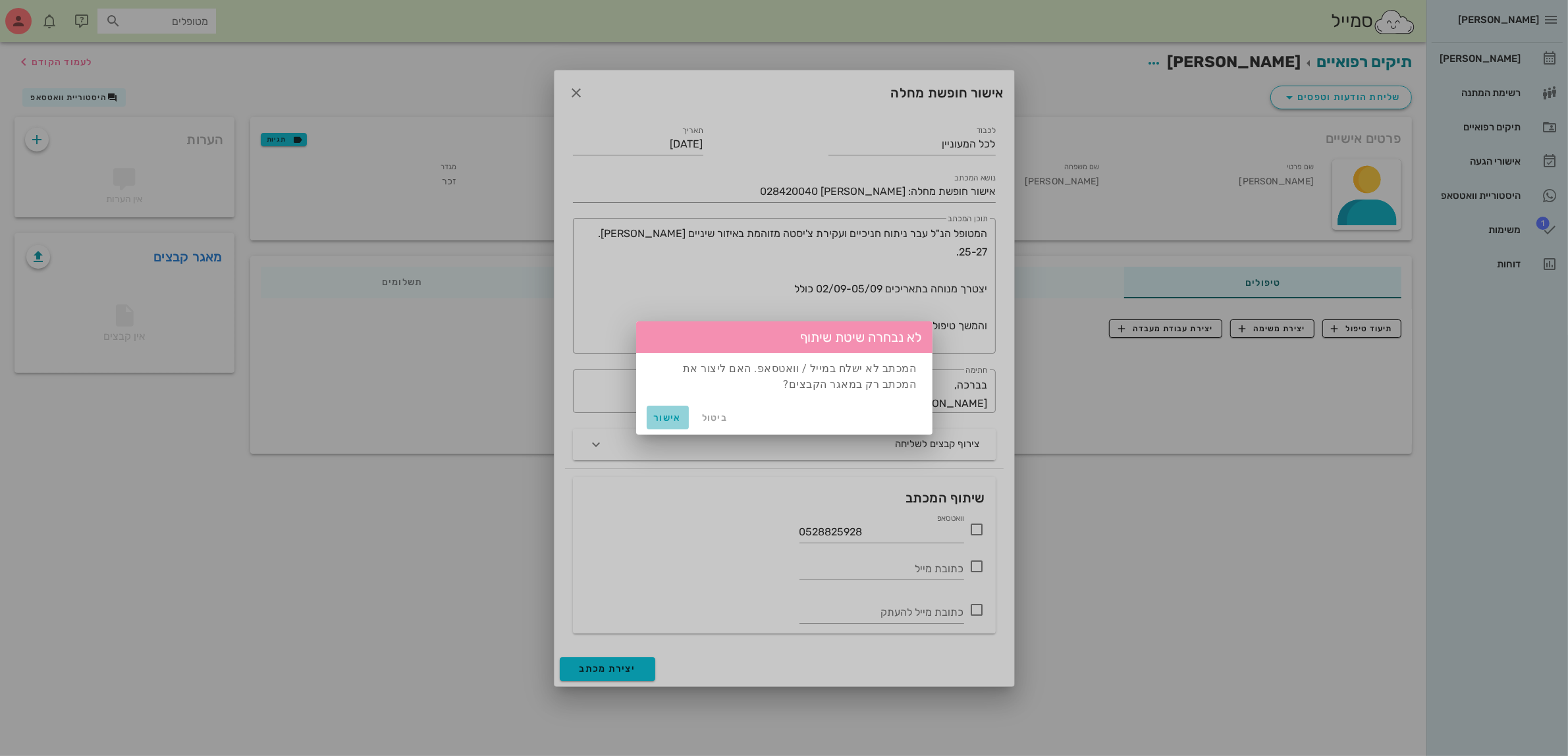
click at [672, 417] on span "אישור" at bounding box center [668, 418] width 32 height 12
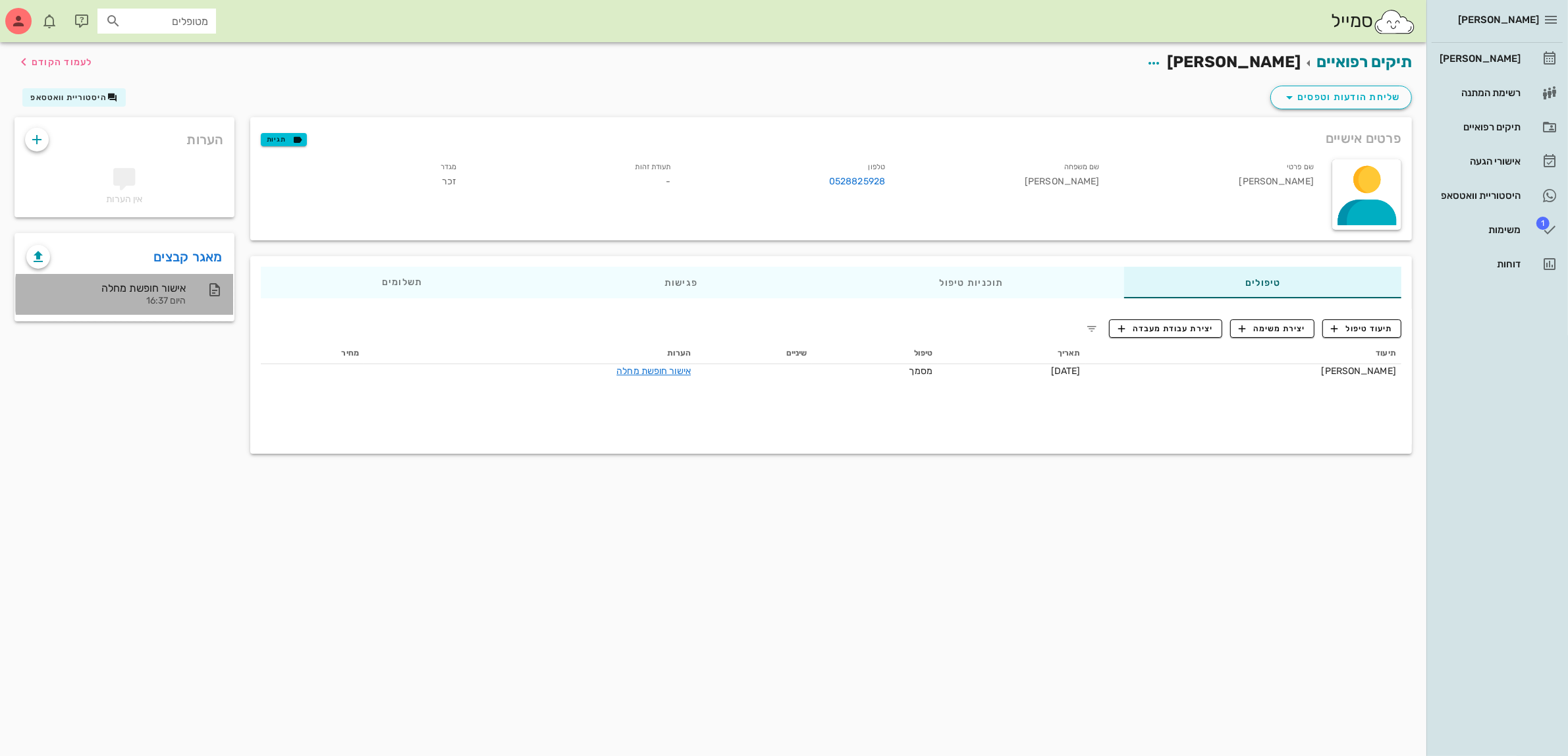
click at [159, 292] on div "אישור חופשת מחלה" at bounding box center [106, 288] width 159 height 12
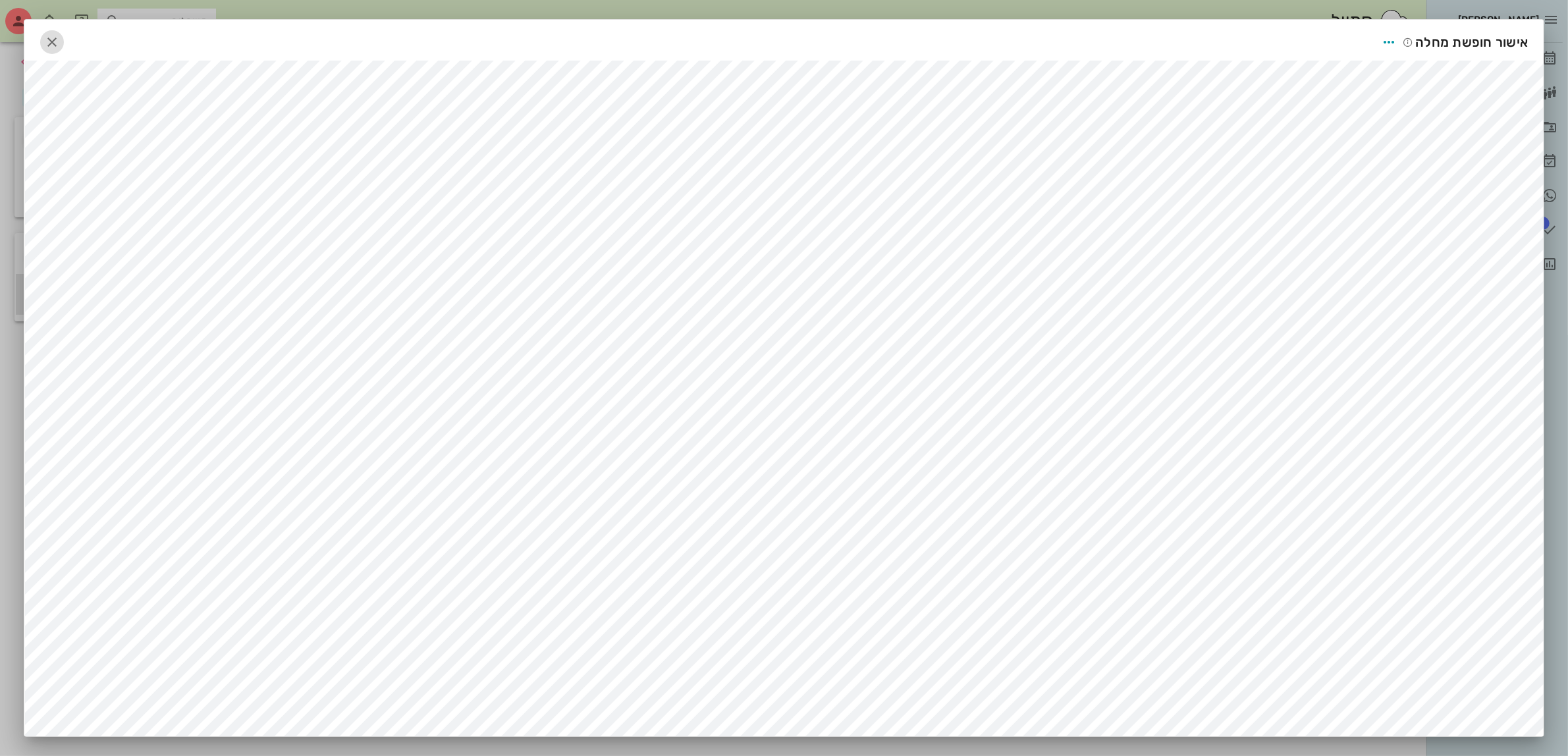
click at [56, 38] on icon "button" at bounding box center [51, 42] width 16 height 16
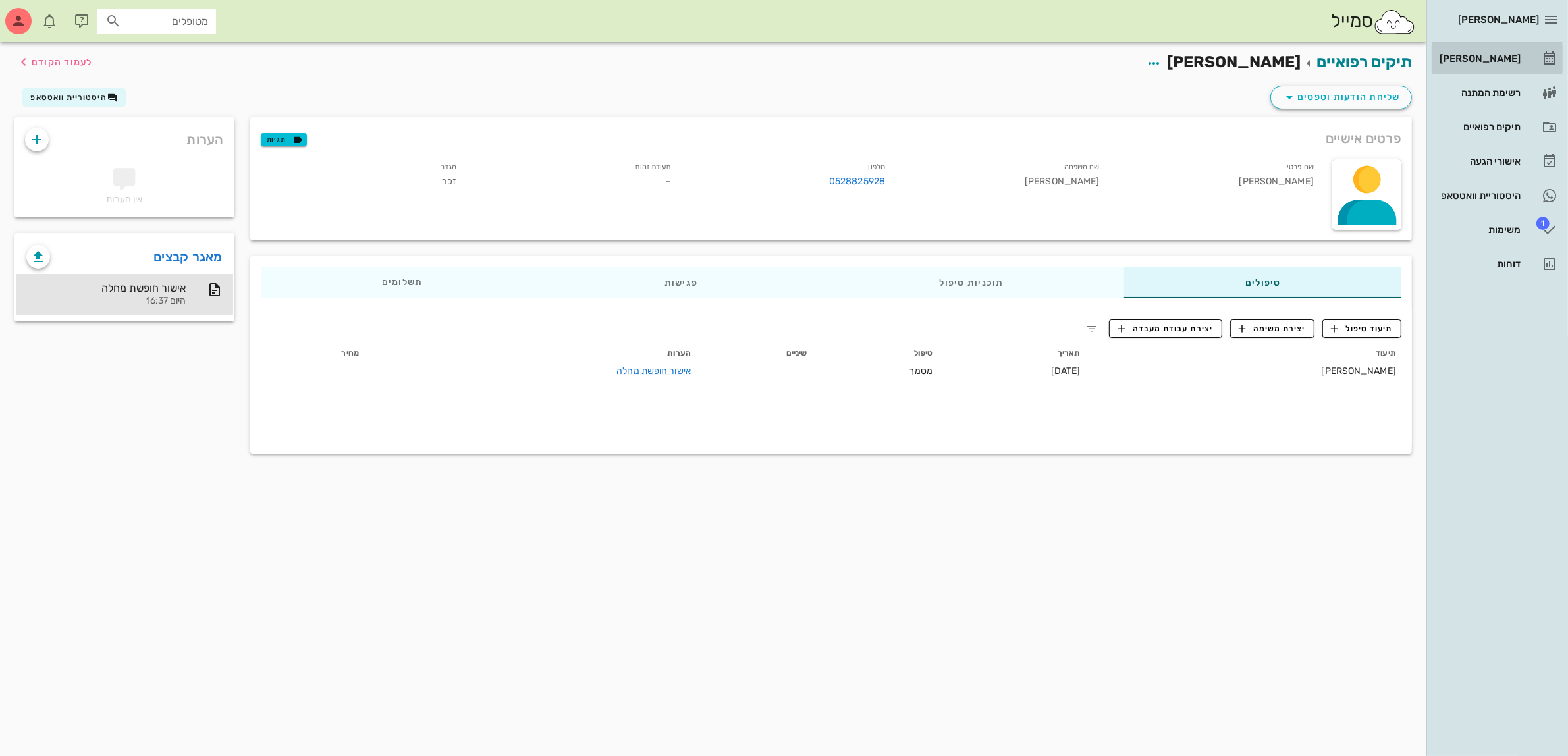
click at [1483, 57] on div "[PERSON_NAME]" at bounding box center [1479, 59] width 84 height 11
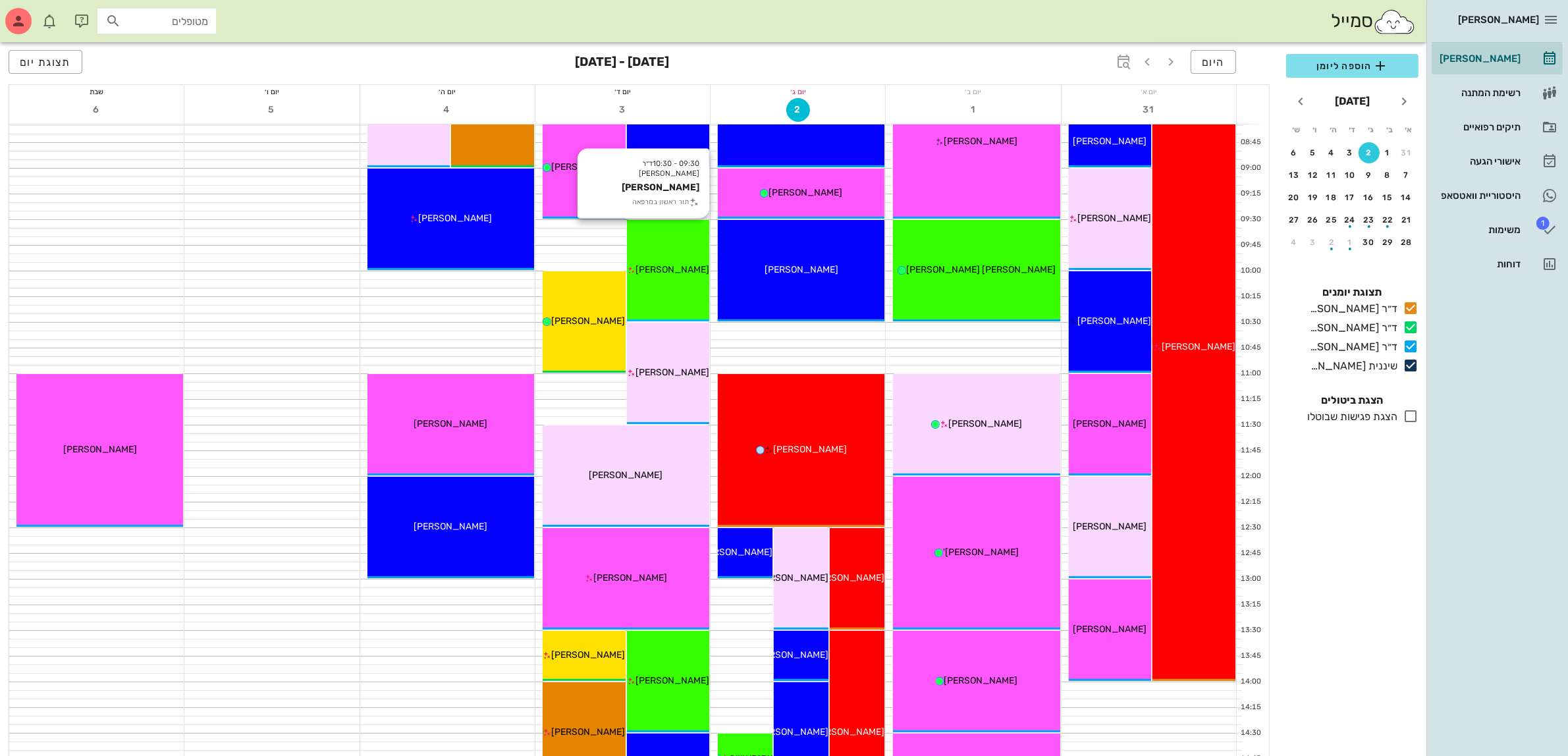
scroll to position [329, 0]
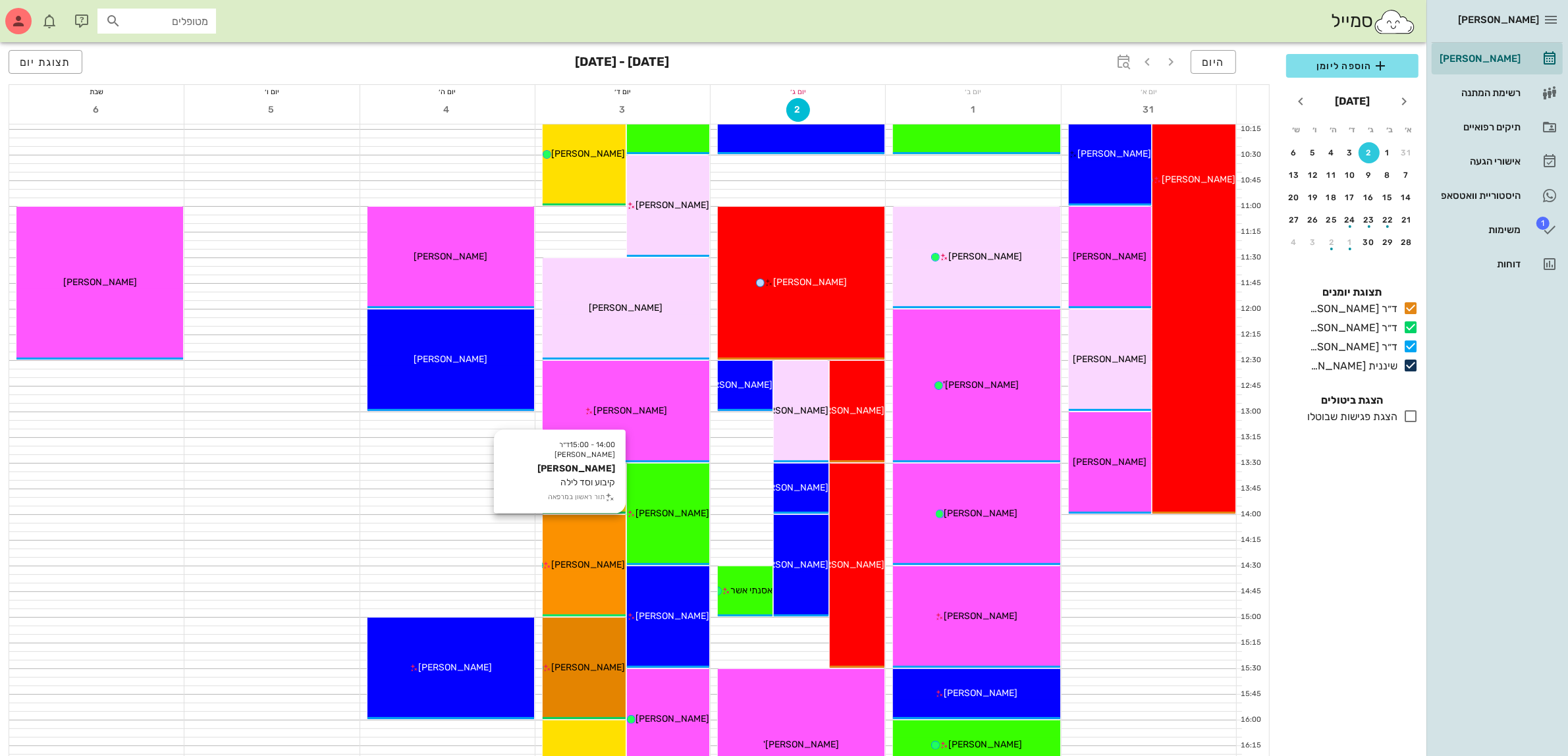
click at [573, 571] on div "14:00 - 15:00 ד״ר [PERSON_NAME] [PERSON_NAME] קיבוע וסד לילה תור ראשון במרפאה […" at bounding box center [584, 566] width 83 height 102
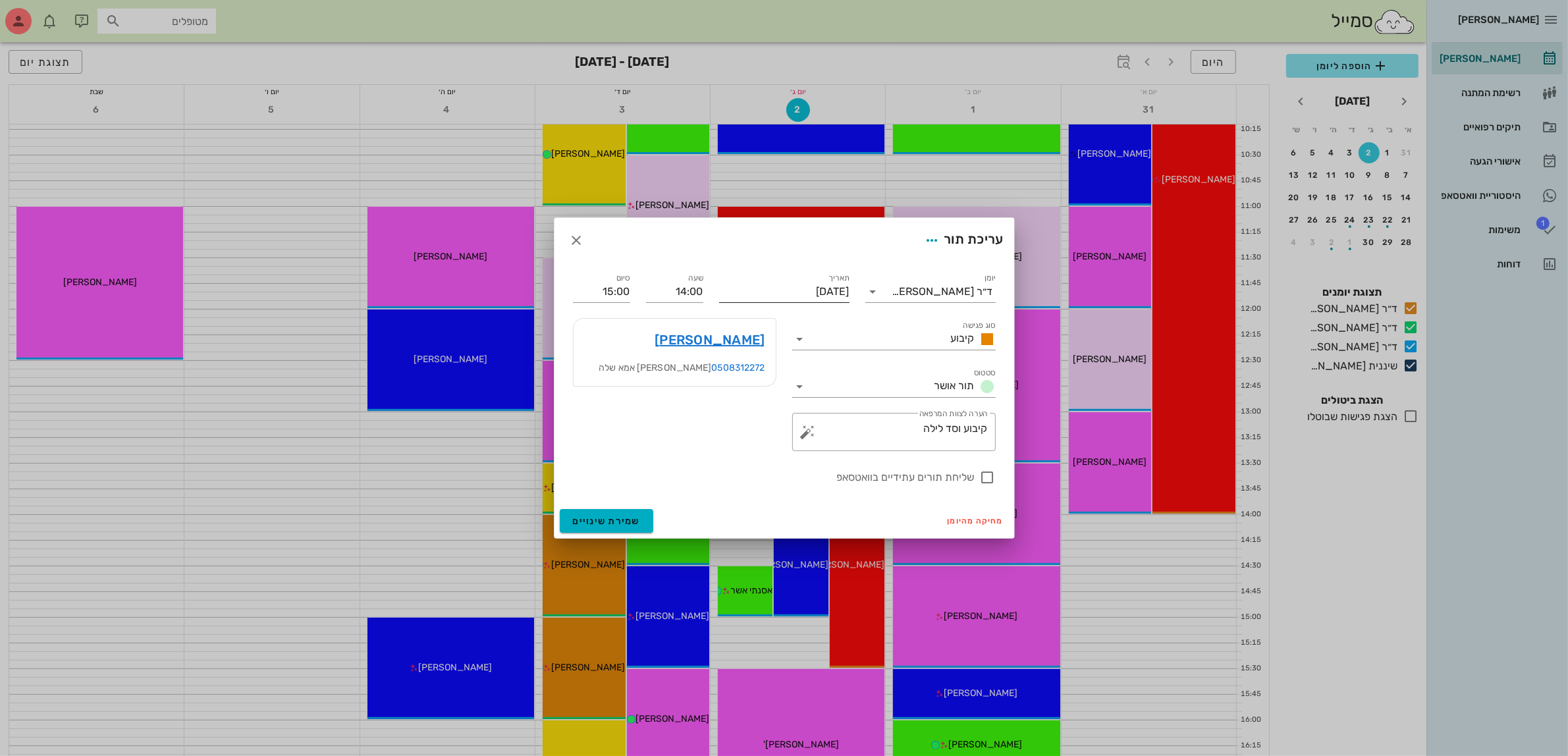
click at [788, 291] on input "[DATE]" at bounding box center [784, 291] width 131 height 21
click at [756, 370] on div "4" at bounding box center [755, 370] width 21 height 9
type input "[DATE]"
click at [610, 516] on span "שמירת שינויים" at bounding box center [607, 521] width 68 height 12
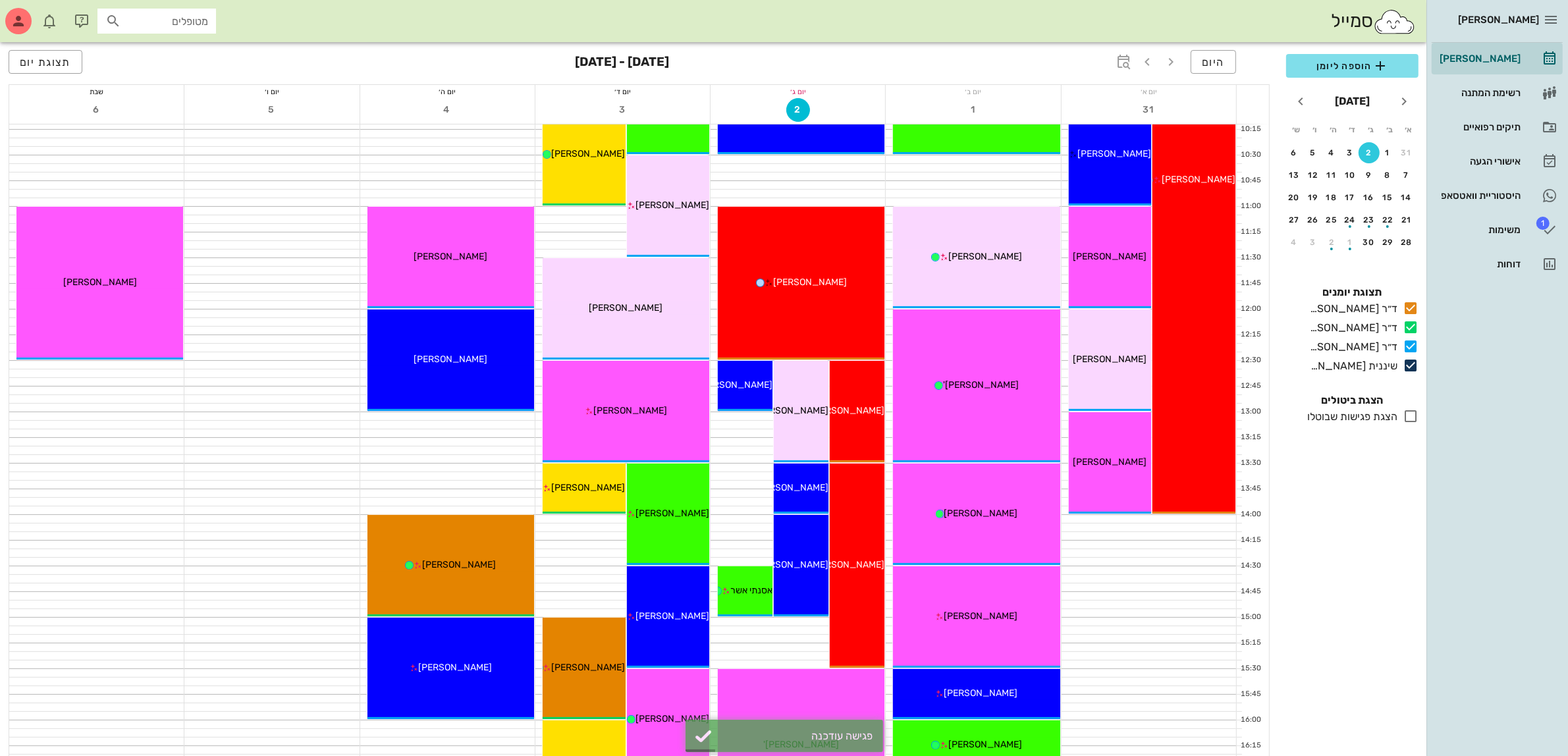
scroll to position [740, 0]
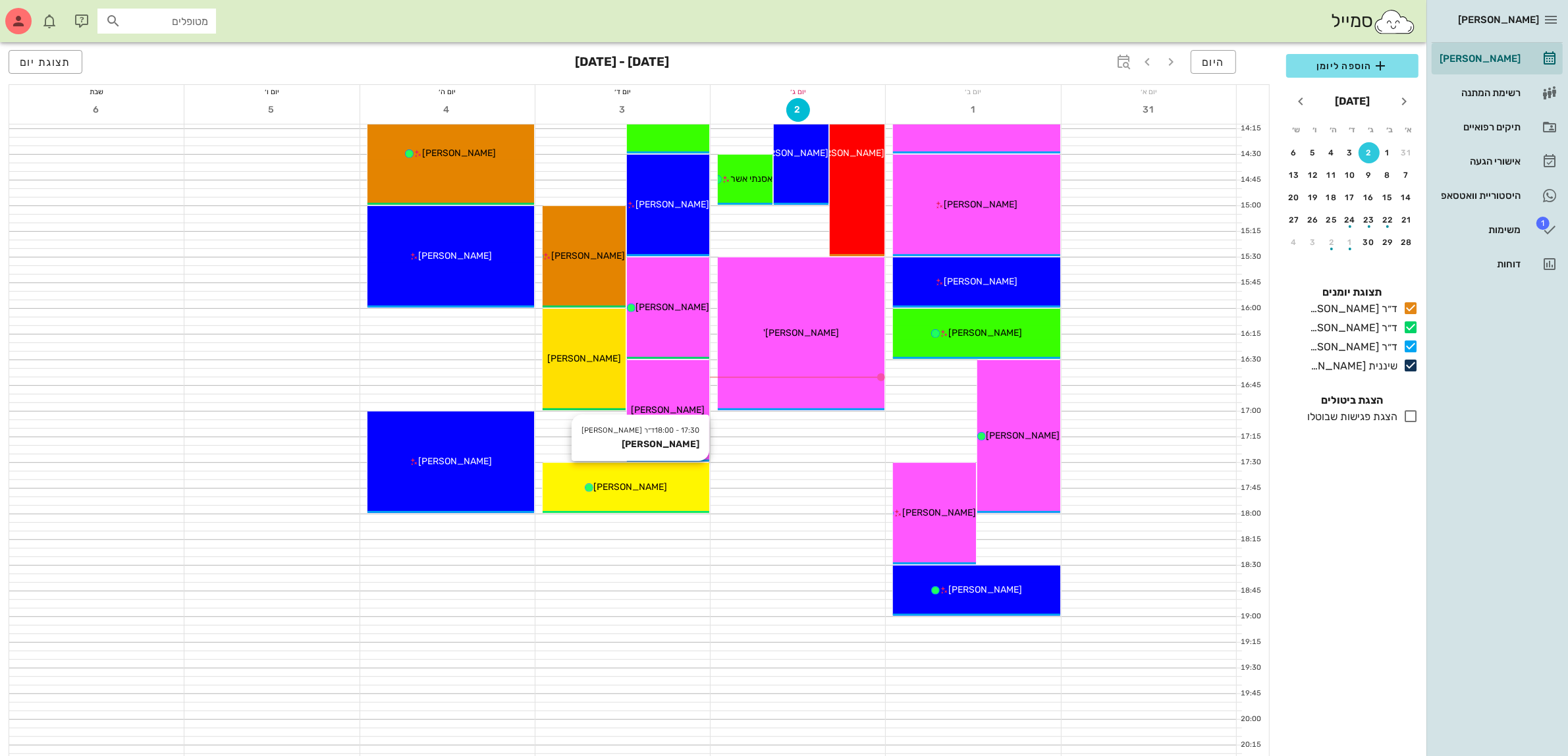
click at [593, 489] on icon at bounding box center [589, 487] width 9 height 9
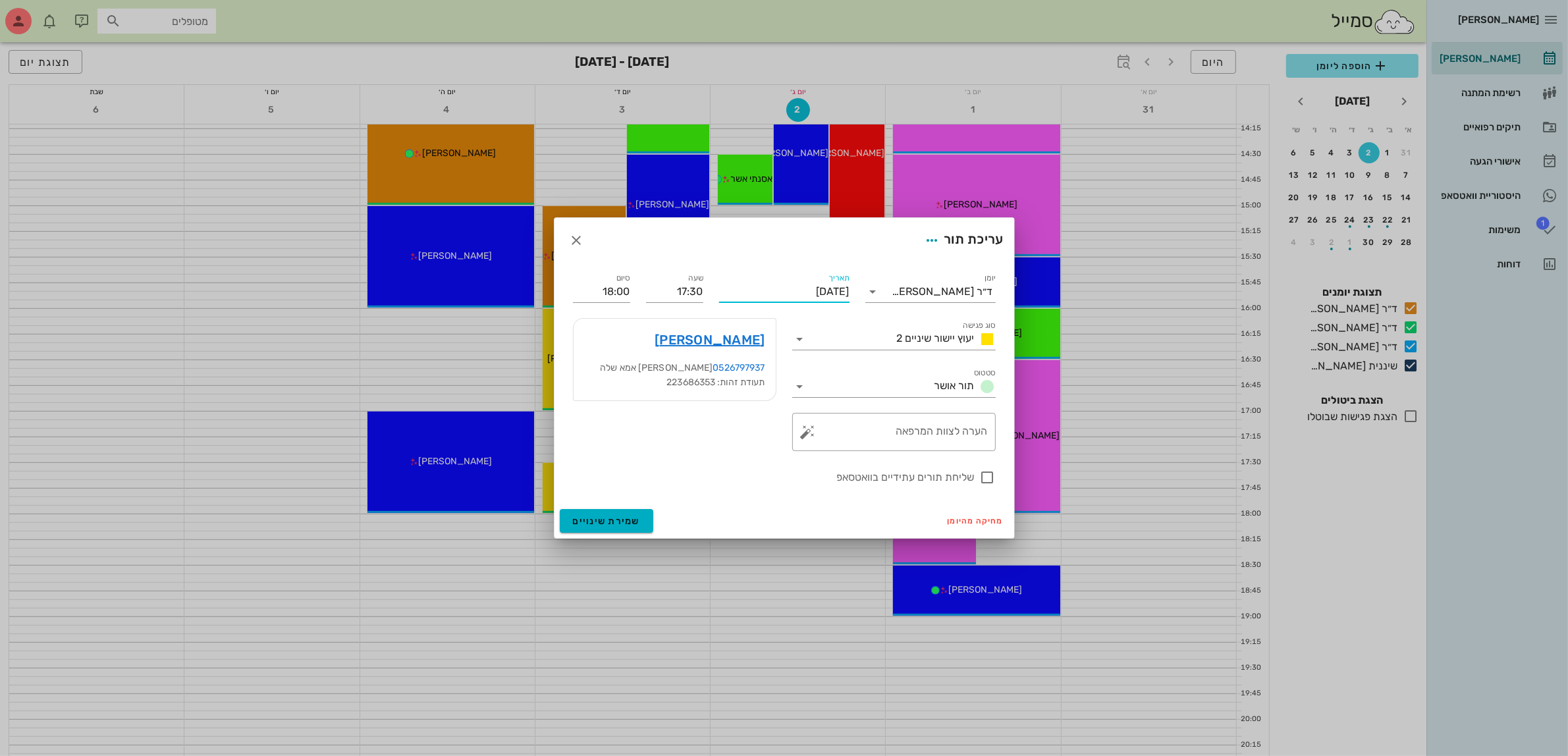
click at [813, 291] on input "[DATE]" at bounding box center [784, 291] width 131 height 21
click at [752, 368] on div "4" at bounding box center [755, 370] width 21 height 9
type input "[DATE]"
drag, startPoint x: 652, startPoint y: 290, endPoint x: 754, endPoint y: 288, distance: 102.0
click at [754, 288] on div "יומן ד״ר [PERSON_NAME] סוג פגישה יעוץ יישור שיניים 2 סטטוס תור אושר תאריך [DATE…" at bounding box center [785, 378] width 439 height 230
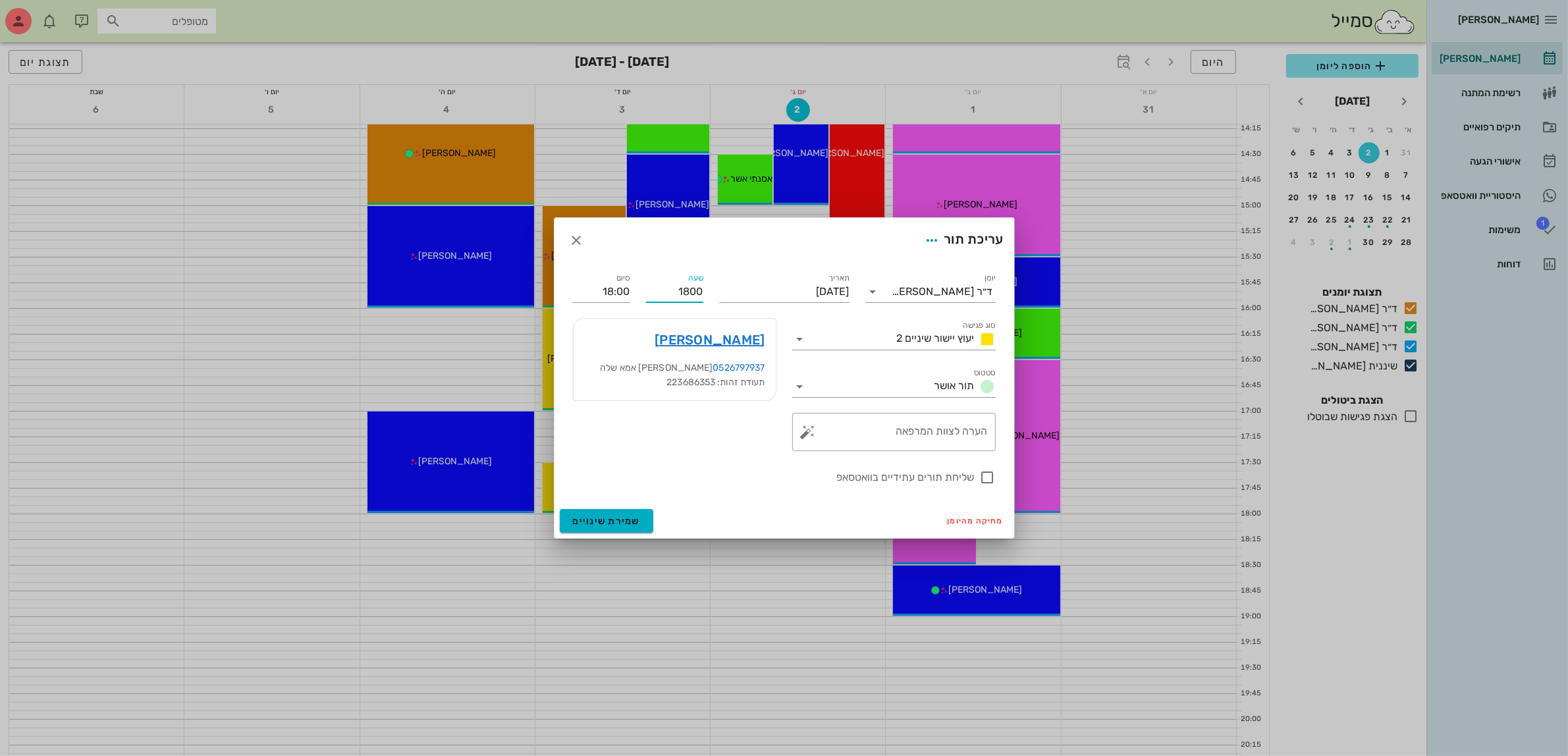
click at [647, 287] on input "1800" at bounding box center [674, 291] width 58 height 21
type input "18:00"
type input "18:30"
click at [611, 295] on input "18:30" at bounding box center [601, 291] width 58 height 21
click at [682, 481] on label "שליחת תורים עתידיים בוואטסאפ" at bounding box center [773, 477] width 401 height 13
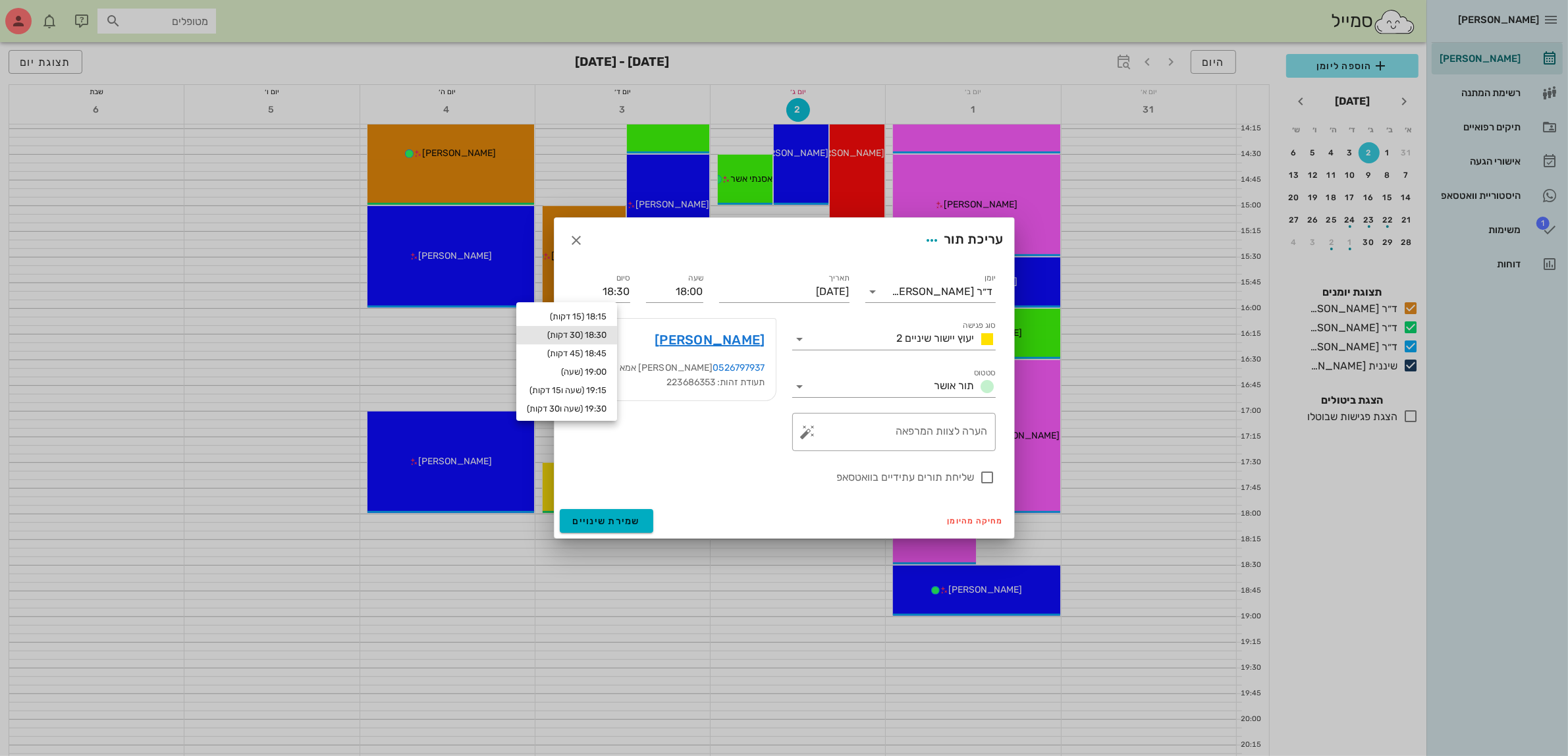
checkbox input "true"
click at [613, 521] on span "שמירת שינויים" at bounding box center [607, 521] width 68 height 12
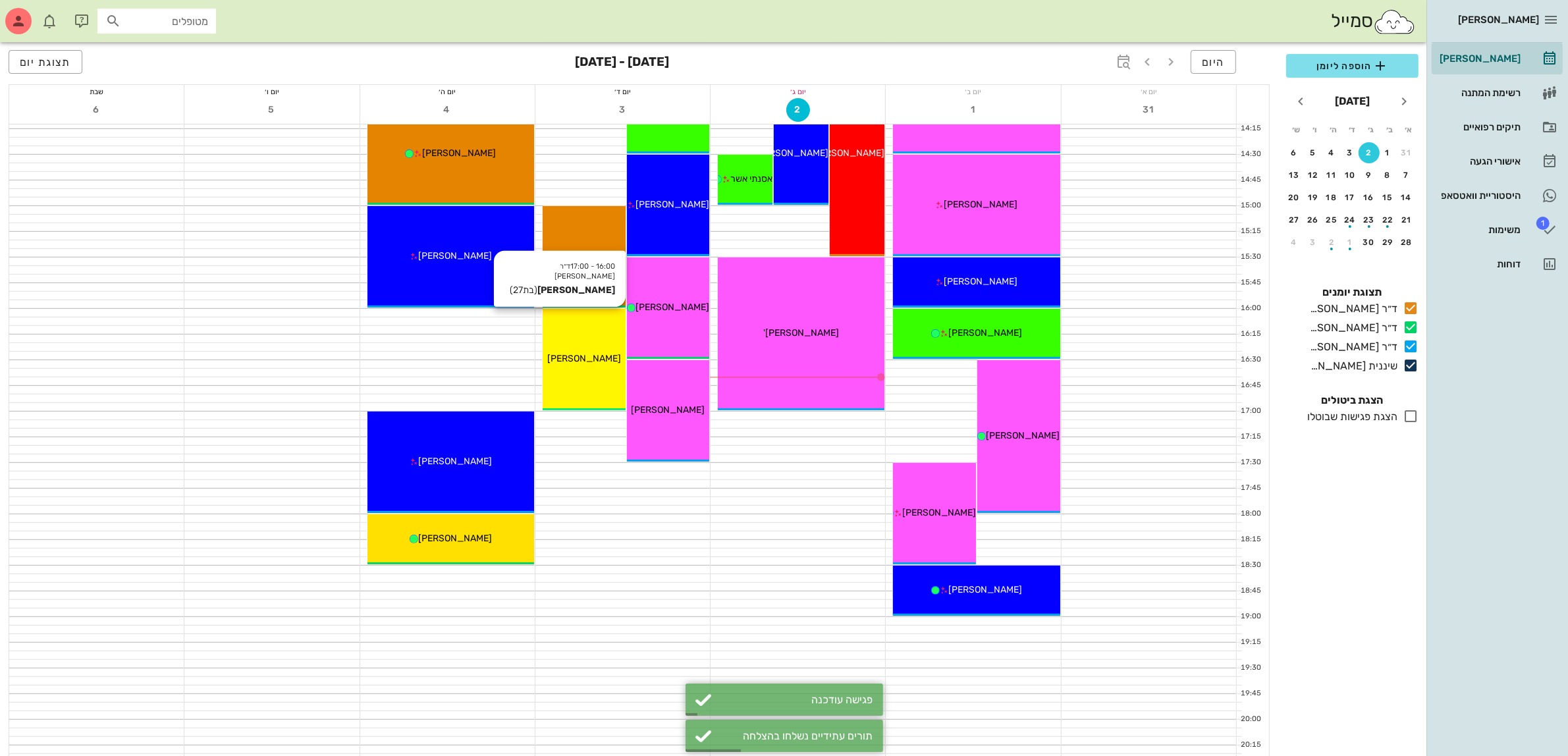
click at [592, 337] on div "16:00 - 17:00 ד״ר [PERSON_NAME] [PERSON_NAME] (בת 27 ) [PERSON_NAME]" at bounding box center [584, 359] width 83 height 102
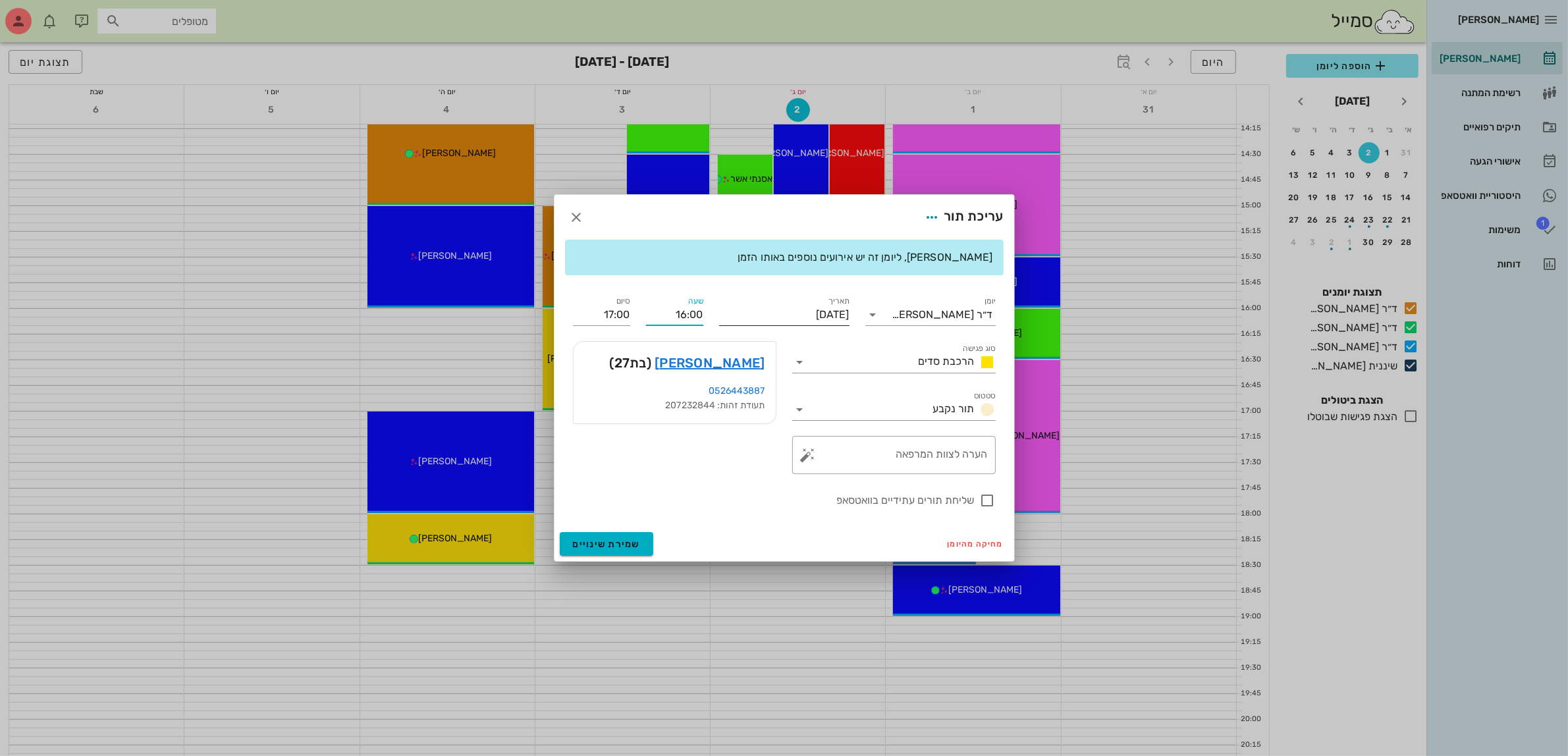
drag, startPoint x: 680, startPoint y: 318, endPoint x: 810, endPoint y: 303, distance: 130.9
click at [810, 303] on div "יומן ד״ר [PERSON_NAME] סוג פגישה הרכבת סדים סטטוס תור נקבע תאריך [DATE] שעה 16:…" at bounding box center [785, 401] width 439 height 230
click at [659, 313] on input "1100" at bounding box center [674, 314] width 58 height 21
type input "11:00"
click at [560, 532] on button "שמירת שינויים" at bounding box center [607, 543] width 94 height 24
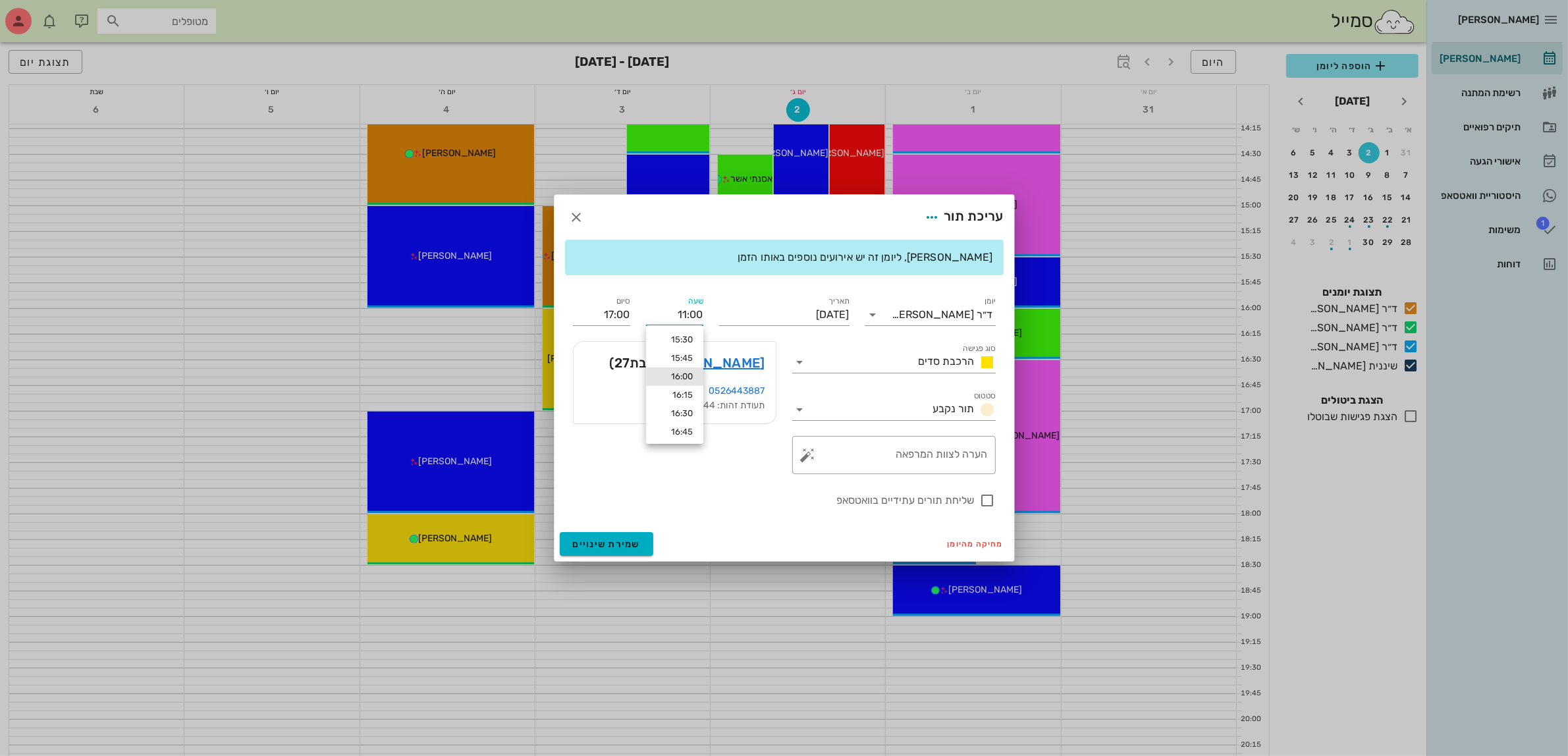
type input "12:00"
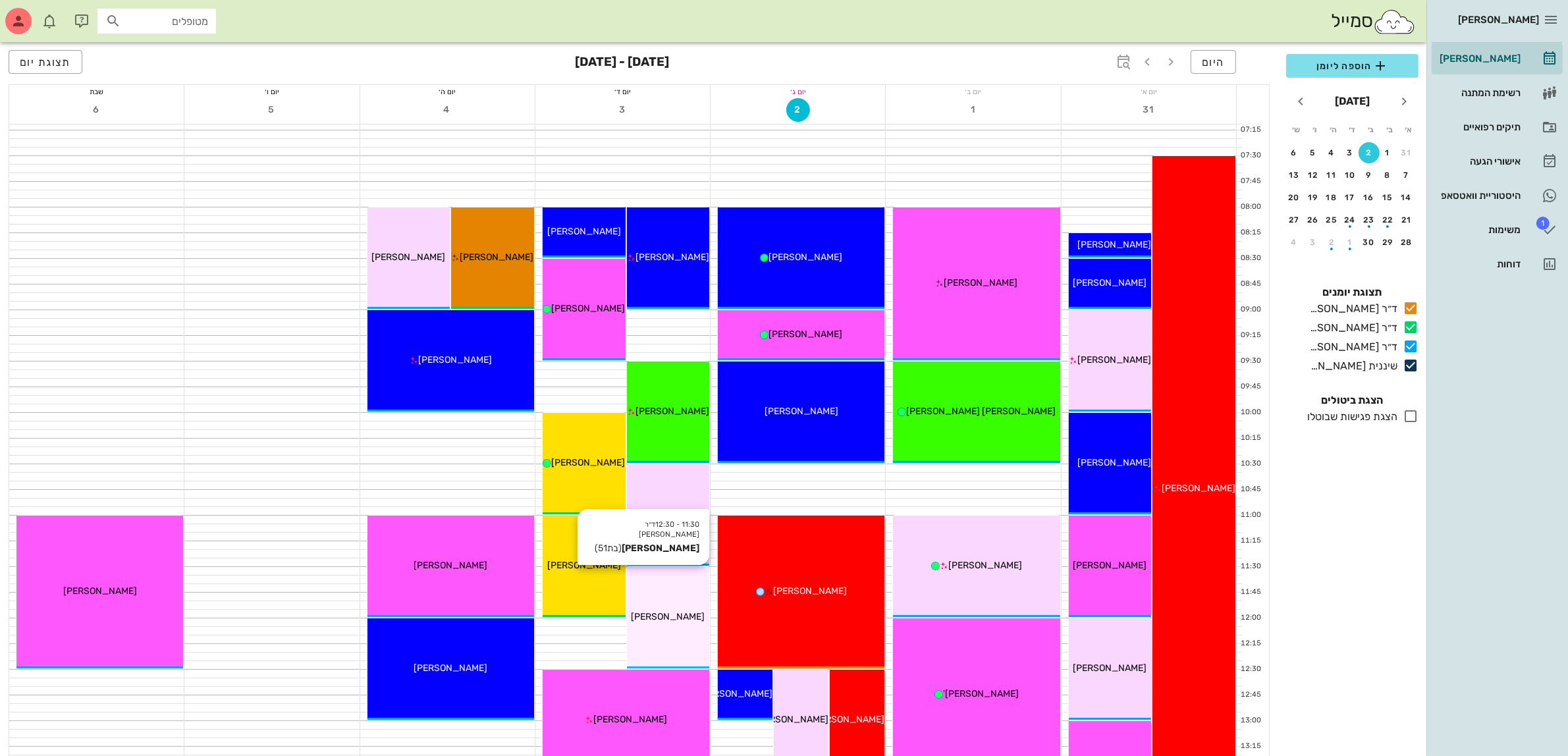
scroll to position [0, 0]
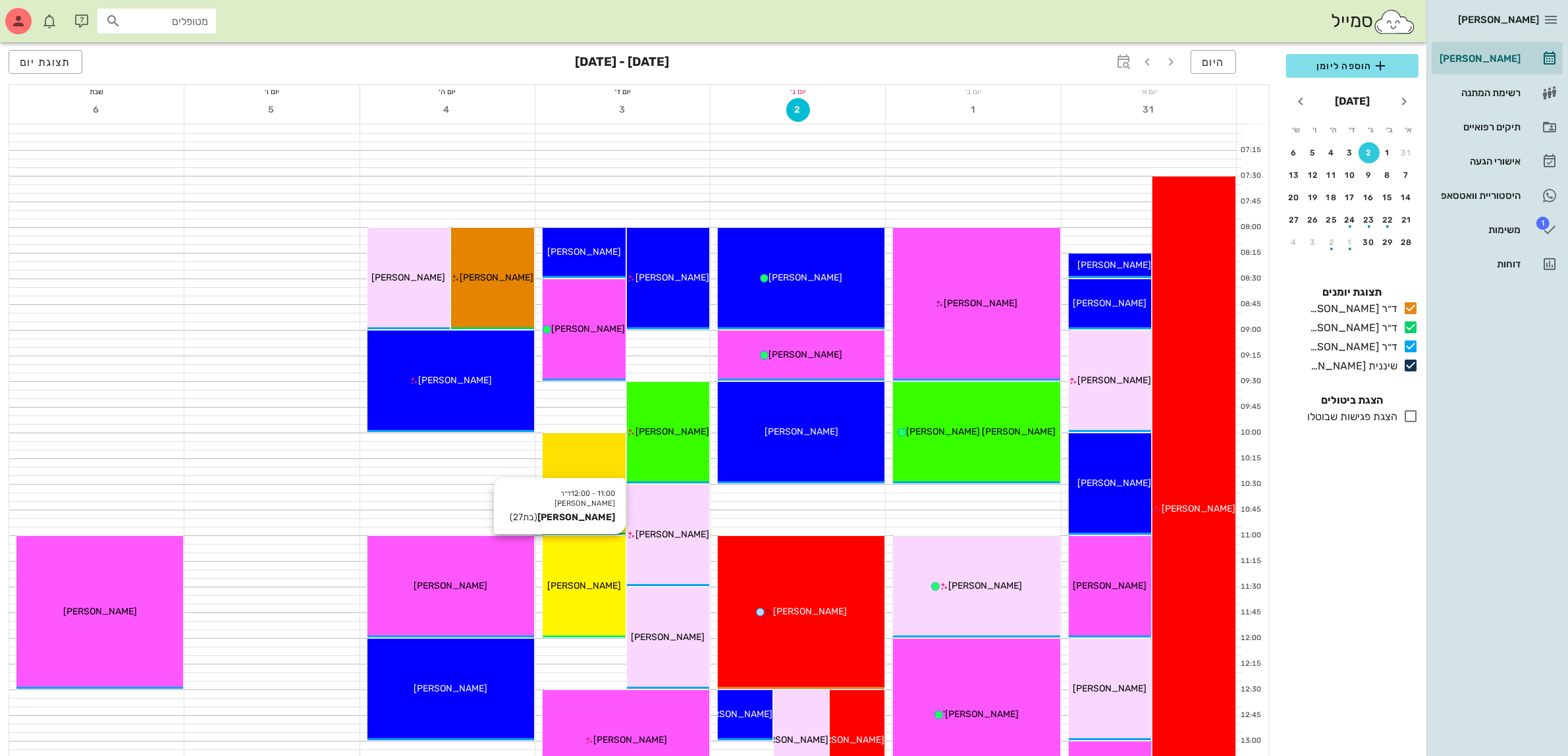
click at [578, 573] on div "11:00 - 12:00 ד״ר [PERSON_NAME] [PERSON_NAME] (בת 27 ) [PERSON_NAME]" at bounding box center [584, 587] width 83 height 102
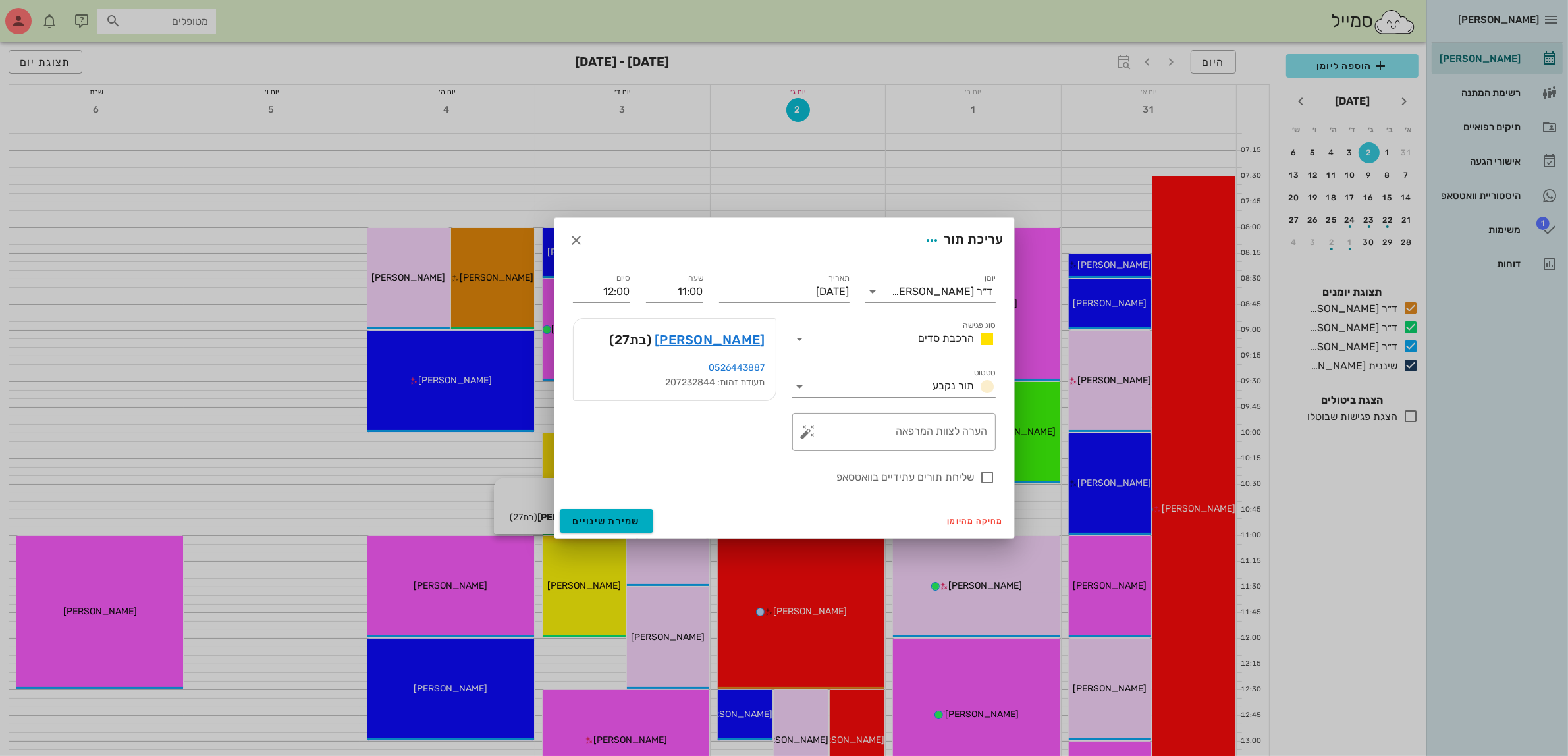
click at [578, 573] on div at bounding box center [784, 378] width 1568 height 756
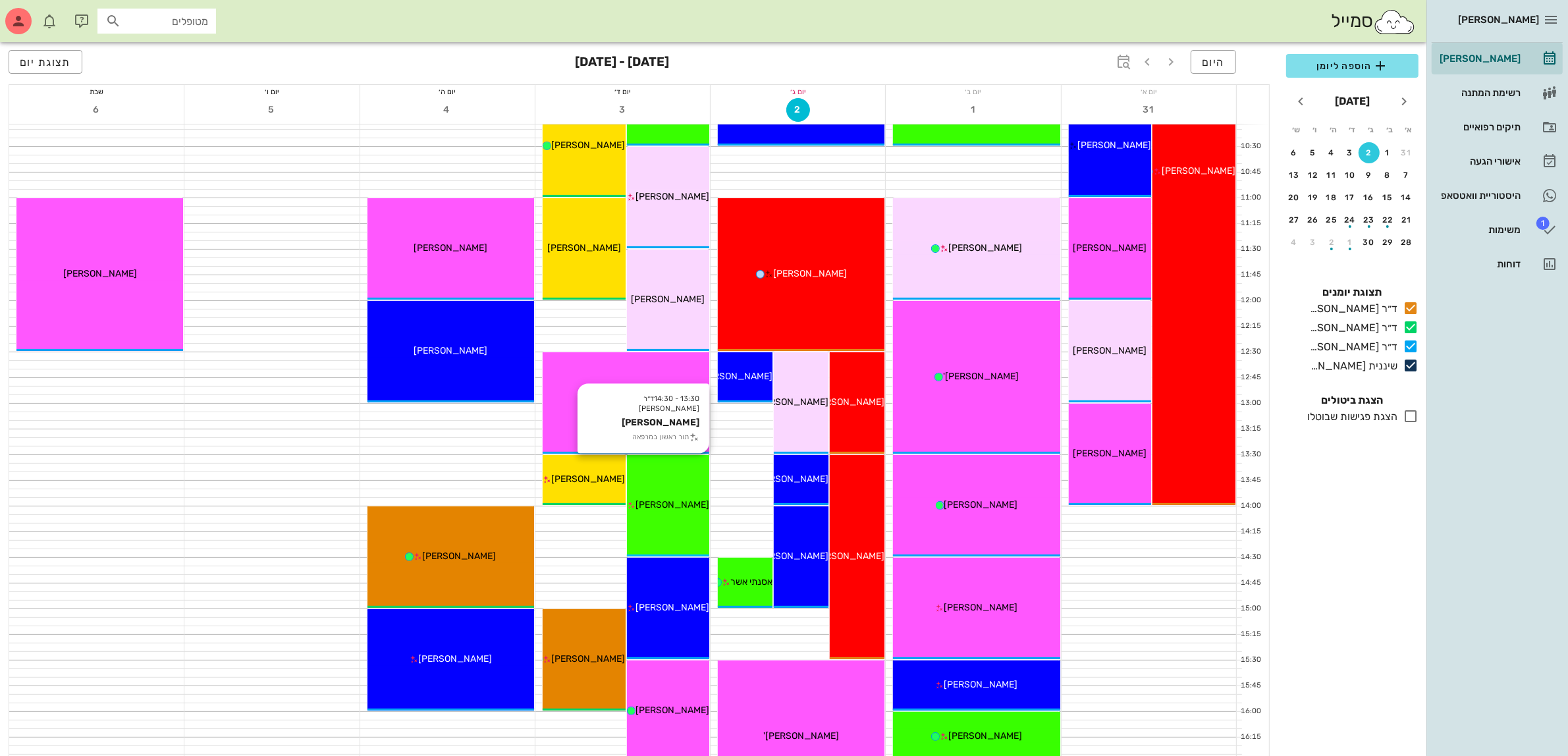
scroll to position [313, 0]
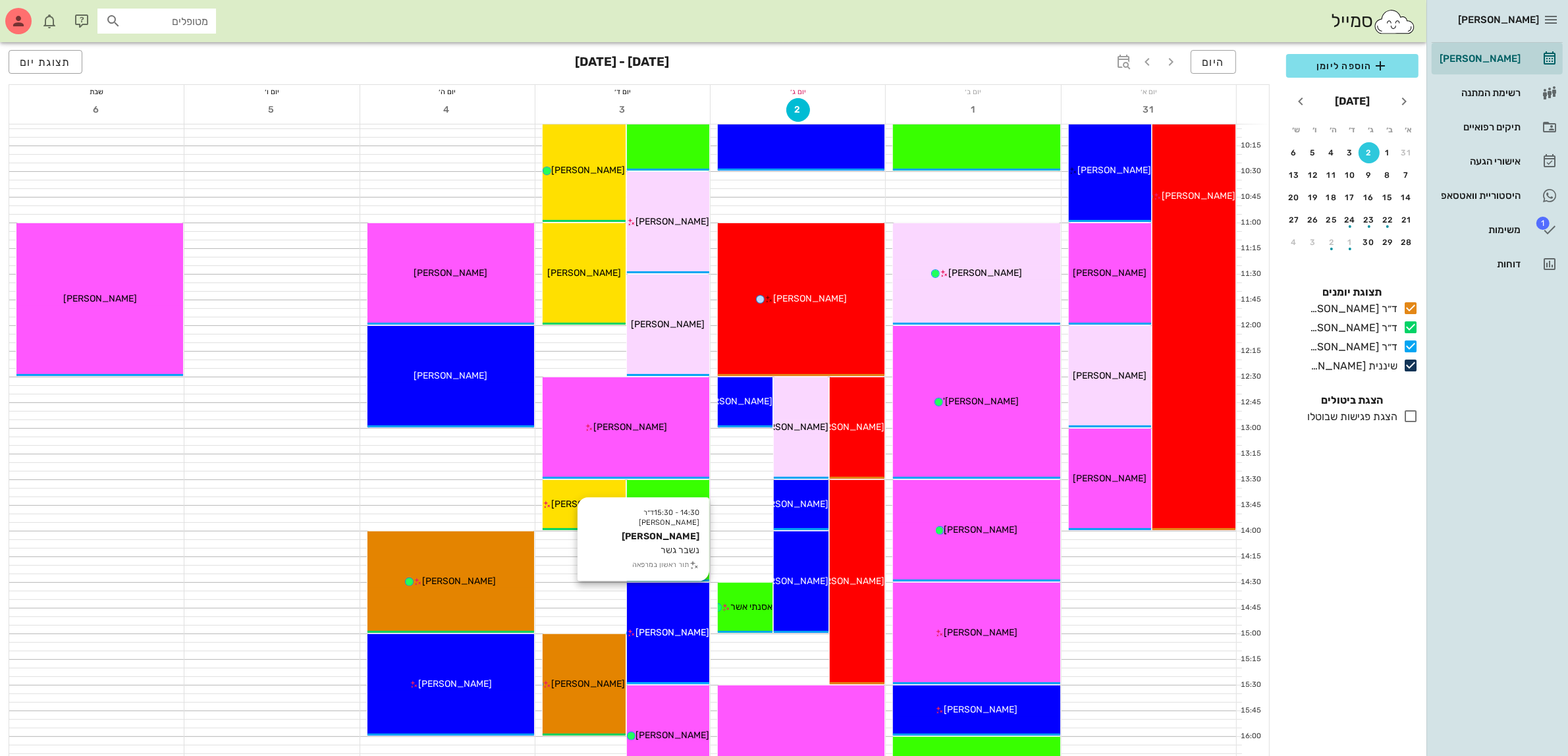
click at [665, 617] on div "14:30 - 15:30 ד״ר [PERSON_NAME] נשבר גשר תור ראשון במרפאה בר אביב" at bounding box center [668, 633] width 83 height 102
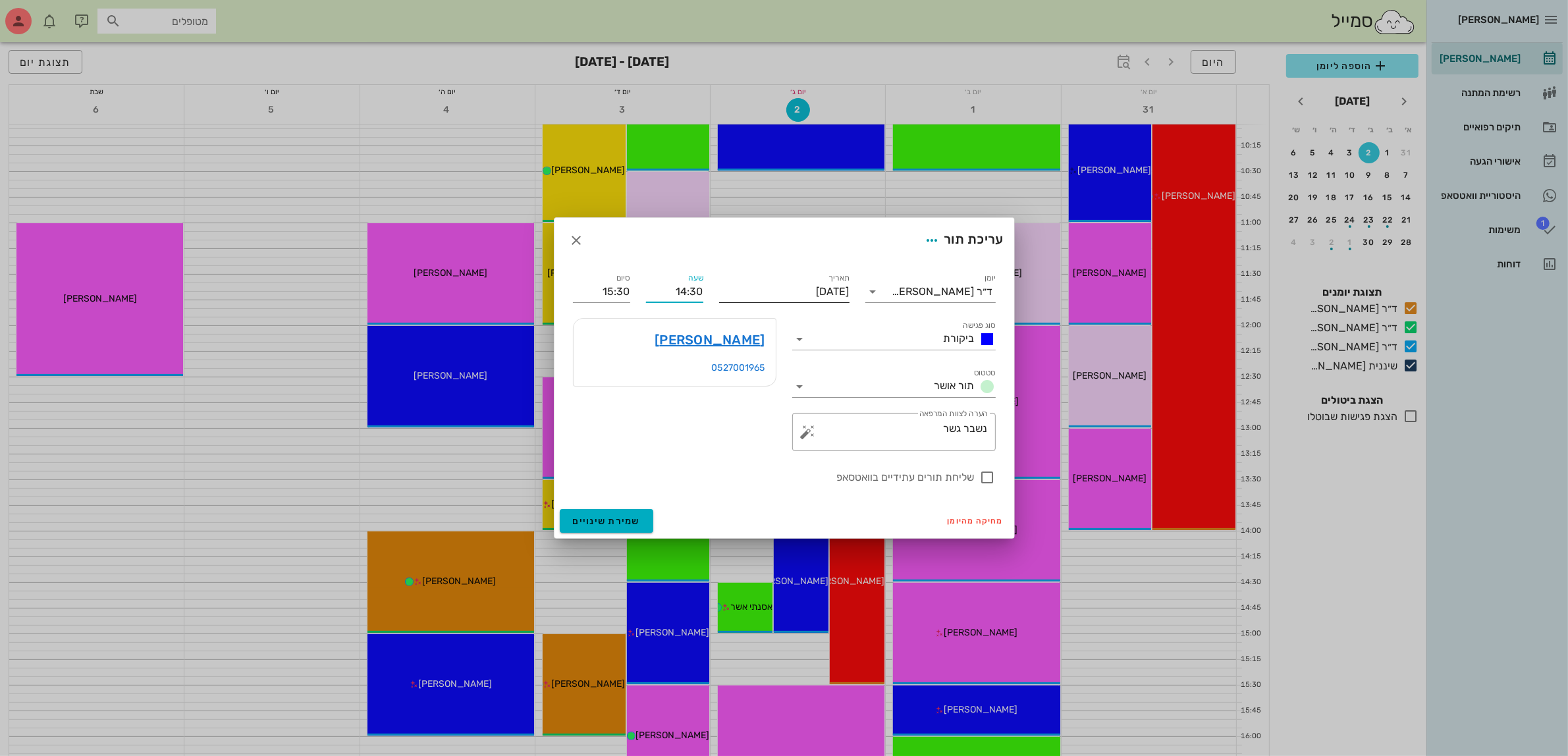
drag, startPoint x: 665, startPoint y: 291, endPoint x: 768, endPoint y: 294, distance: 103.0
click at [768, 294] on div "יומן ד״ר [PERSON_NAME] סוג פגישה ביקורת סטטוס תור אושר תאריך [DATE] שעה 14:30 ס…" at bounding box center [785, 378] width 439 height 230
type input "2"
type input "12:30"
type input "13:30"
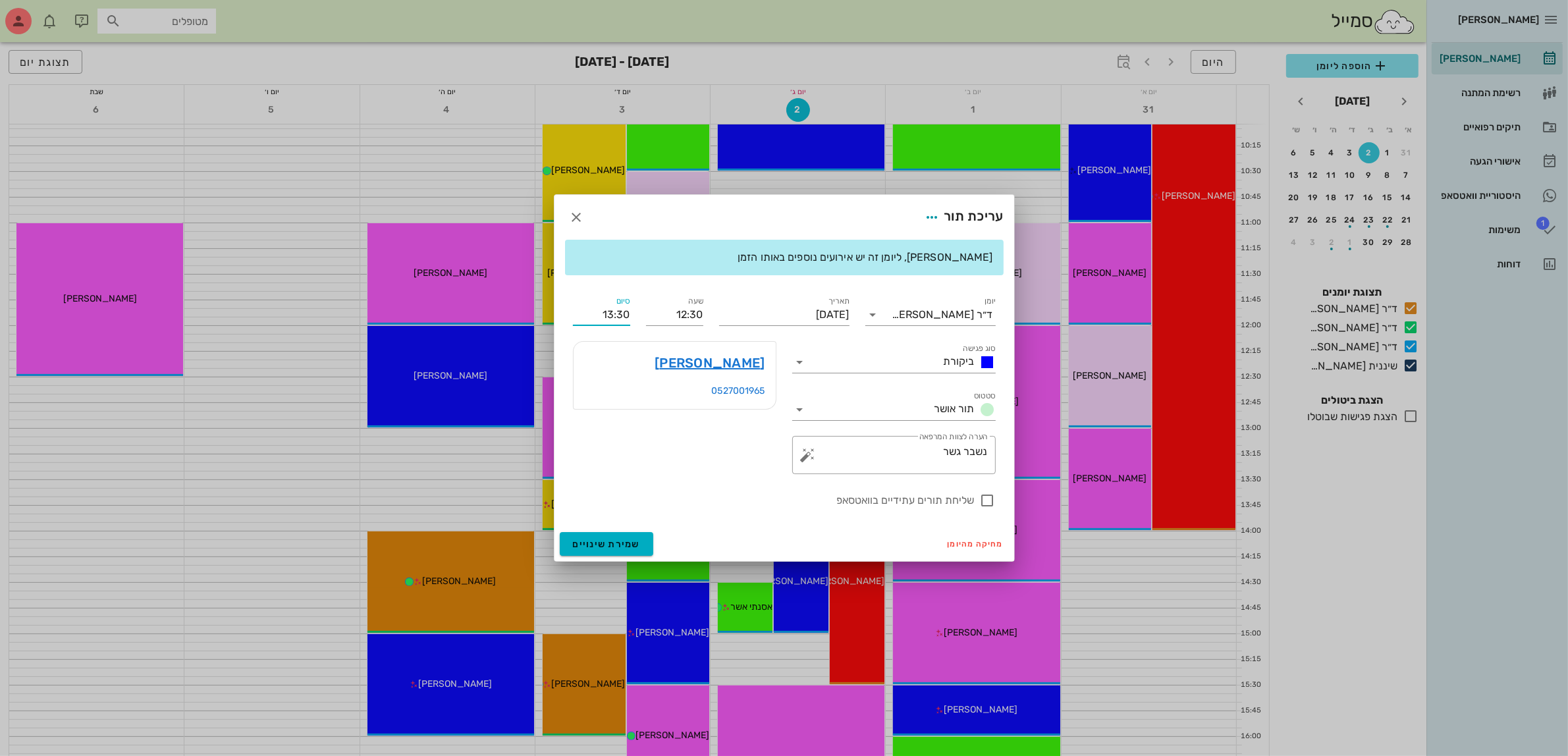
click at [578, 290] on div "סיום 13:30" at bounding box center [602, 309] width 73 height 47
click at [604, 546] on span "שמירת שינויים" at bounding box center [607, 544] width 68 height 12
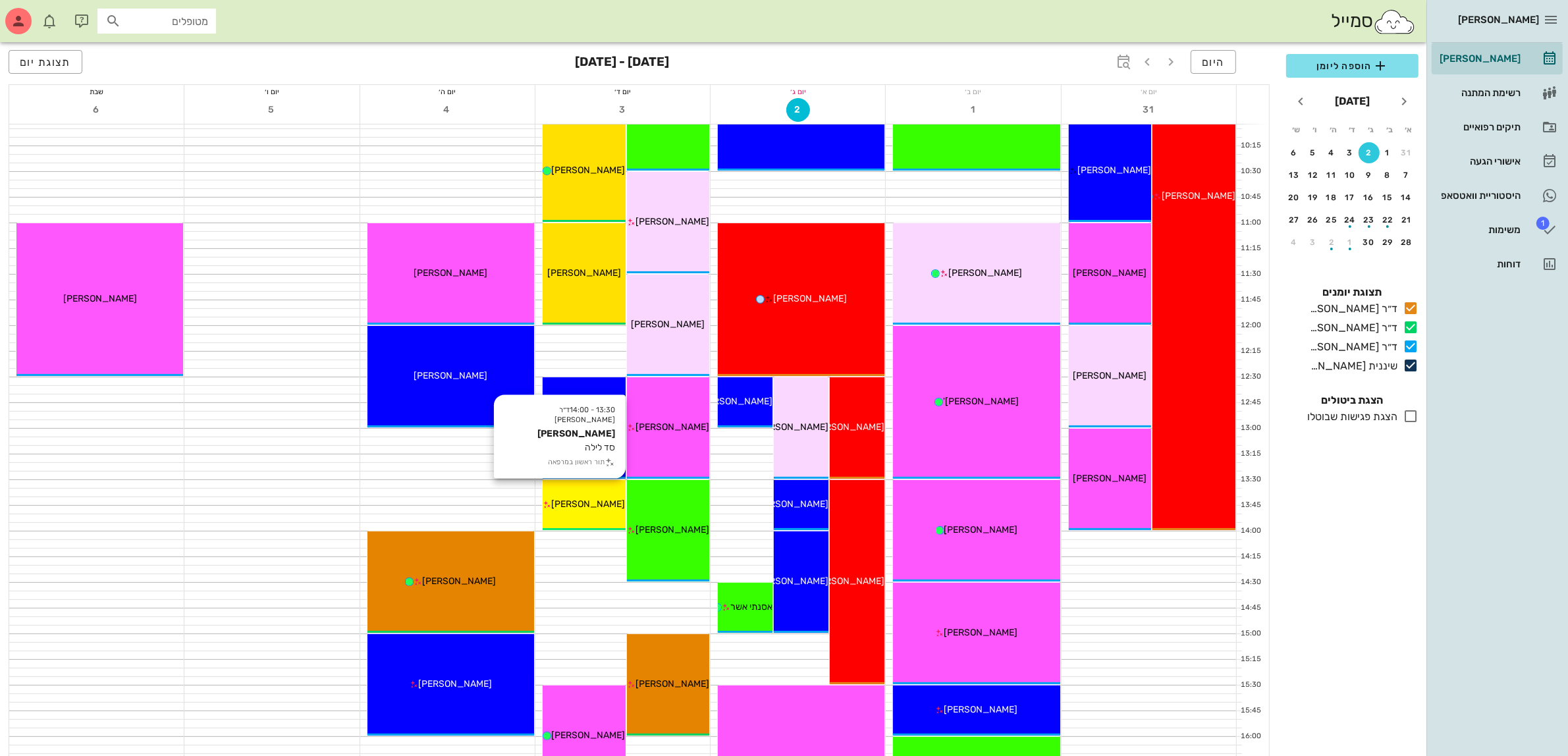
click at [606, 495] on div "13:30 - 14:00 ד״ר [PERSON_NAME] [PERSON_NAME] סד לילה תור ראשון במרפאה [PERSON_…" at bounding box center [584, 505] width 83 height 50
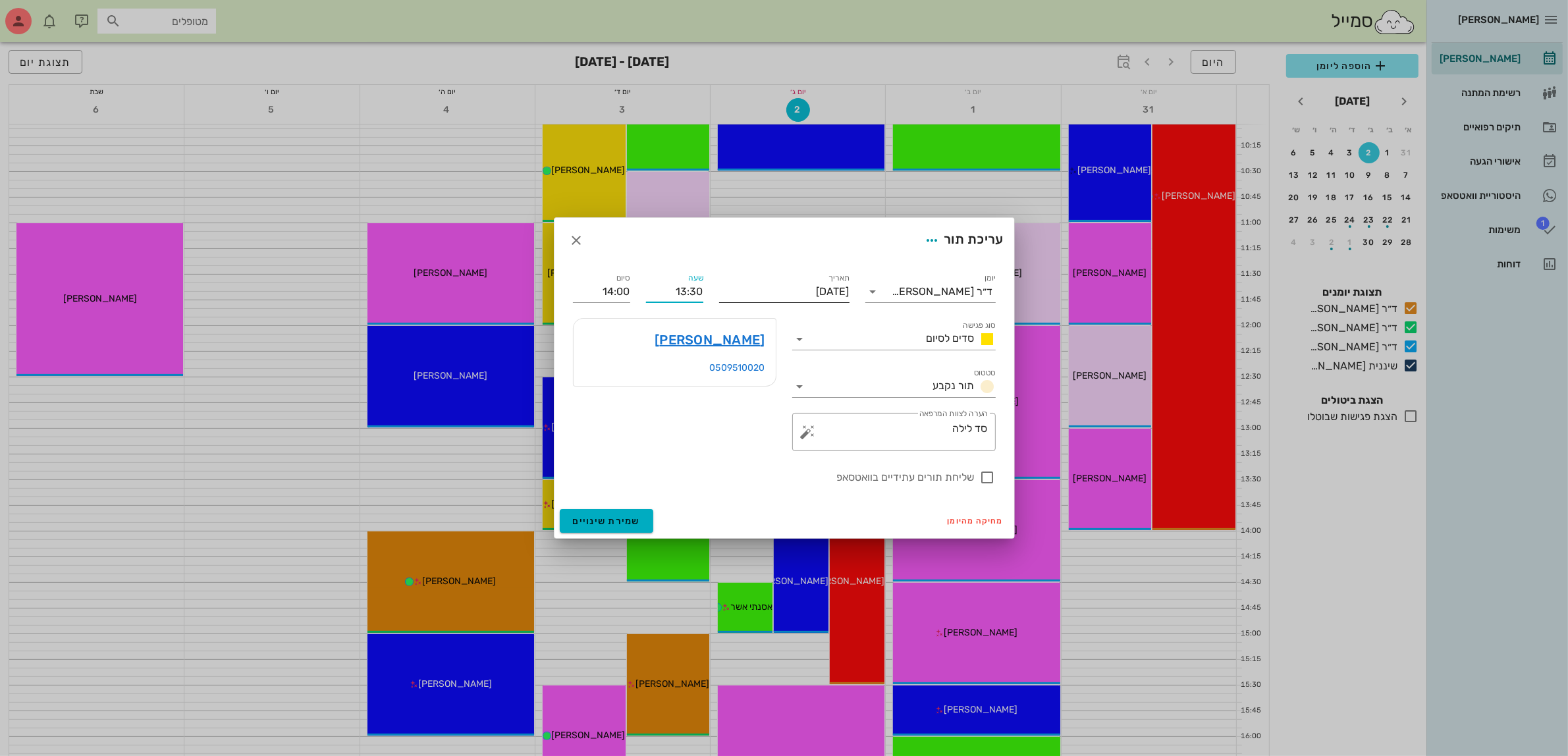
drag, startPoint x: 670, startPoint y: 290, endPoint x: 739, endPoint y: 288, distance: 69.0
click at [739, 288] on div "יומן ד״ר [PERSON_NAME] סוג פגישה סדים לסיום סטטוס תור נקבע תאריך [DATE] שעה 13:…" at bounding box center [785, 378] width 439 height 230
type input "15:00"
type input "15:30"
click at [709, 275] on div "יומן ד״ר [PERSON_NAME] סוג פגישה סדים לסיום סטטוס תור נקבע תאריך [DATE] שעה 15:…" at bounding box center [784, 383] width 460 height 241
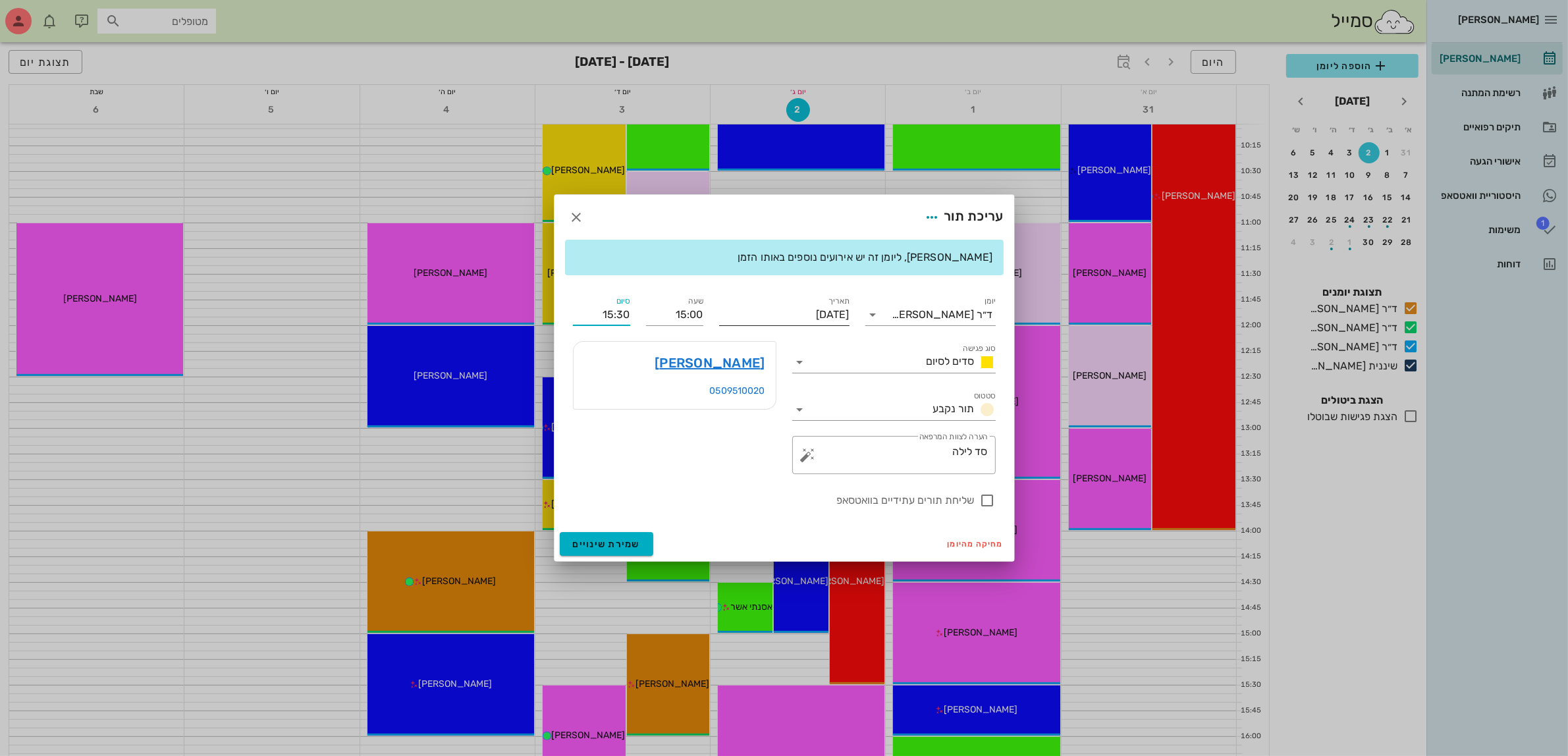
click at [792, 313] on input "[DATE]" at bounding box center [784, 314] width 131 height 21
click at [755, 391] on div "4" at bounding box center [755, 393] width 21 height 9
type input "[DATE]"
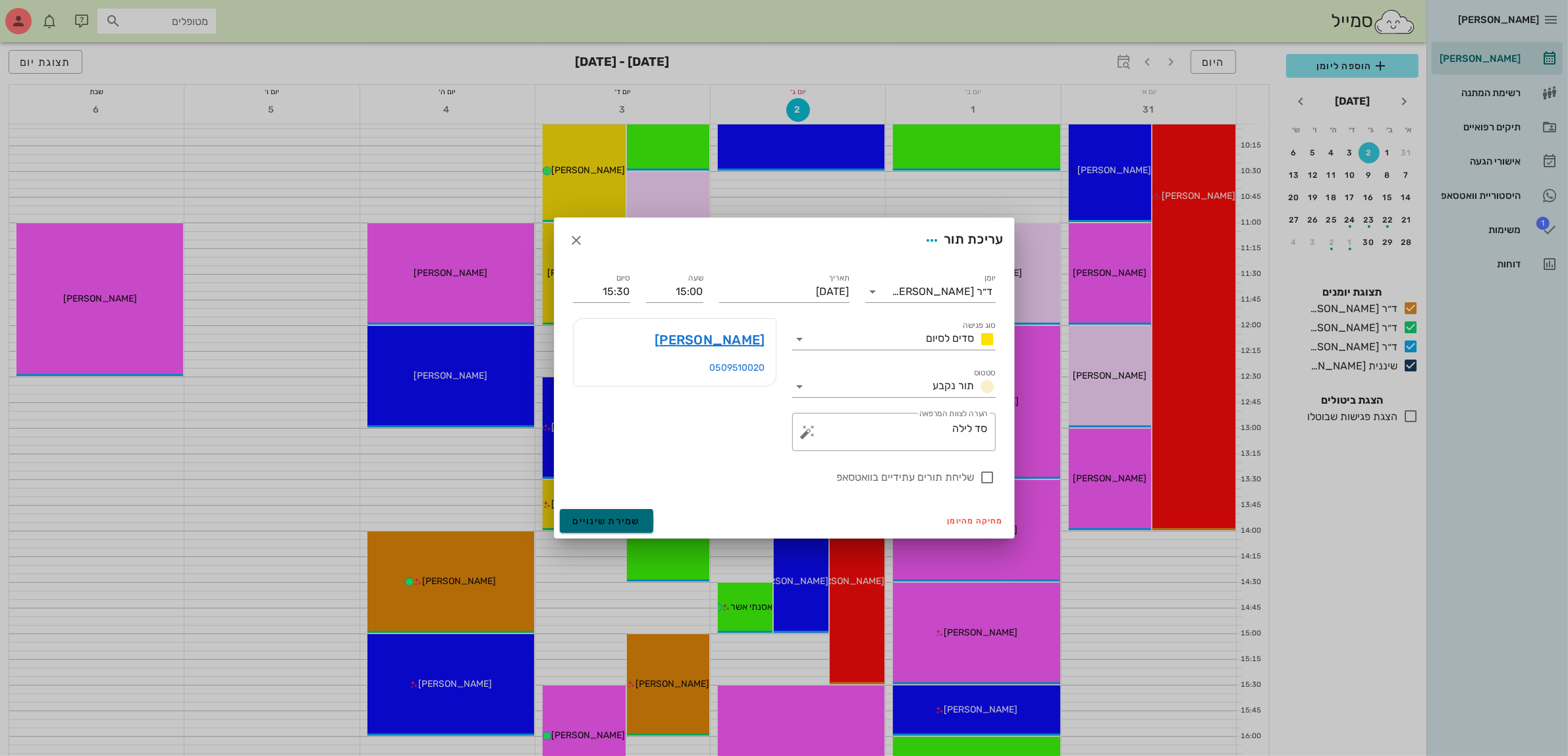
click at [594, 520] on span "שמירת שינויים" at bounding box center [607, 521] width 68 height 12
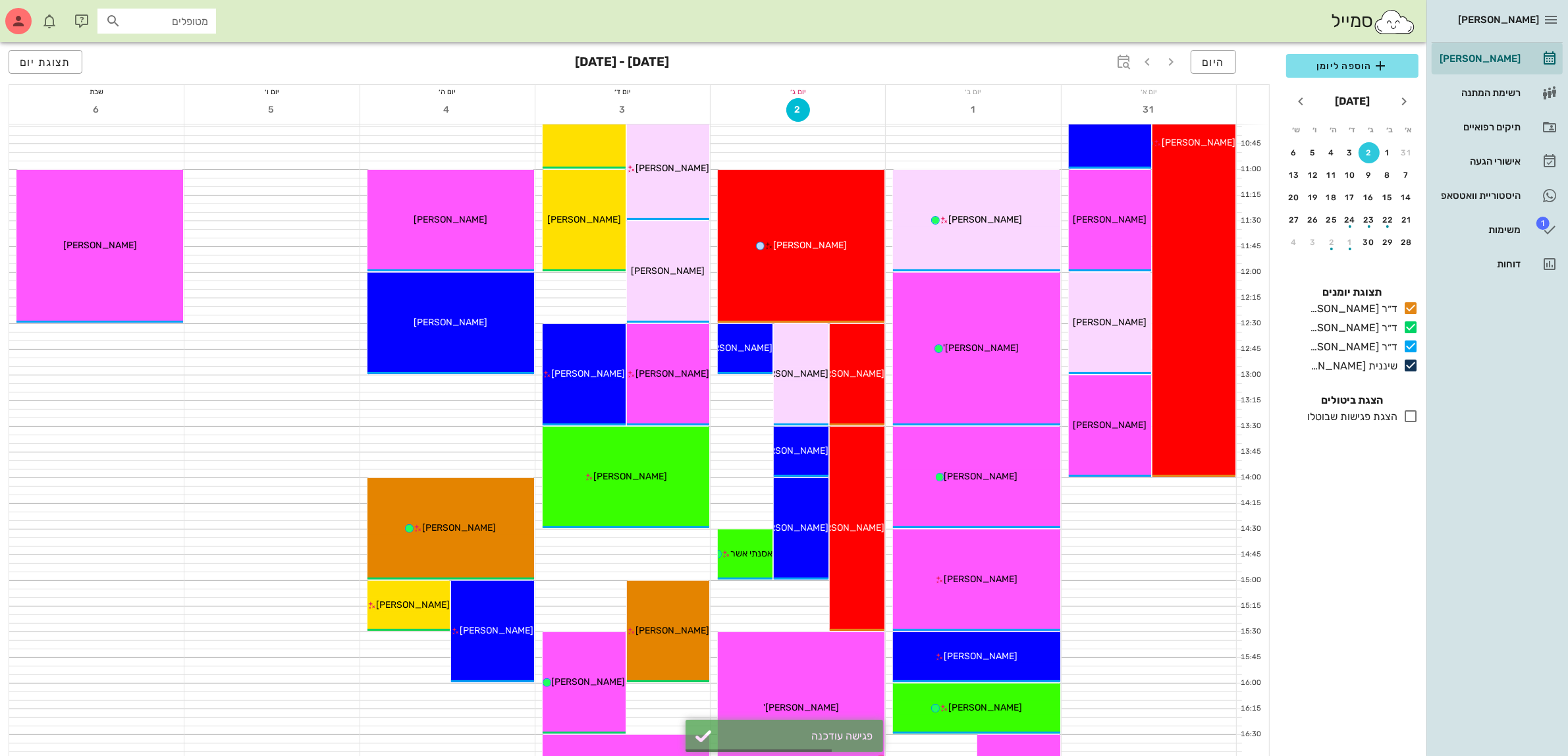
scroll to position [477, 0]
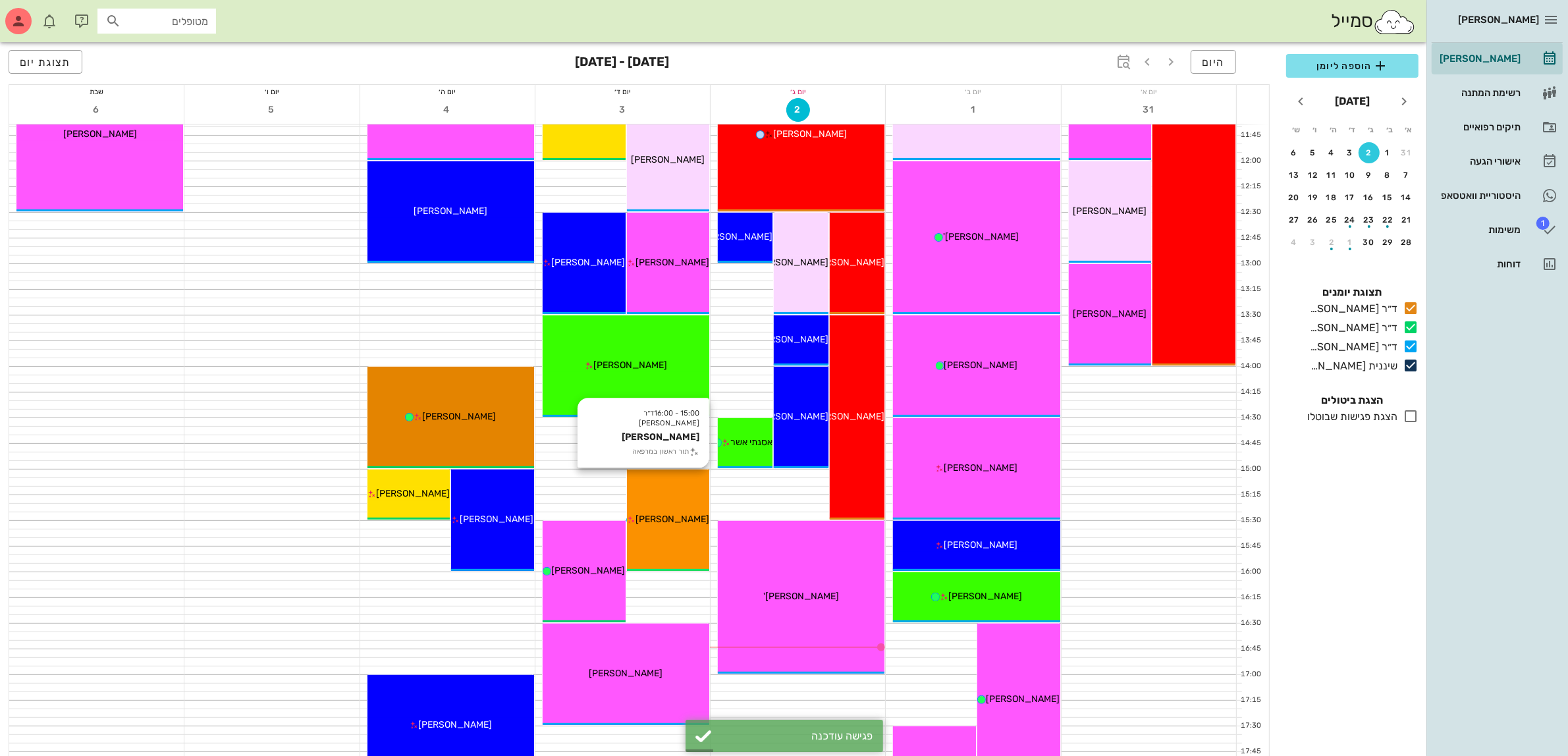
click at [666, 511] on div "15:00 - 16:00 ד״ר [PERSON_NAME] [PERSON_NAME] תור ראשון במרפאה [PERSON_NAME]" at bounding box center [668, 520] width 83 height 102
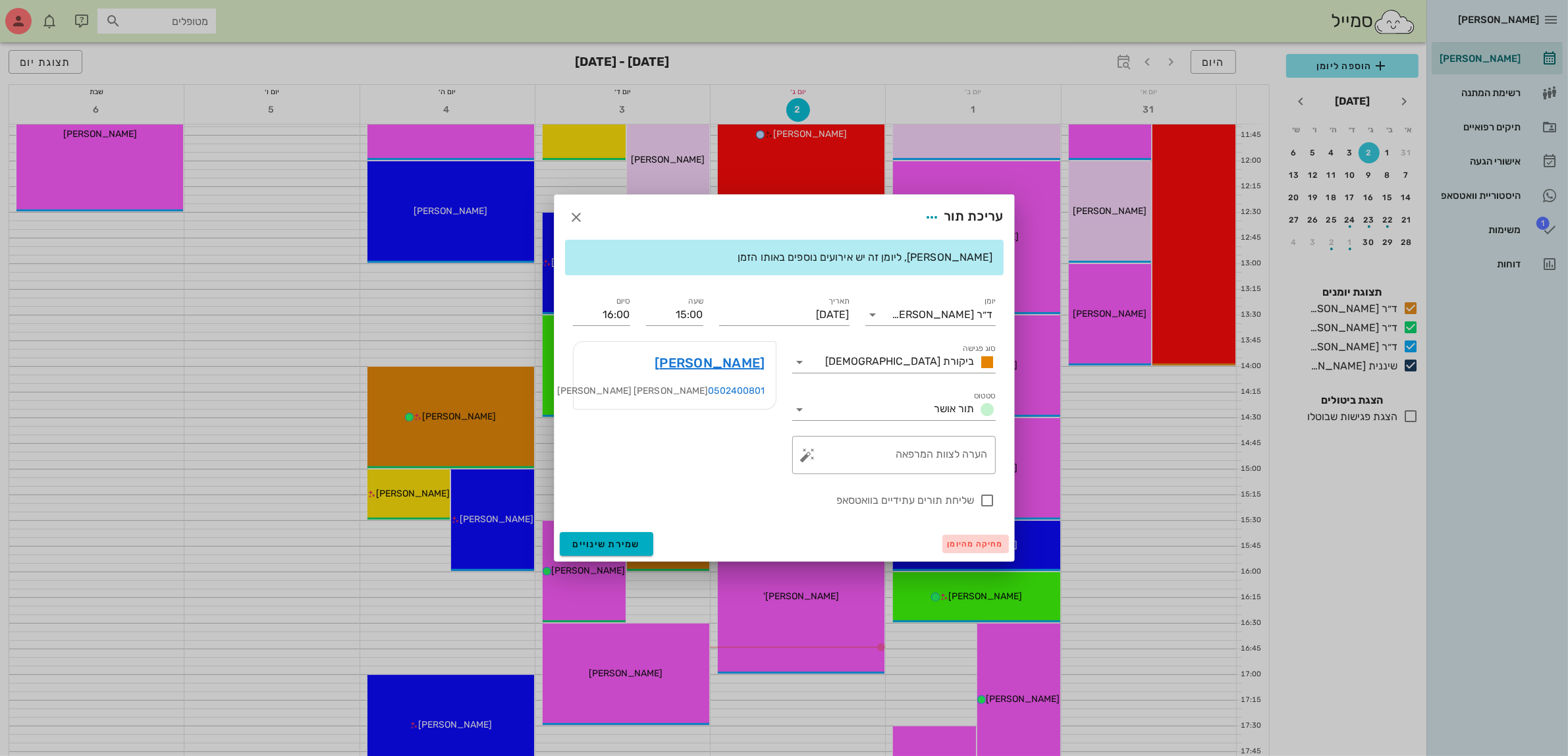
click at [974, 543] on span "מחיקה מהיומן" at bounding box center [976, 544] width 56 height 9
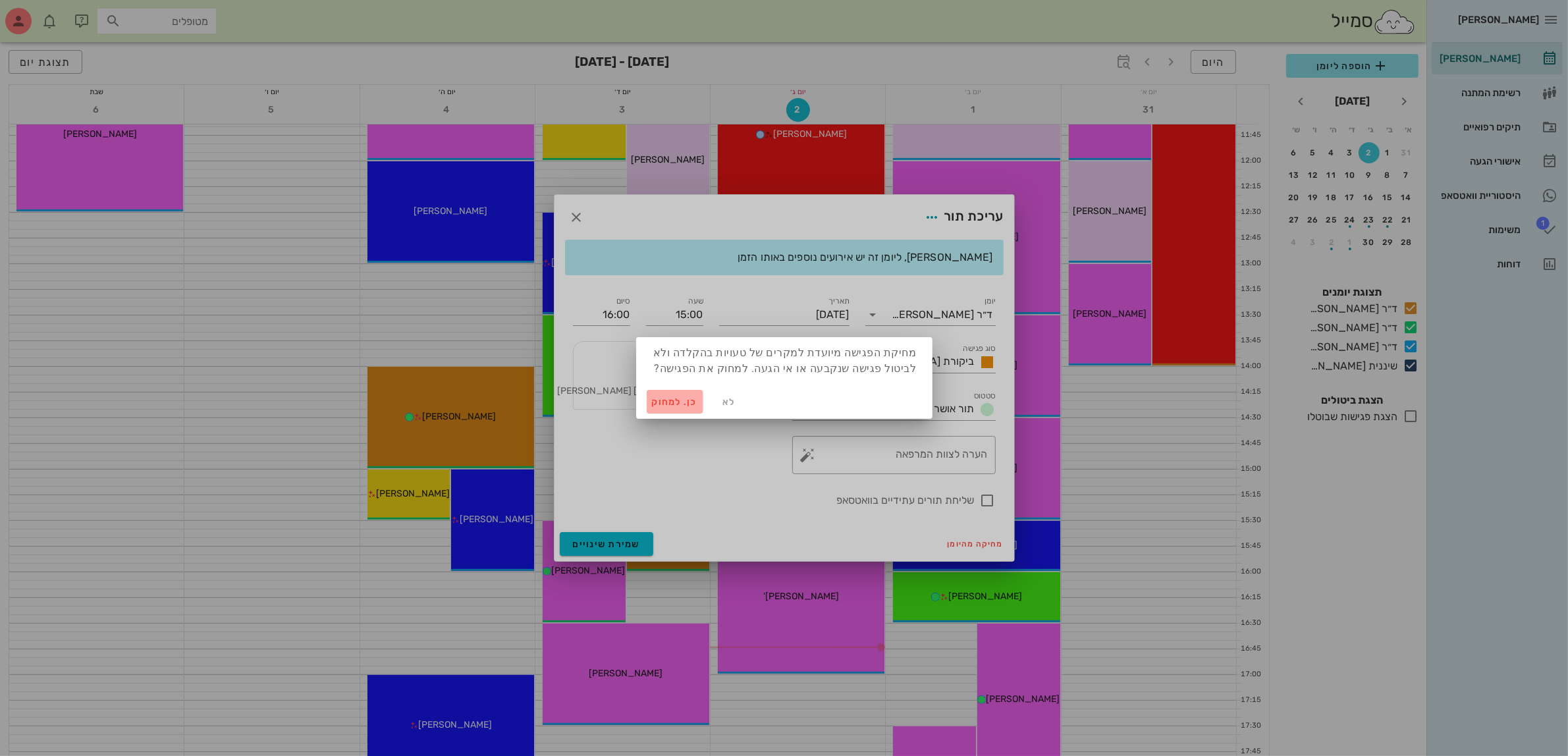
click at [657, 400] on span "כן. למחוק" at bounding box center [675, 402] width 46 height 12
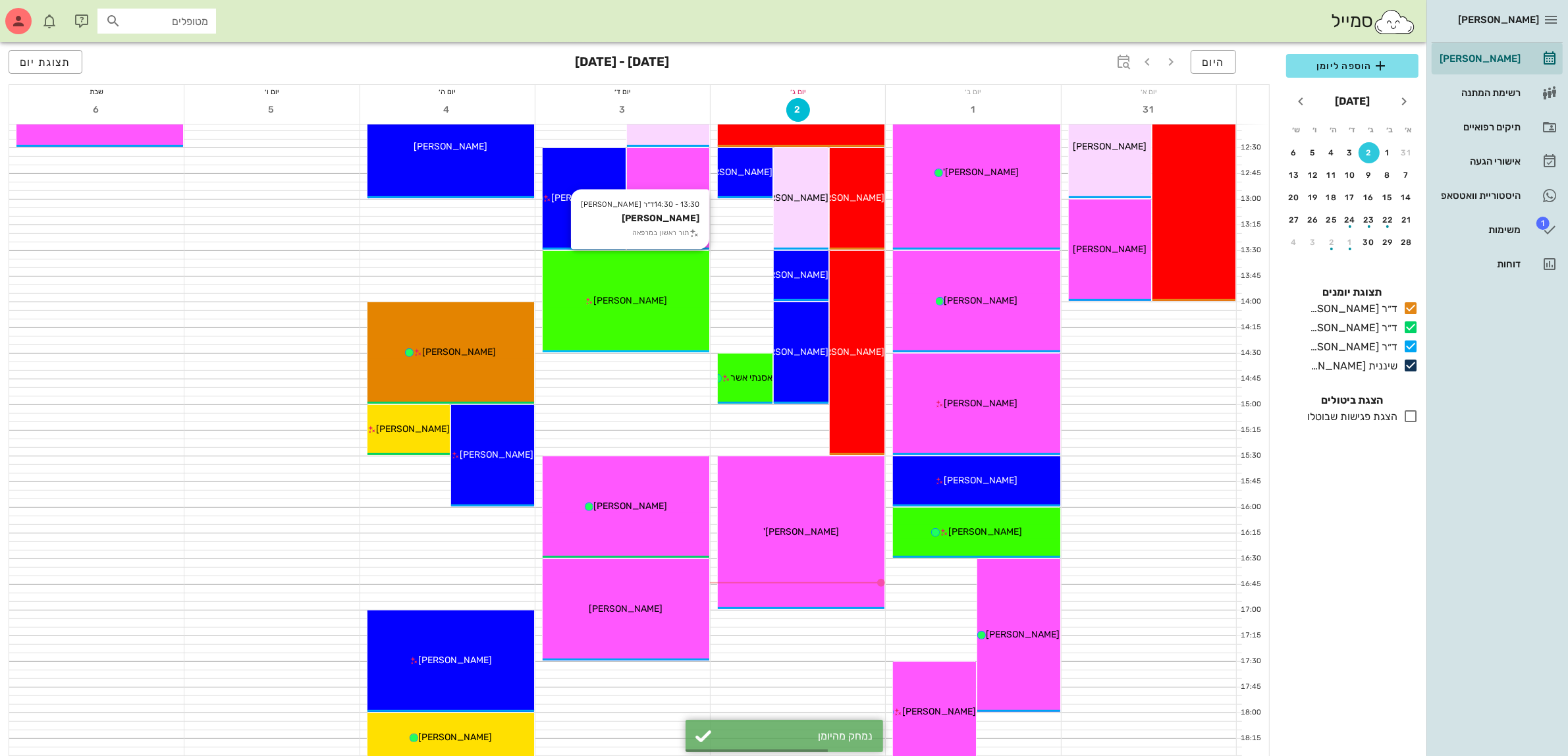
scroll to position [642, 0]
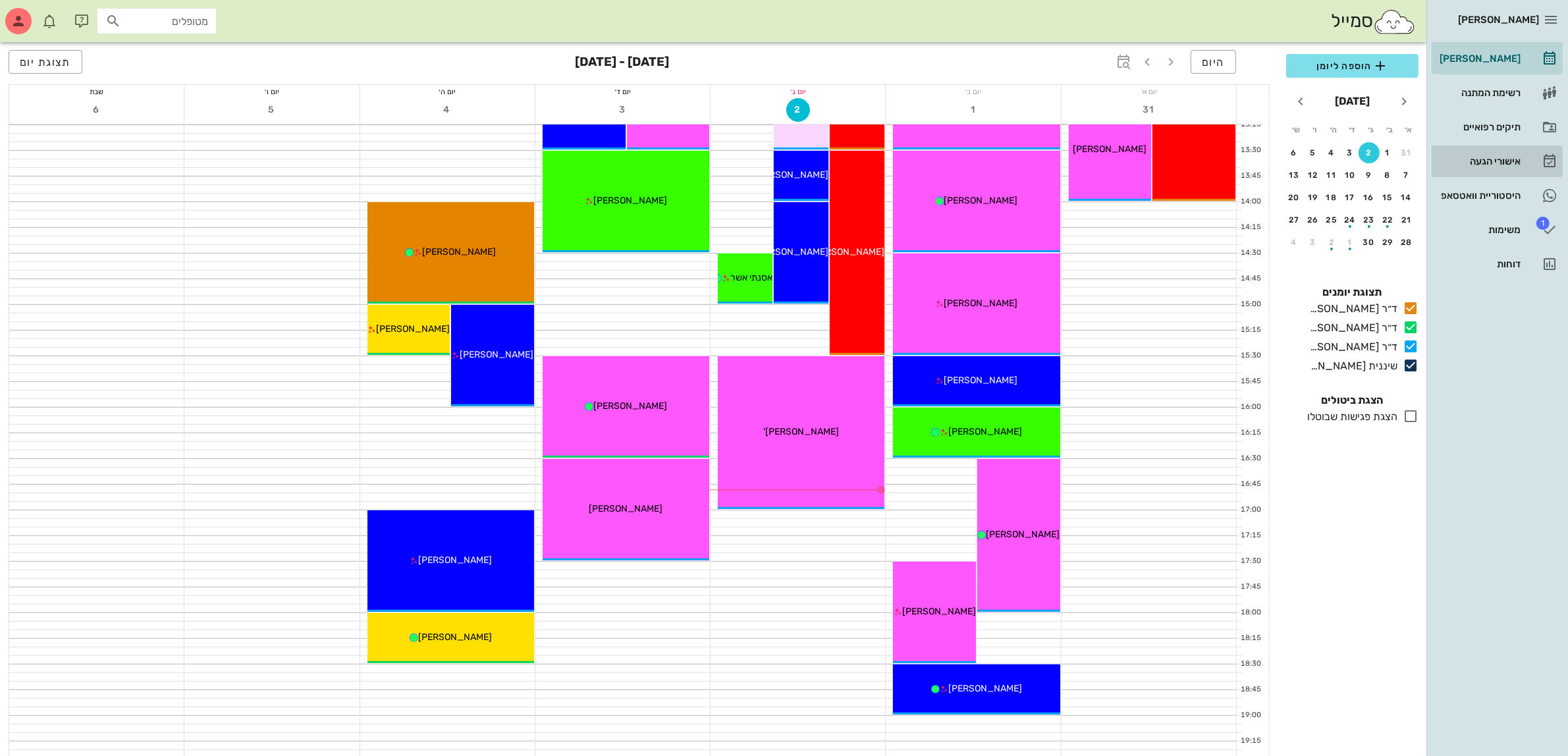
click at [1500, 161] on div "אישורי הגעה" at bounding box center [1479, 162] width 84 height 11
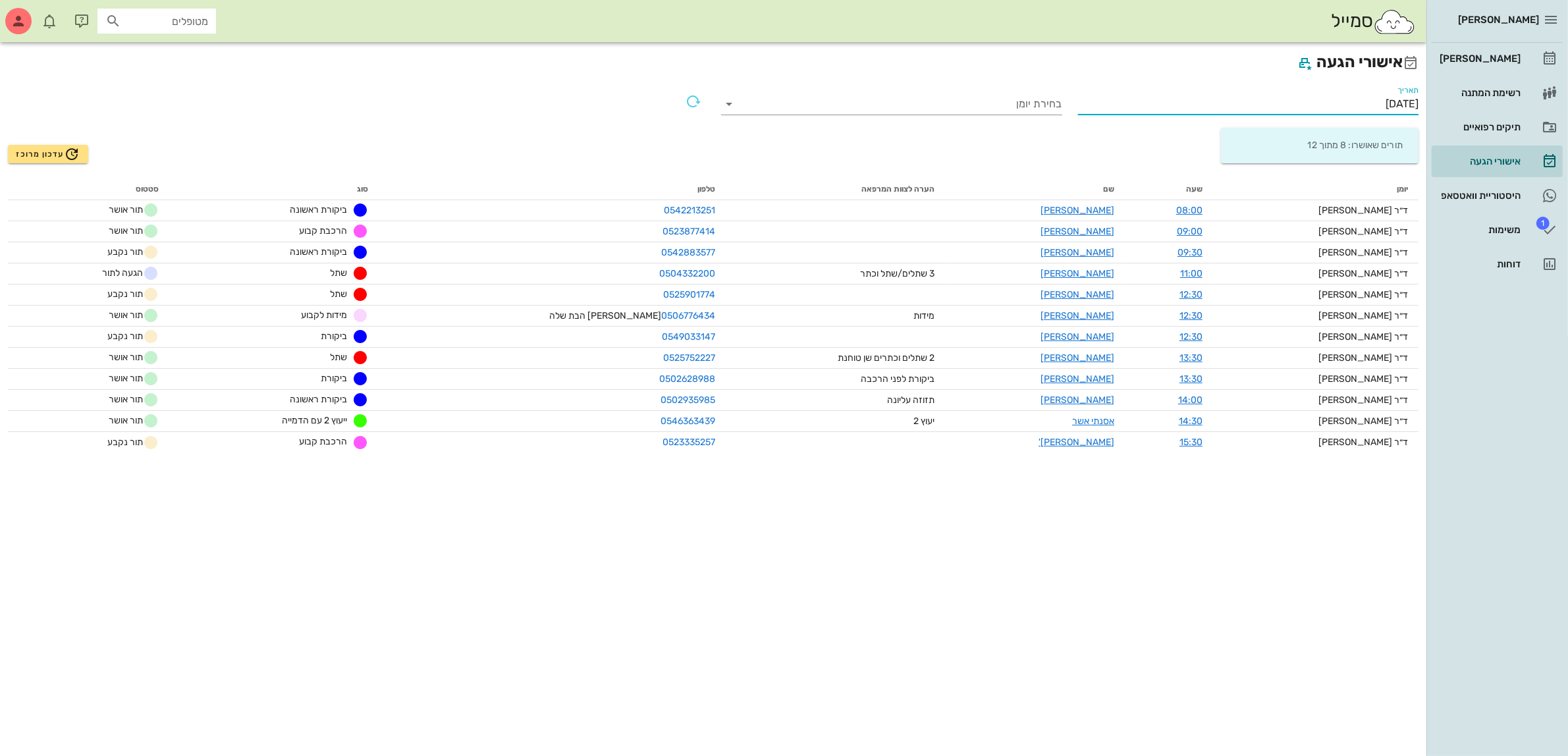
click at [1357, 100] on input "[DATE]" at bounding box center [1248, 104] width 341 height 21
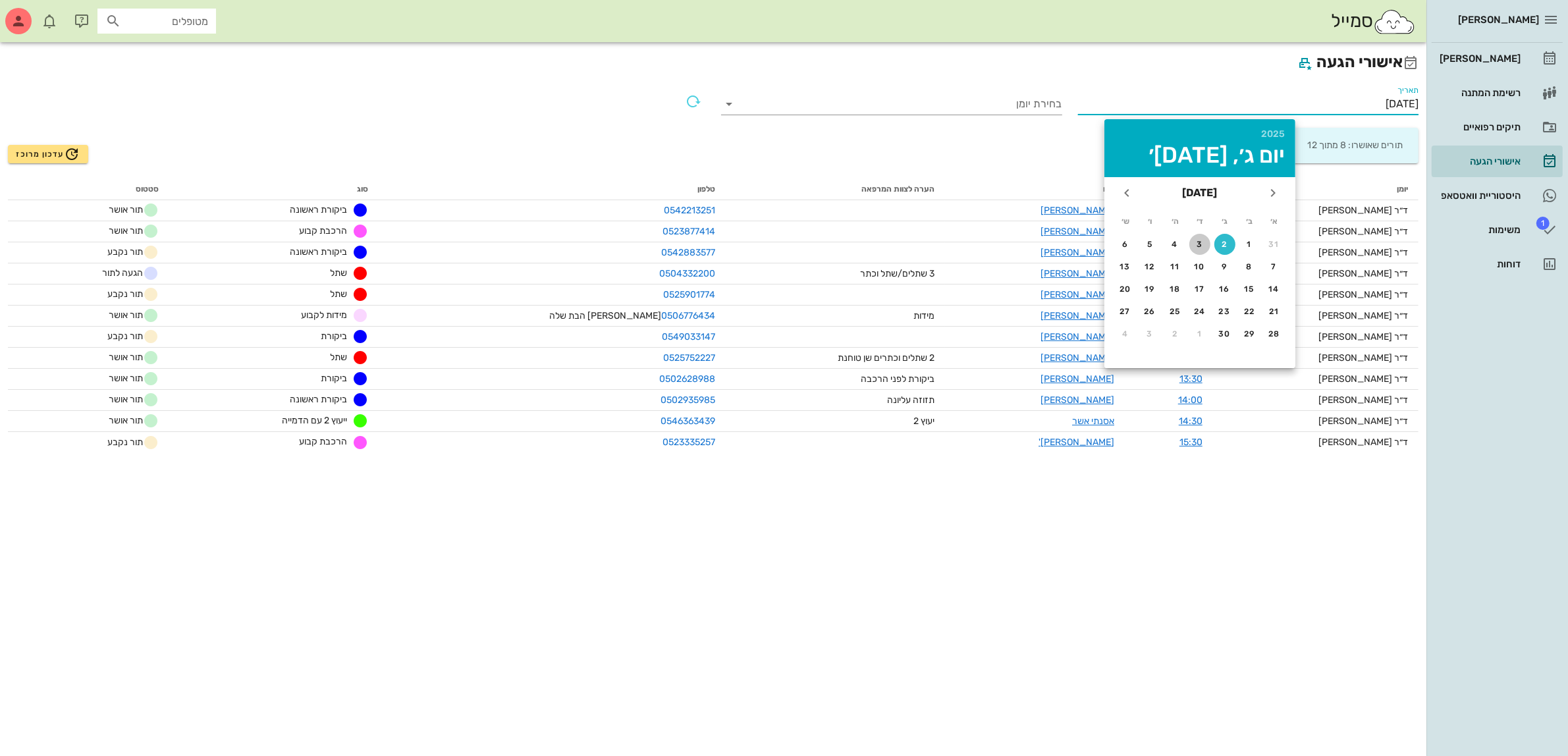
click at [1199, 244] on div "3" at bounding box center [1200, 244] width 21 height 9
type input "[DATE]"
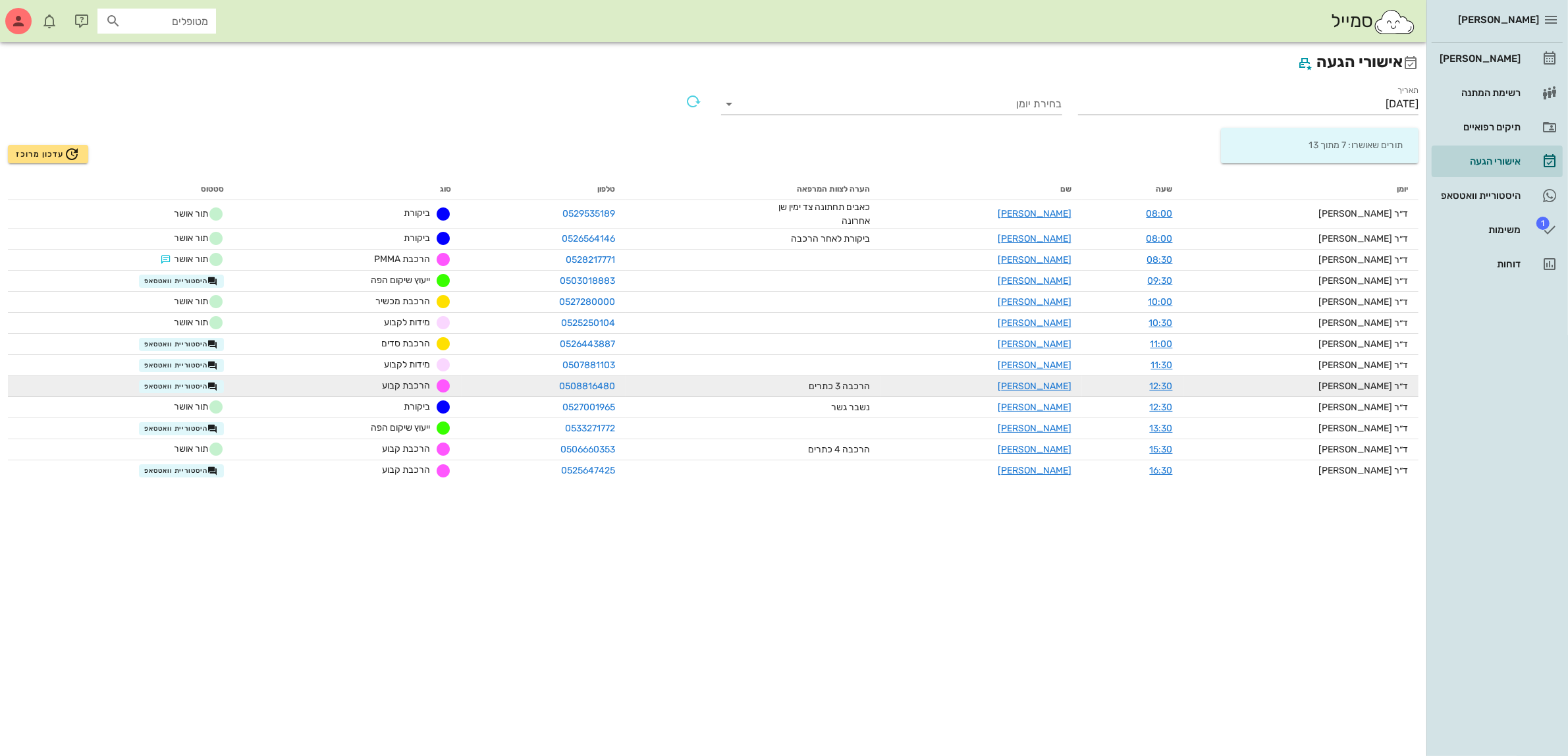
click at [425, 380] on span "הרכבת קבוע" at bounding box center [406, 385] width 48 height 12
